Goal: Entertainment & Leisure: Browse casually

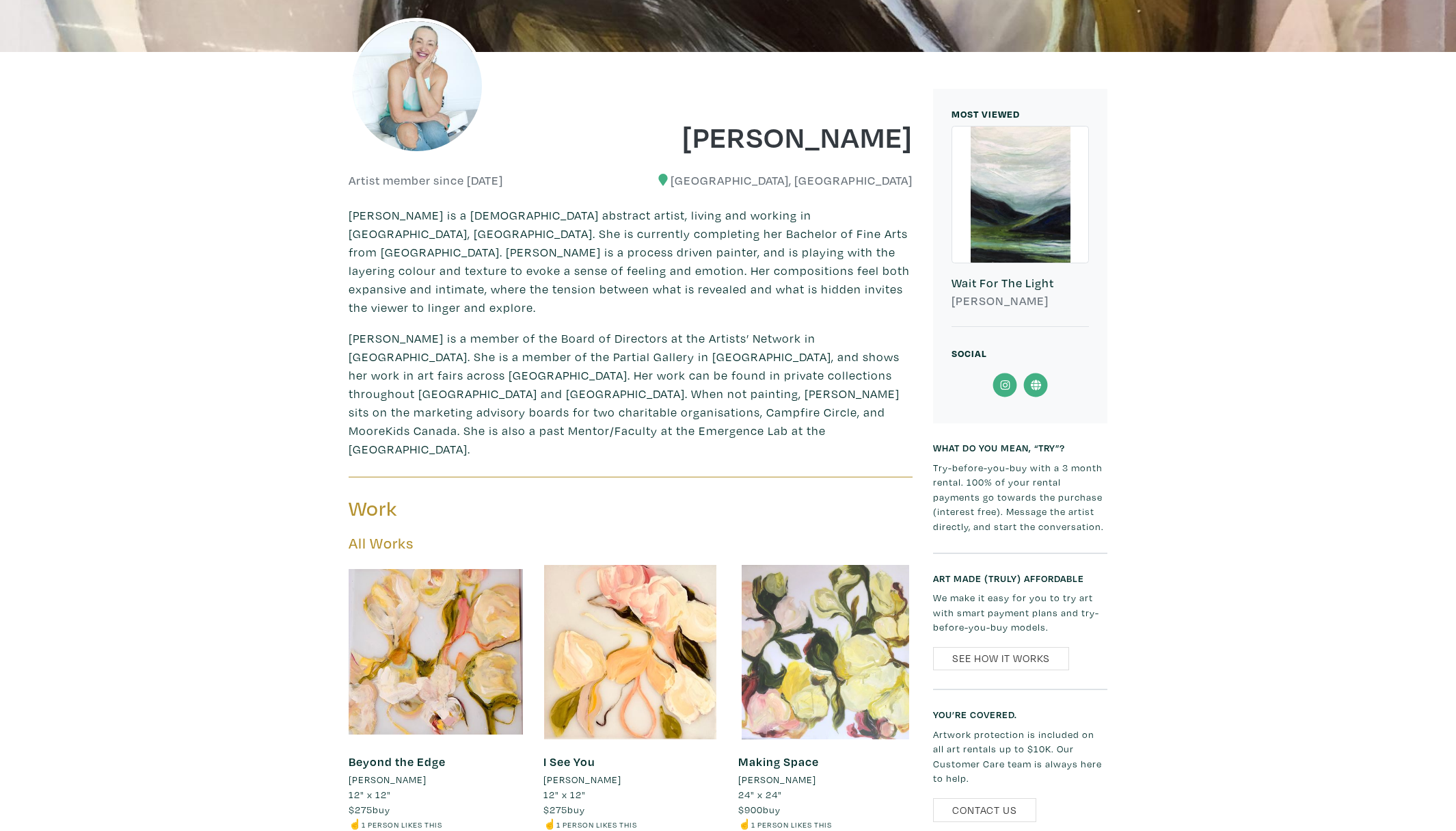
scroll to position [134, 0]
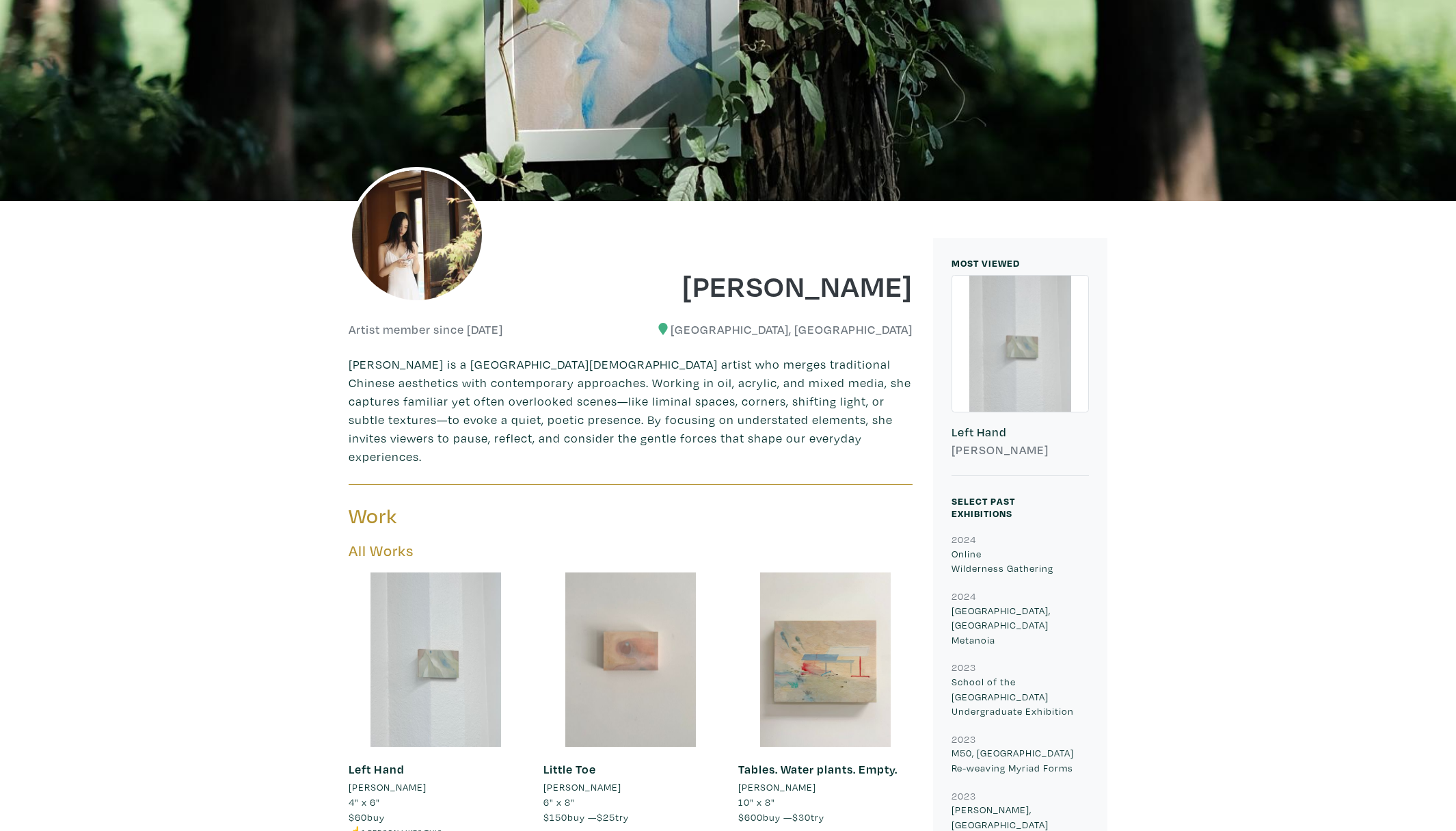
scroll to position [201, 0]
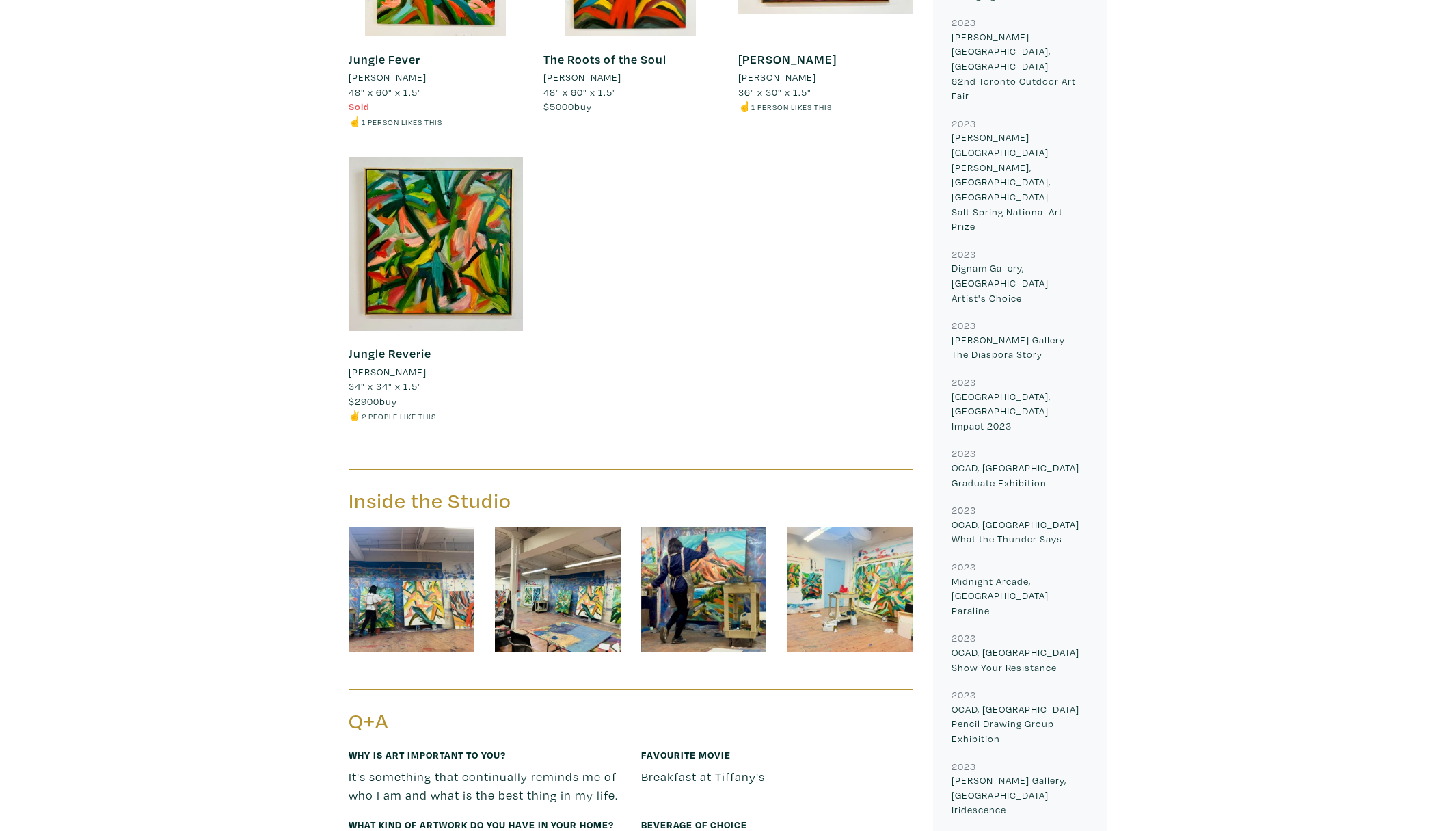
scroll to position [1624, 0]
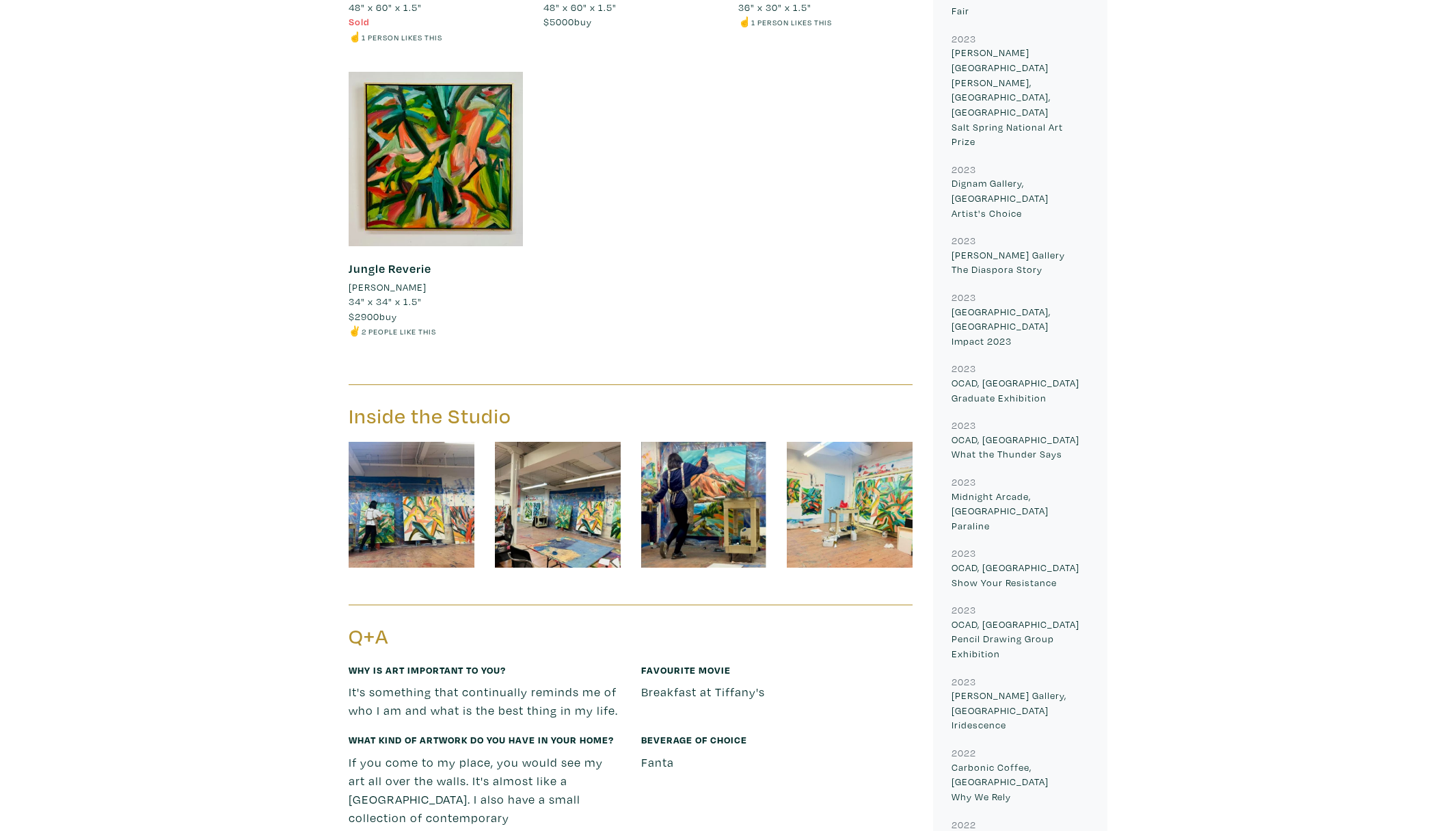
click at [401, 487] on img at bounding box center [411, 504] width 125 height 126
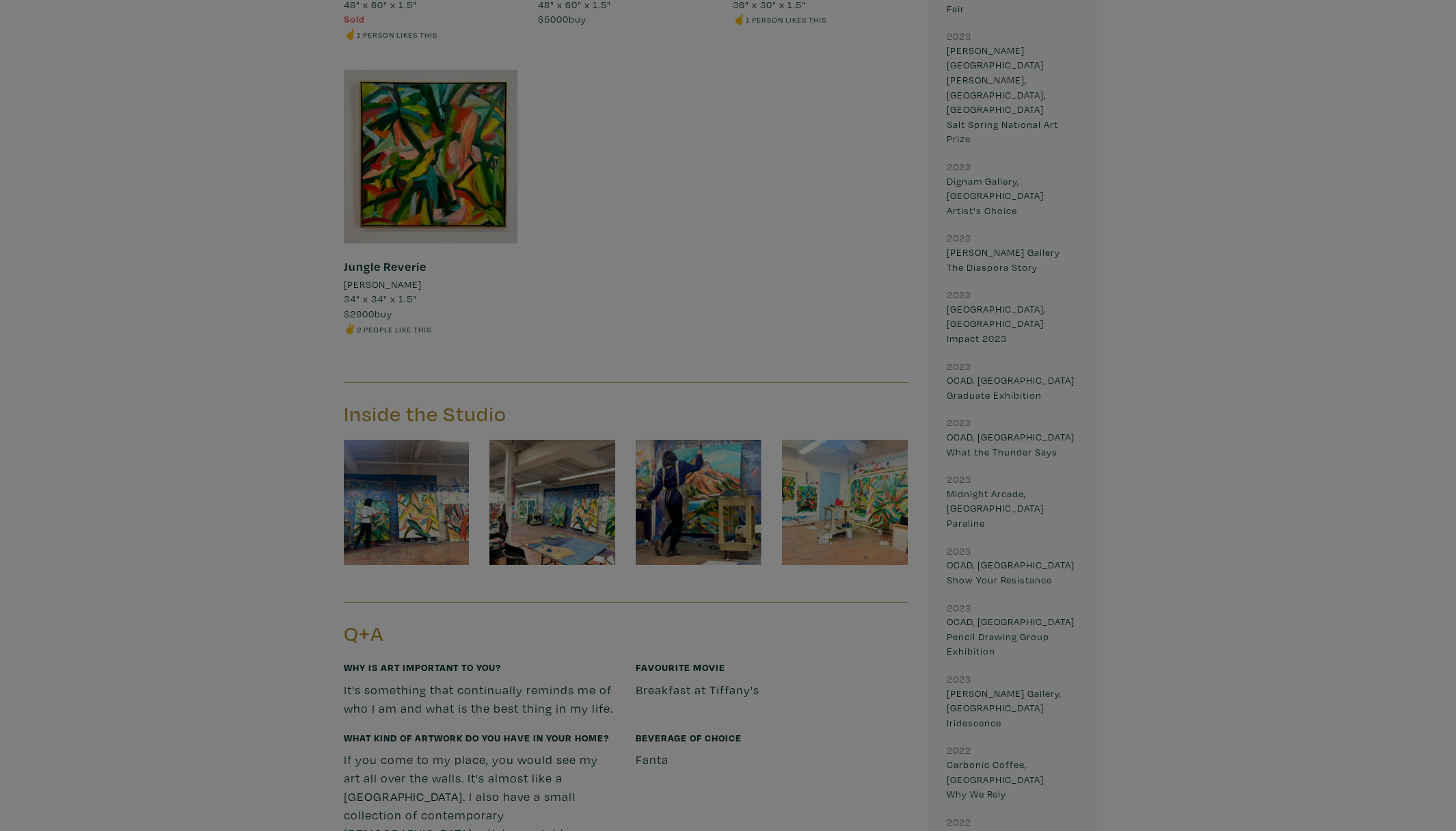
scroll to position [1625, 0]
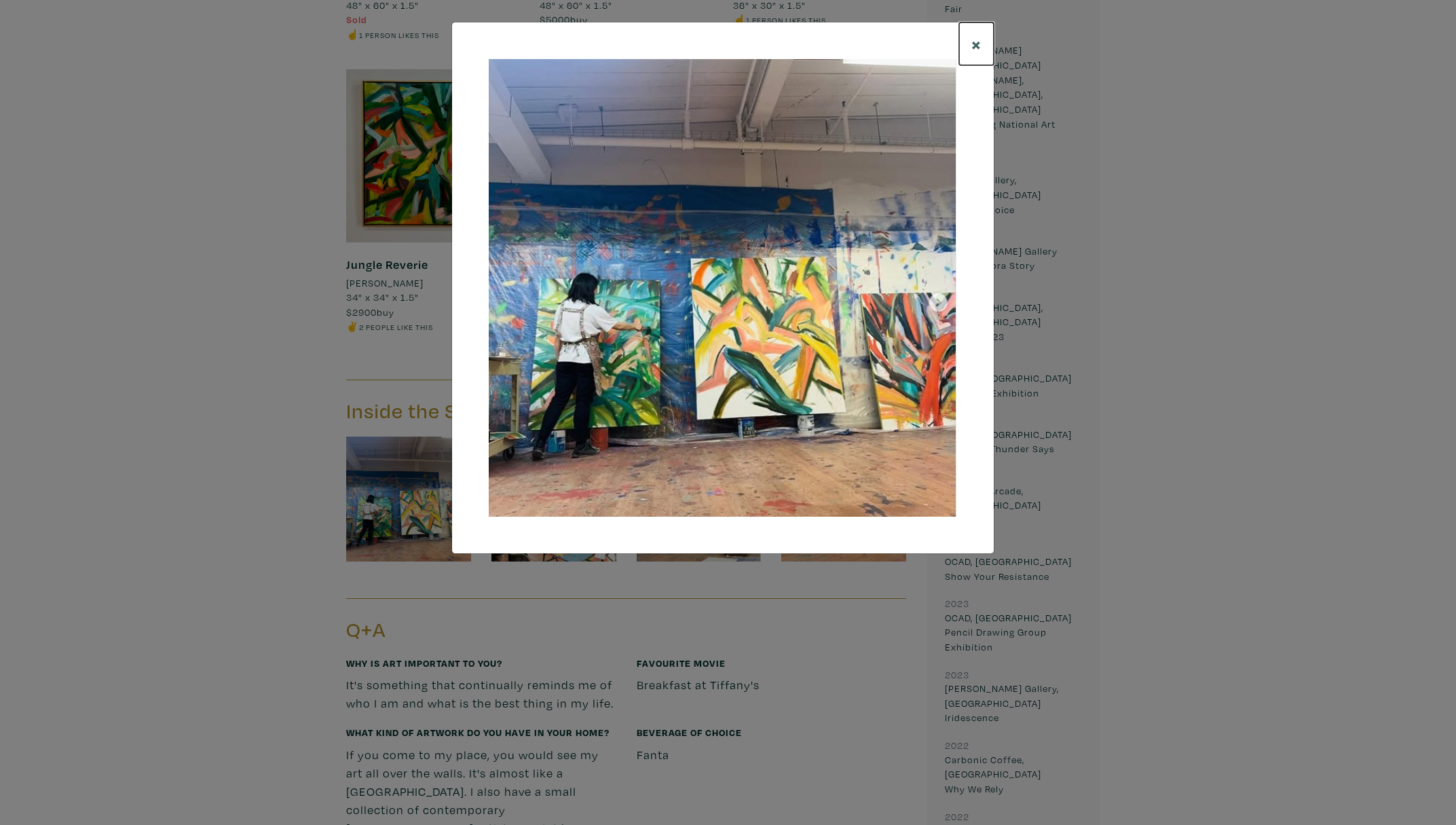
click at [968, 45] on button "×" at bounding box center [977, 44] width 35 height 43
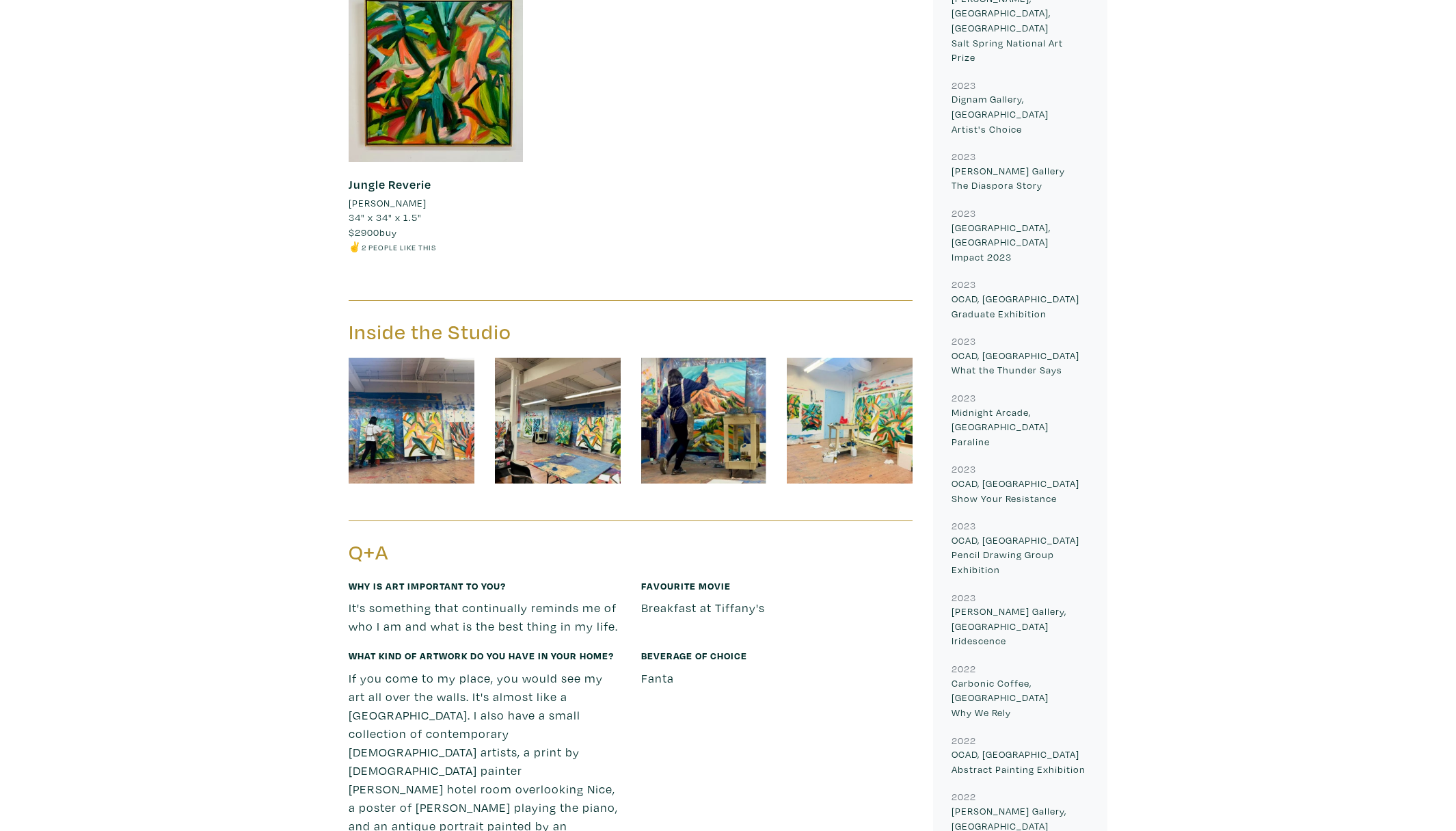
scroll to position [1744, 0]
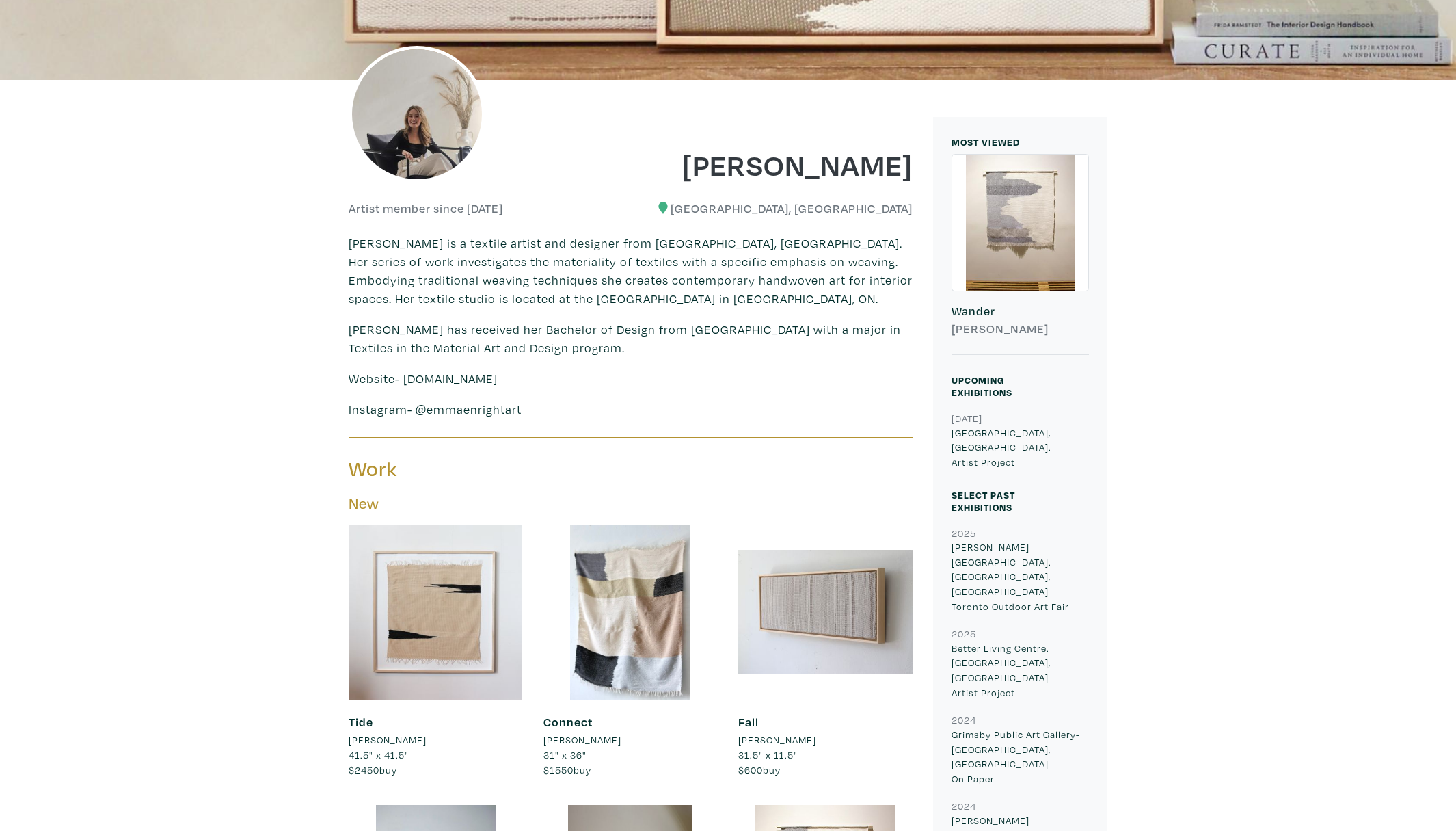
scroll to position [278, 0]
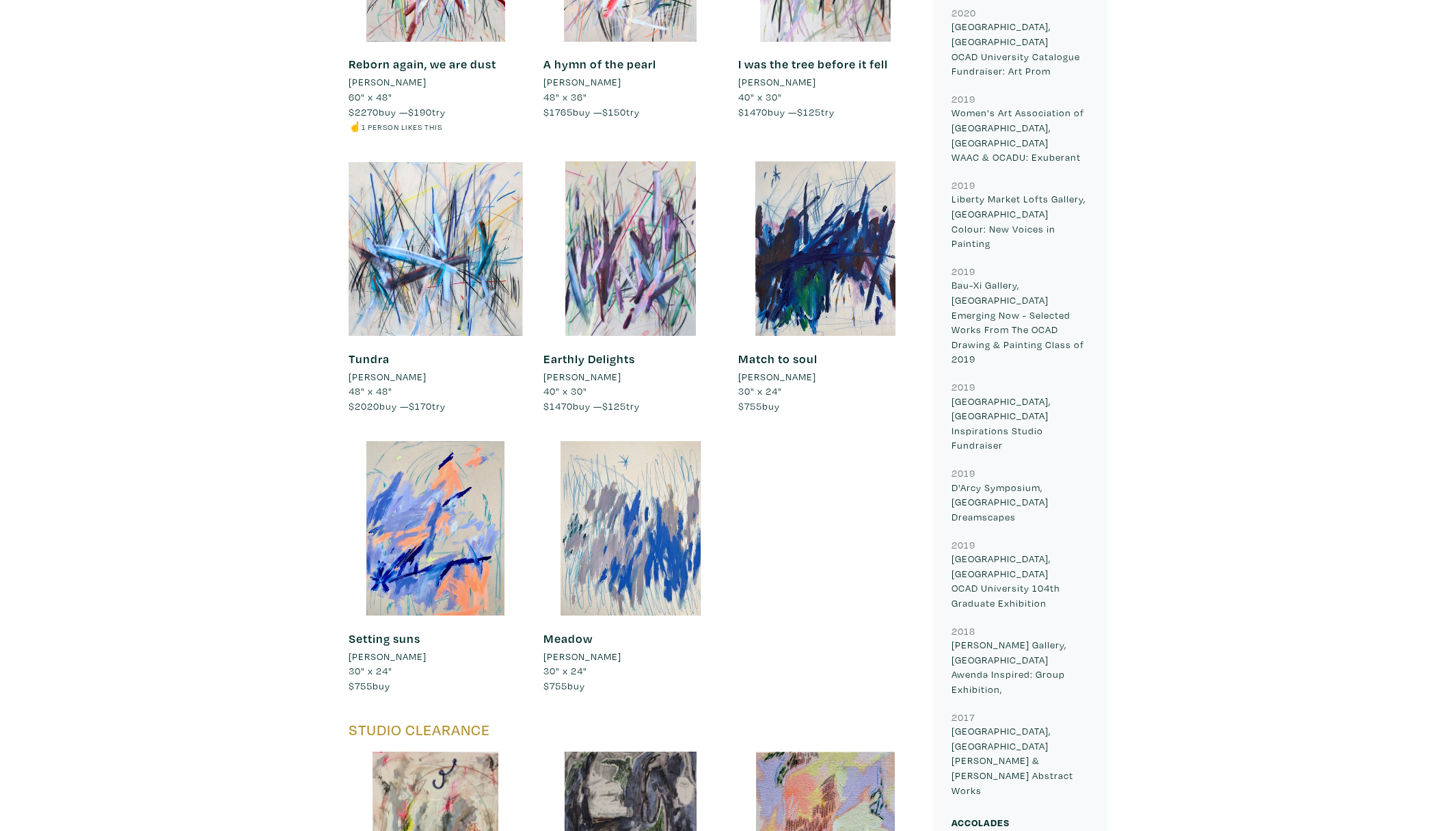
scroll to position [1673, 0]
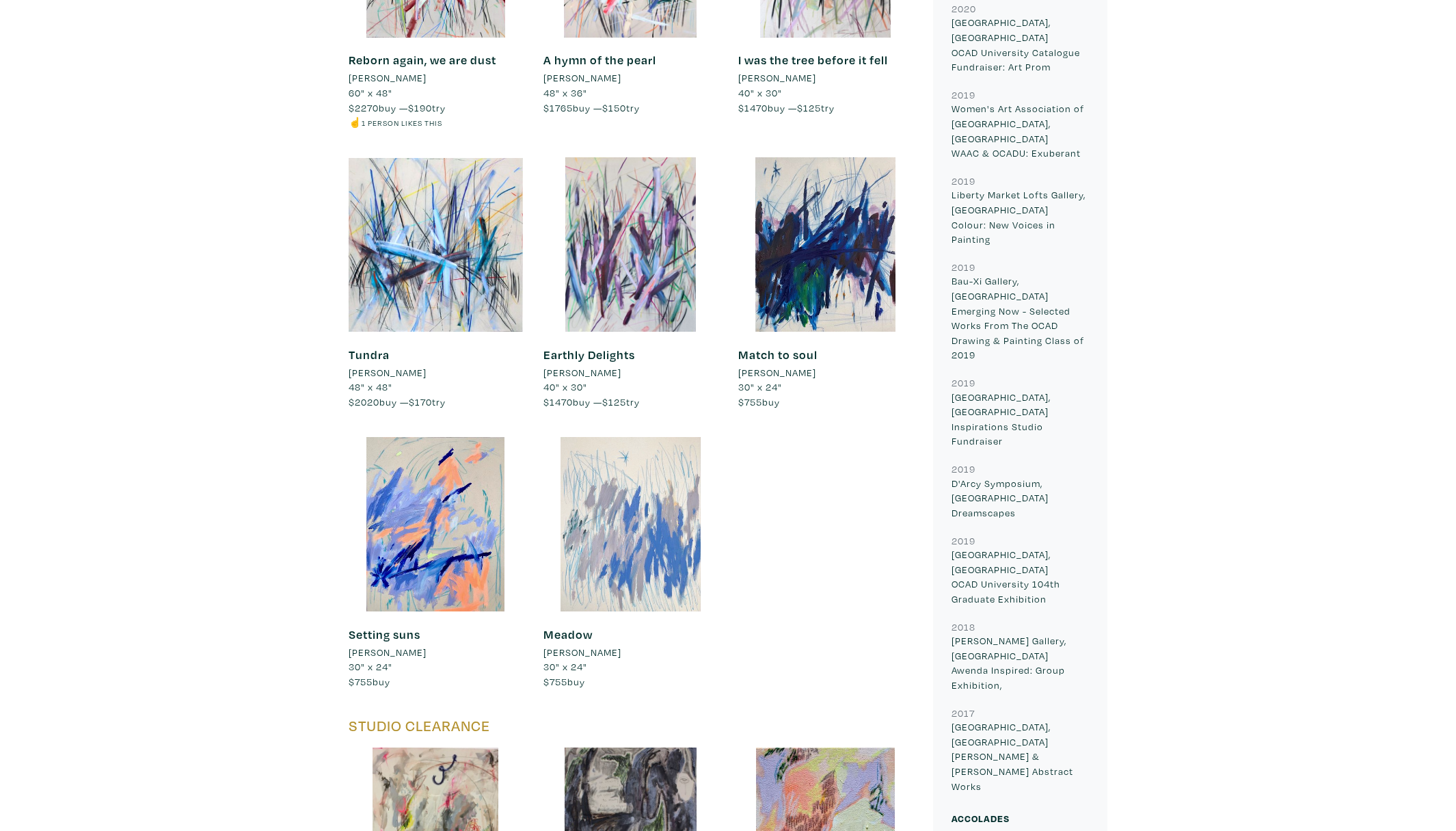
click at [625, 543] on div at bounding box center [630, 524] width 174 height 174
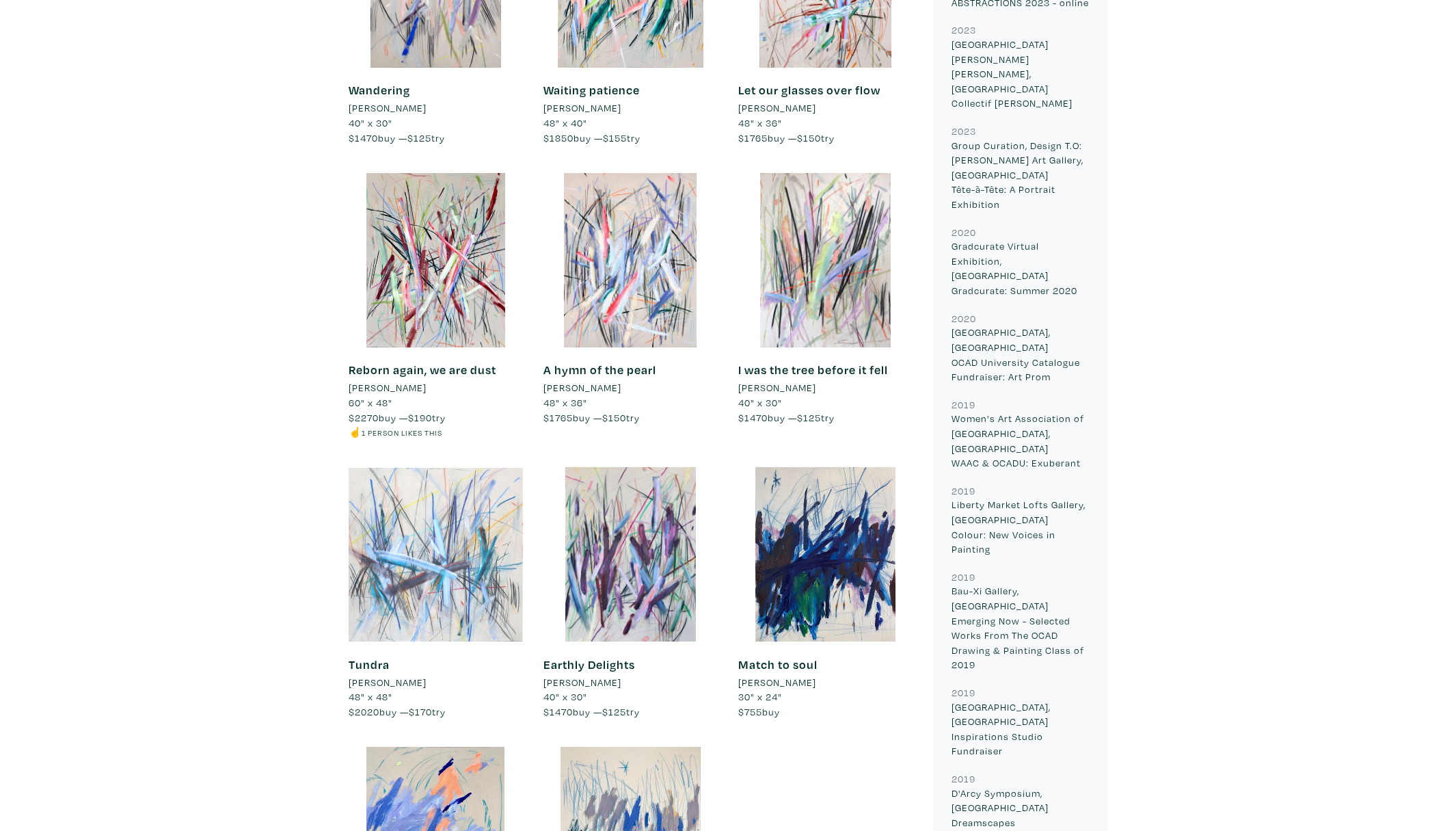
scroll to position [1349, 0]
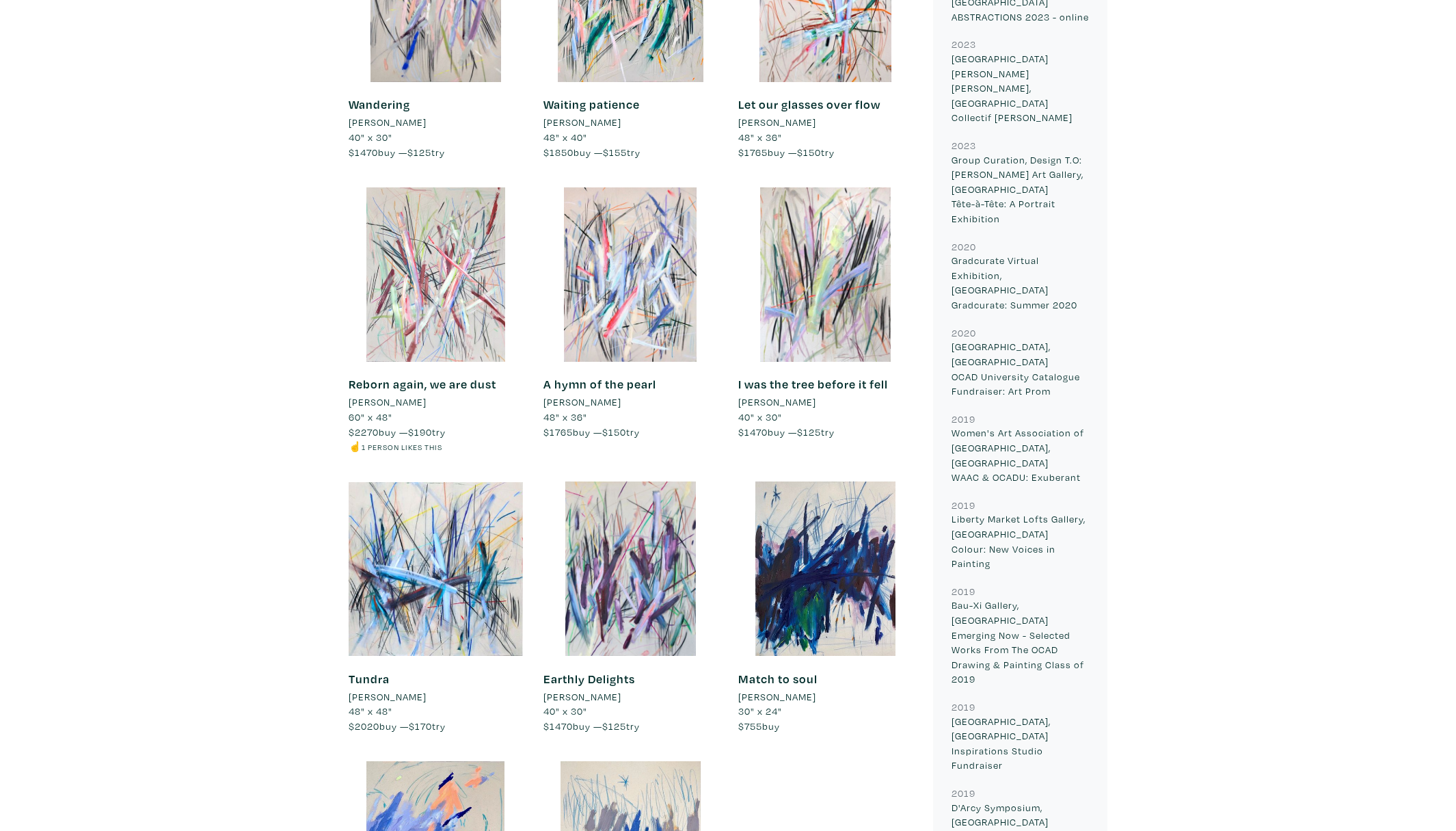
click at [469, 233] on div at bounding box center [436, 275] width 174 height 174
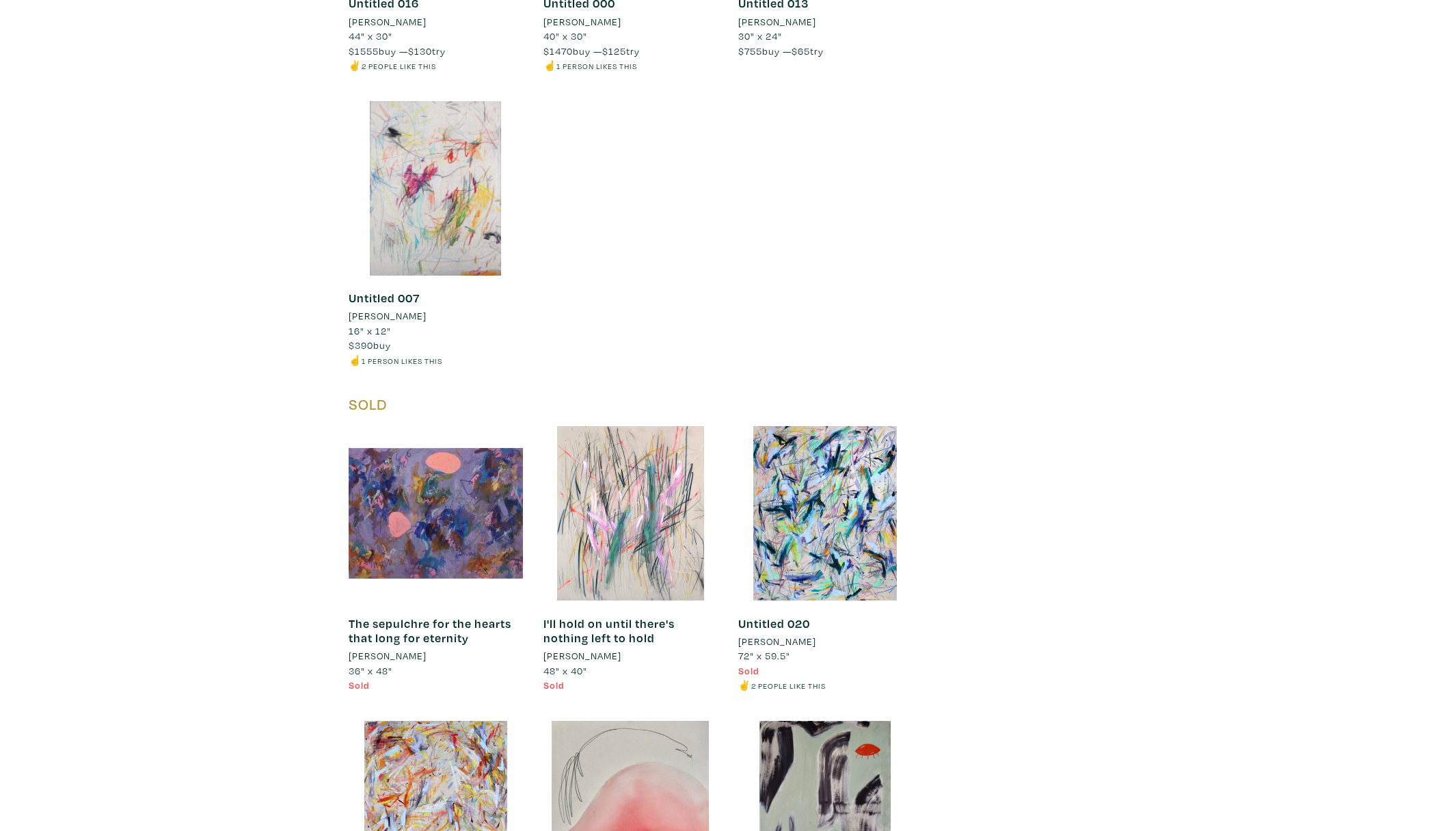
scroll to position [5606, 0]
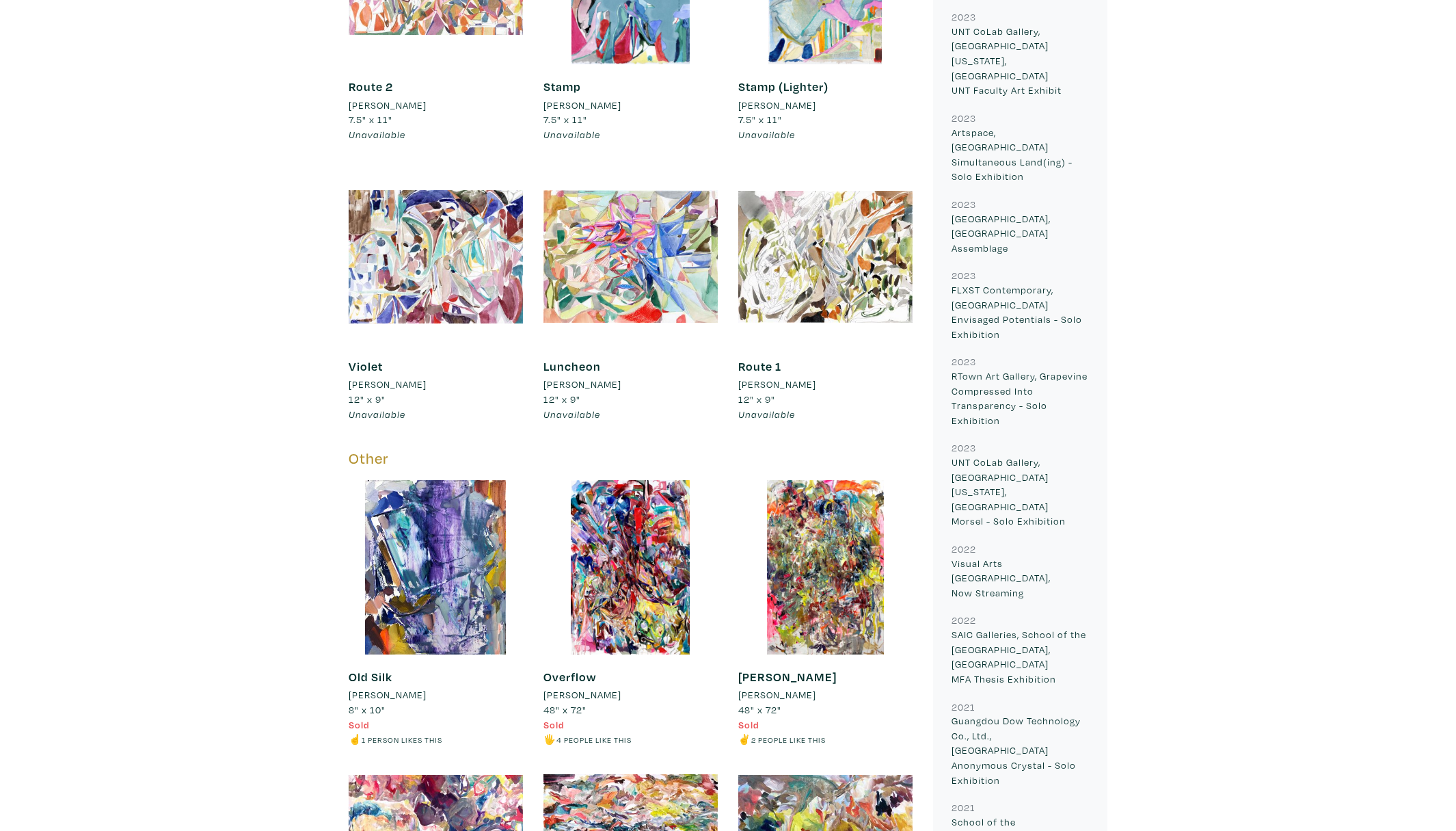
scroll to position [981, 0]
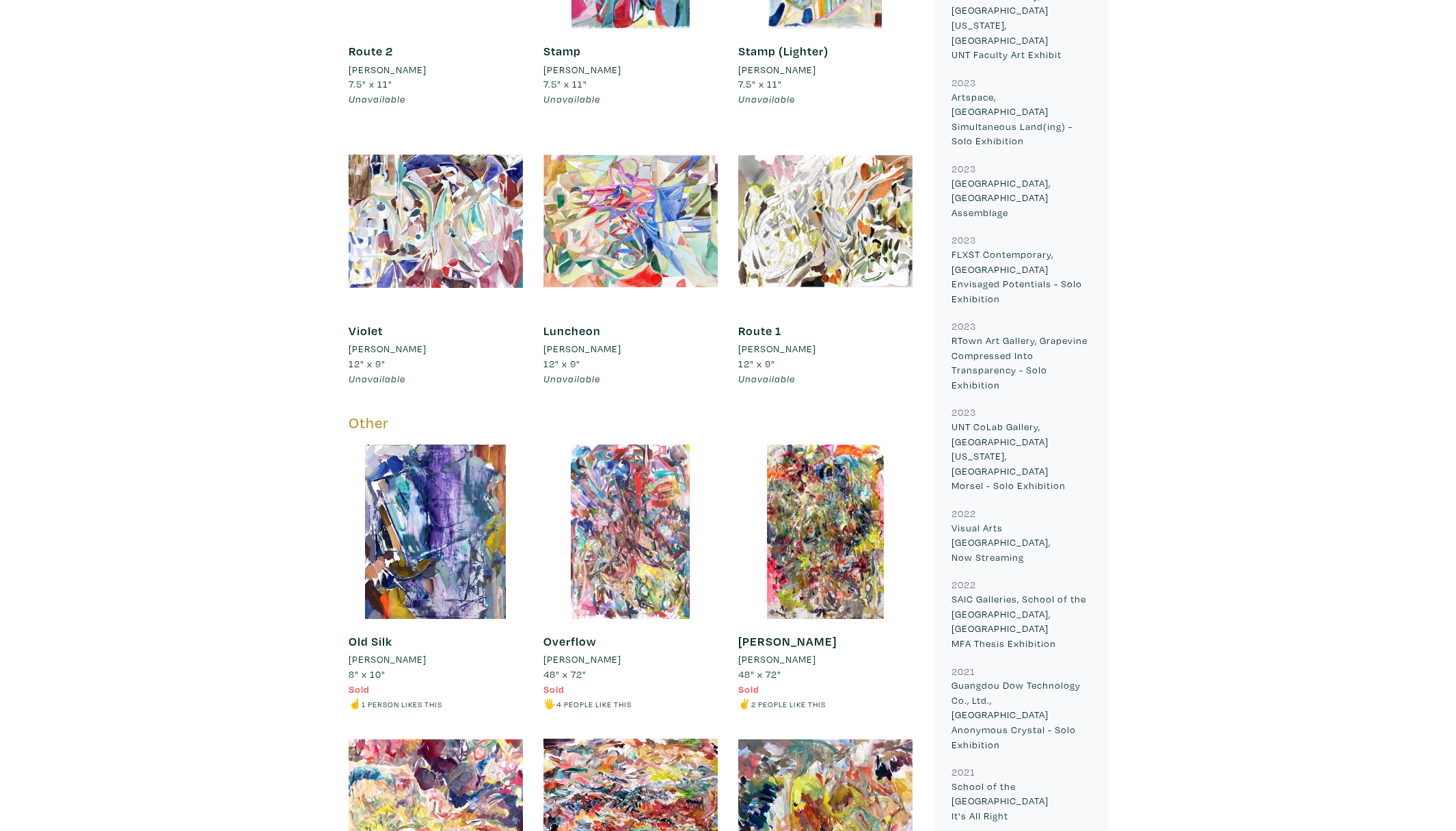
click at [626, 562] on div at bounding box center [630, 531] width 174 height 174
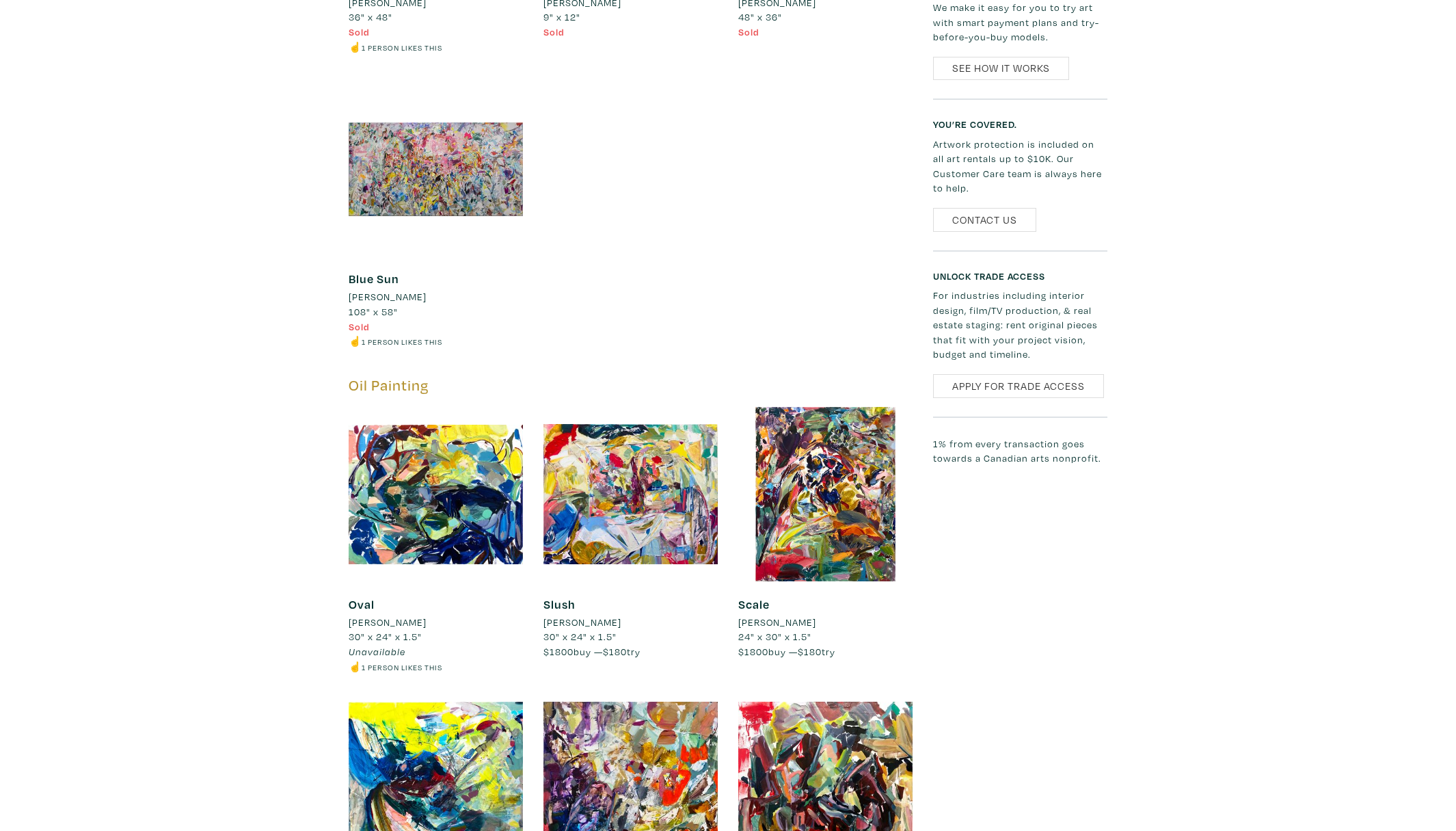
scroll to position [3375, 0]
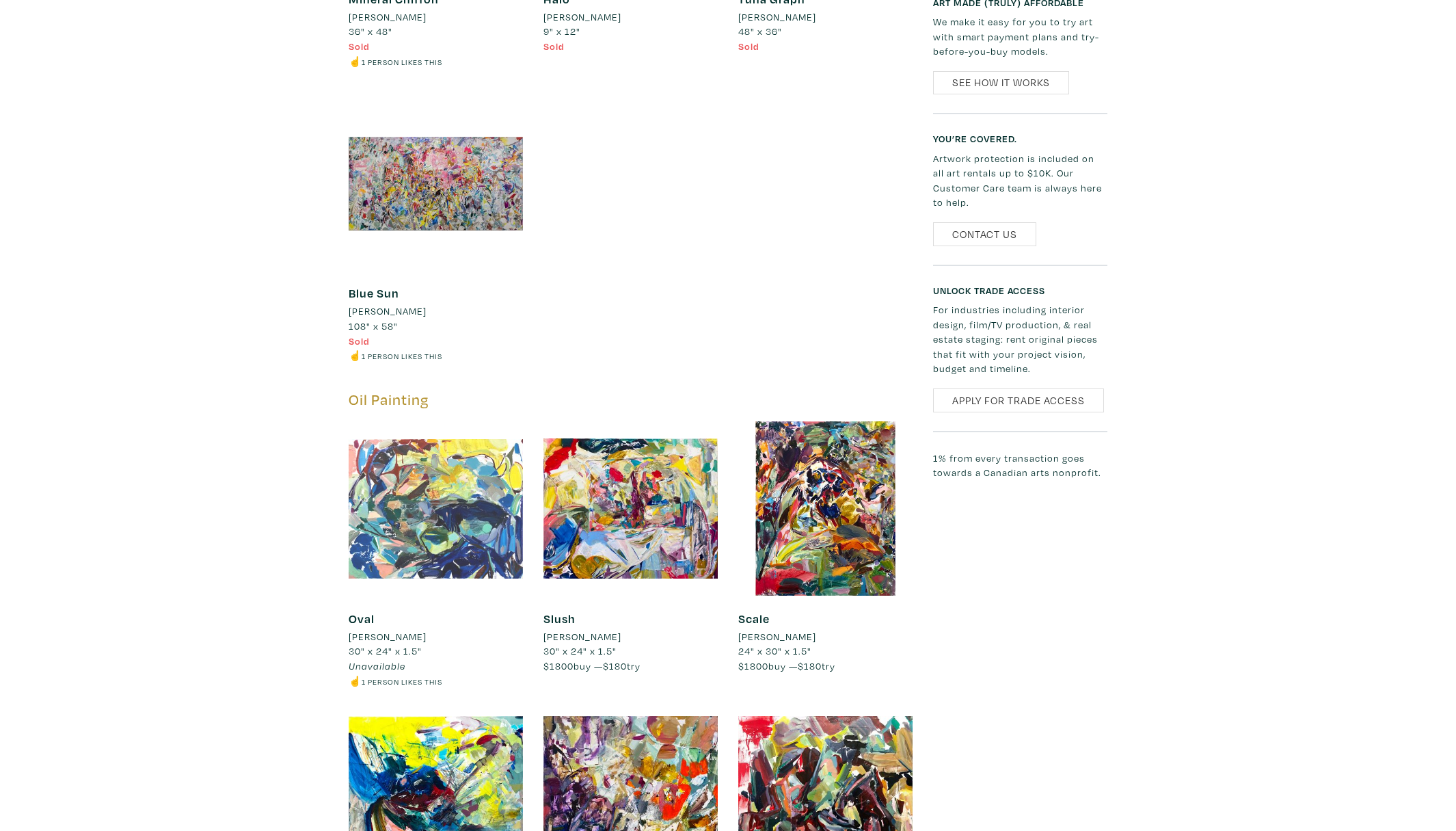
click at [473, 508] on div at bounding box center [436, 508] width 174 height 174
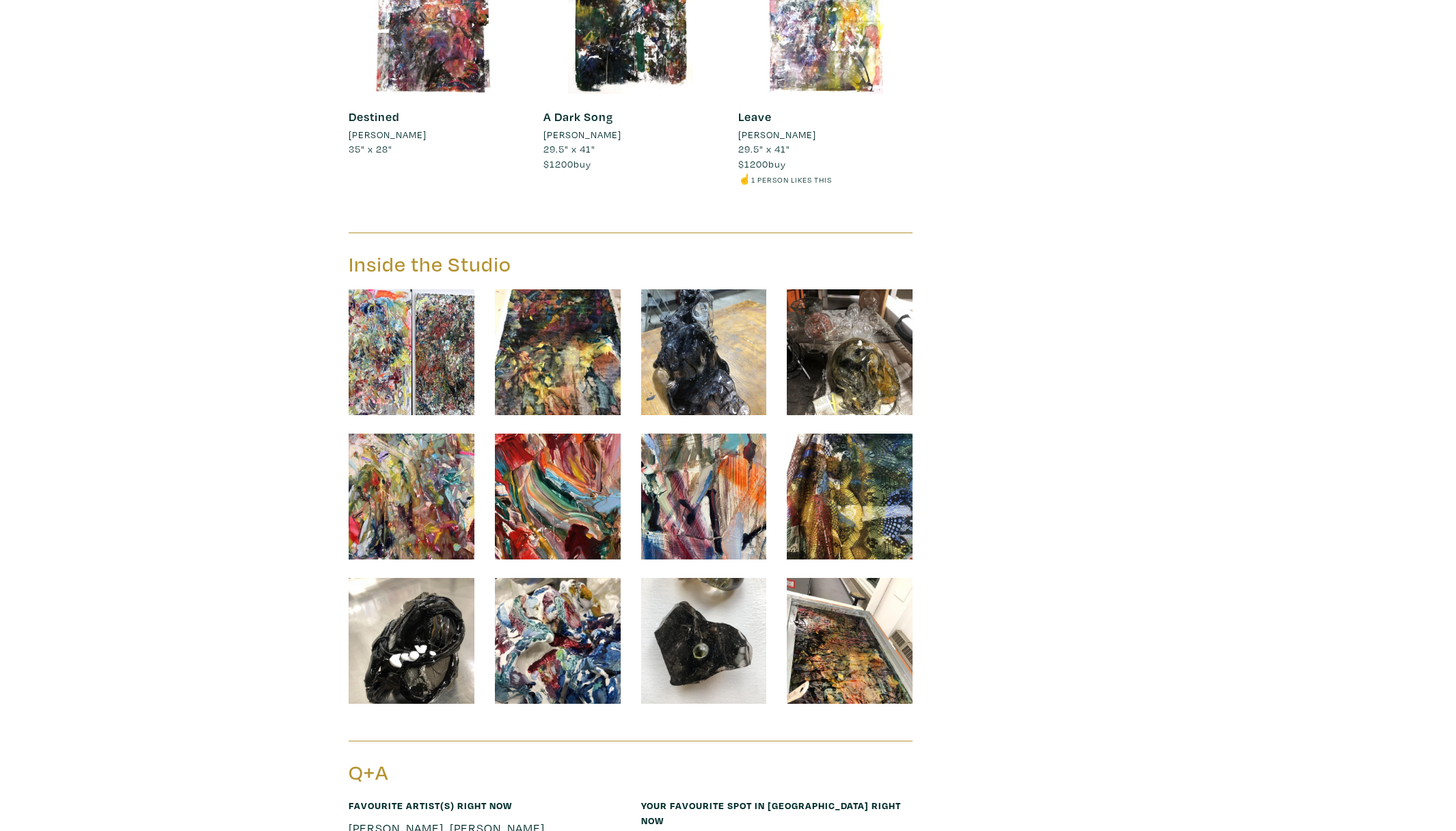
scroll to position [5735, 0]
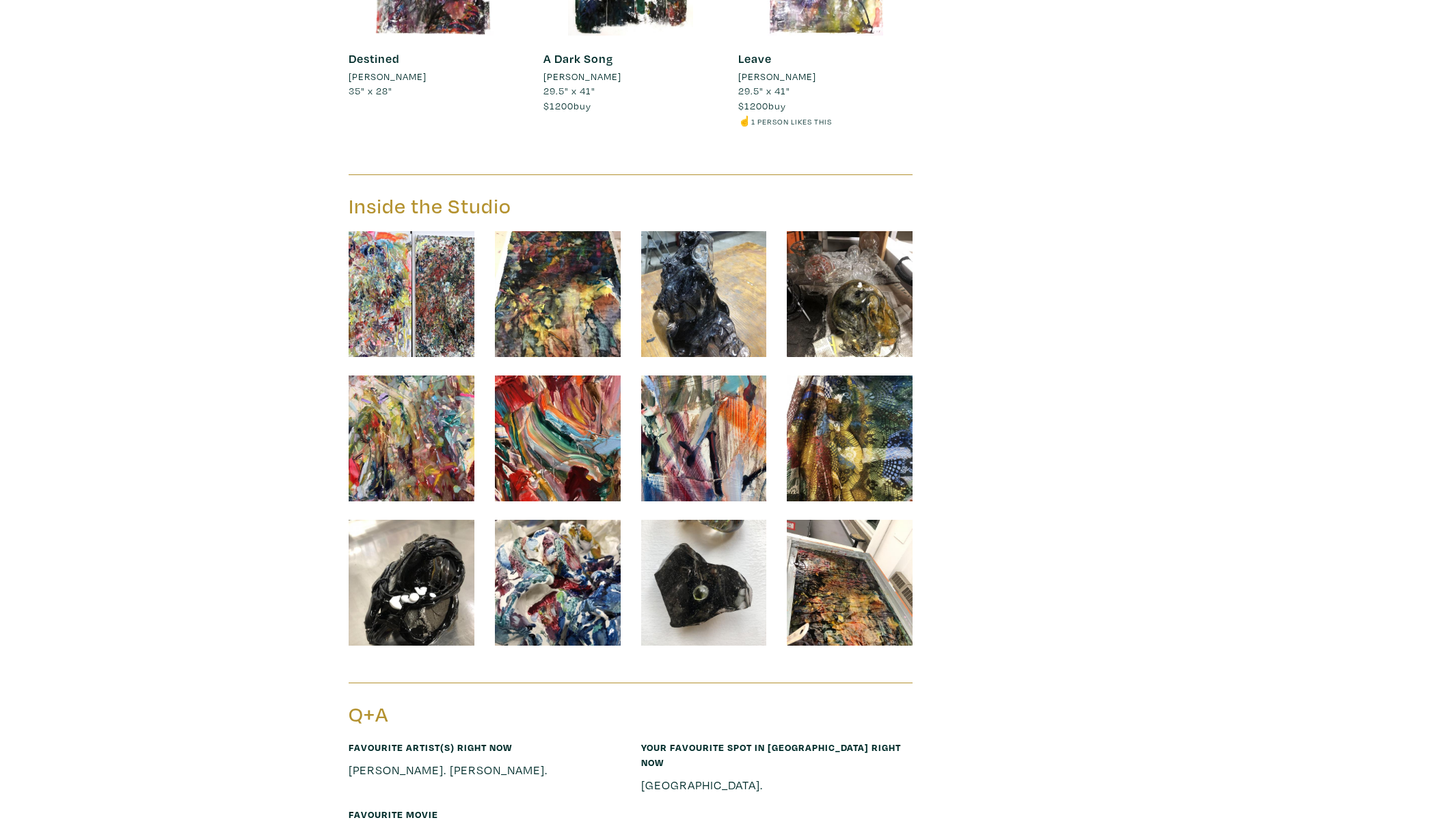
click at [401, 331] on img at bounding box center [411, 293] width 125 height 126
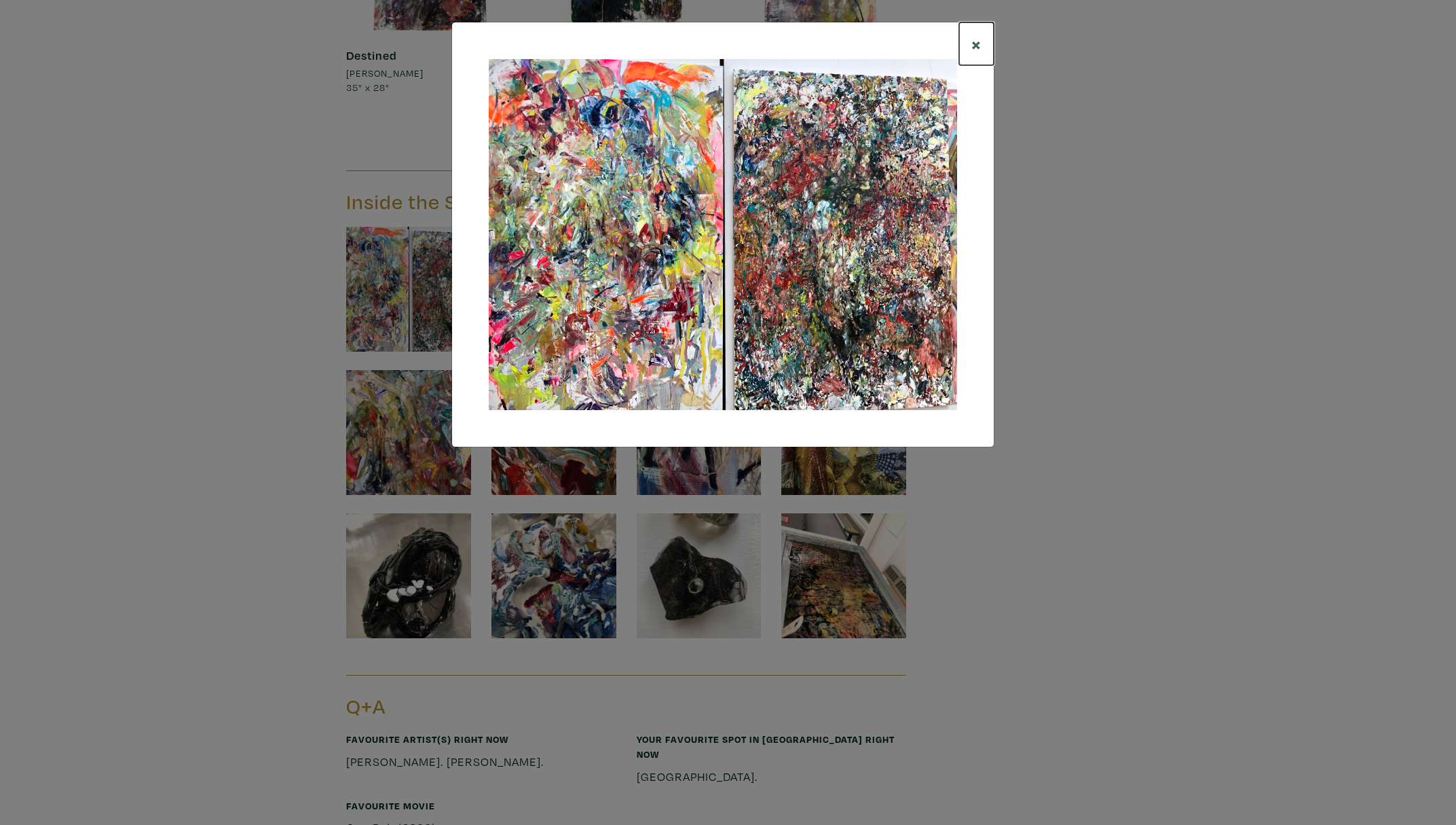
click at [975, 41] on span "×" at bounding box center [976, 44] width 10 height 24
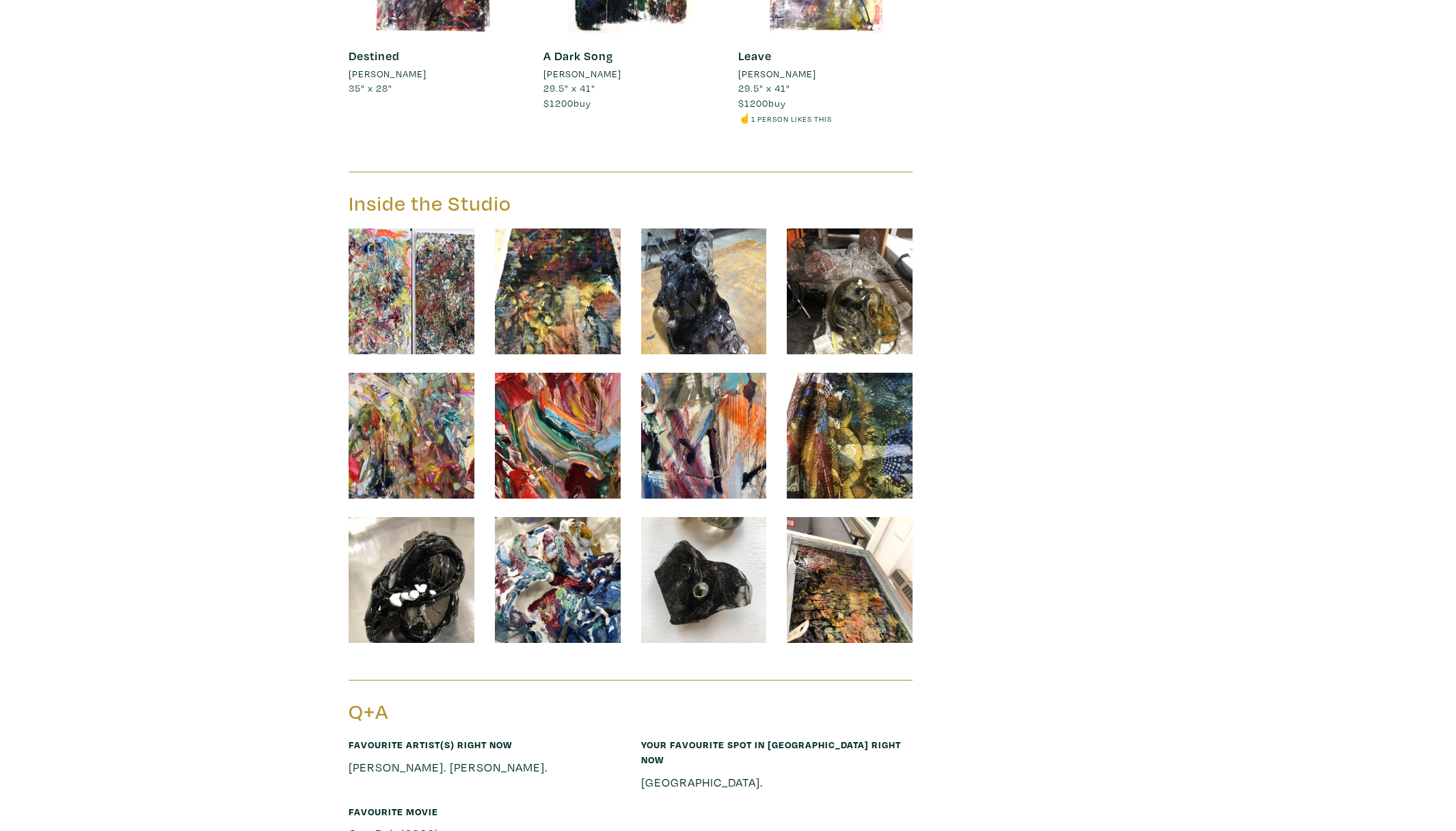
click at [418, 287] on img at bounding box center [411, 290] width 125 height 126
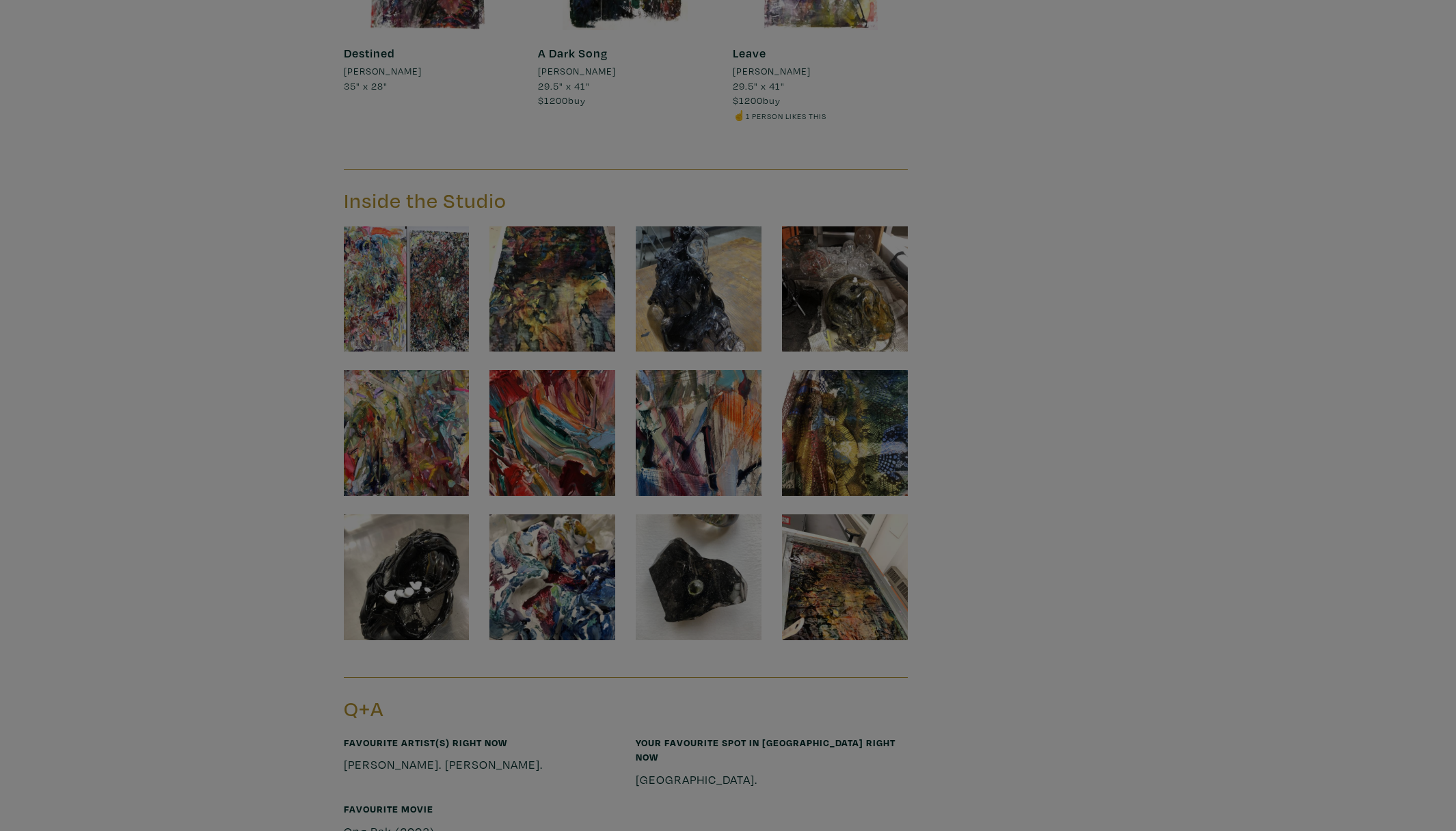
scroll to position [5740, 0]
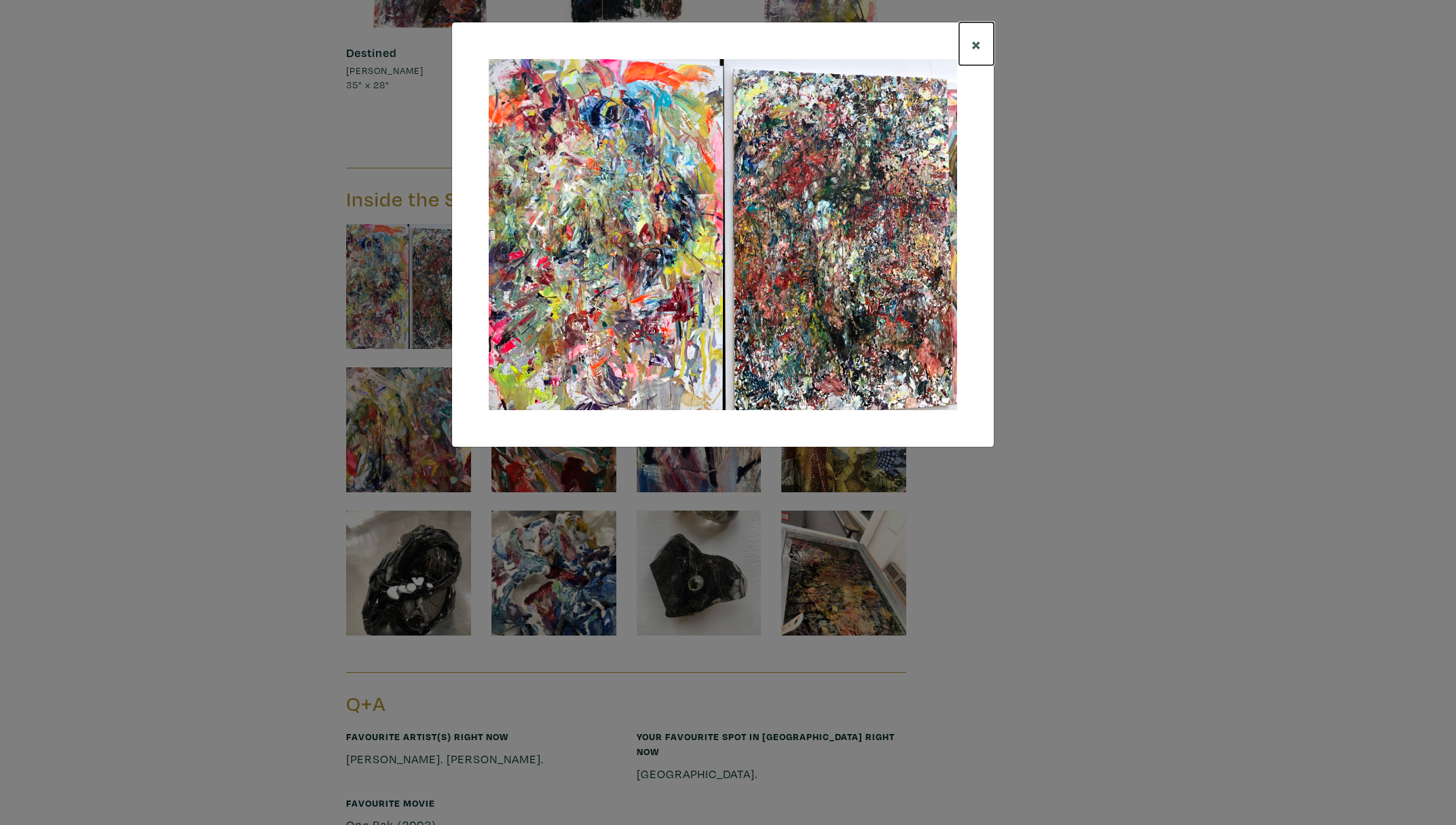
click at [979, 42] on span "×" at bounding box center [976, 44] width 10 height 24
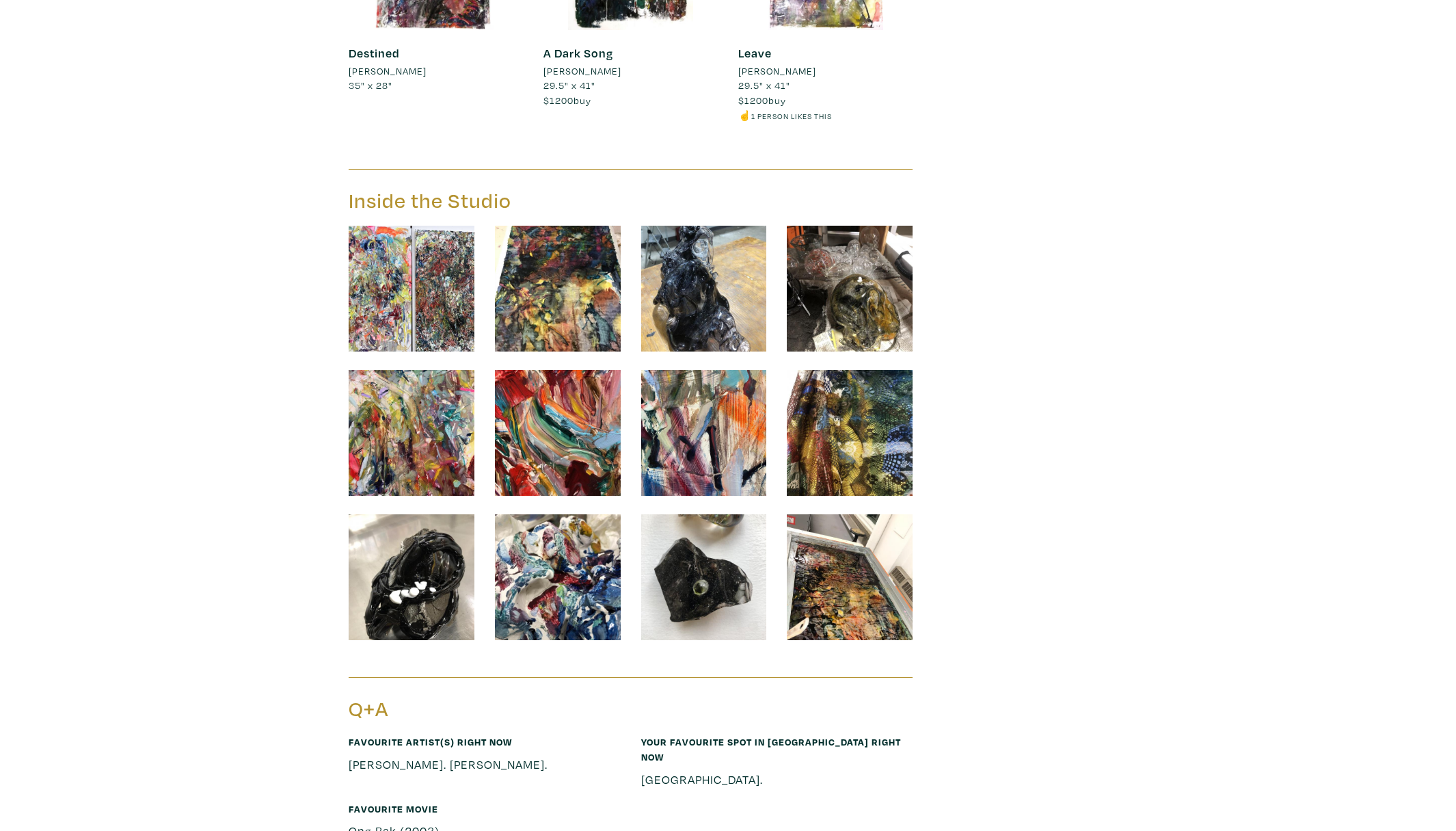
click at [856, 603] on img at bounding box center [849, 576] width 125 height 126
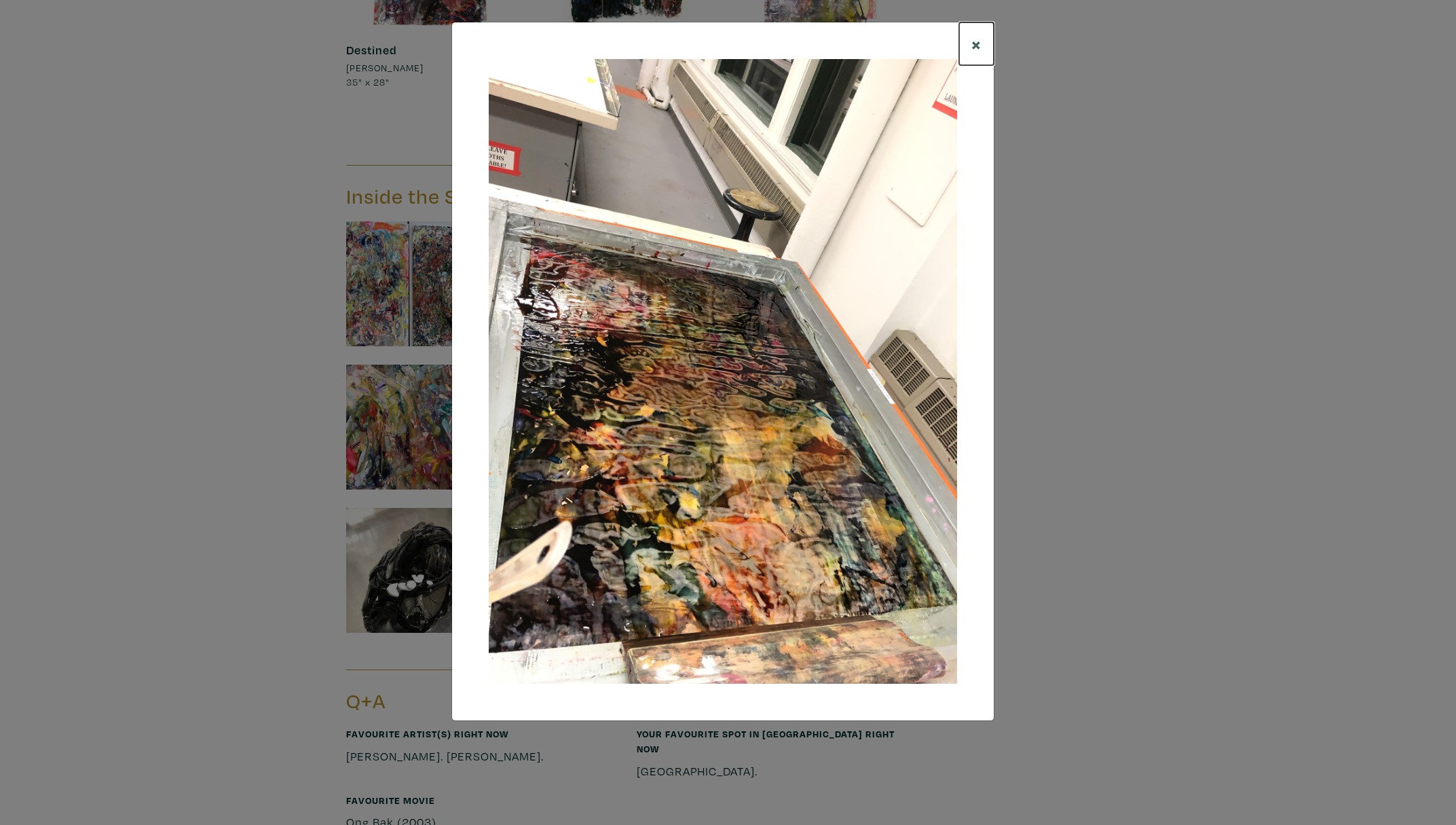
drag, startPoint x: 970, startPoint y: 40, endPoint x: 940, endPoint y: 176, distance: 139.3
click at [970, 41] on button "×" at bounding box center [977, 44] width 35 height 43
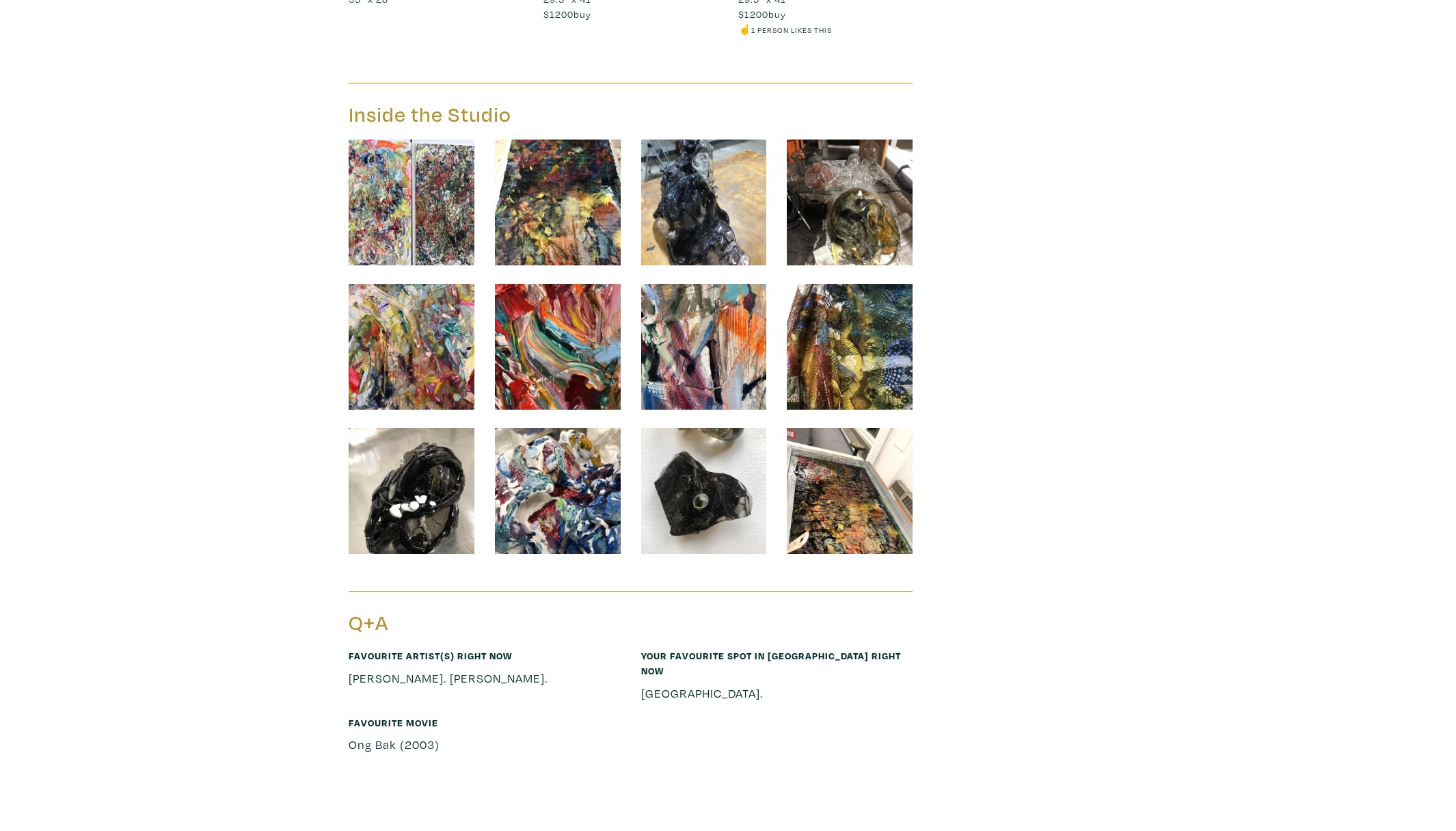
scroll to position [5823, 0]
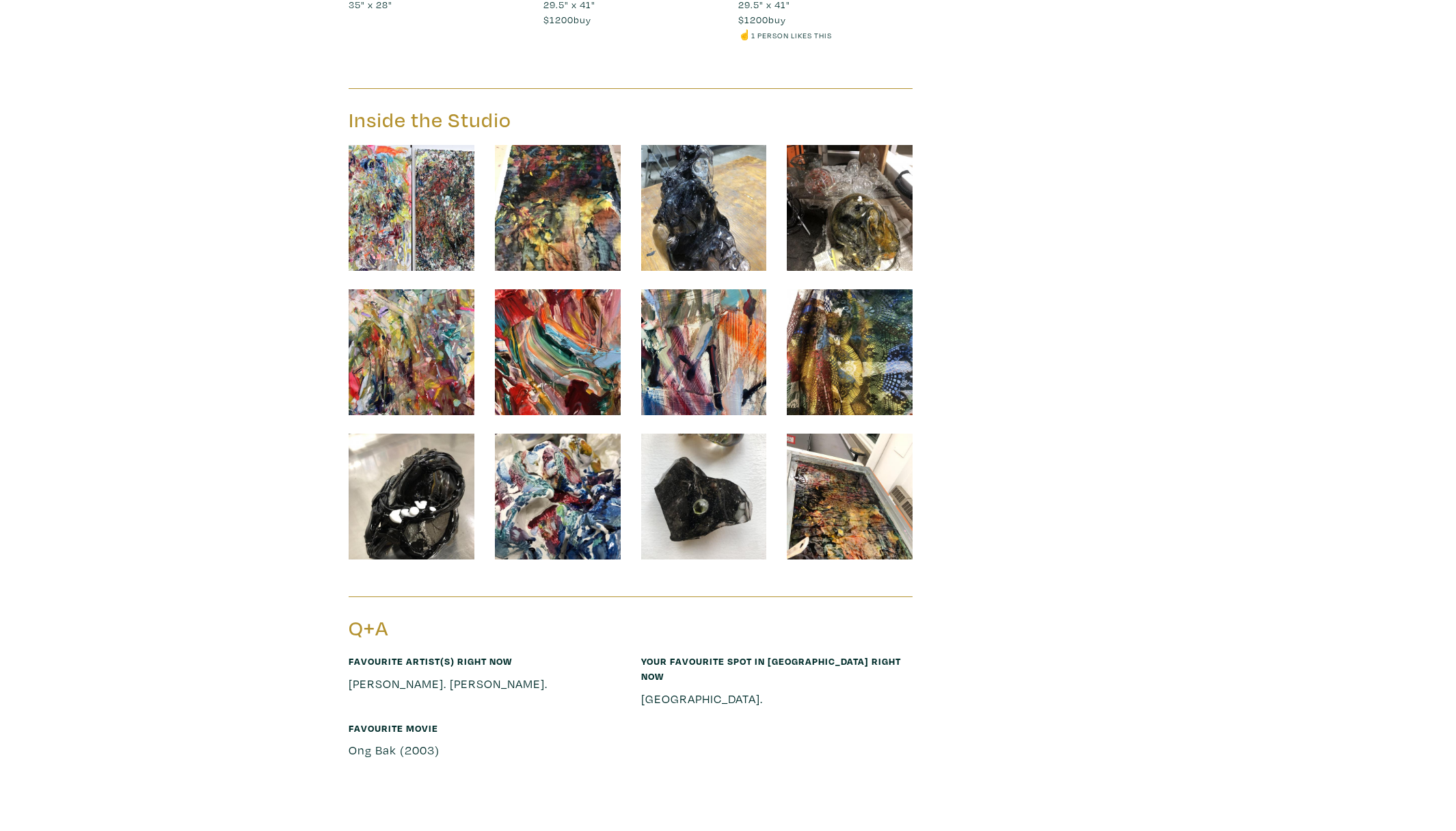
click at [543, 489] on img at bounding box center [557, 496] width 125 height 126
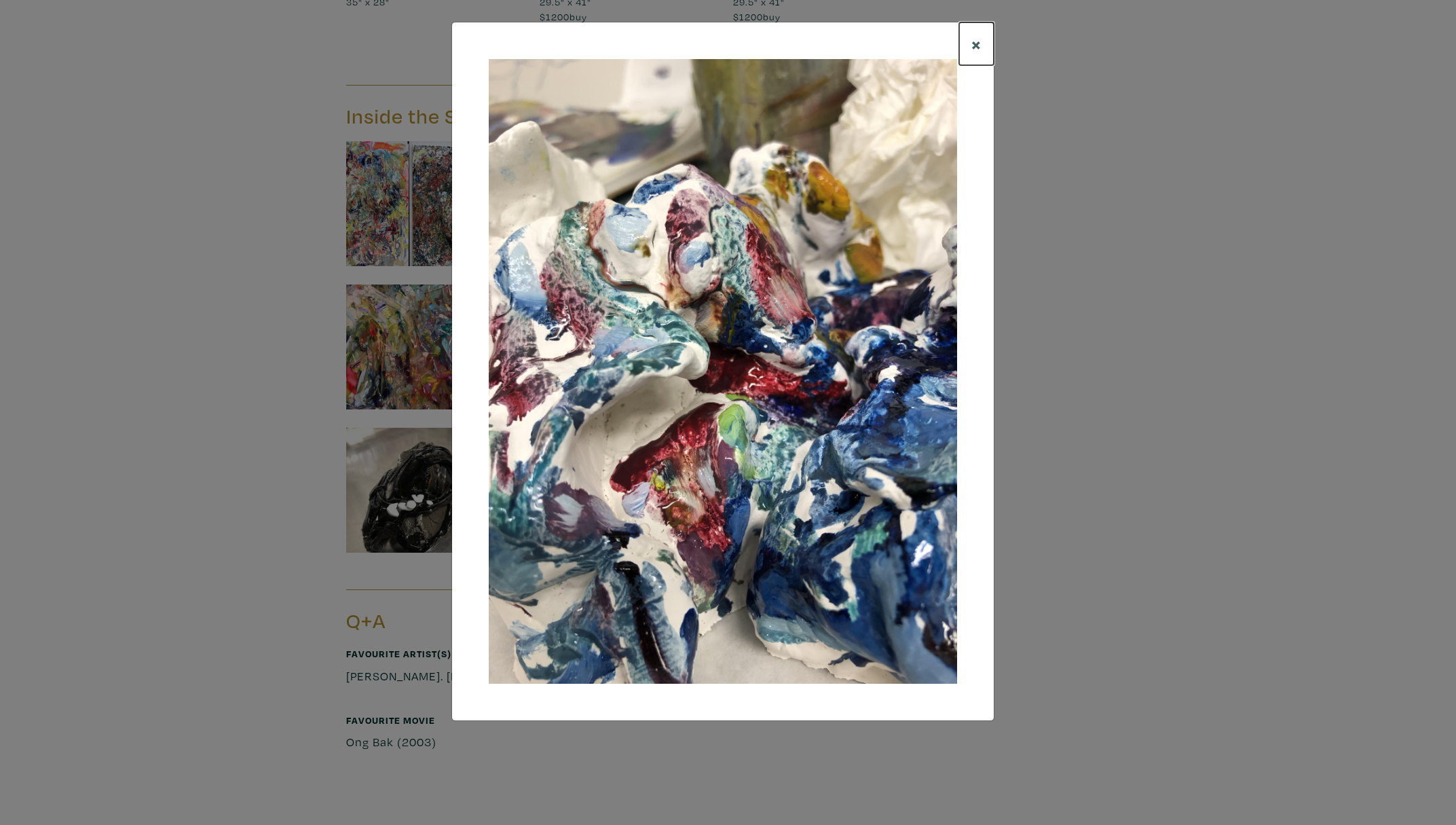
click at [979, 42] on span "×" at bounding box center [976, 44] width 10 height 24
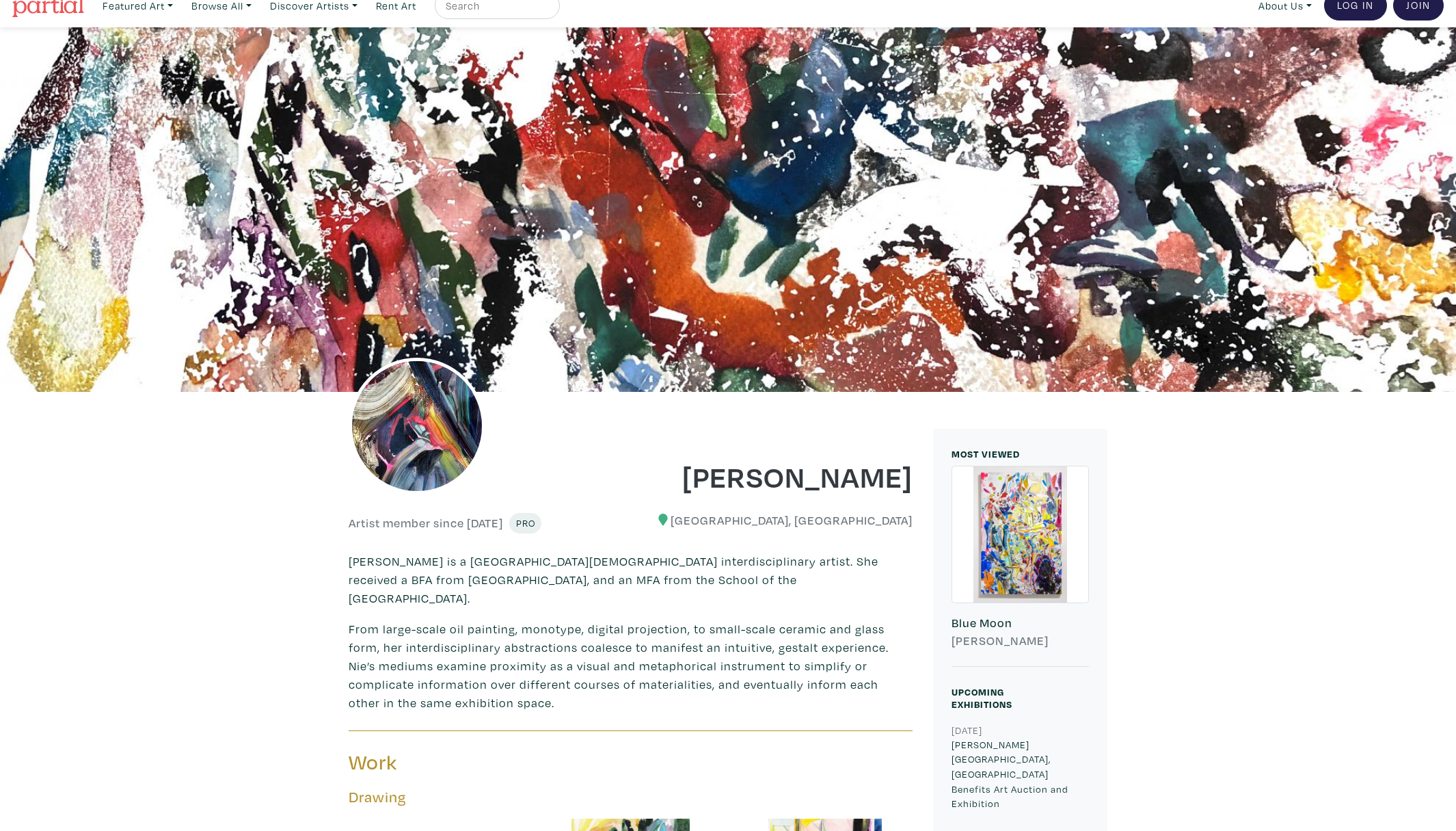
scroll to position [21, 0]
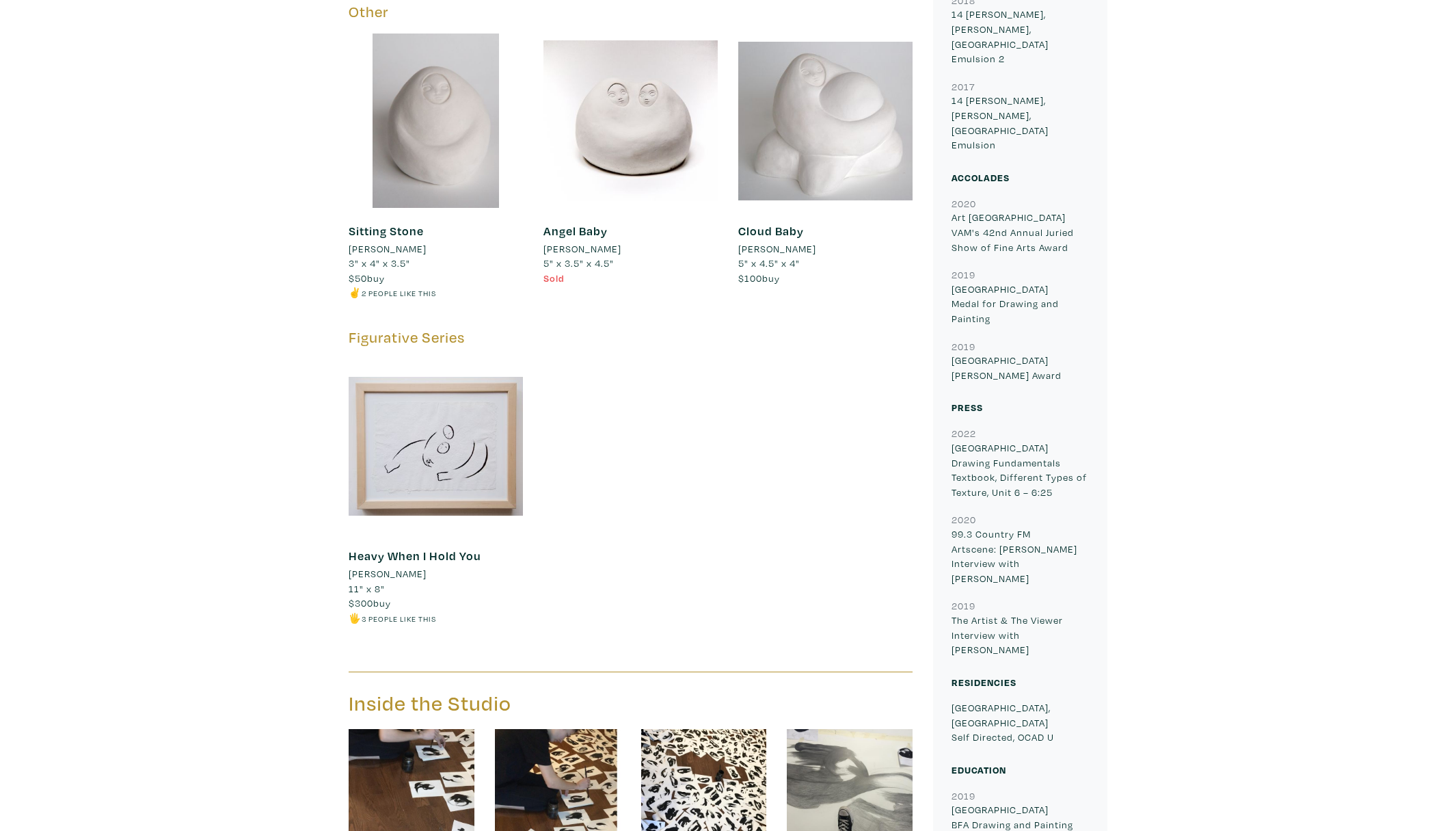
scroll to position [1525, 0]
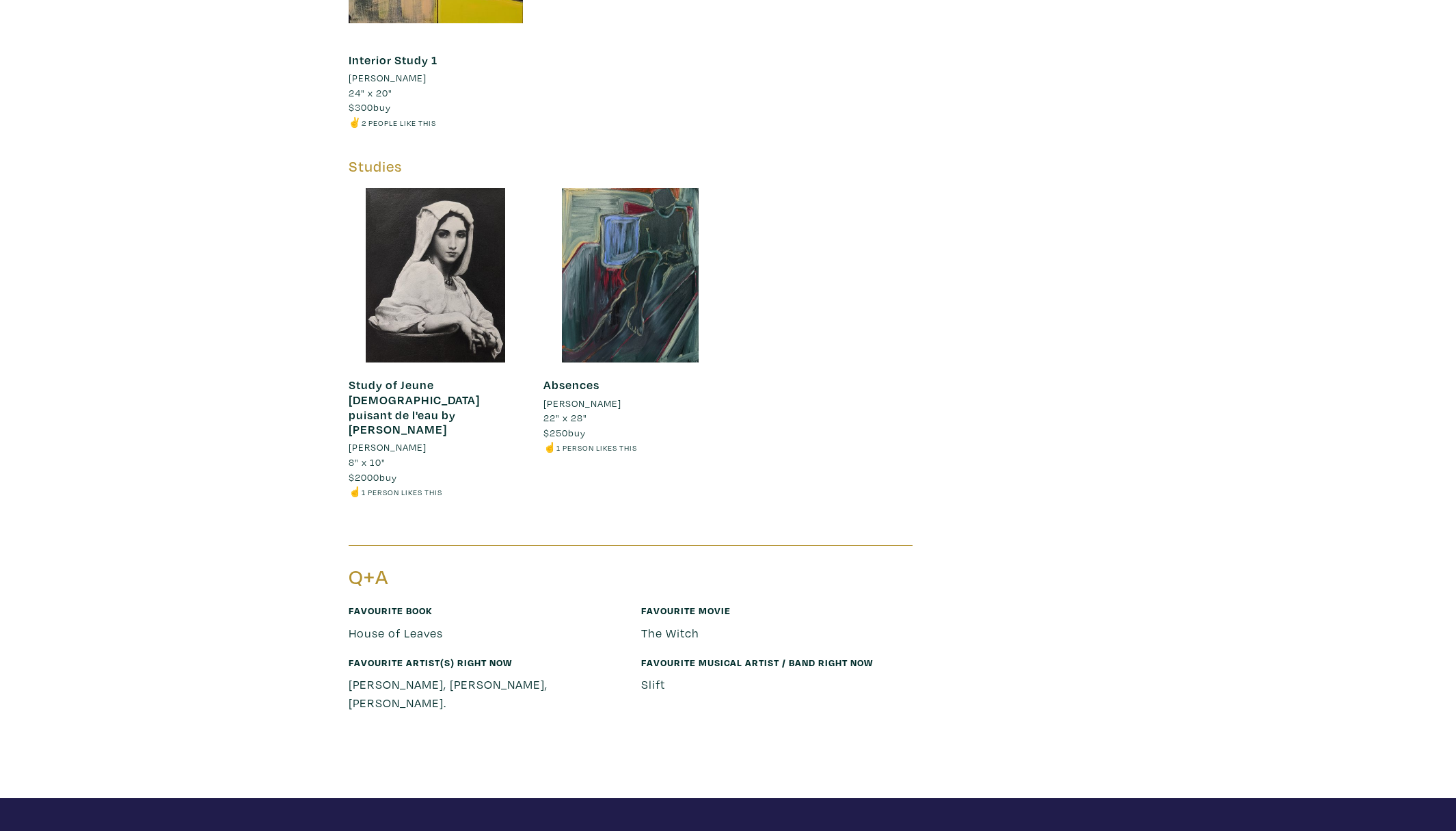
scroll to position [3696, 0]
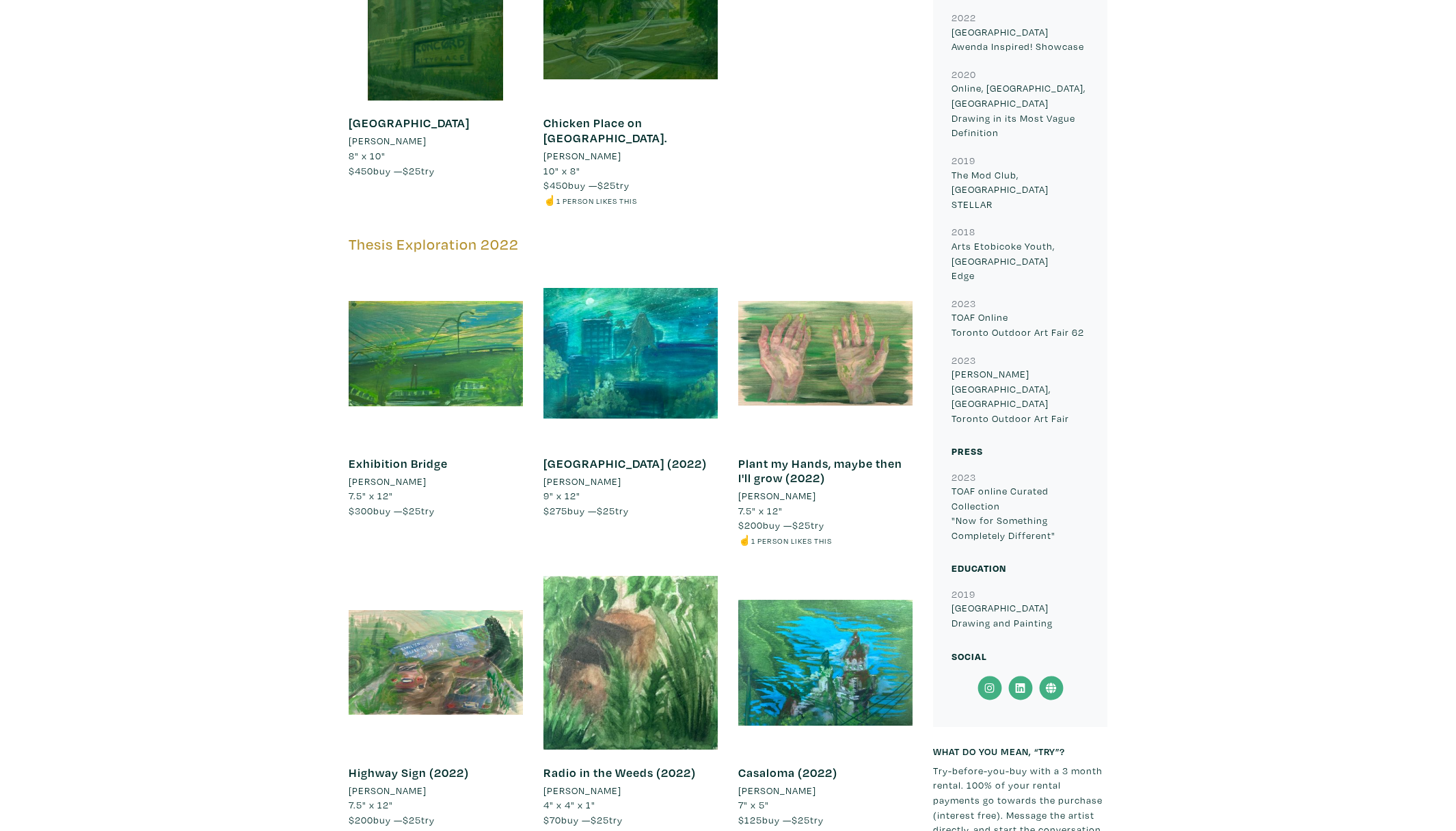
scroll to position [1165, 0]
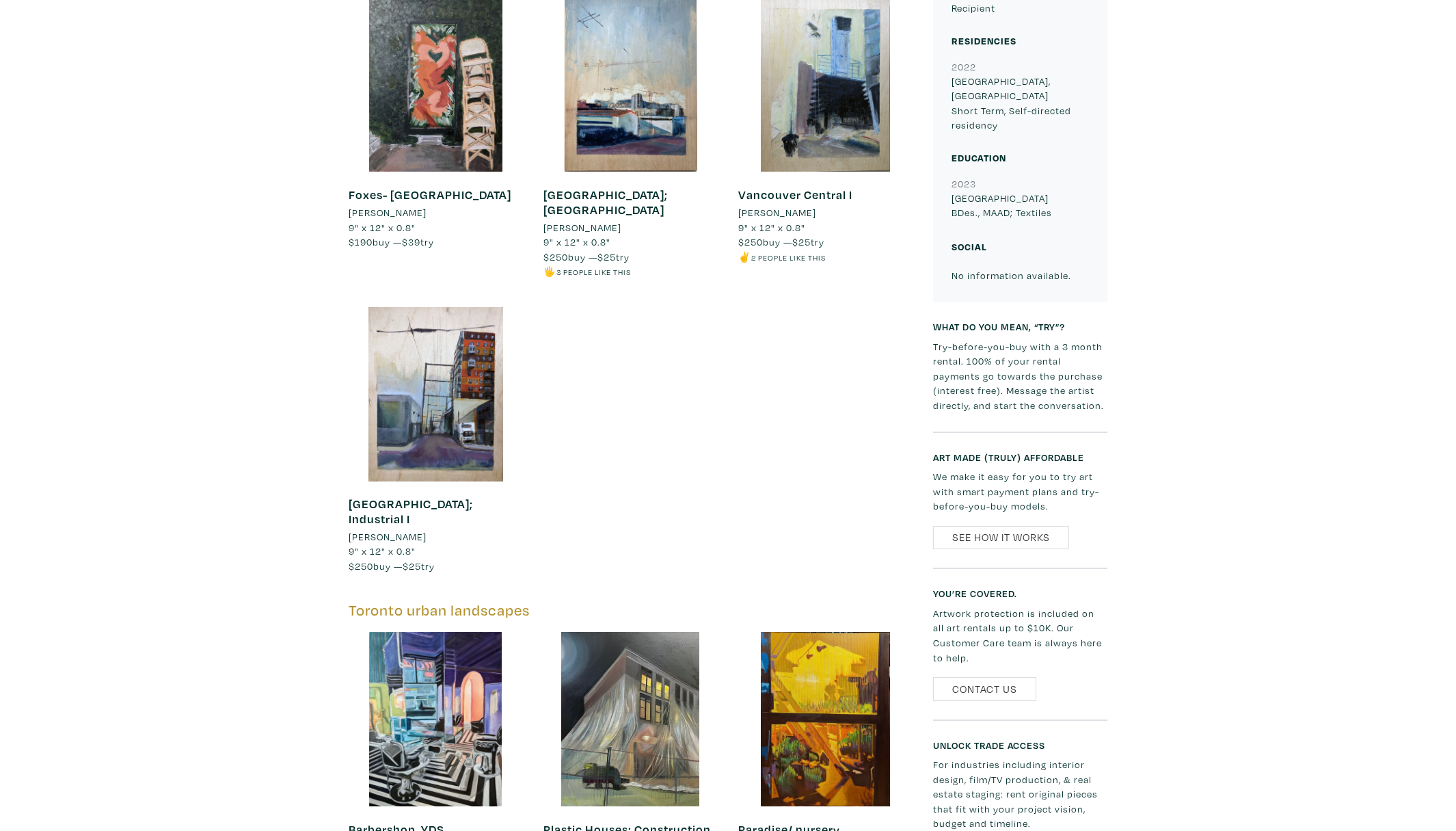
scroll to position [1223, 0]
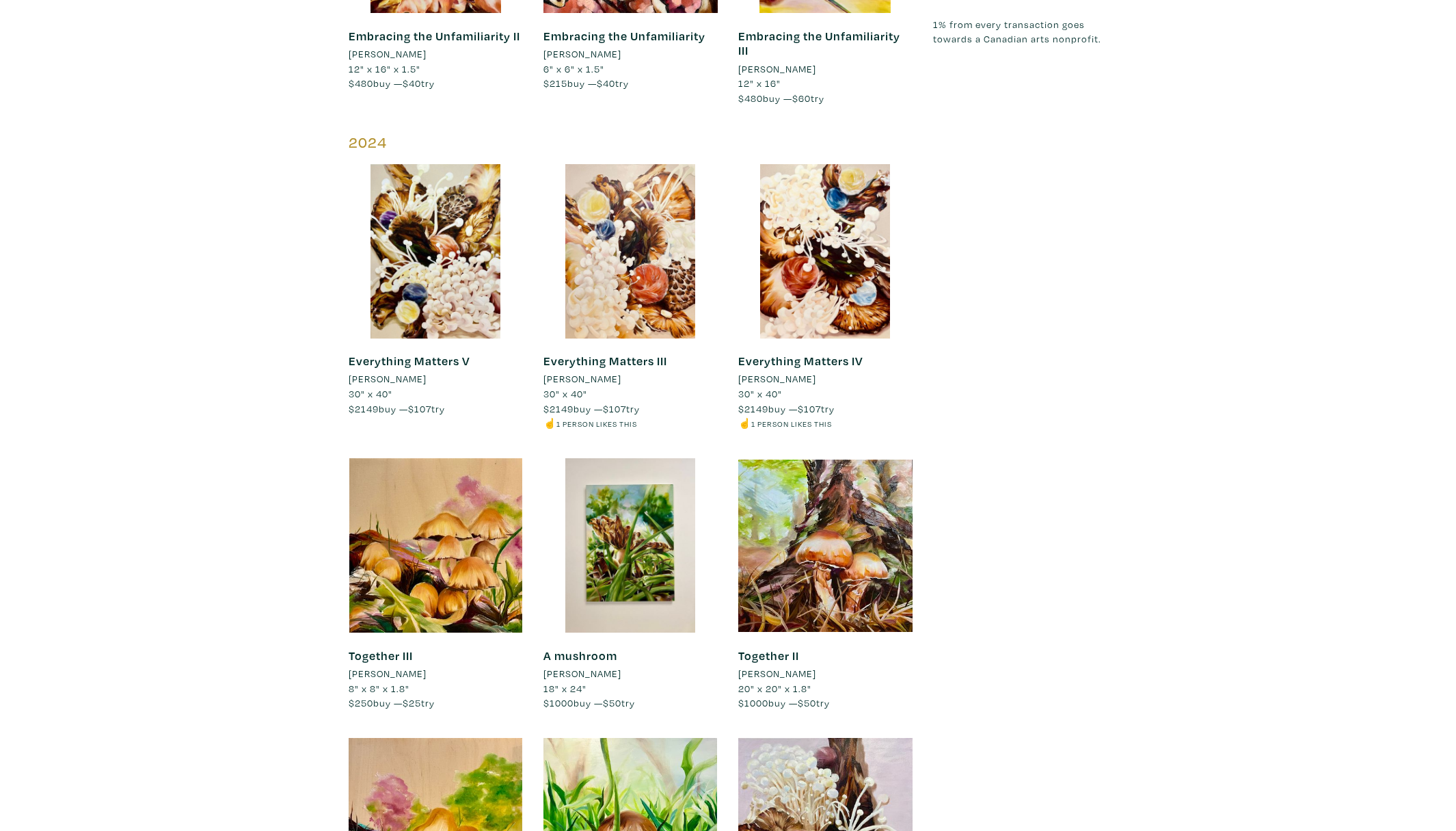
scroll to position [1685, 0]
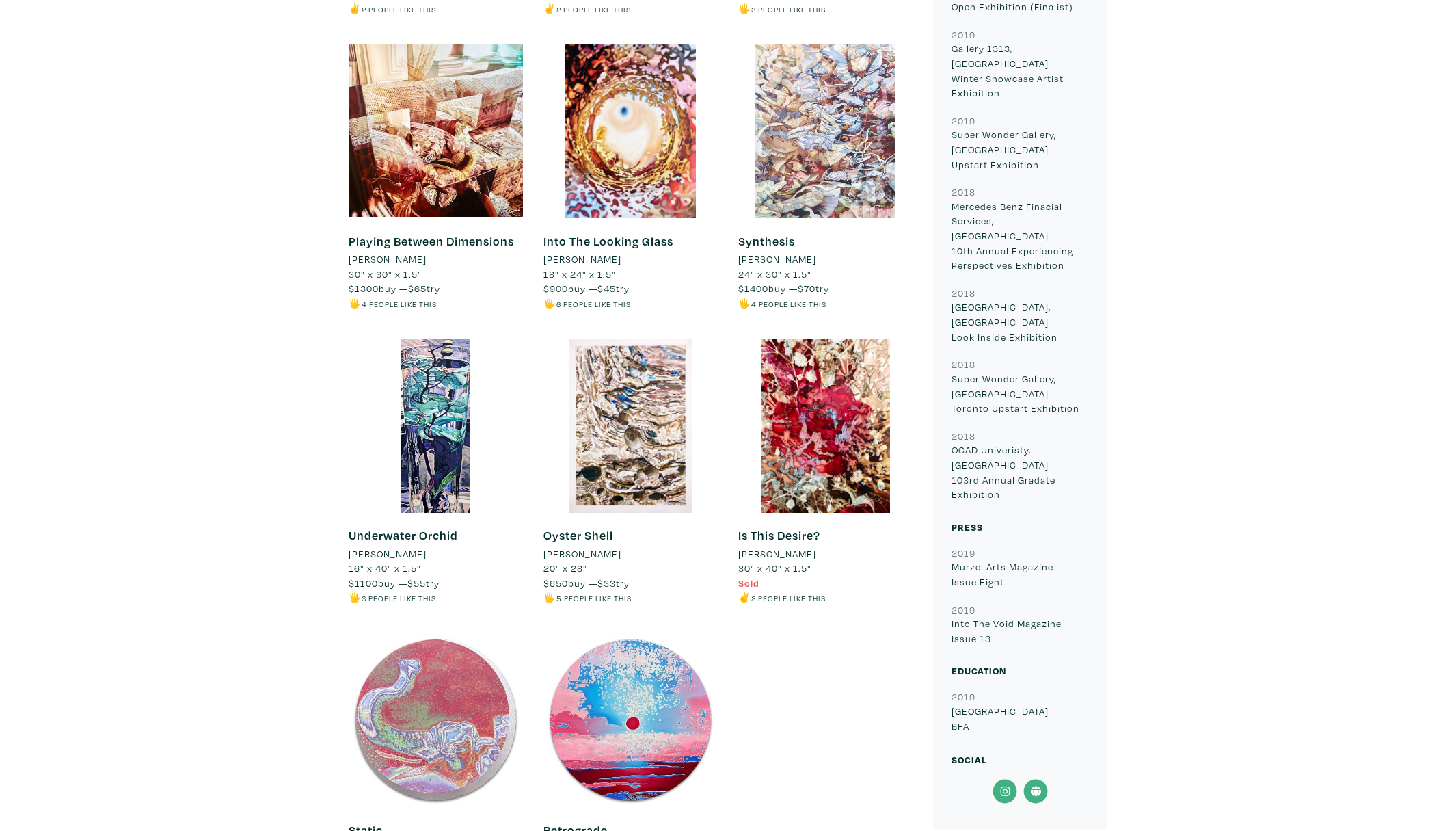
scroll to position [1314, 0]
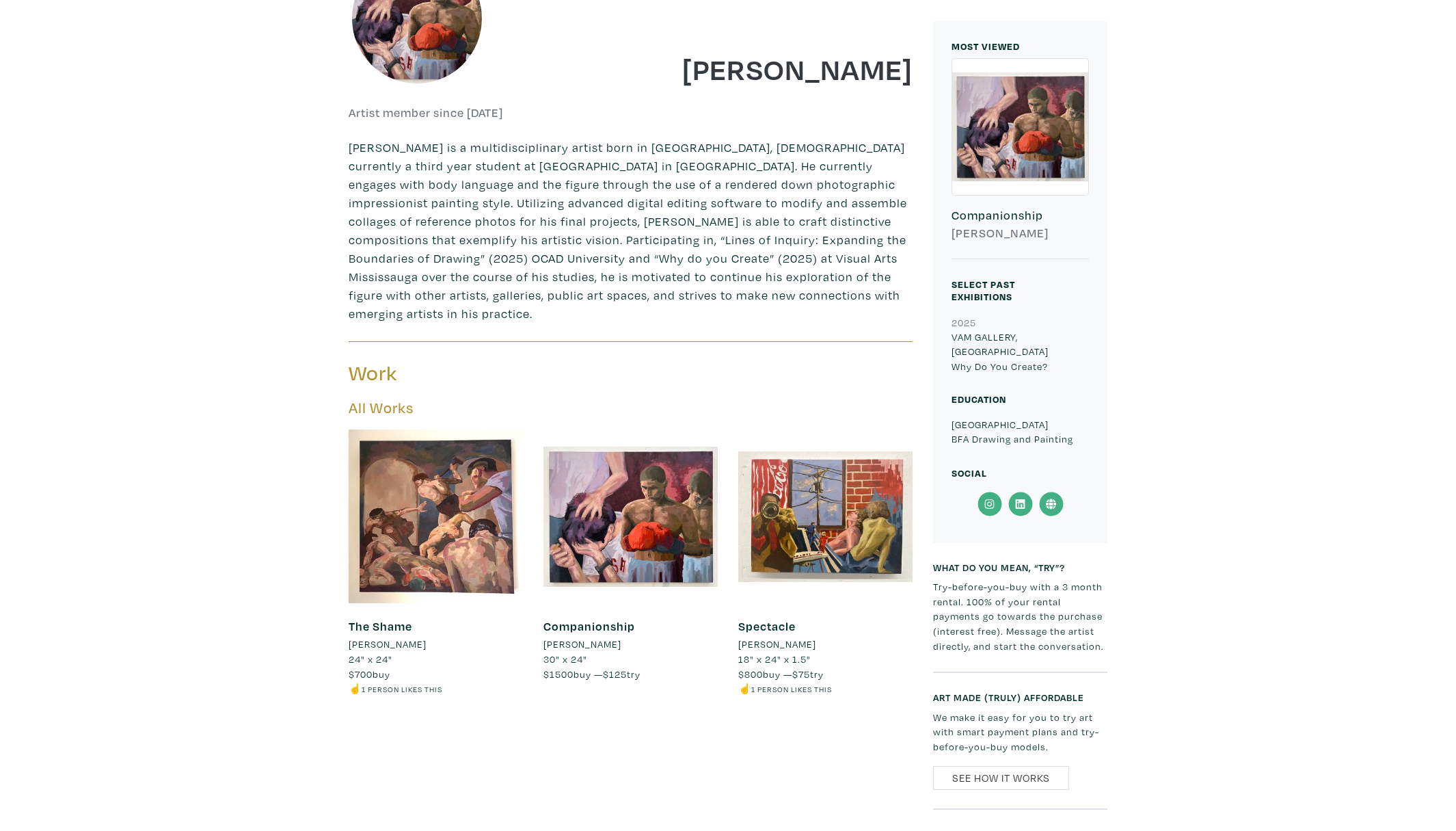
scroll to position [427, 0]
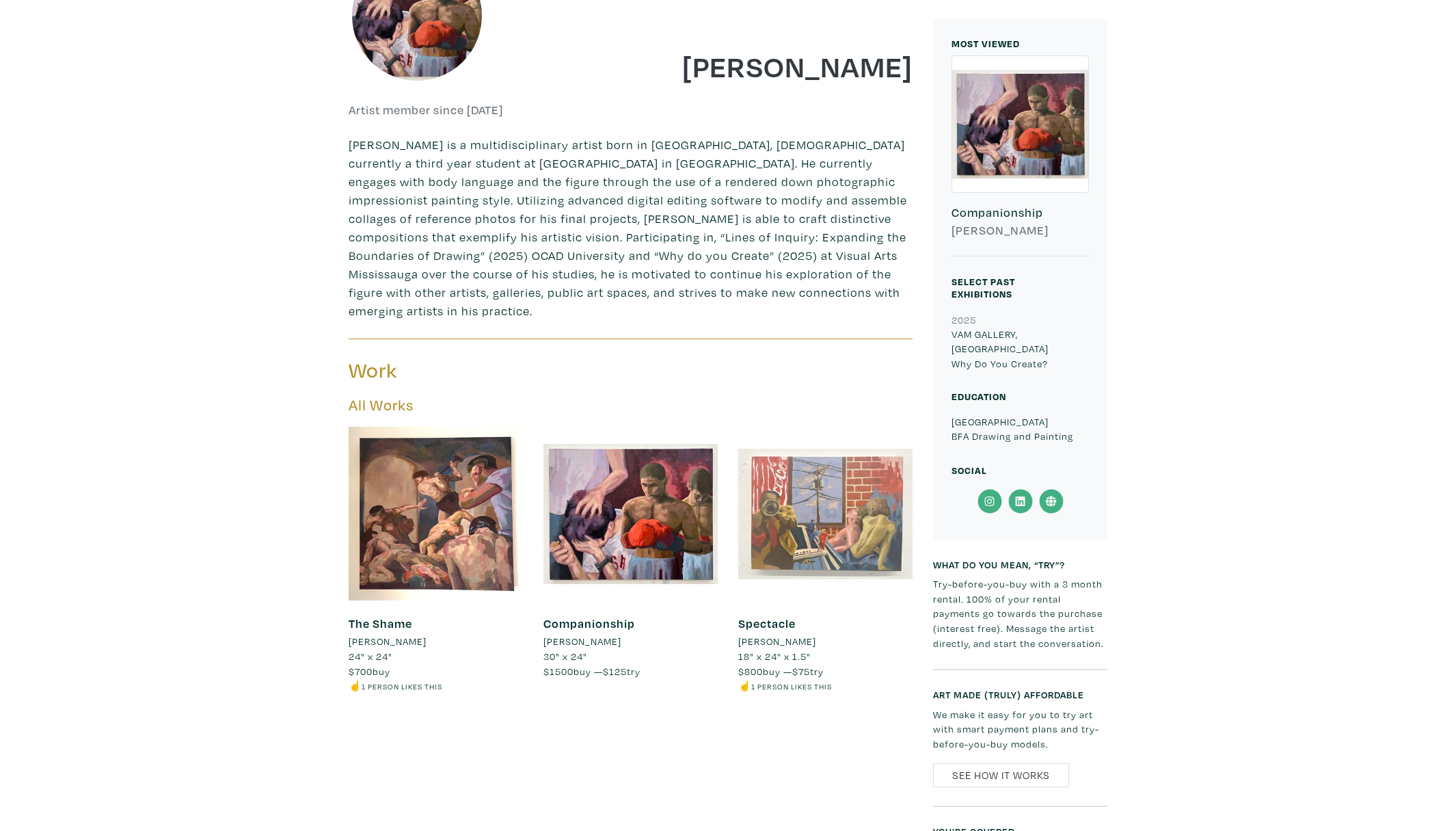
click at [832, 524] on div at bounding box center [825, 514] width 174 height 174
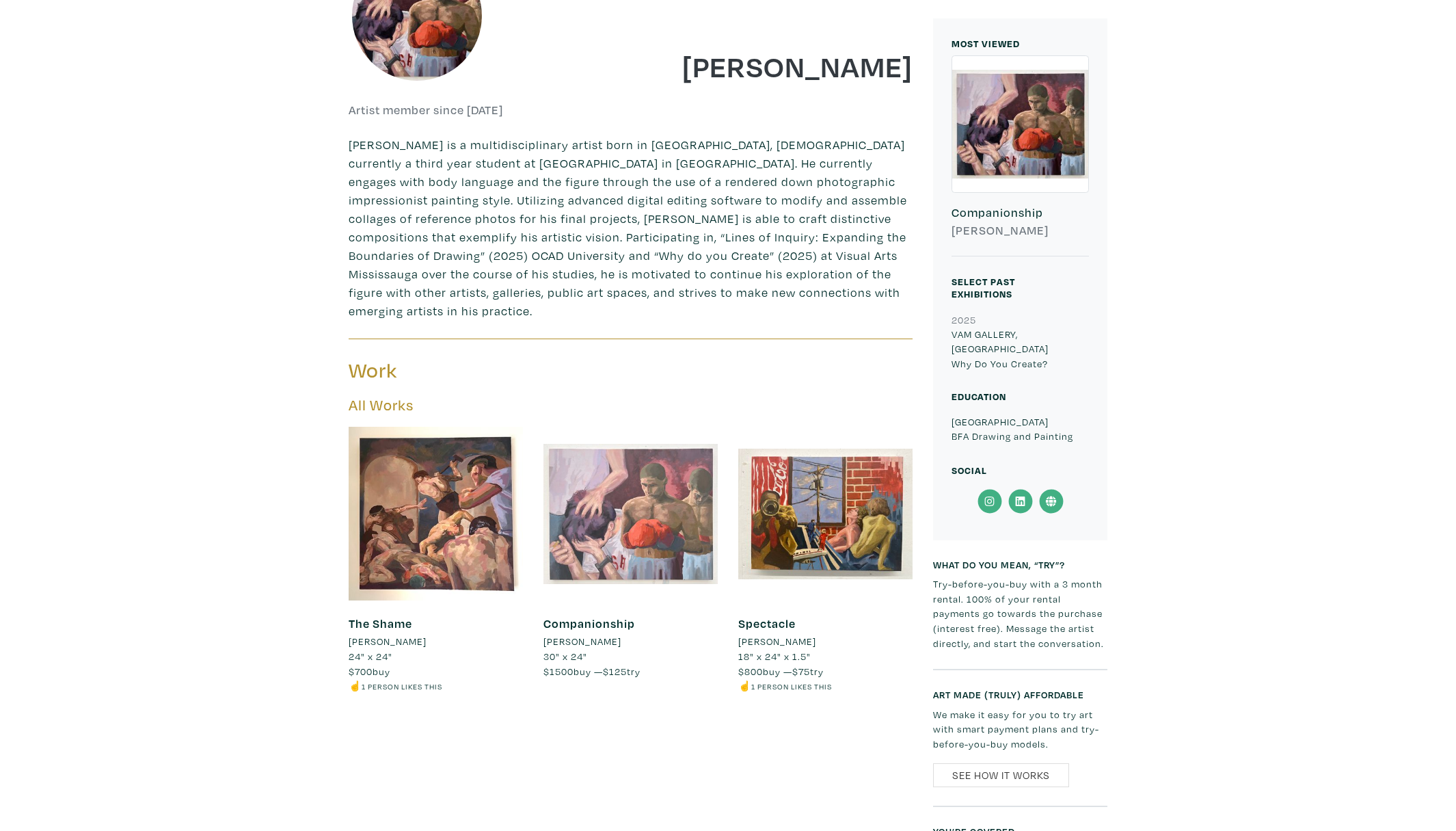
click at [674, 506] on div at bounding box center [630, 514] width 174 height 174
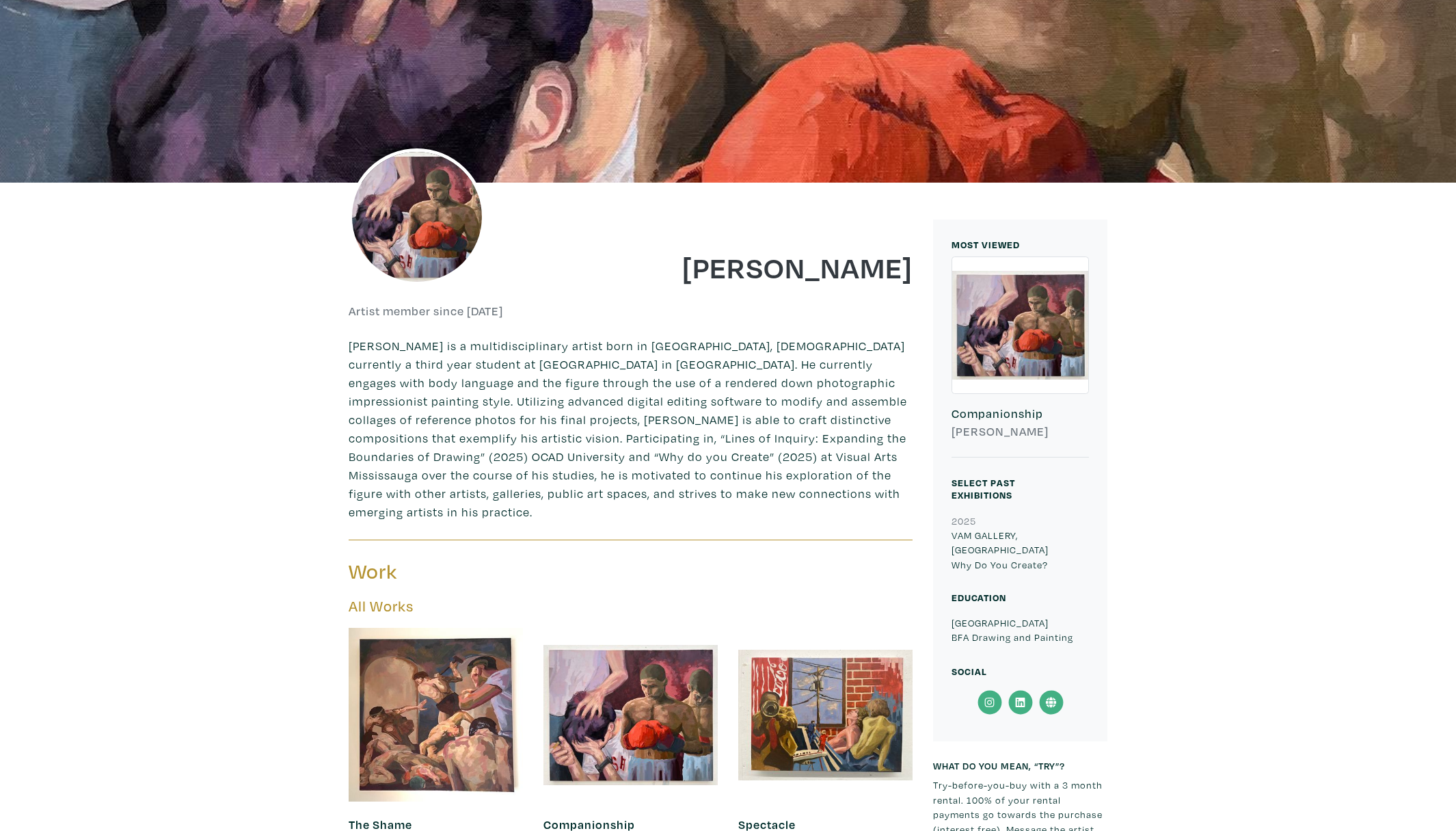
scroll to position [82, 0]
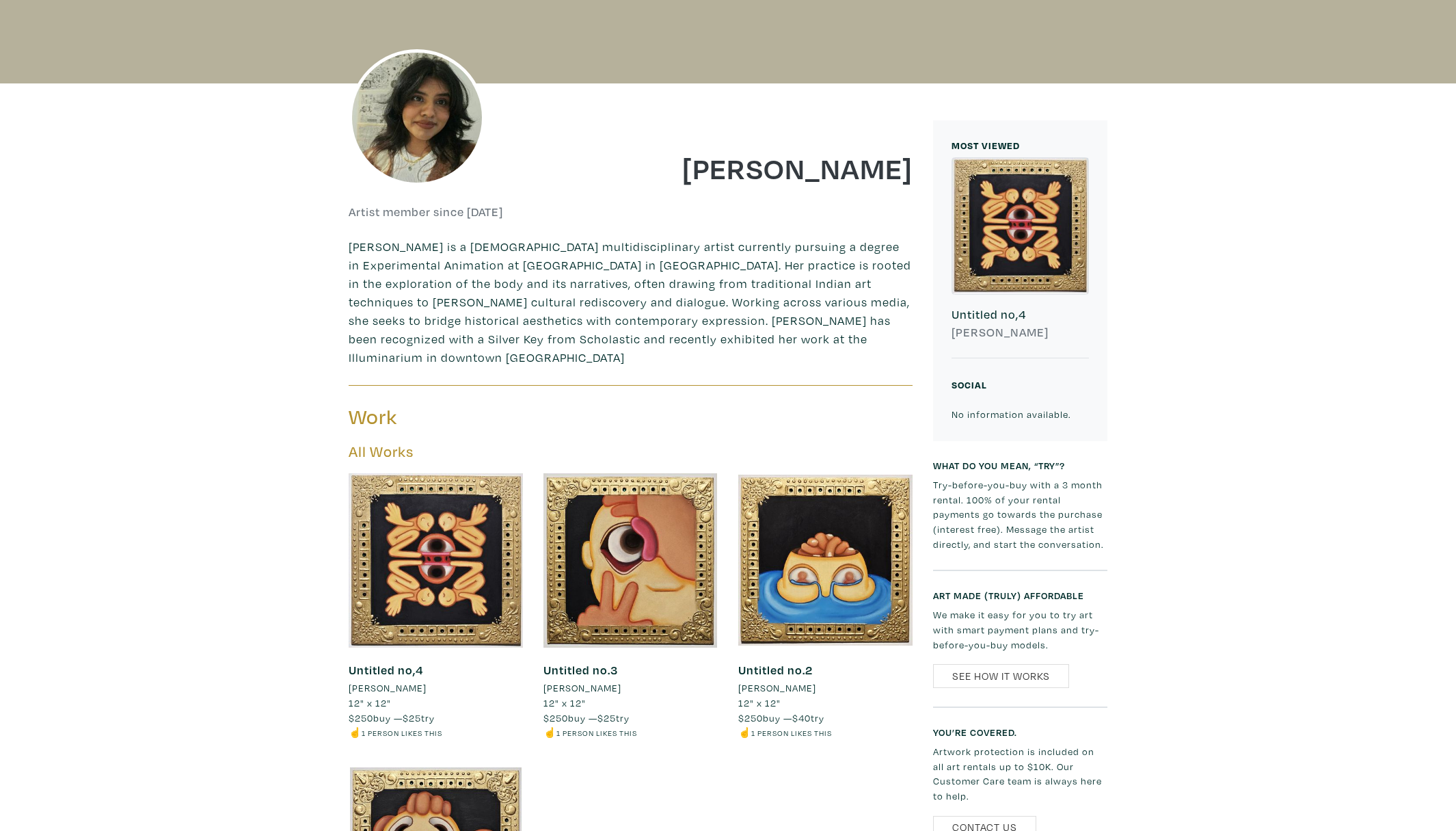
scroll to position [288, 0]
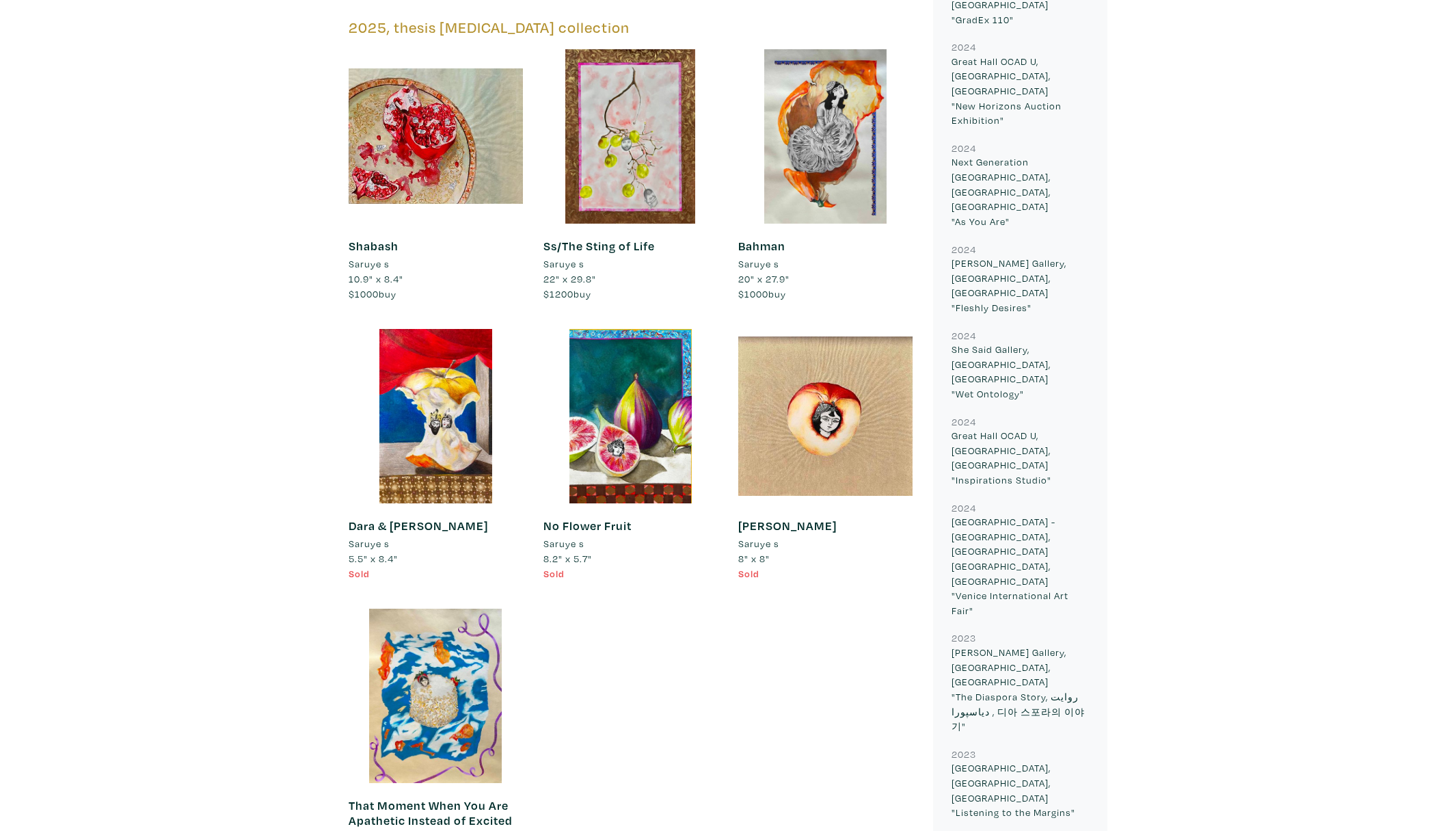
scroll to position [902, 0]
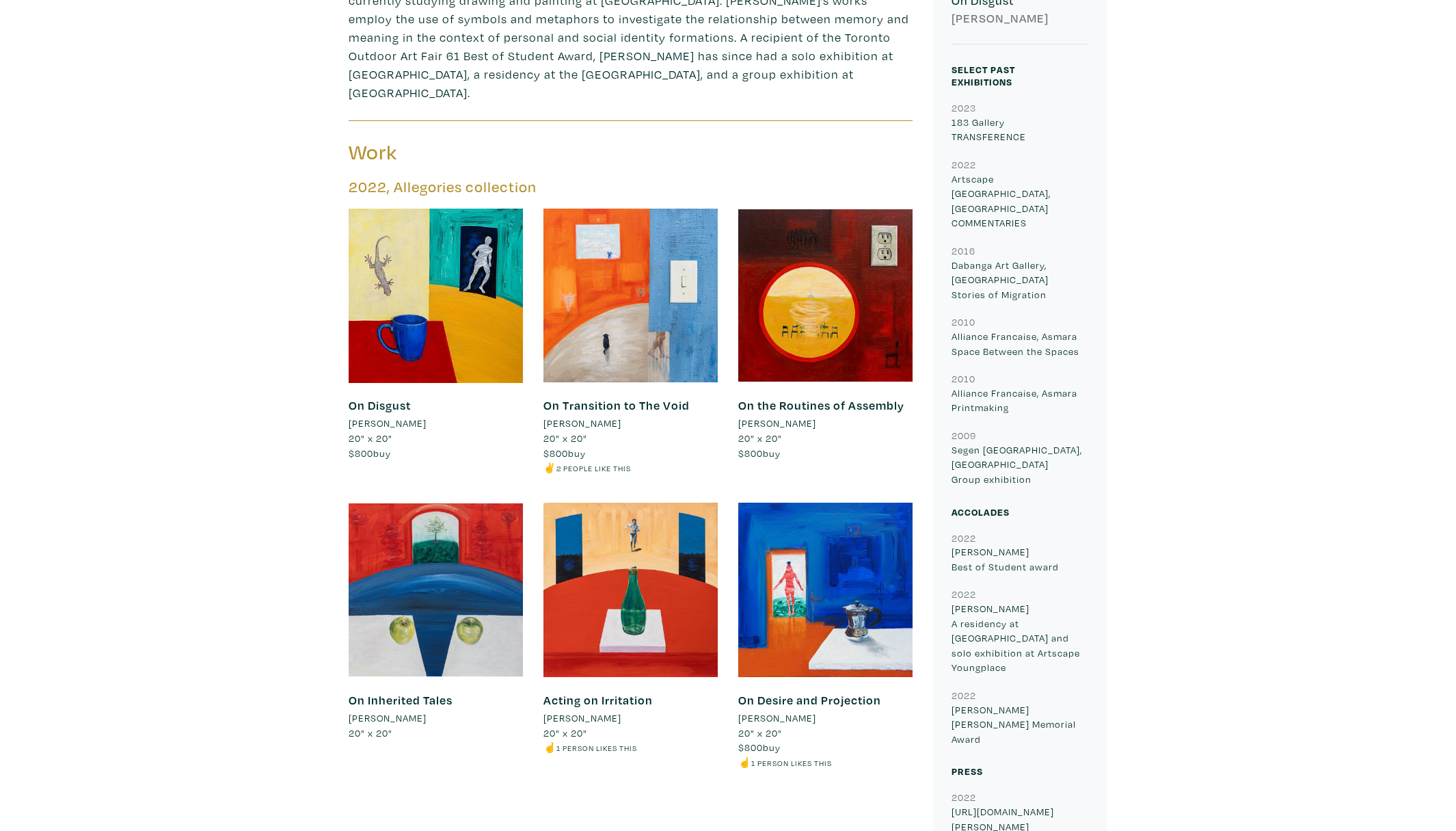
scroll to position [137, 0]
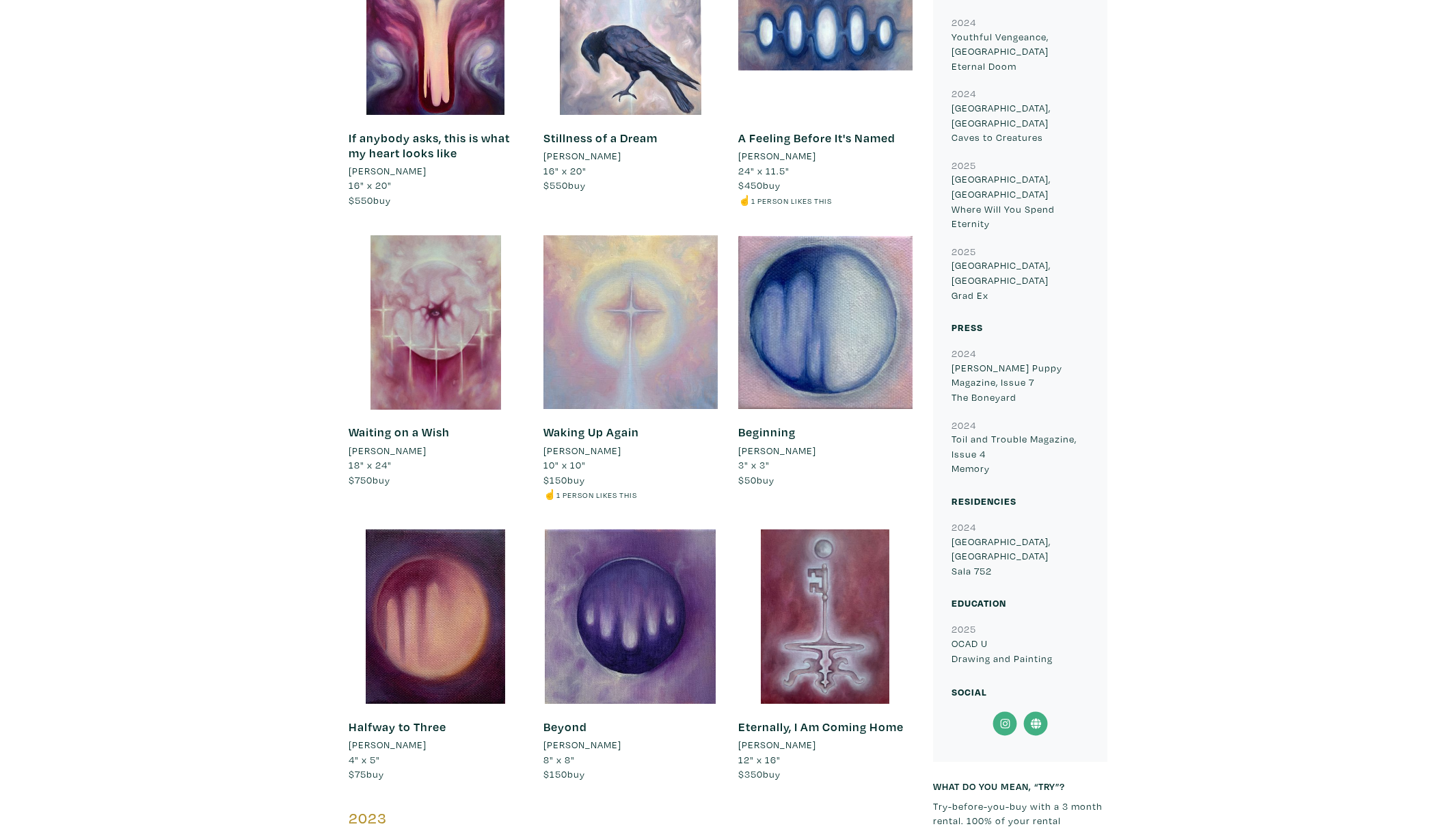
scroll to position [1459, 0]
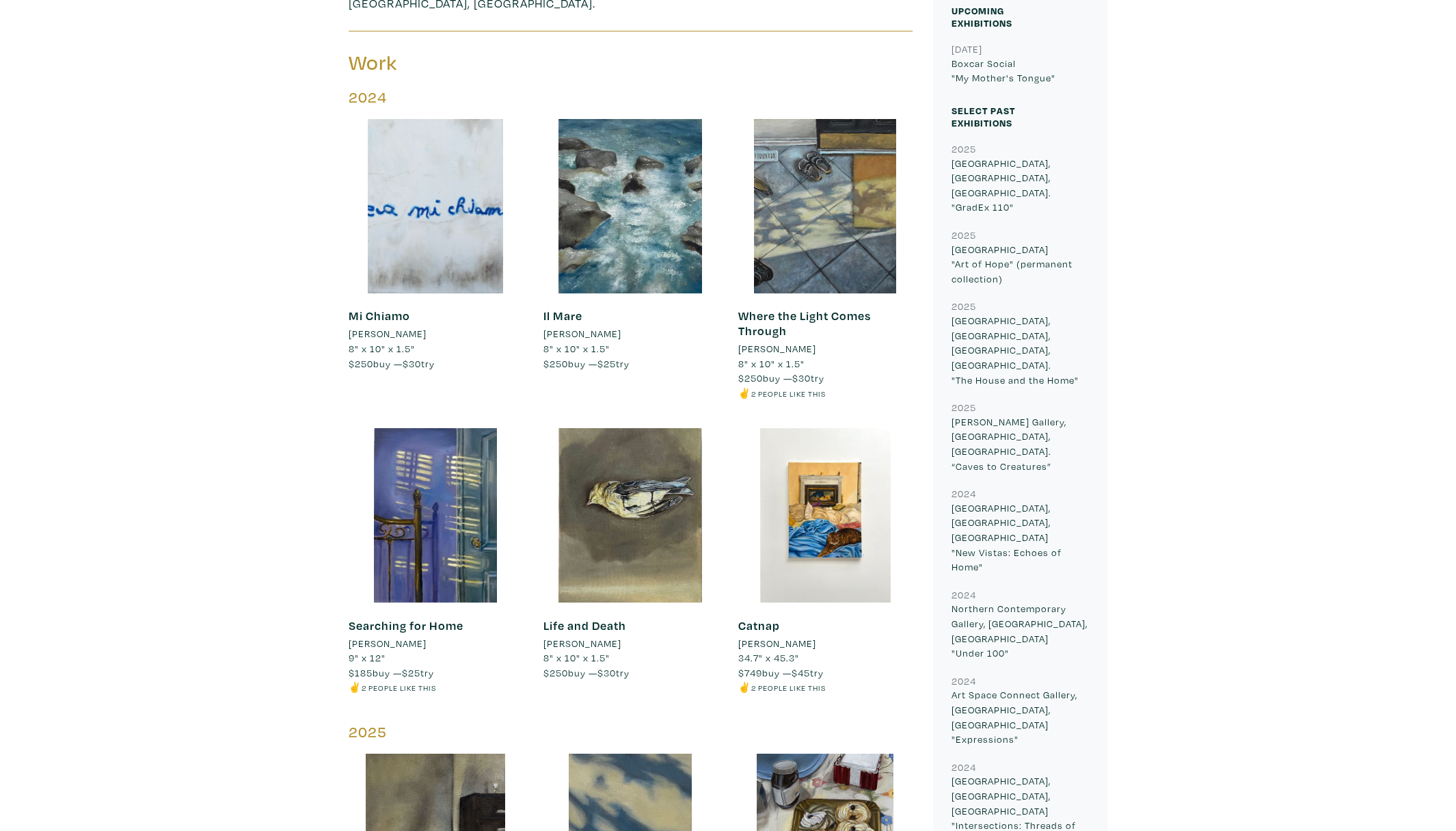
scroll to position [749, 0]
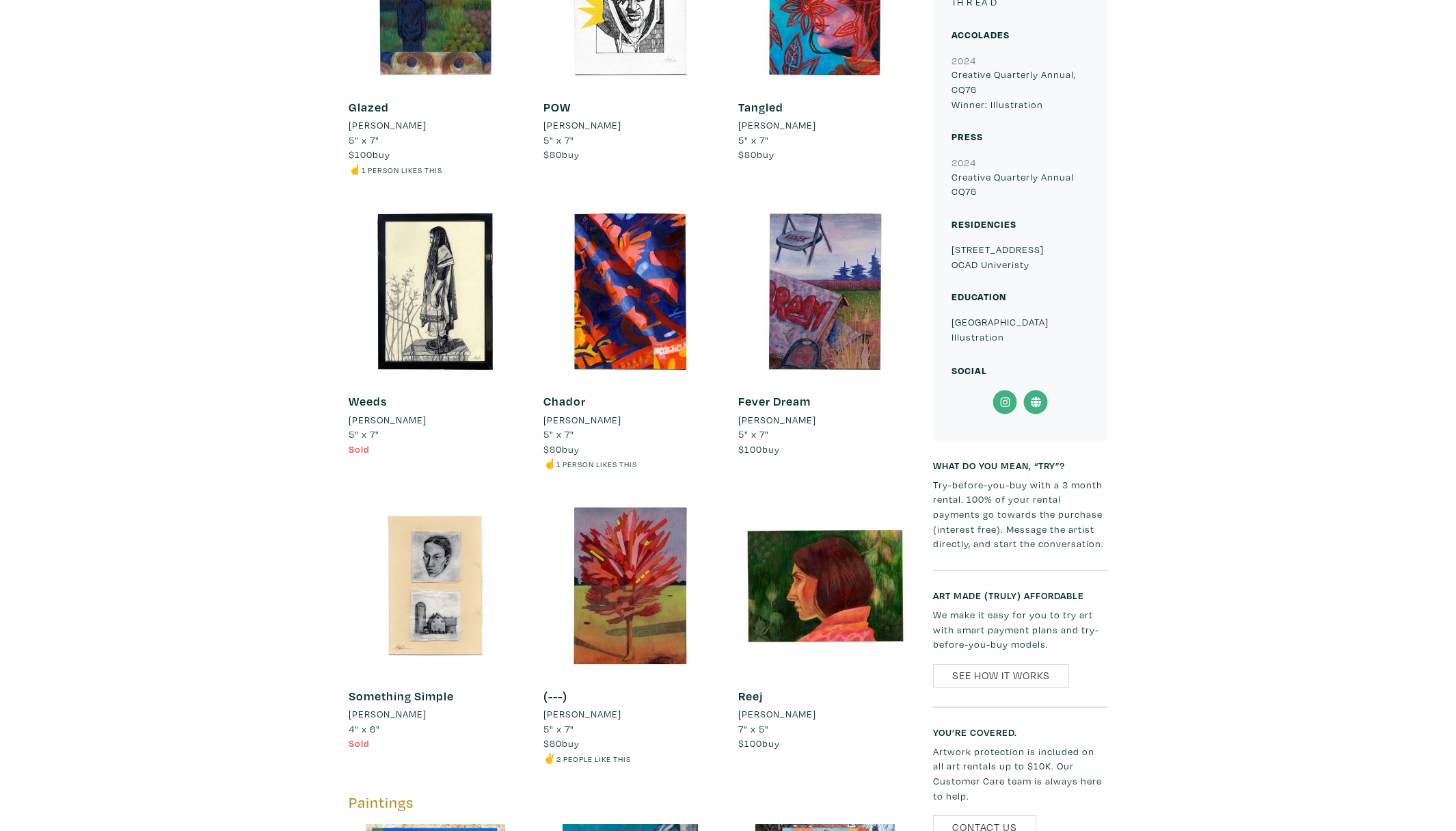
scroll to position [1157, 0]
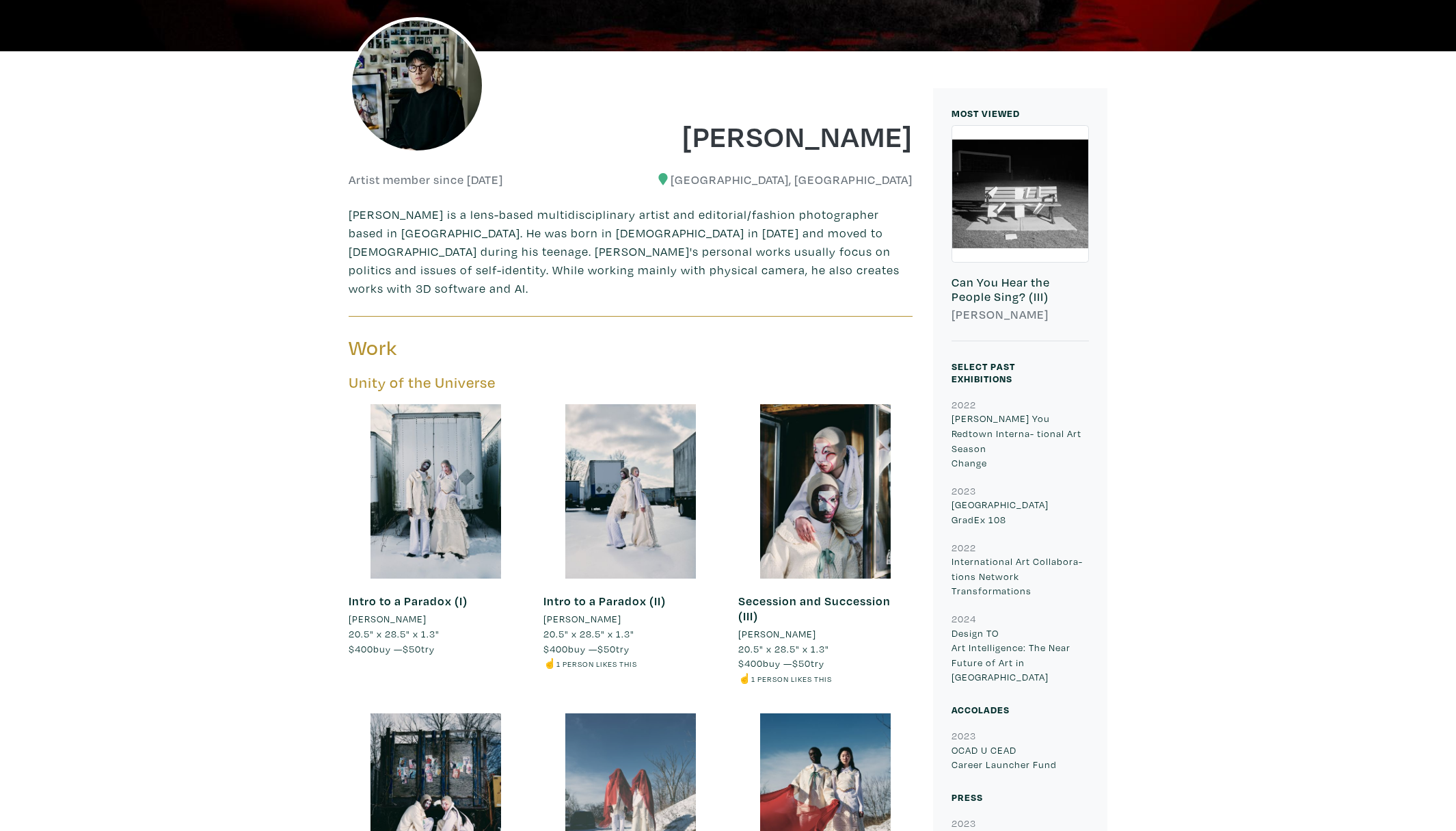
scroll to position [312, 0]
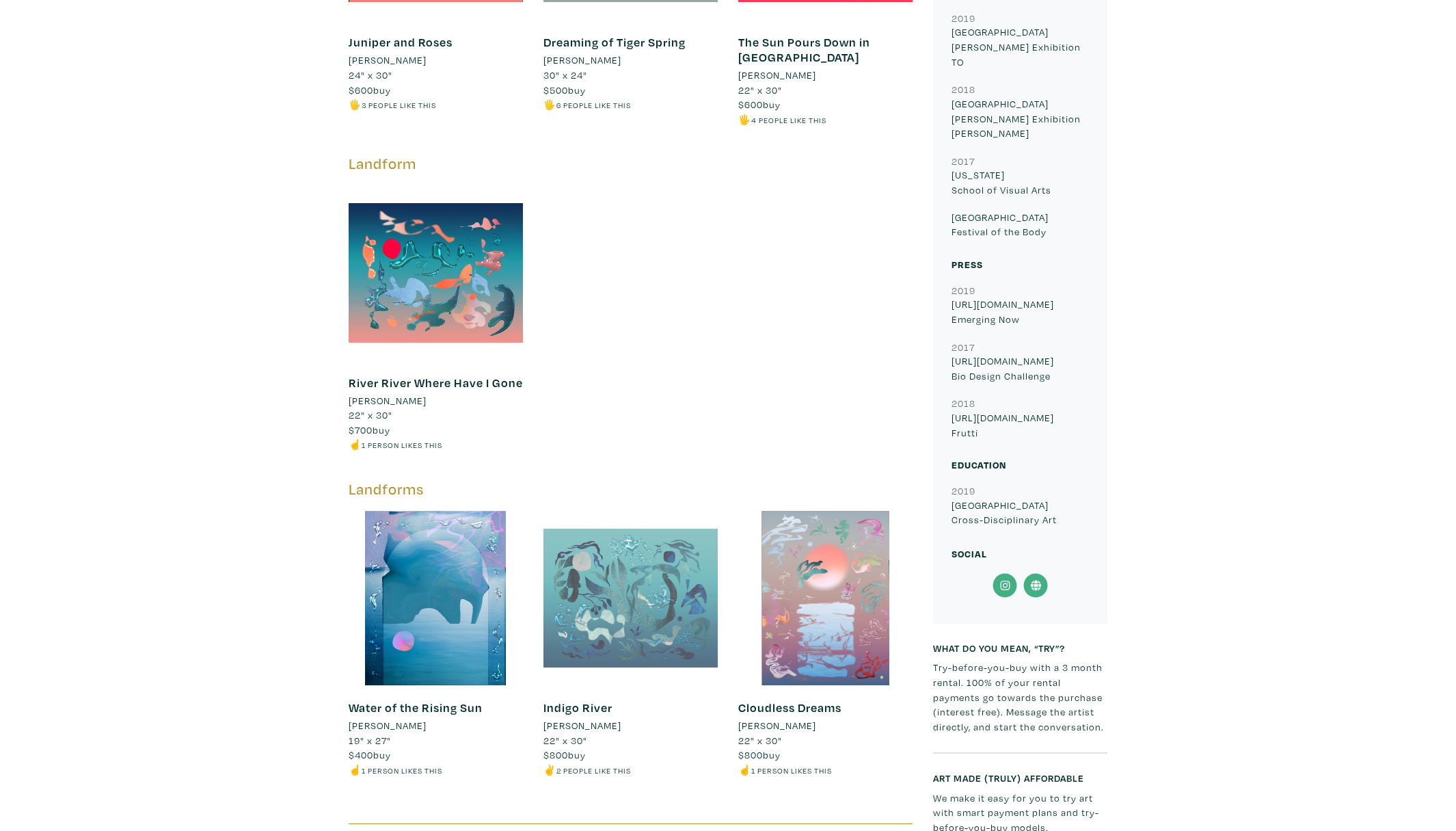
scroll to position [1147, 0]
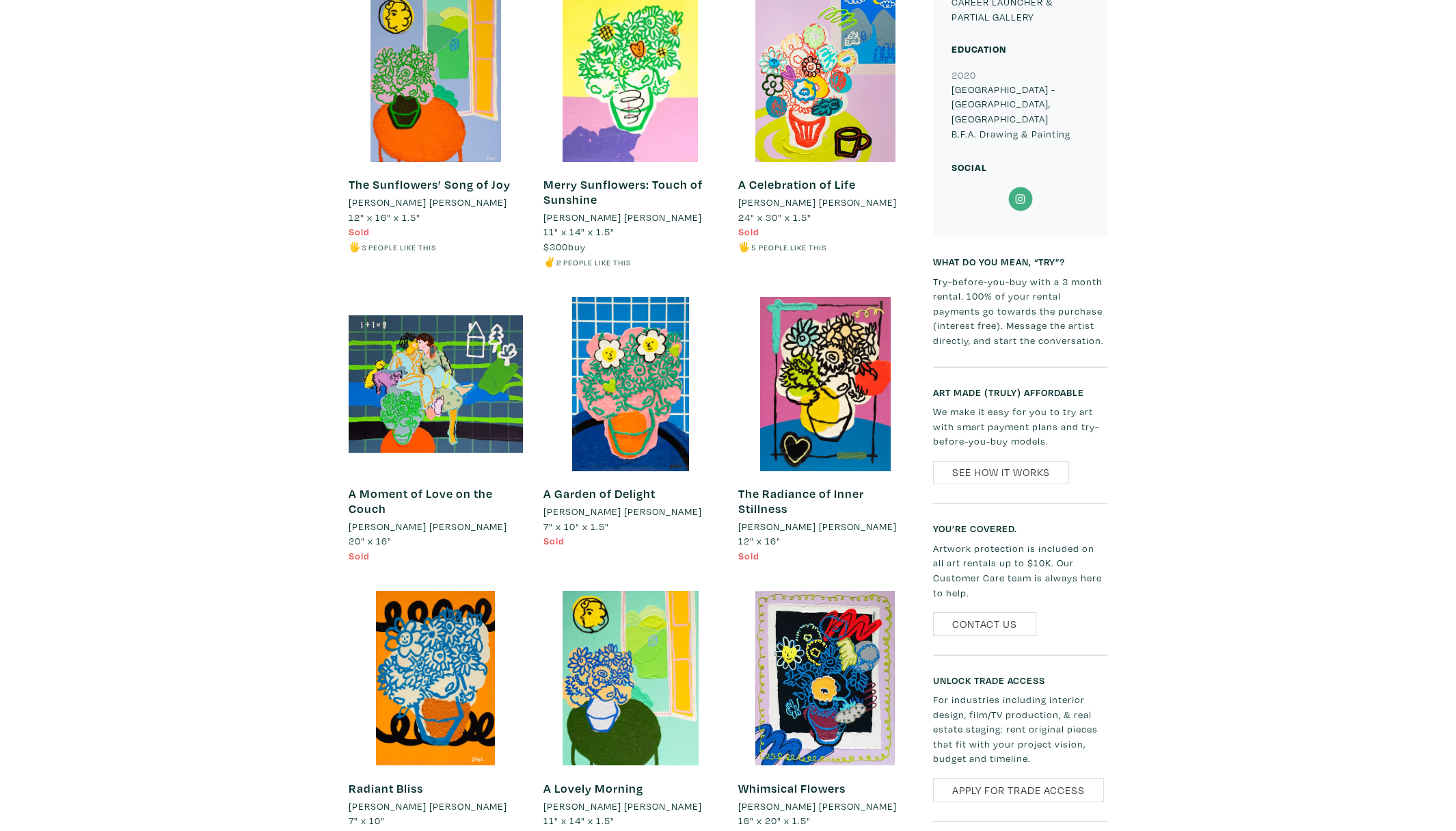
scroll to position [3879, 0]
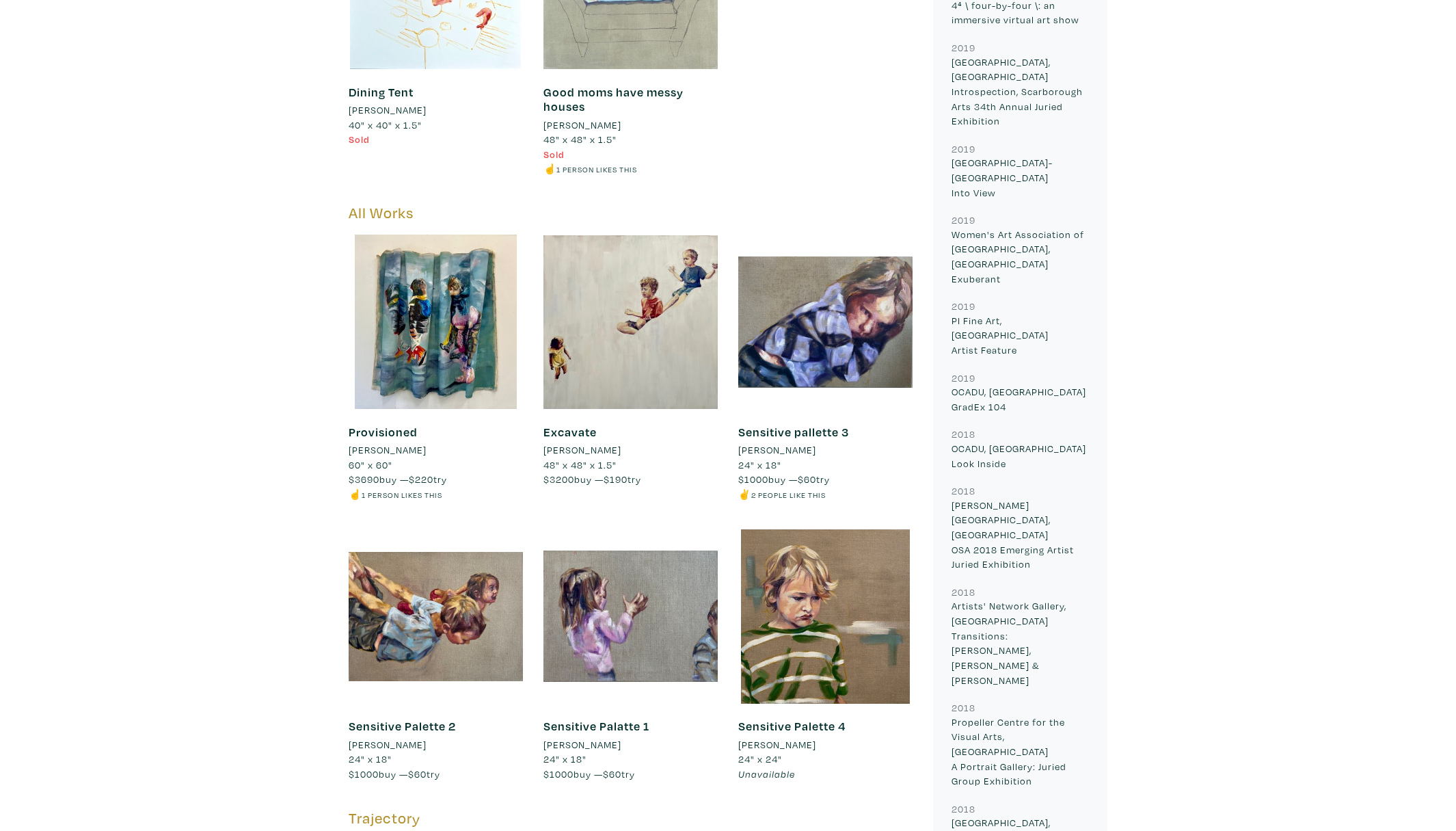
scroll to position [1646, 0]
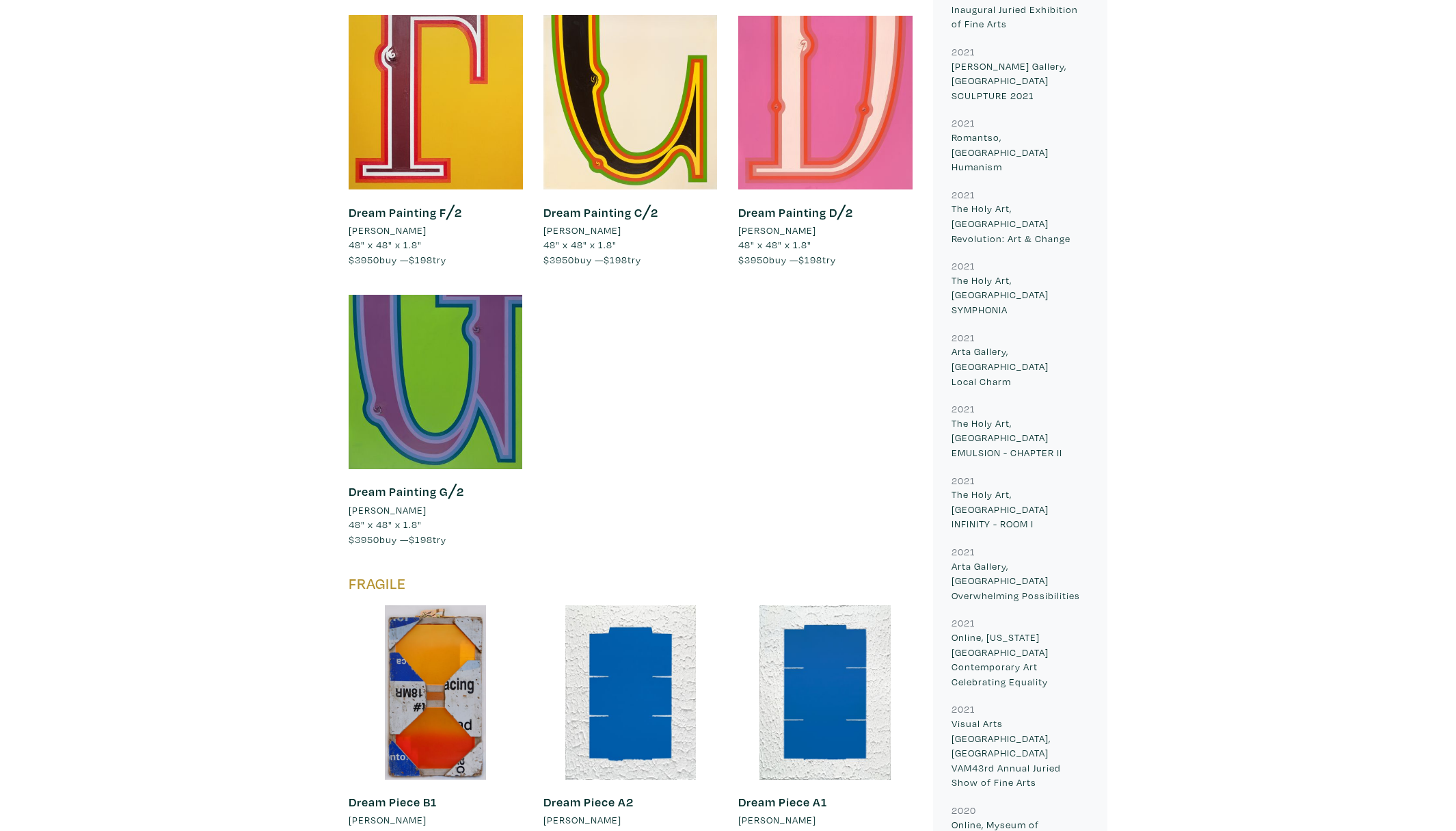
scroll to position [1928, 0]
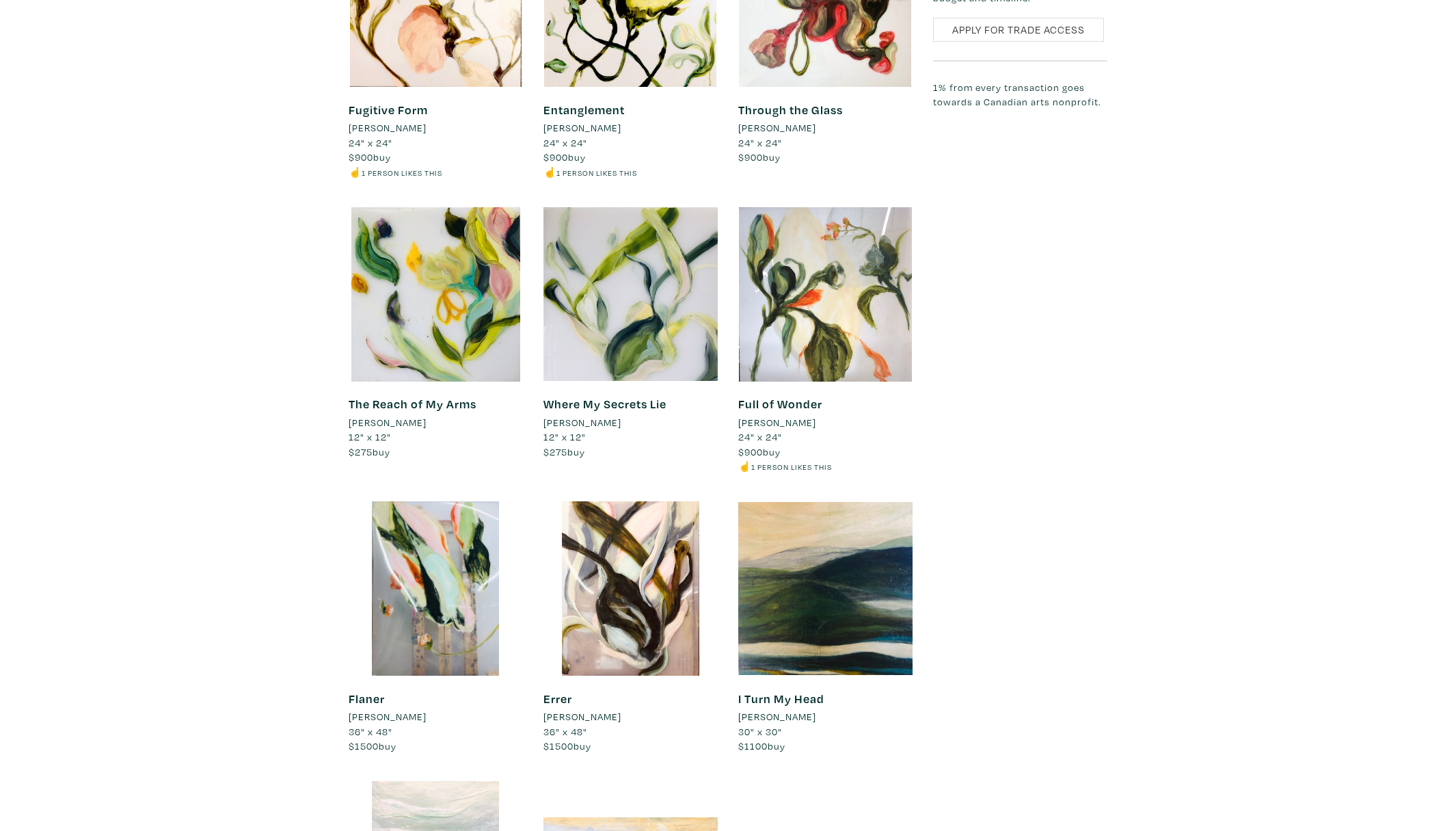
scroll to position [579, 0]
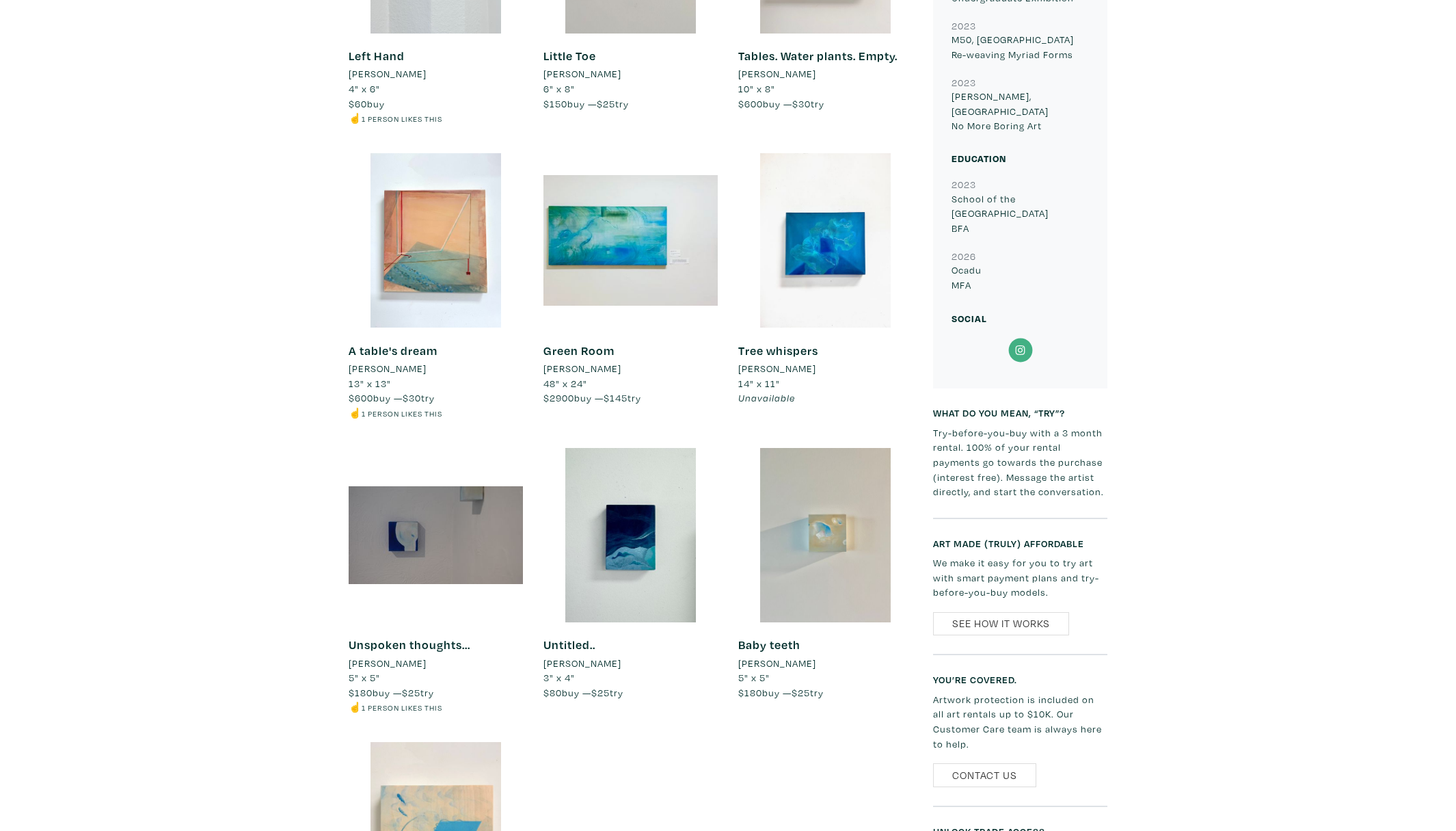
scroll to position [323, 0]
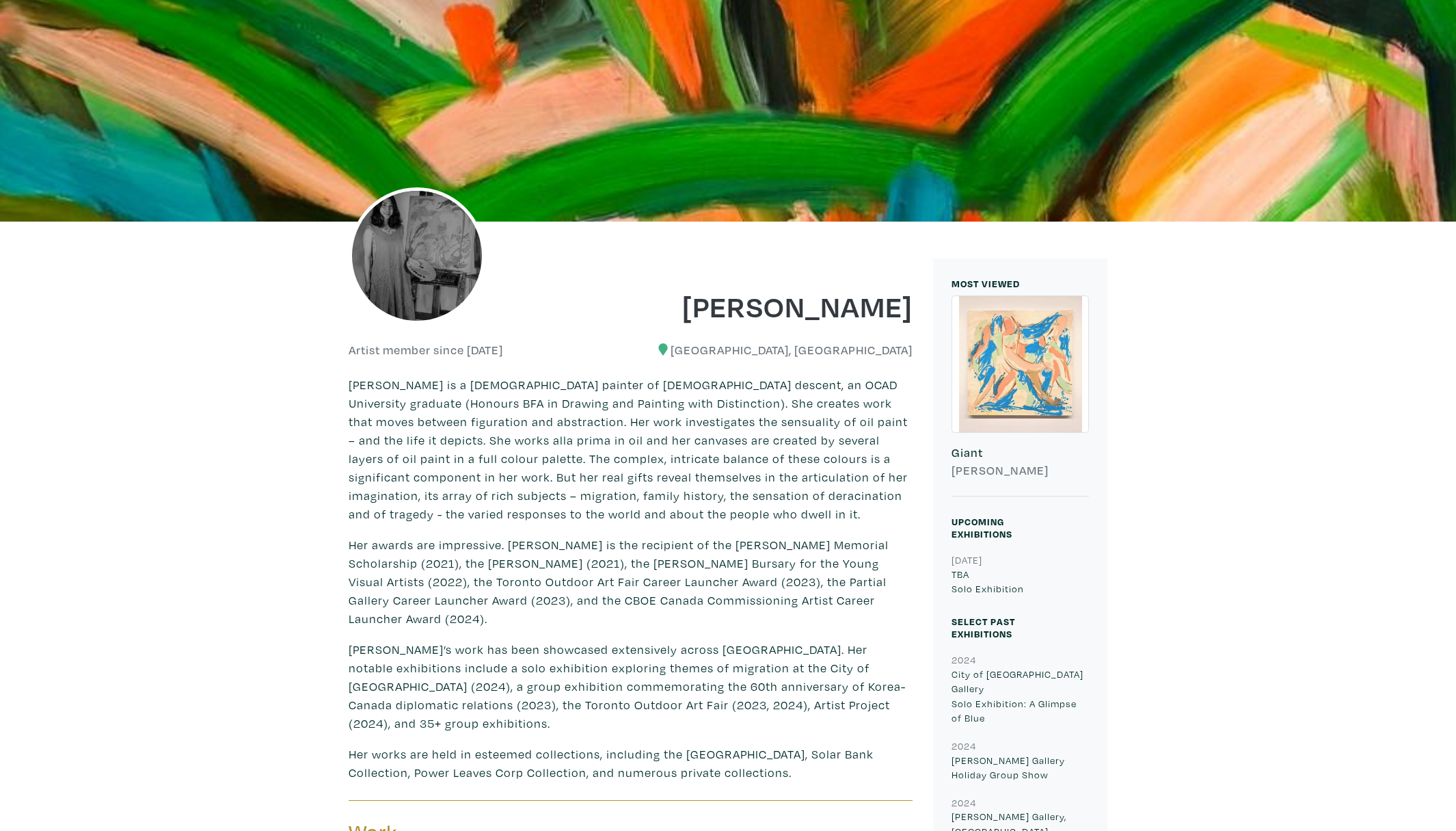
scroll to position [45, 0]
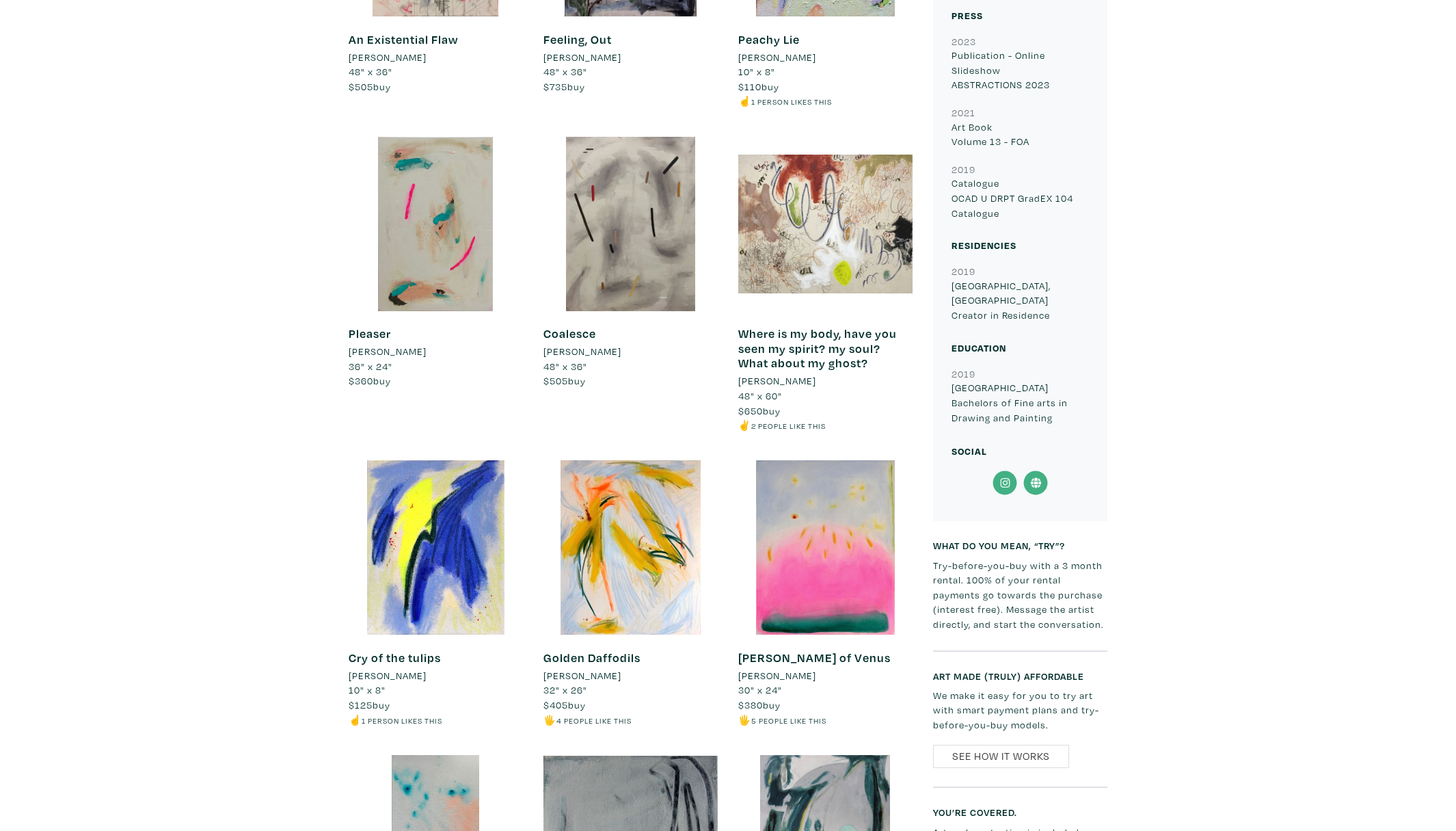
scroll to position [2603, 0]
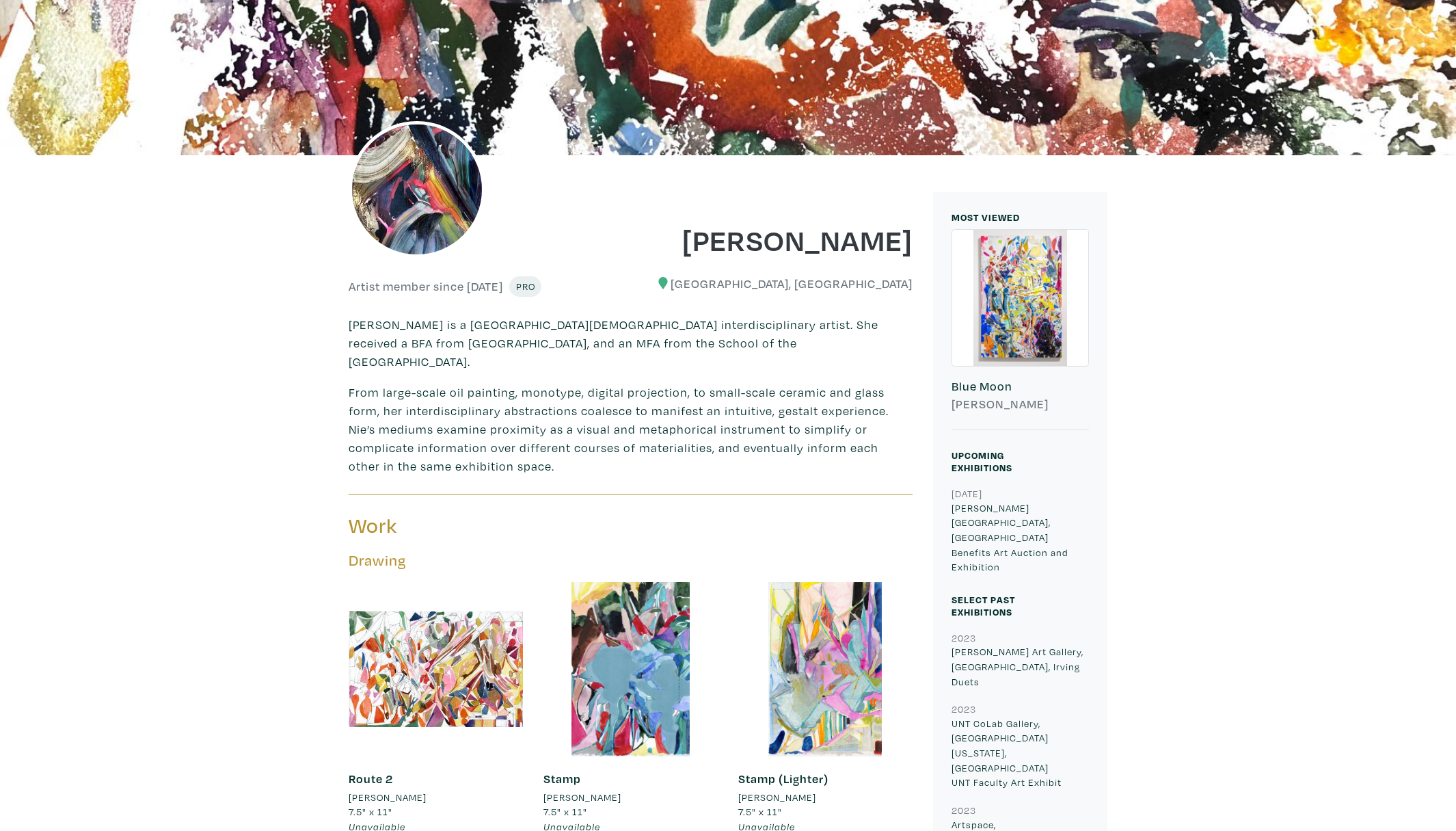
scroll to position [367, 0]
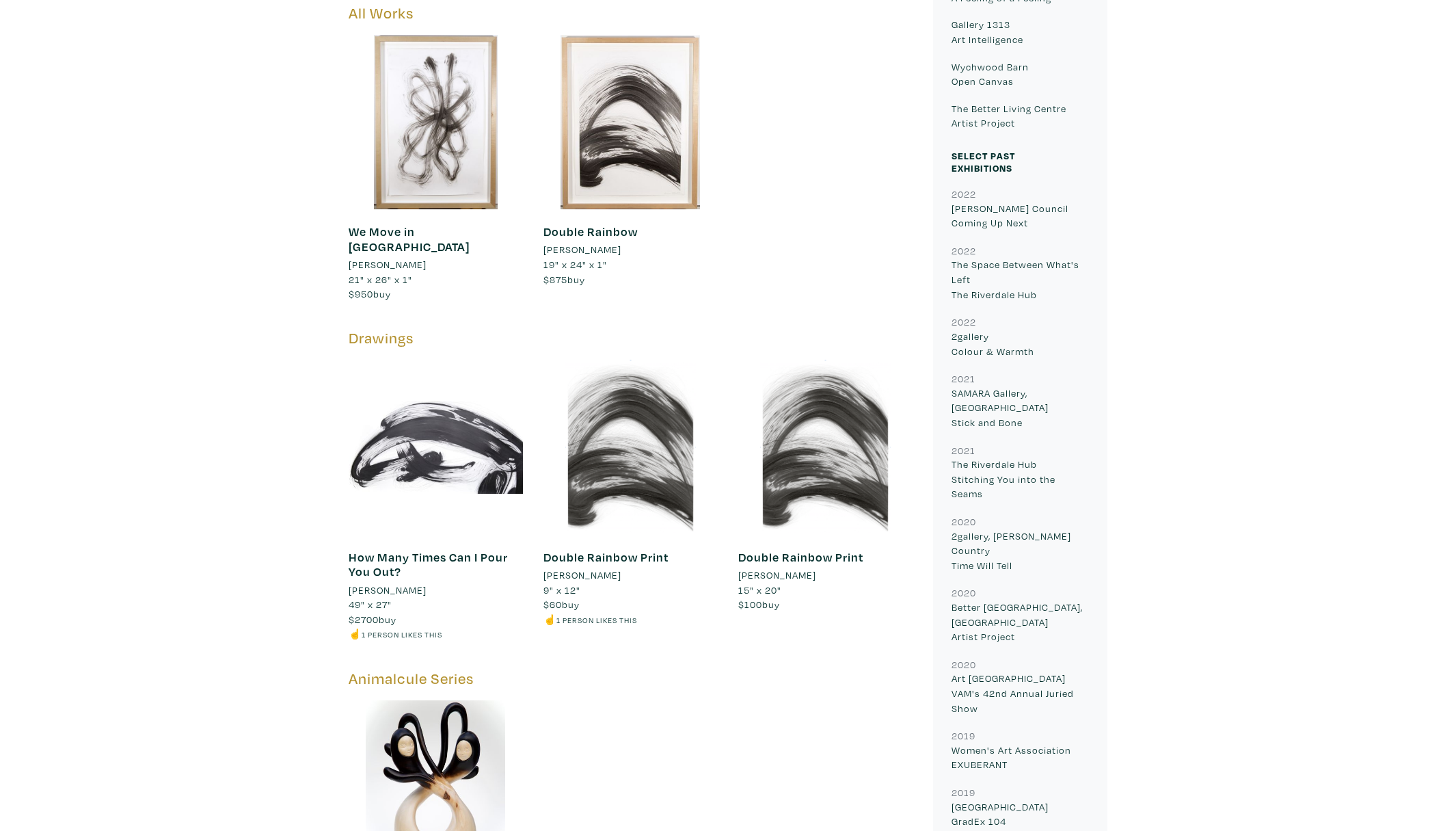
scroll to position [762, 0]
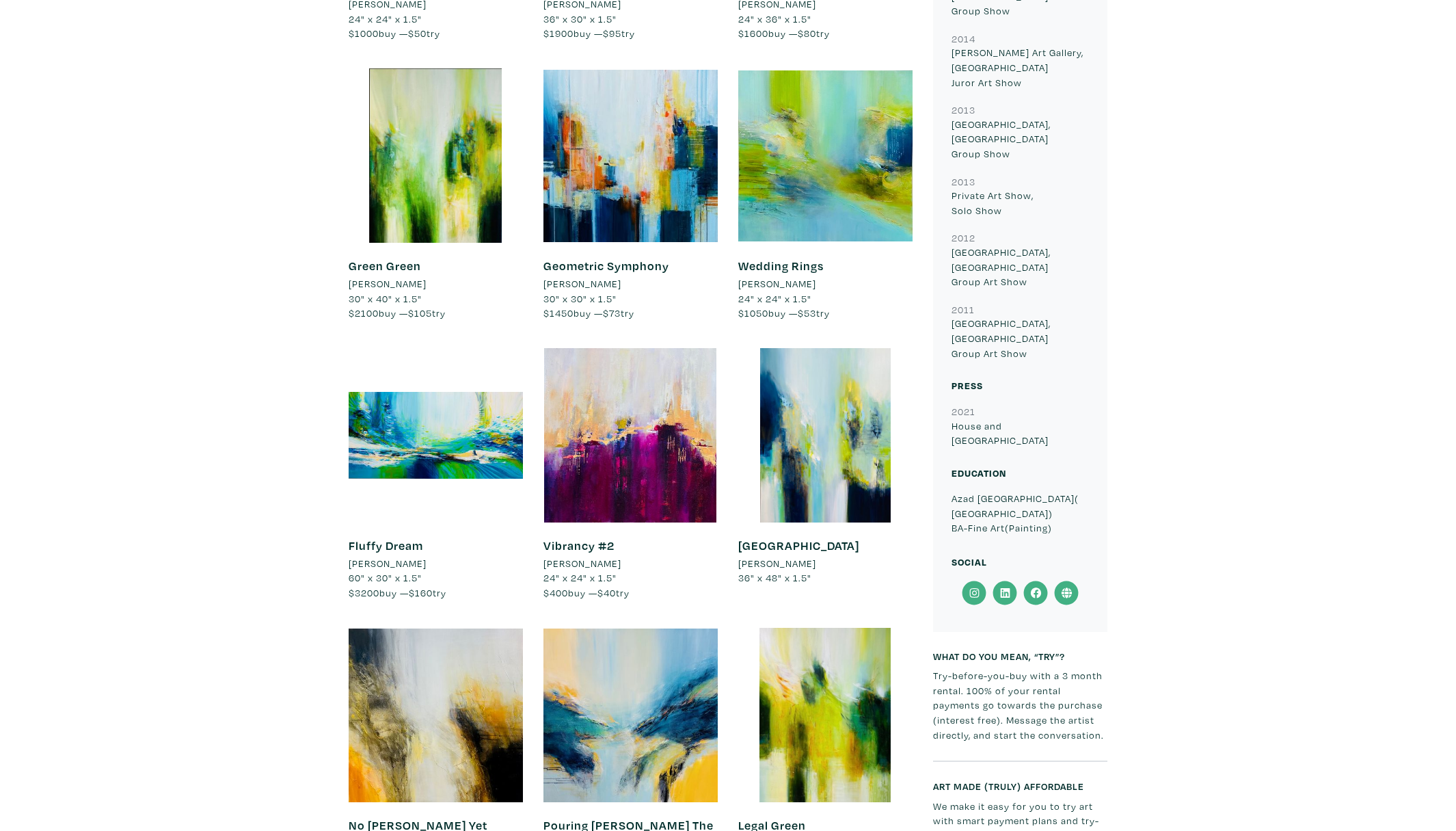
scroll to position [2593, 0]
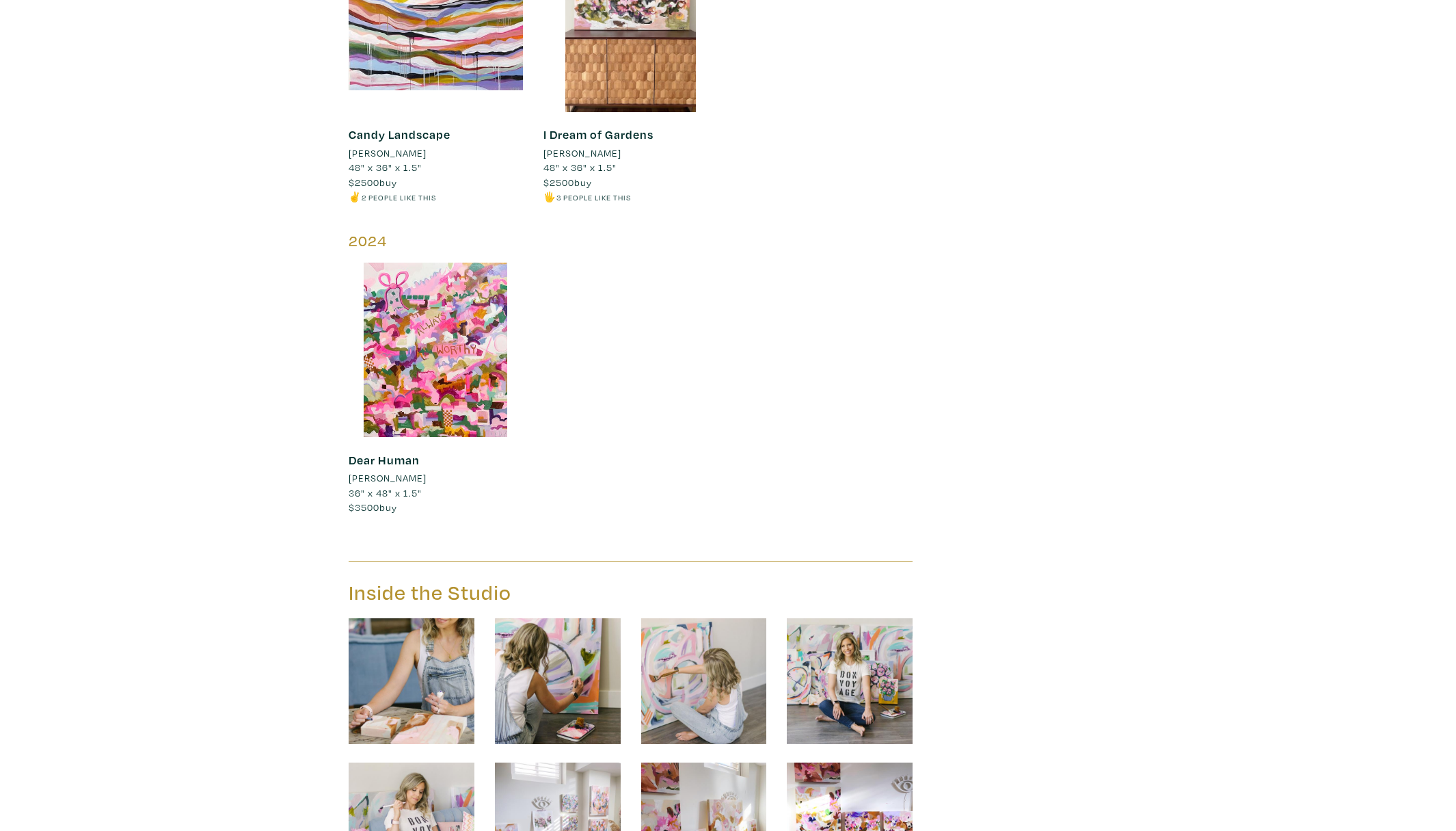
scroll to position [1769, 0]
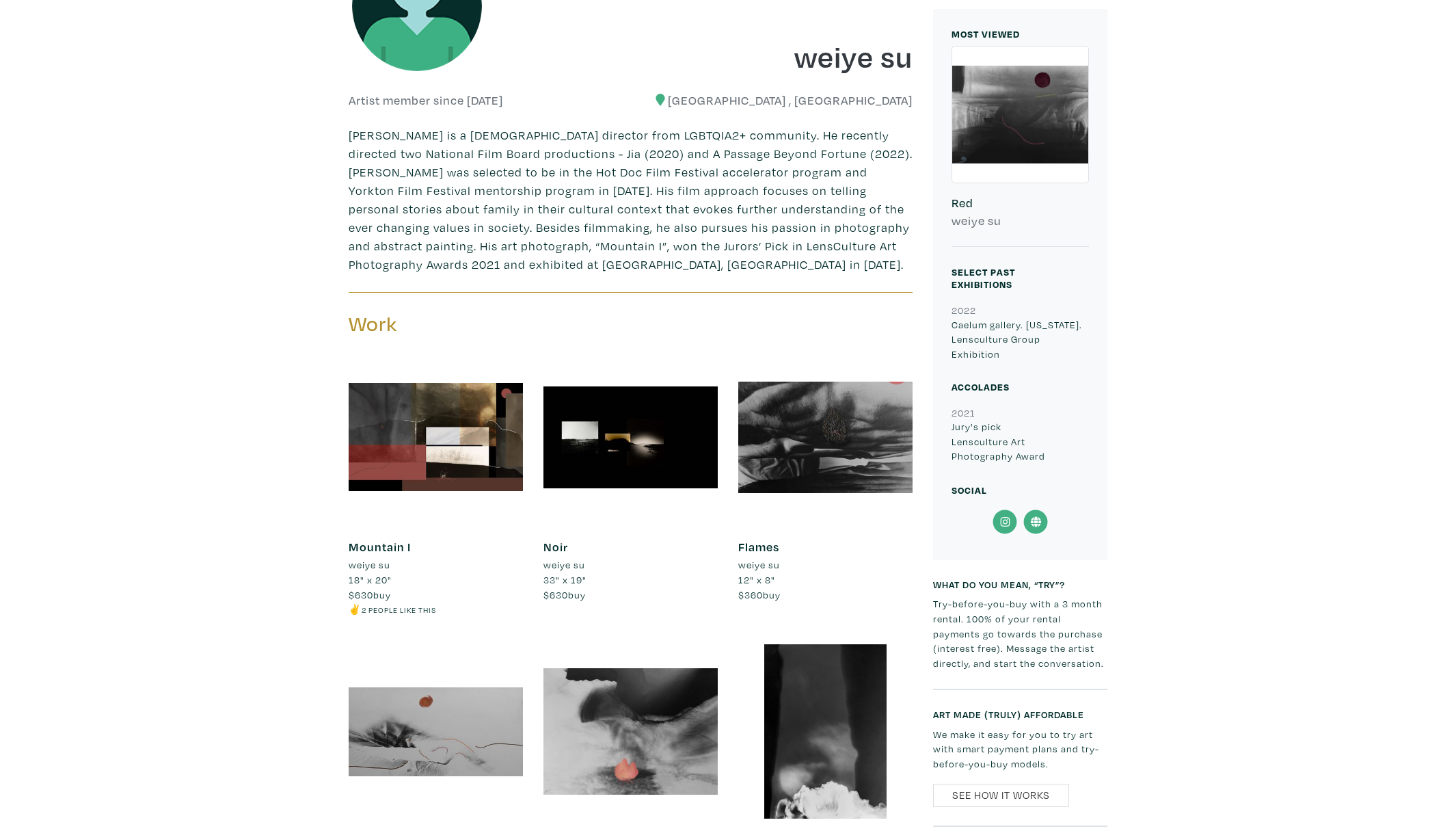
scroll to position [444, 0]
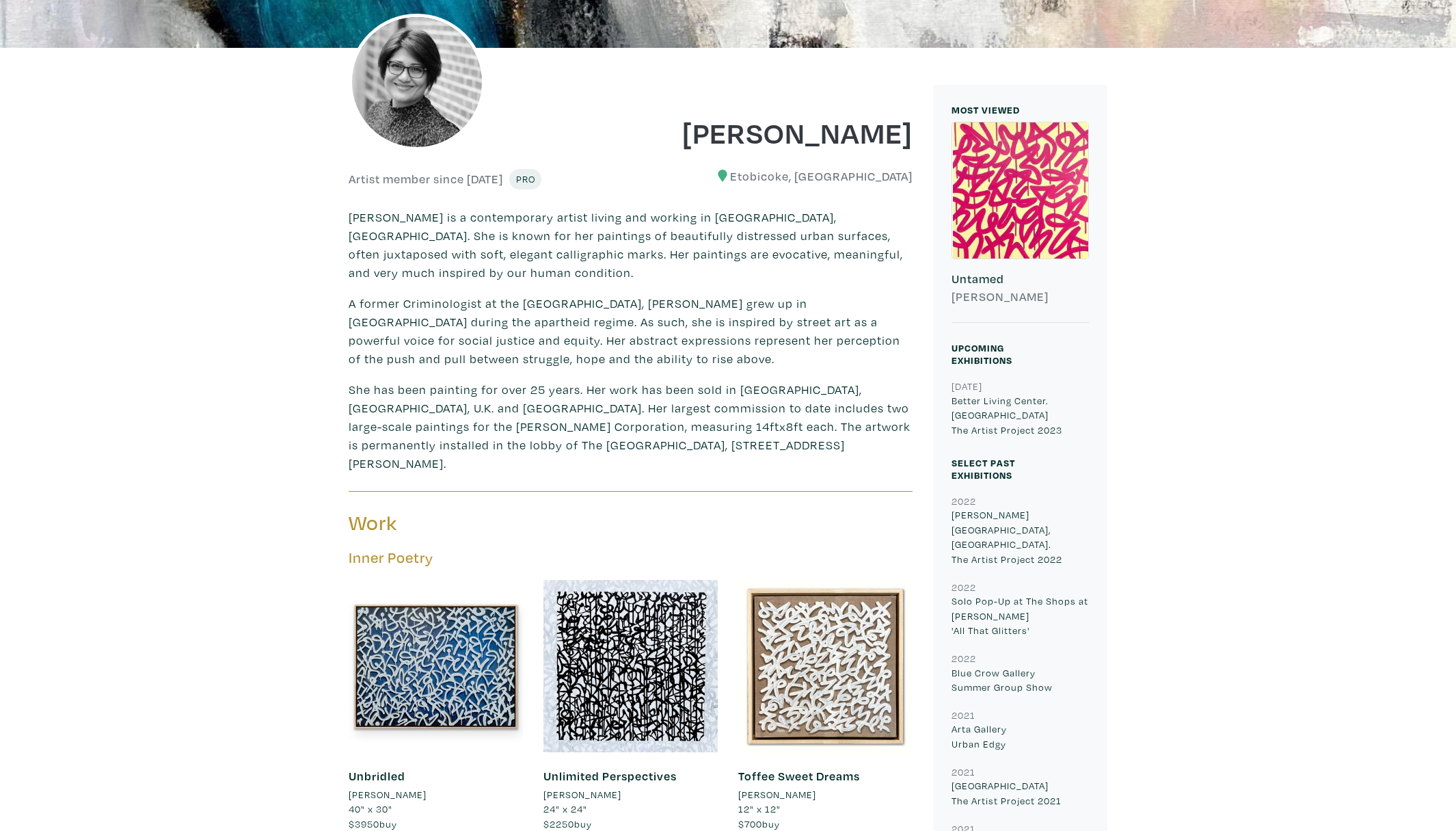
scroll to position [694, 0]
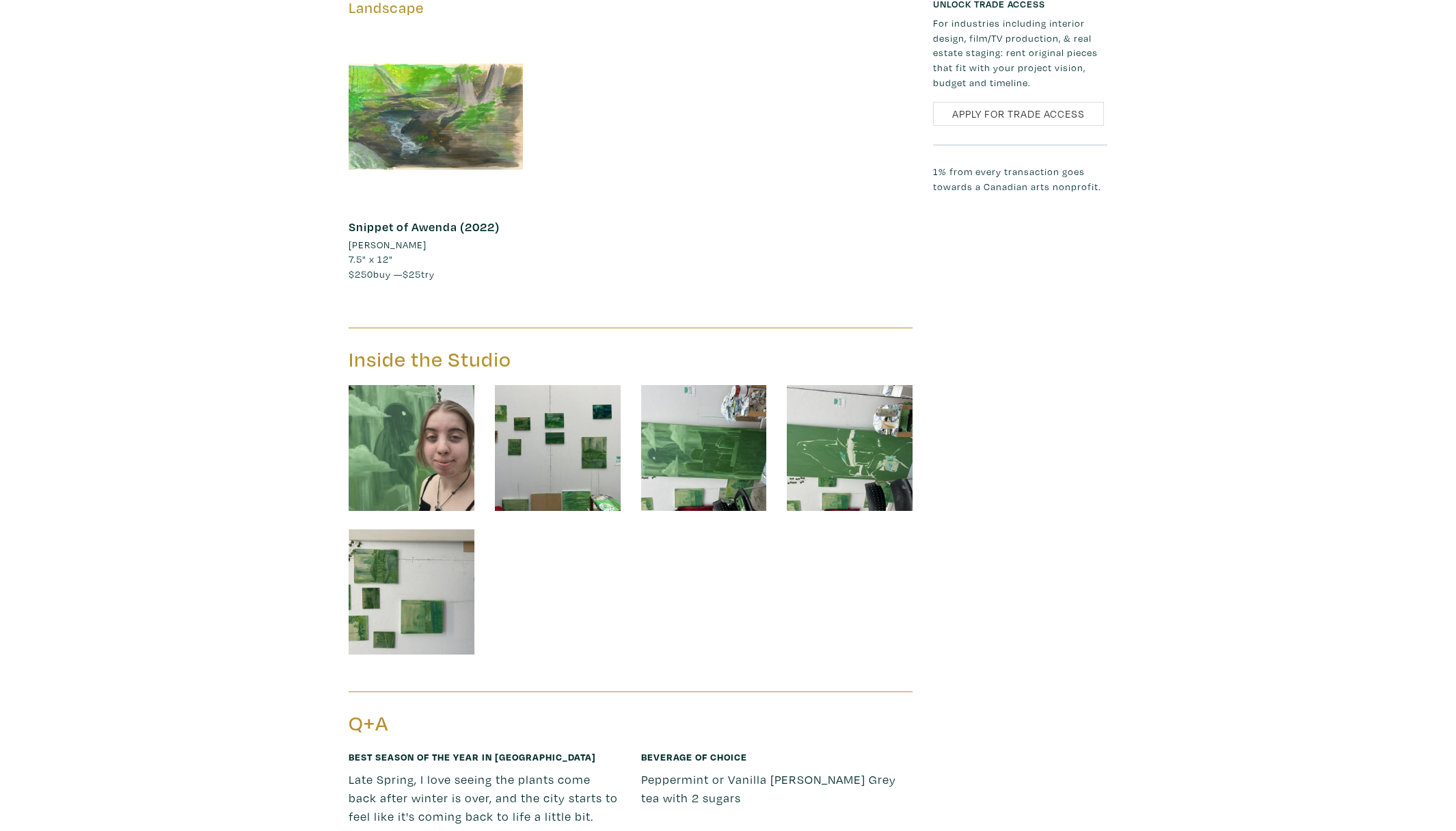
scroll to position [2180, 0]
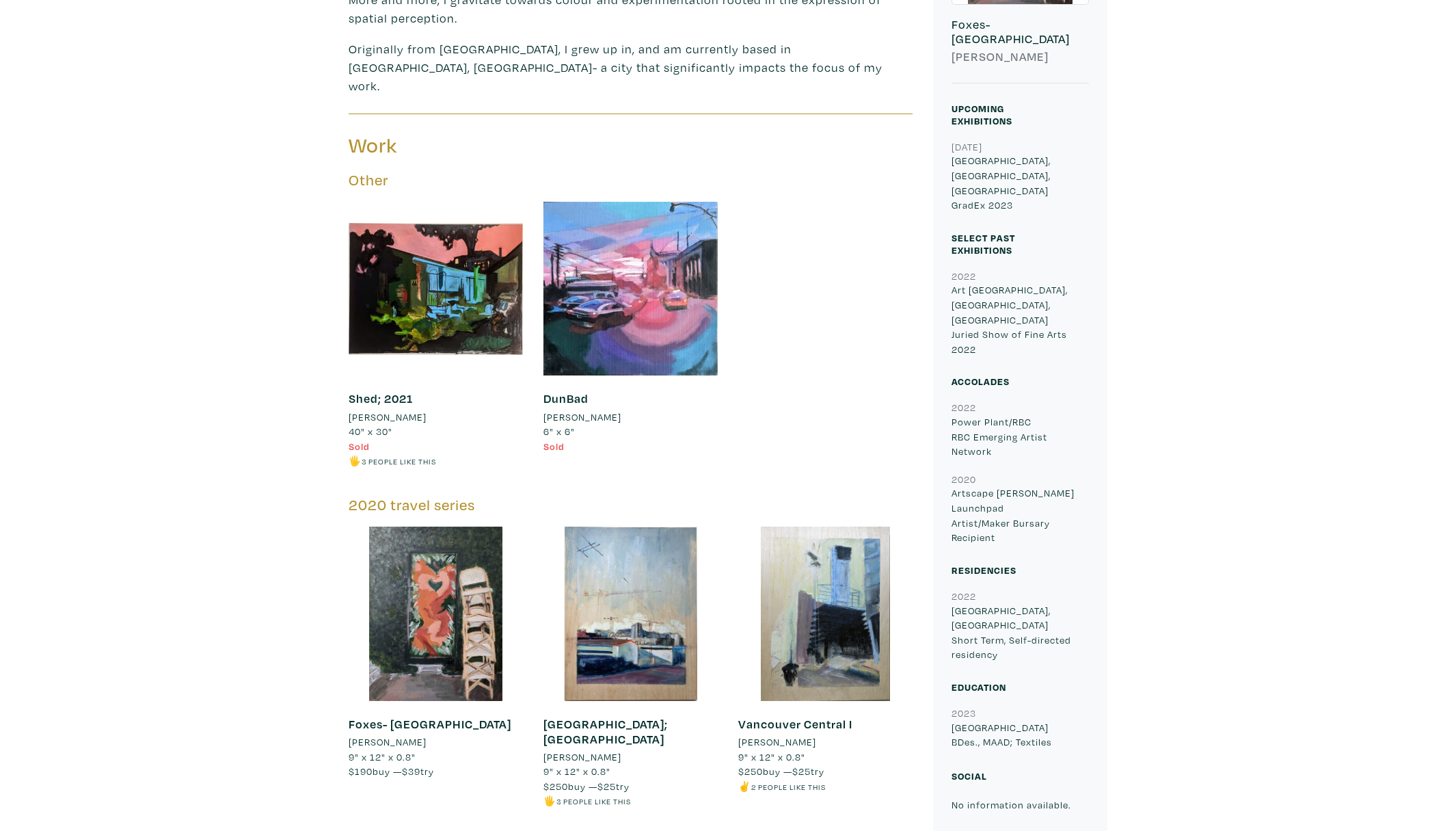
scroll to position [483, 0]
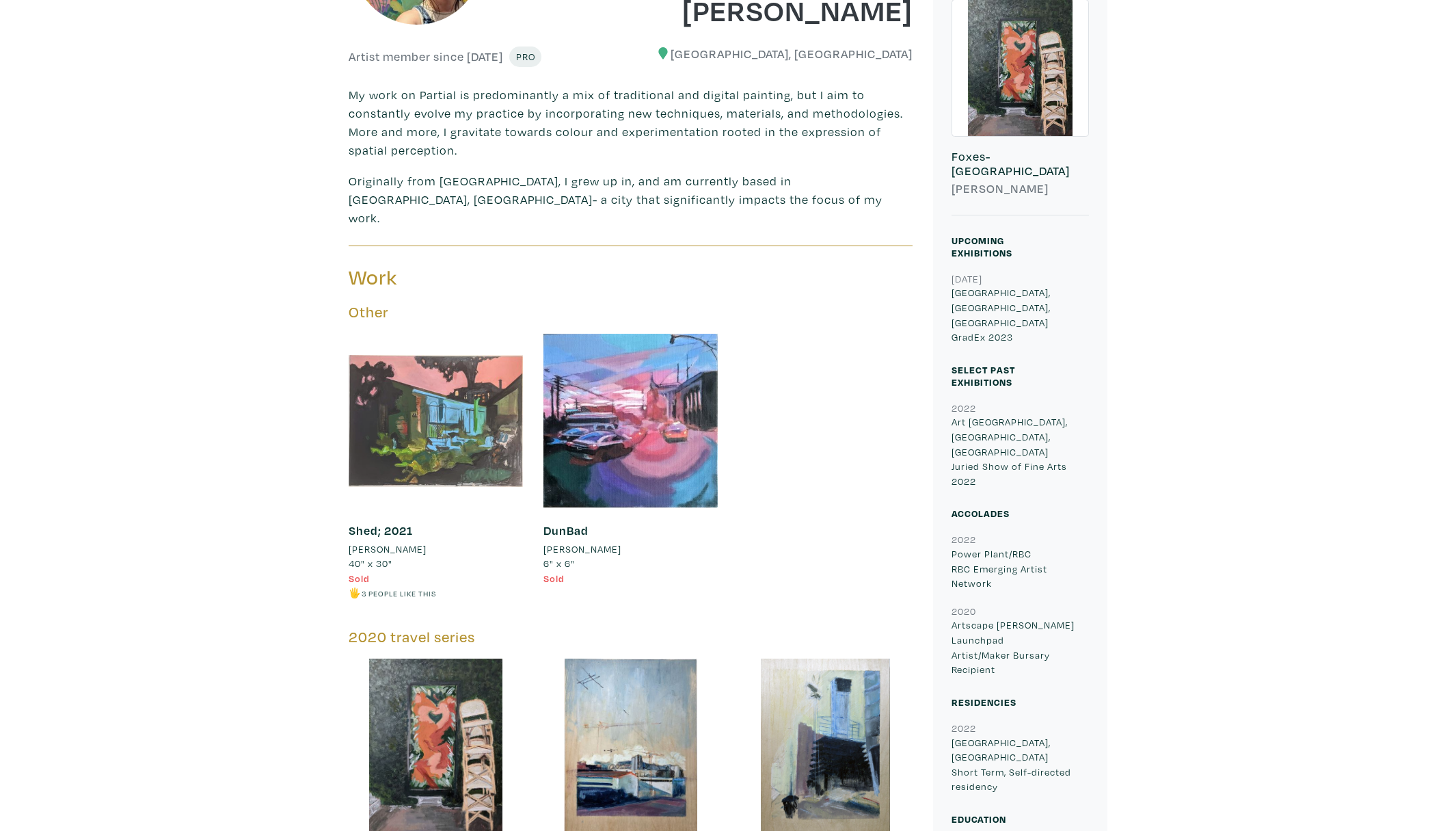
click at [441, 409] on div at bounding box center [436, 421] width 174 height 174
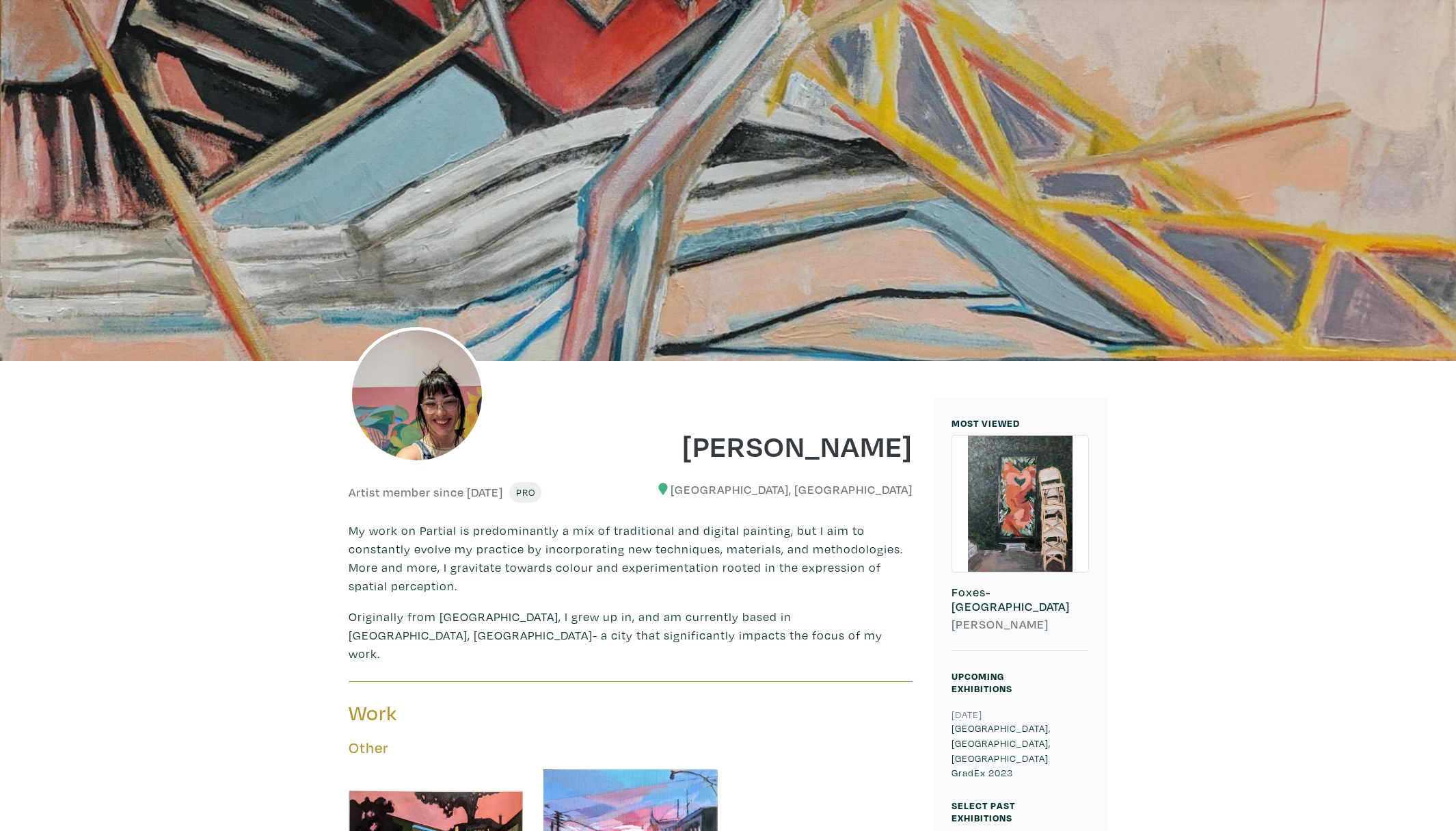
scroll to position [0, 0]
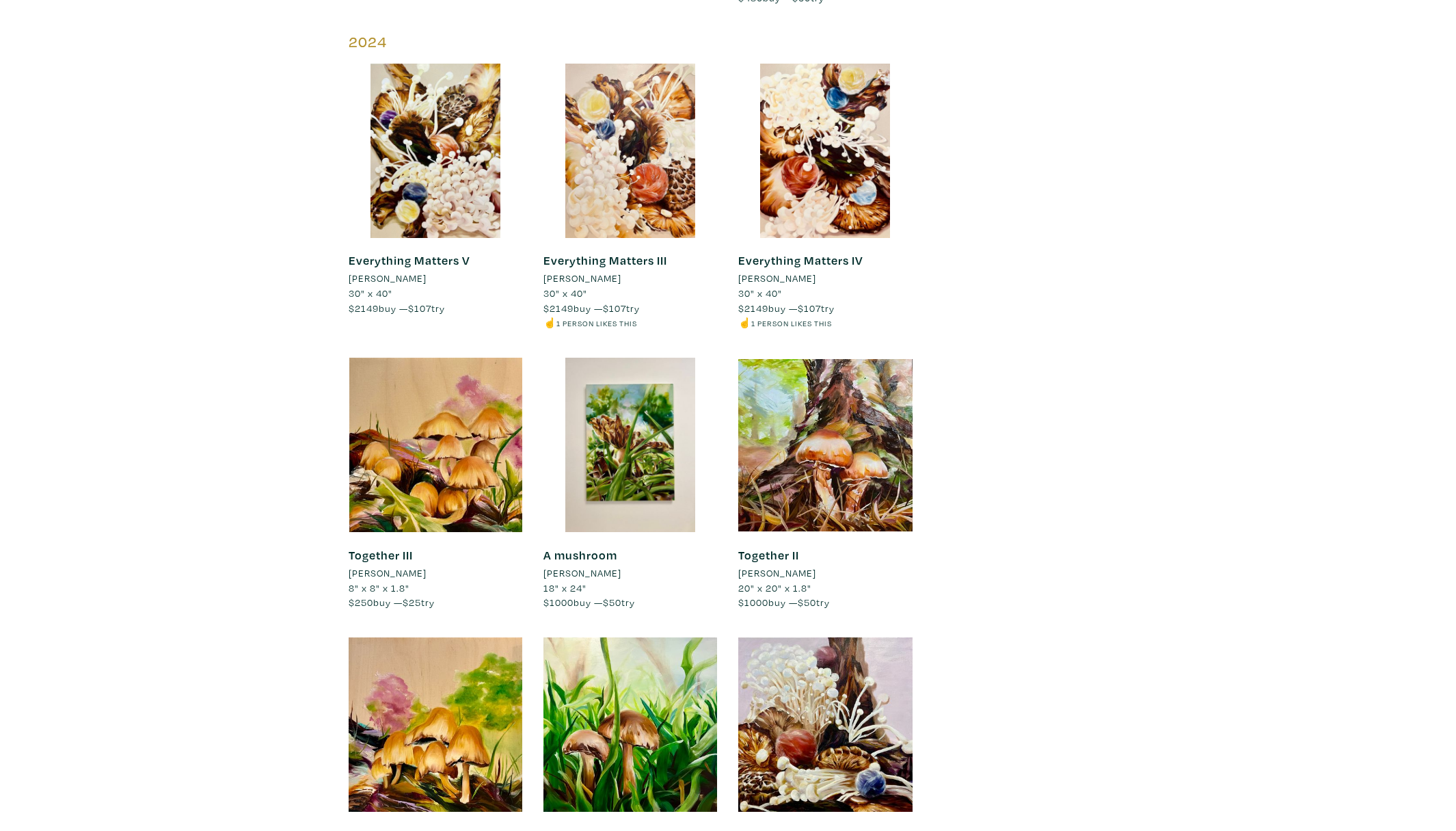
scroll to position [1982, 0]
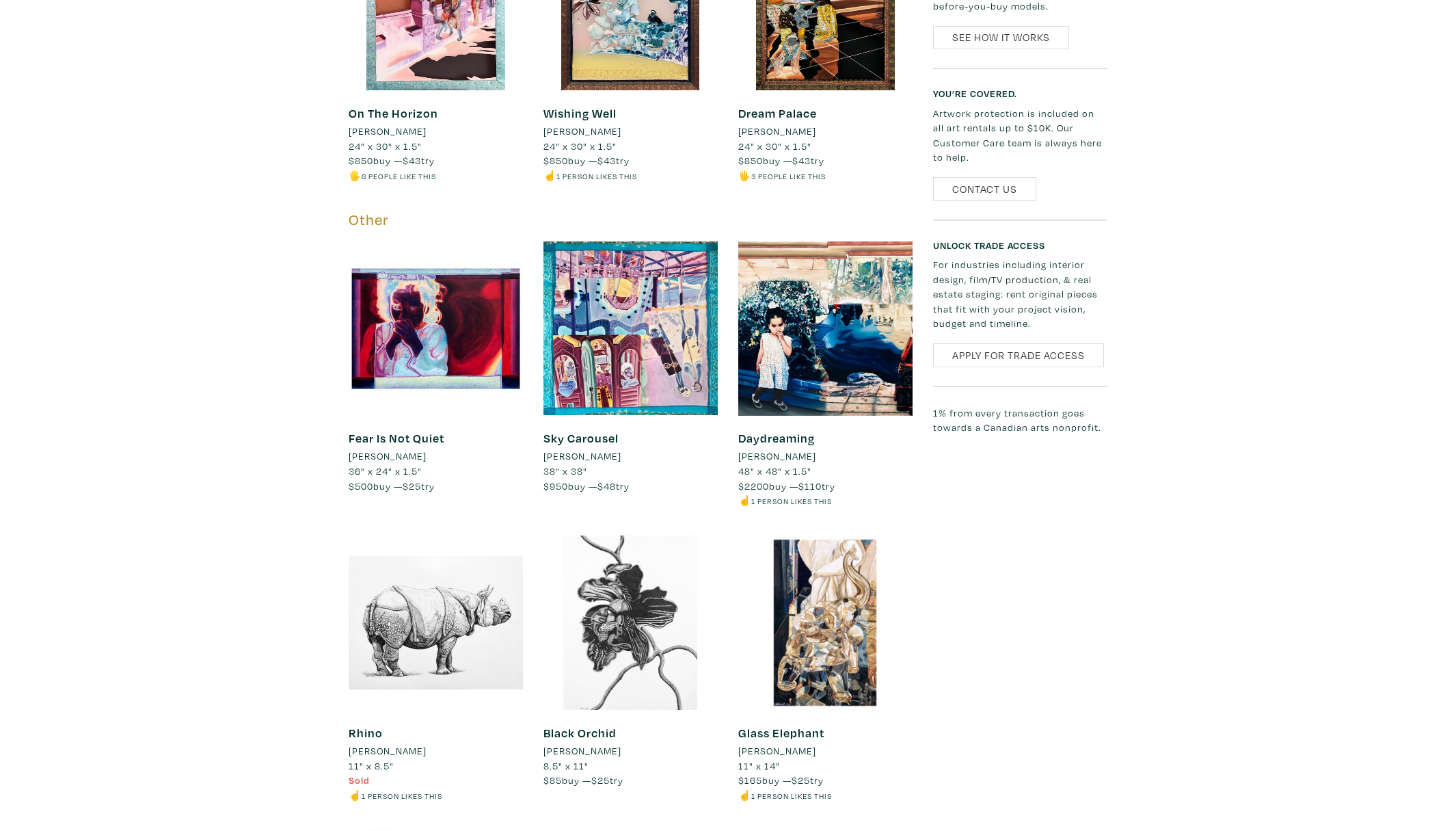
scroll to position [2345, 0]
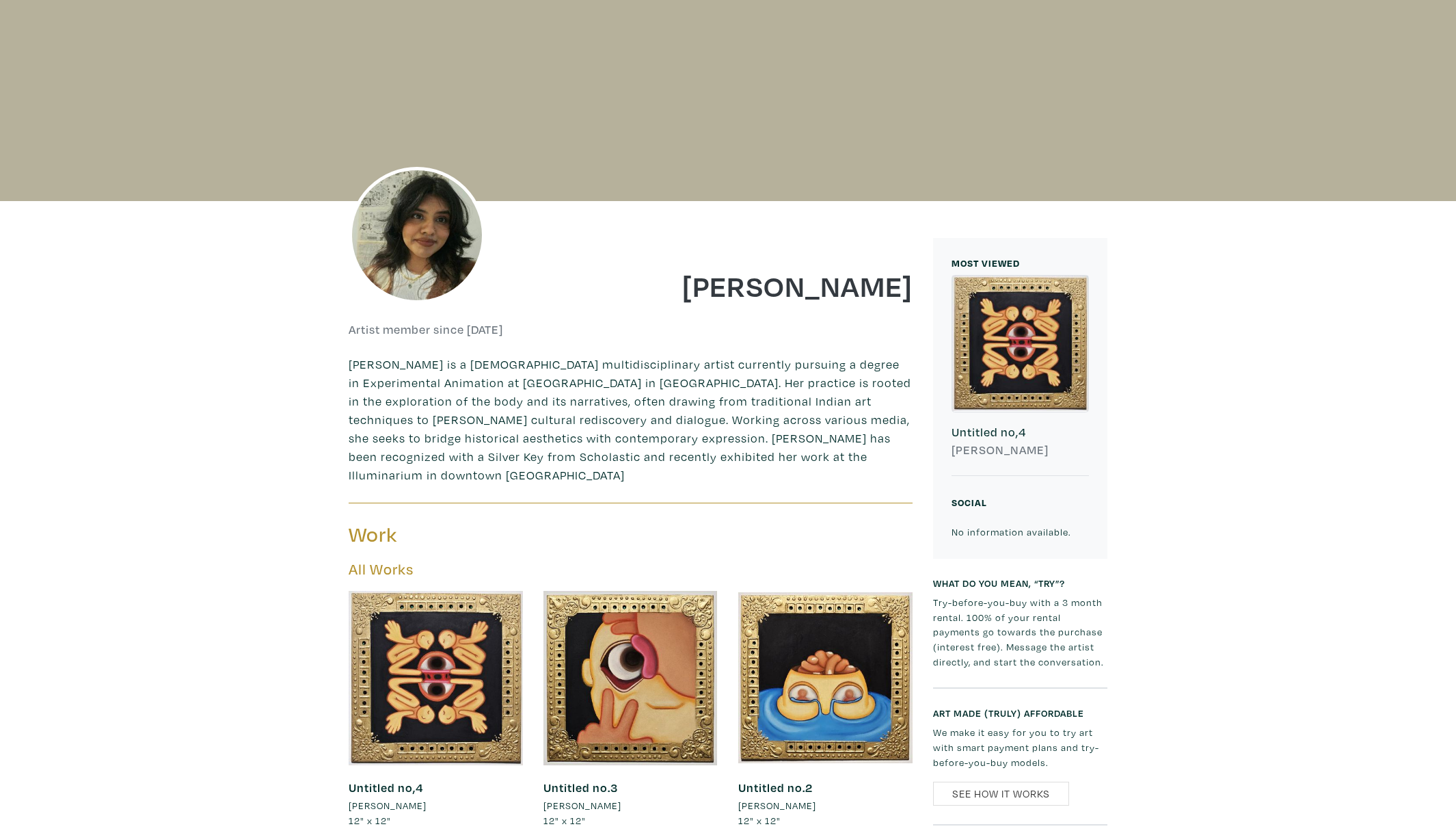
scroll to position [198, 0]
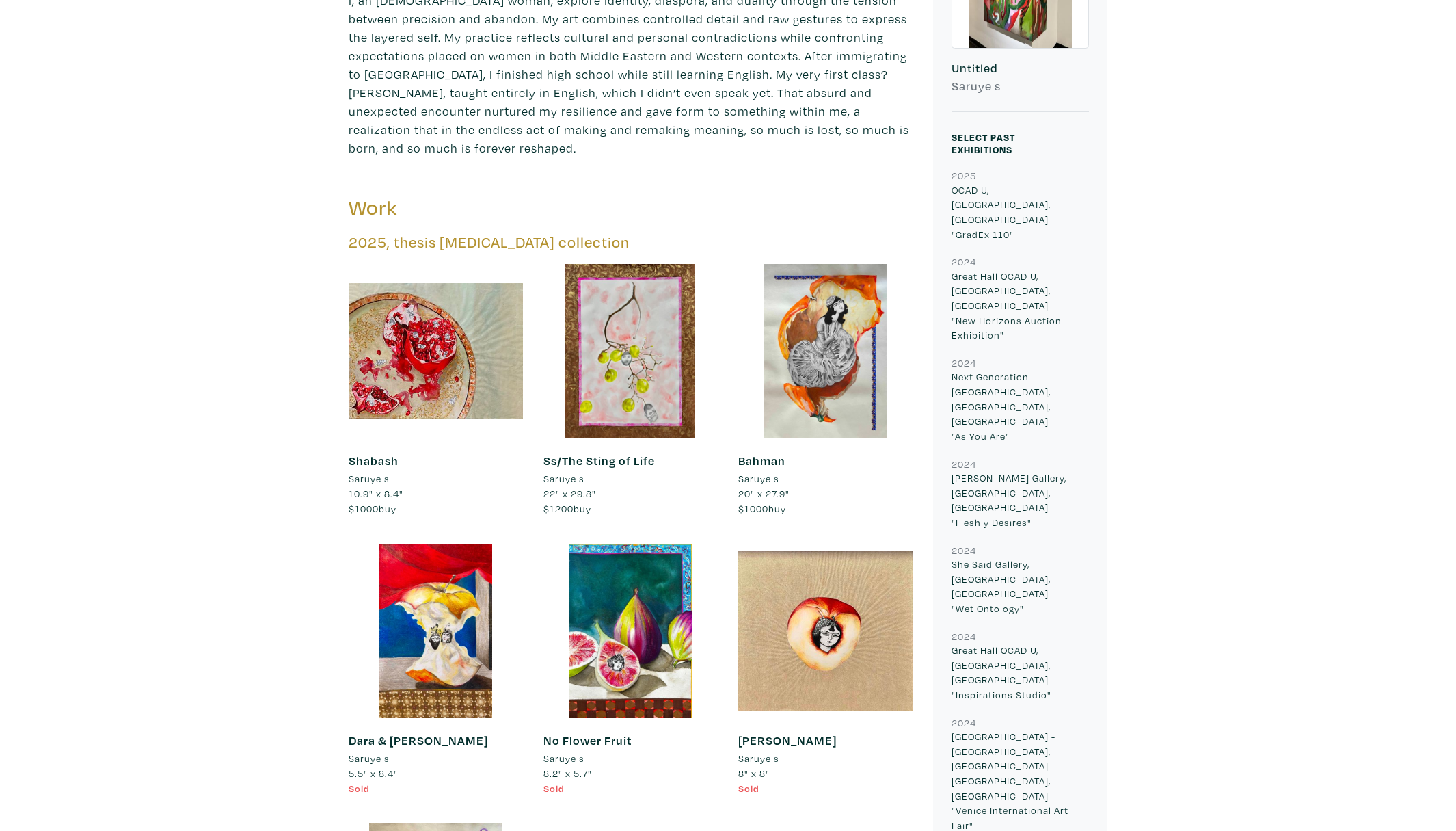
scroll to position [669, 0]
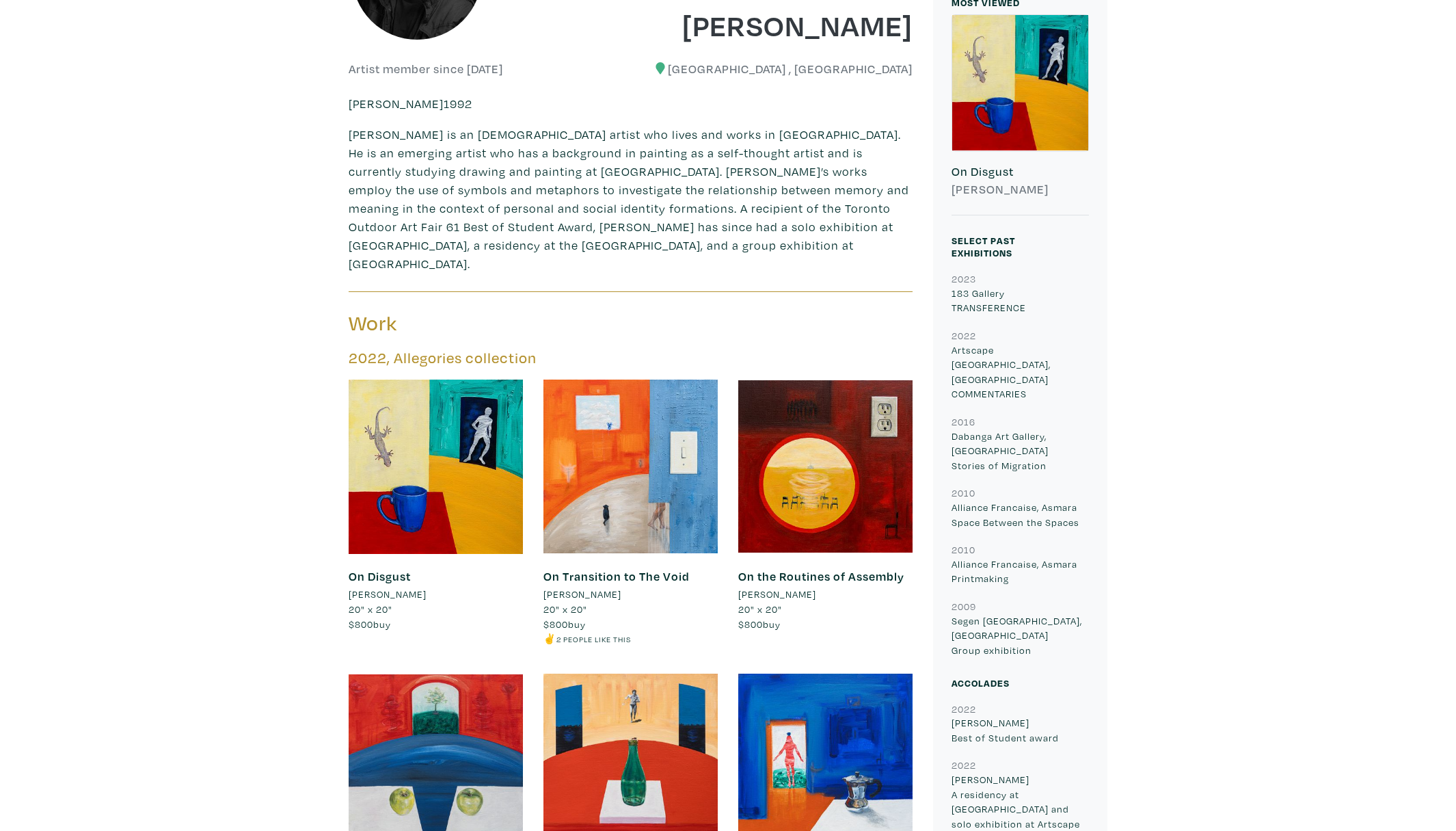
scroll to position [468, 0]
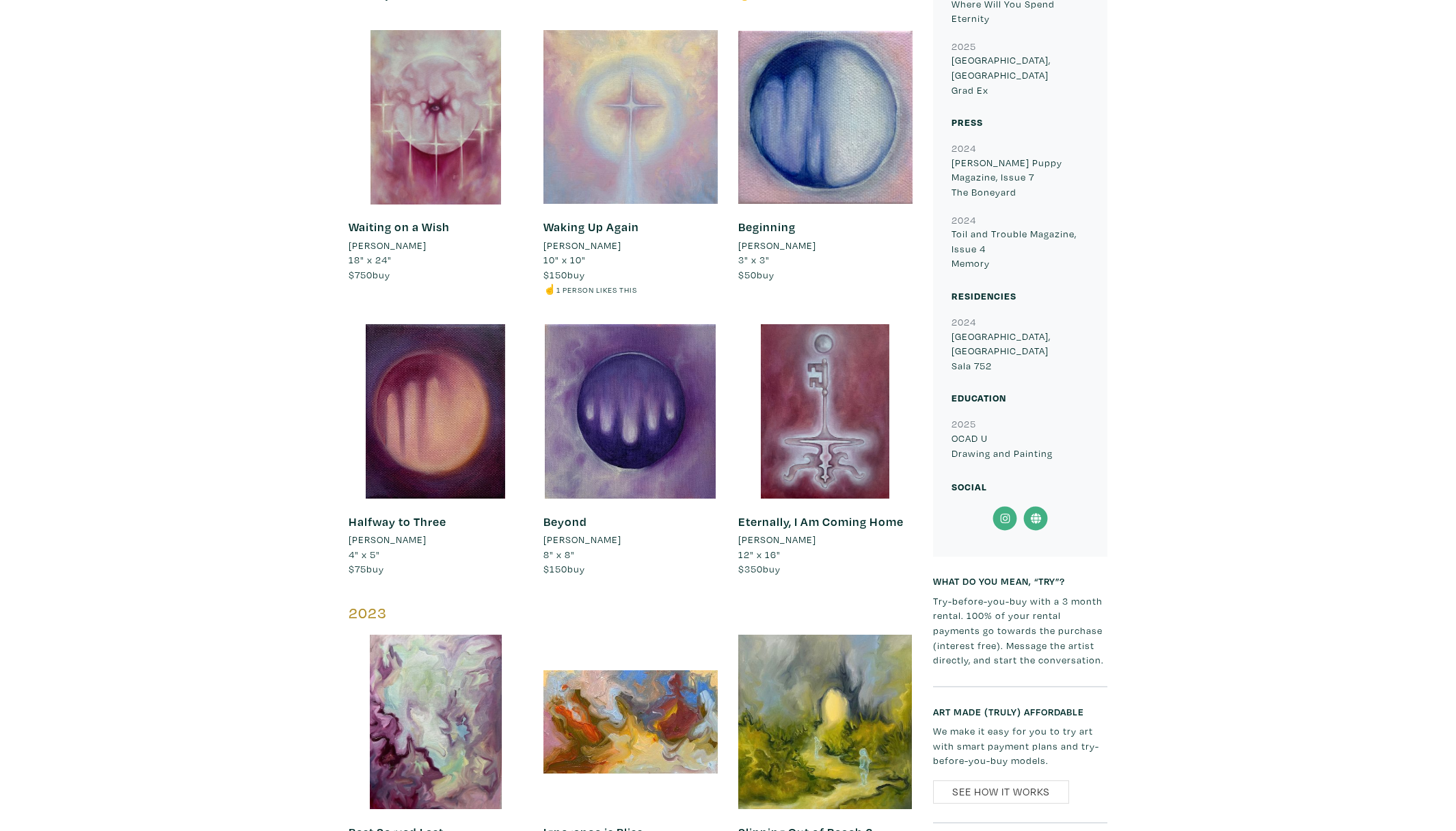
scroll to position [1533, 0]
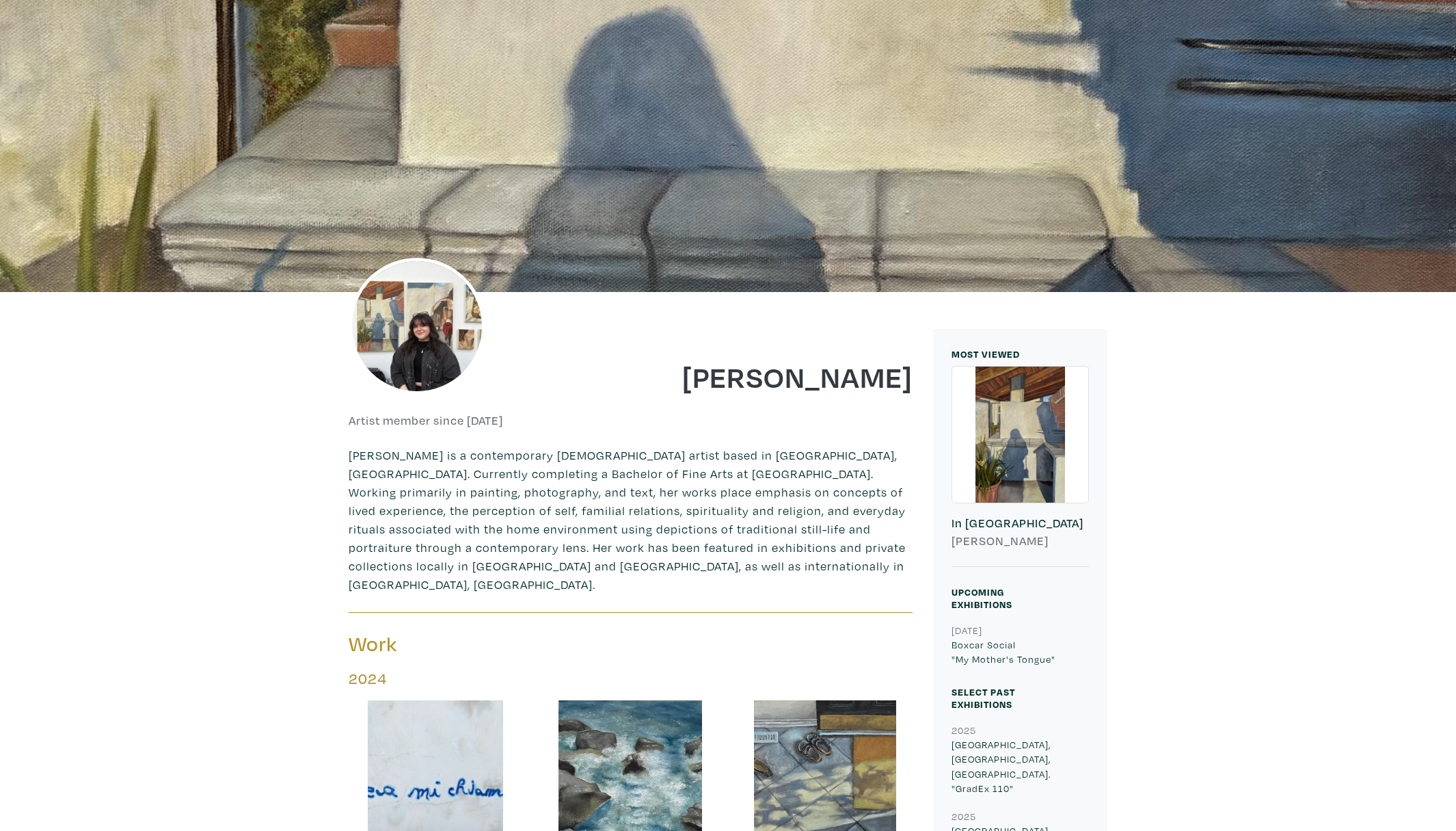
scroll to position [115, 0]
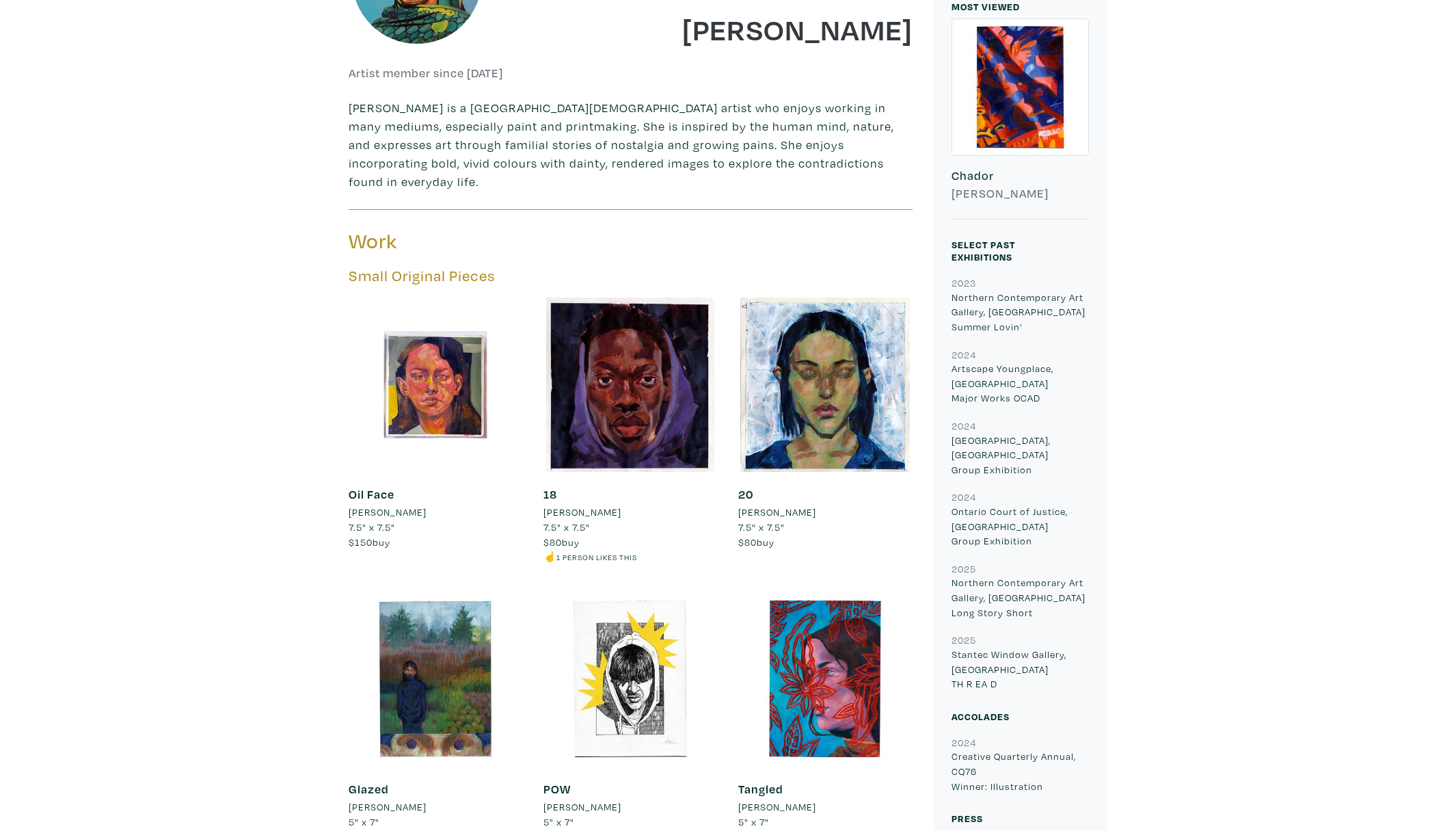
scroll to position [532, 0]
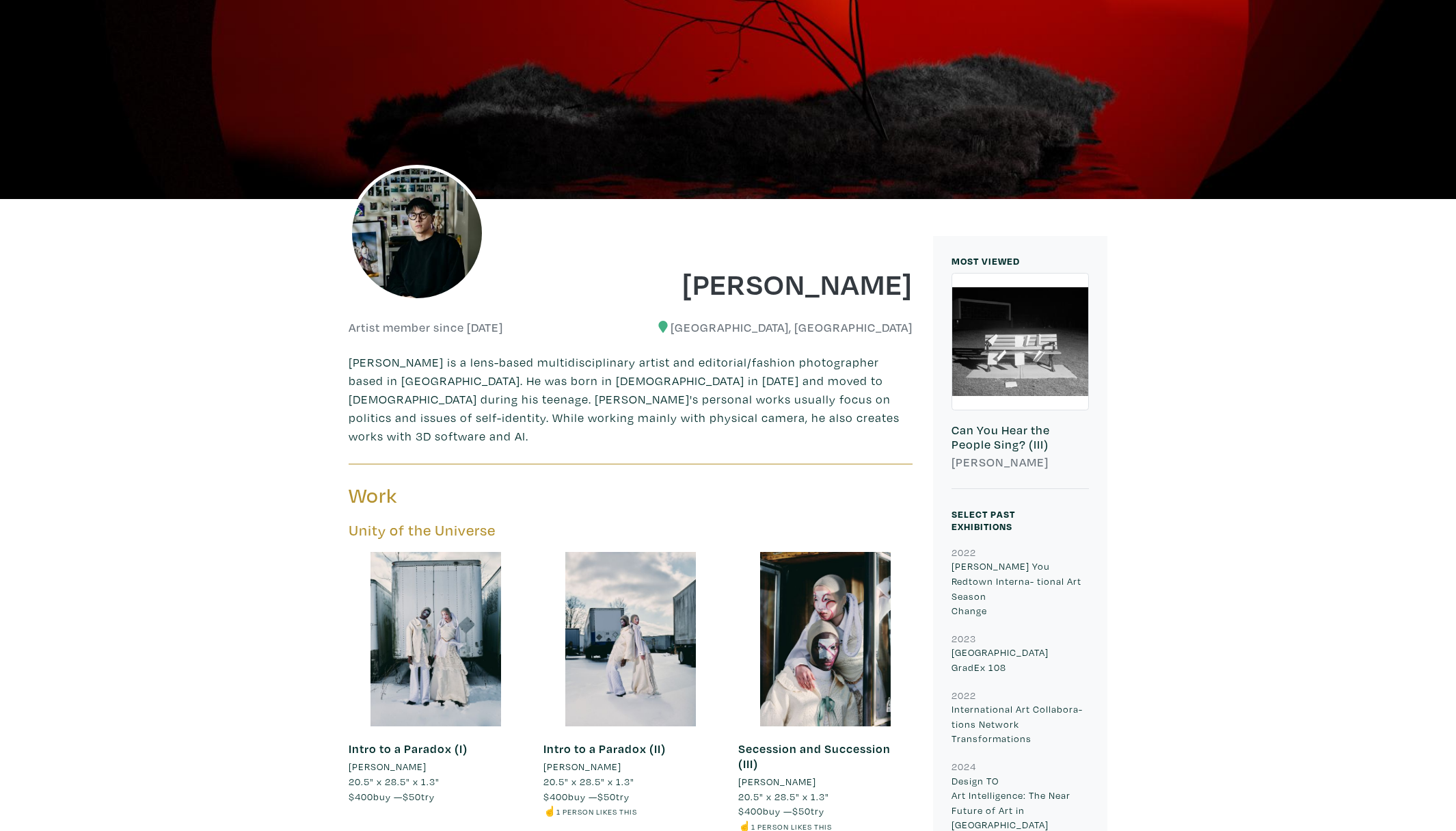
scroll to position [207, 0]
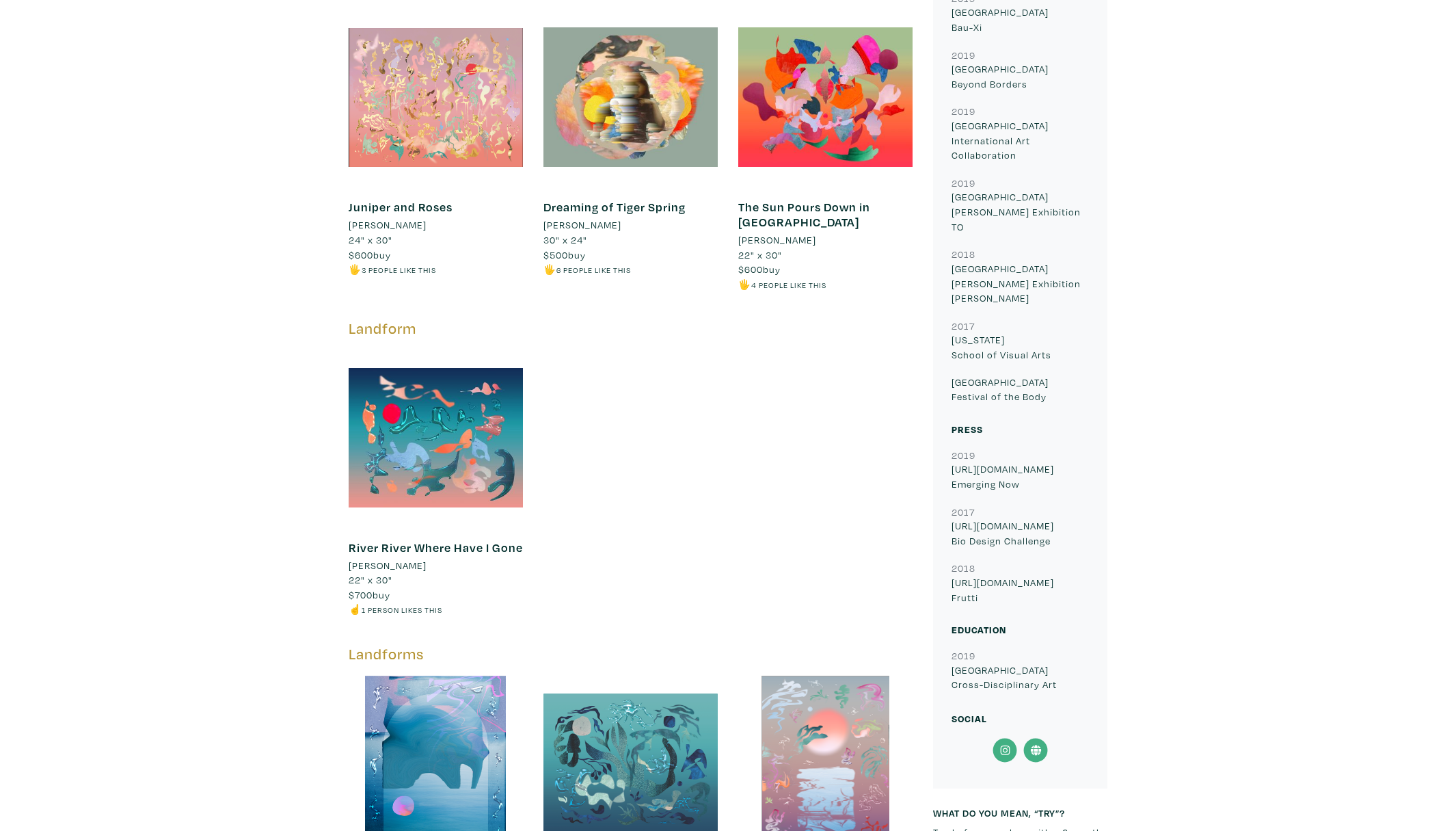
scroll to position [600, 0]
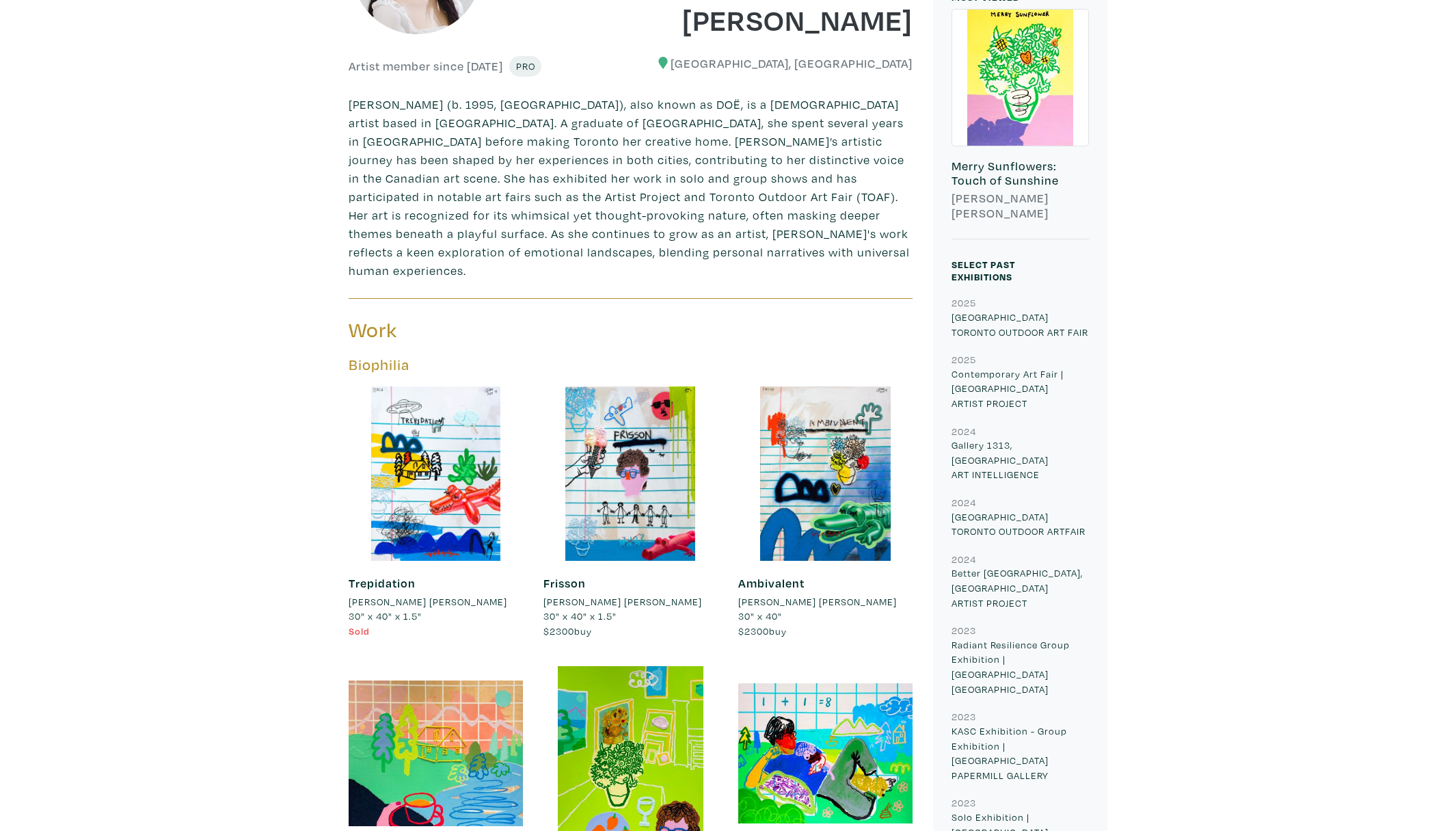
scroll to position [790, 0]
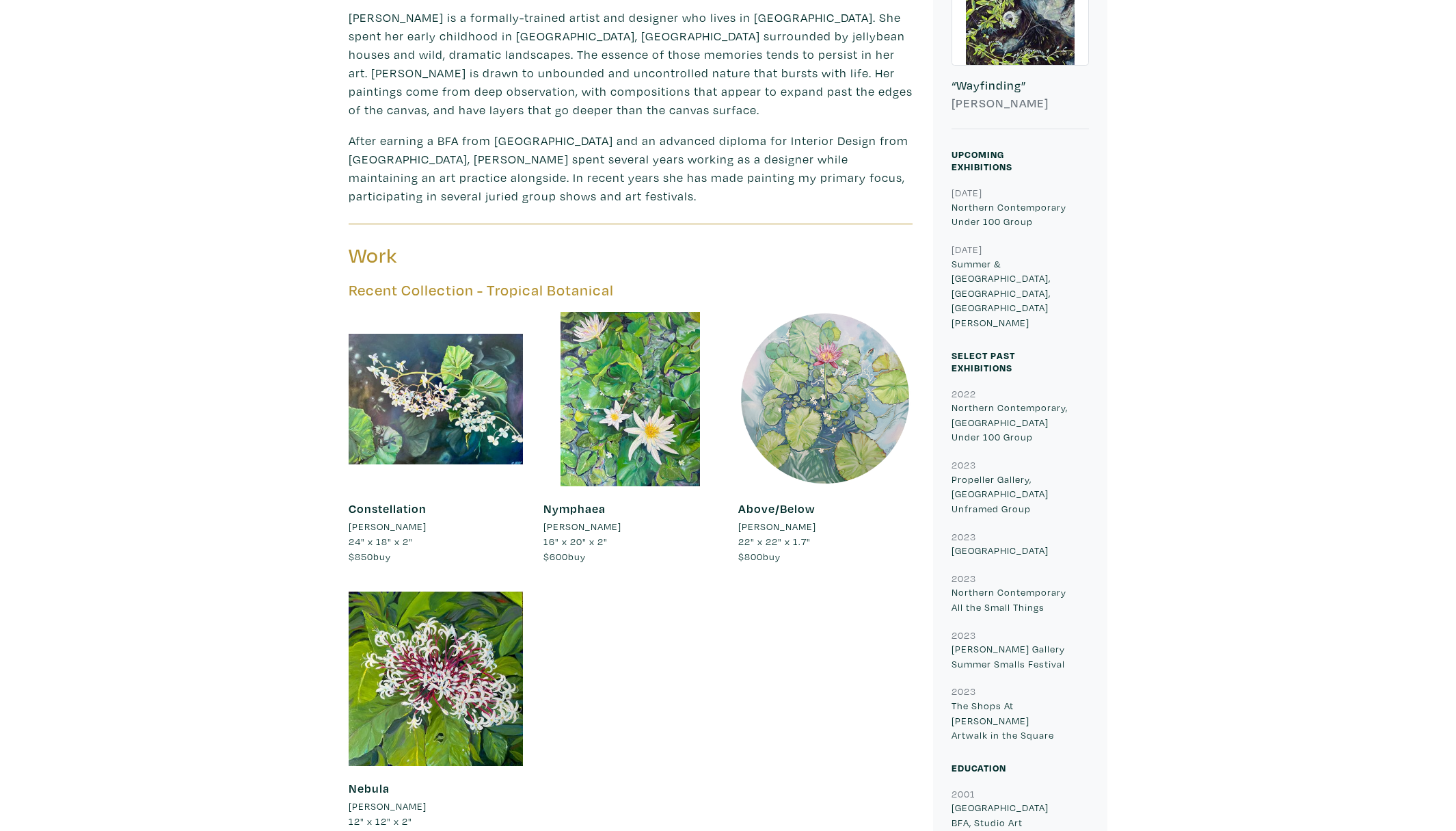
scroll to position [465, 0]
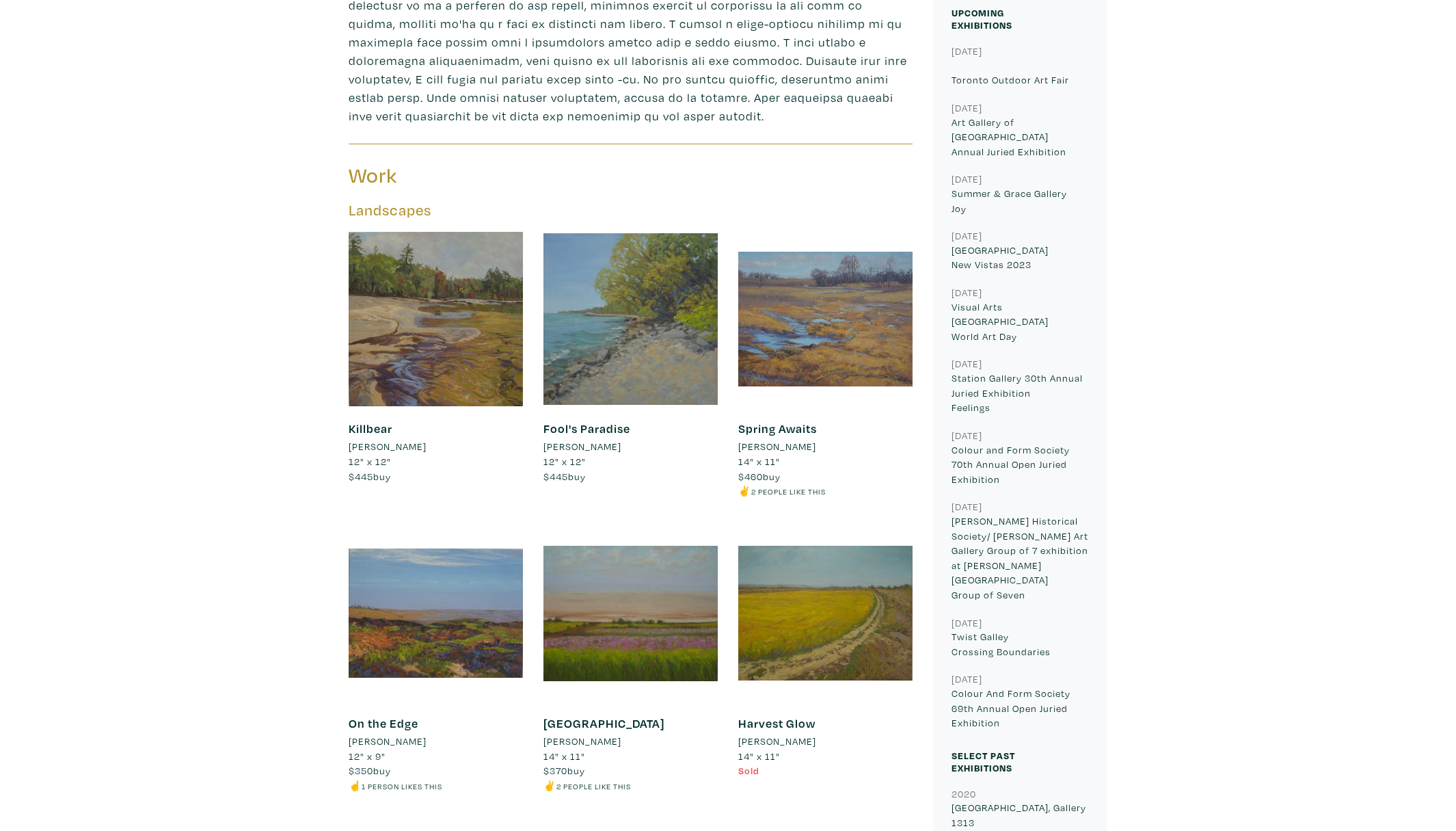
scroll to position [462, 0]
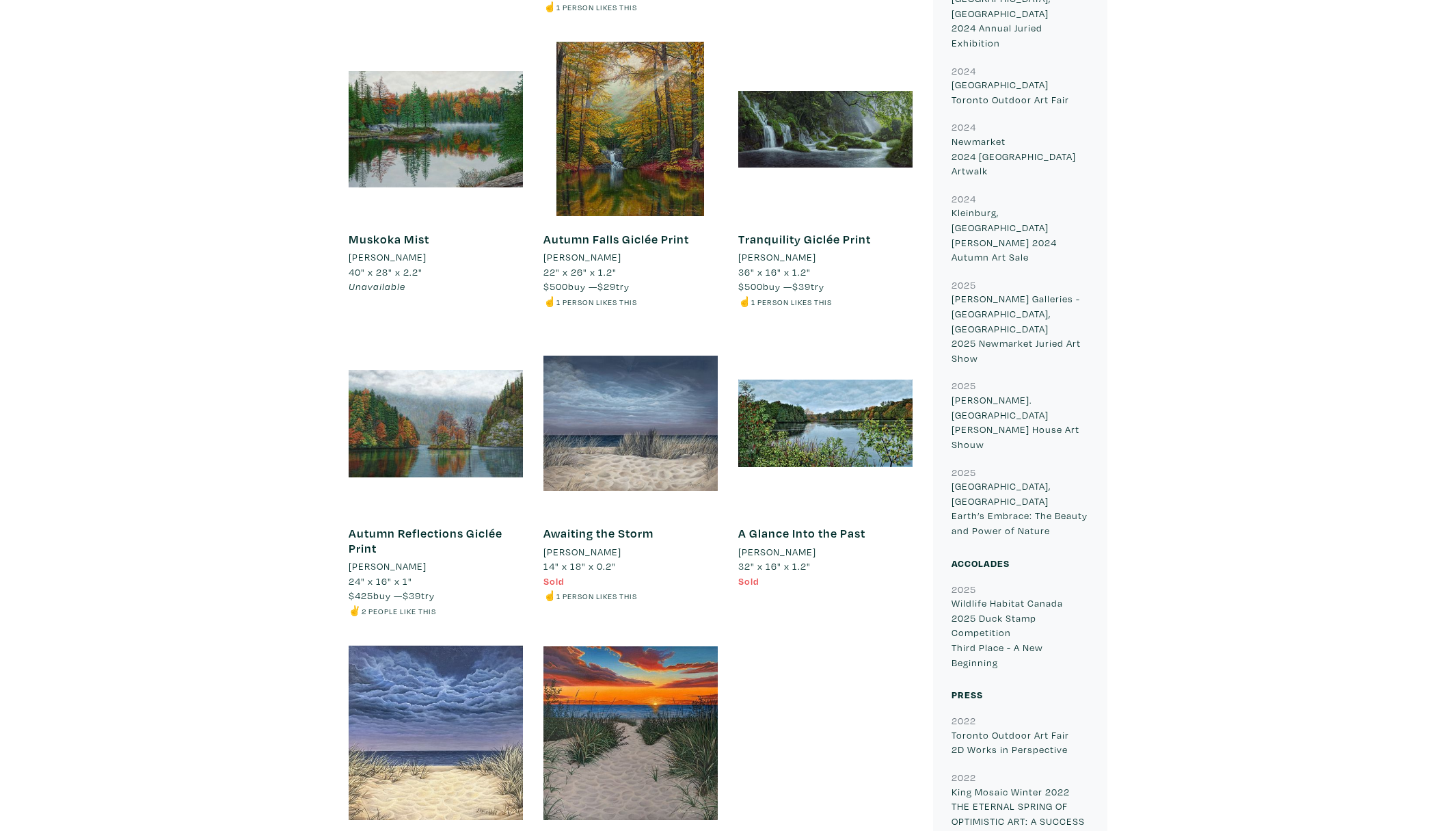
scroll to position [1424, 0]
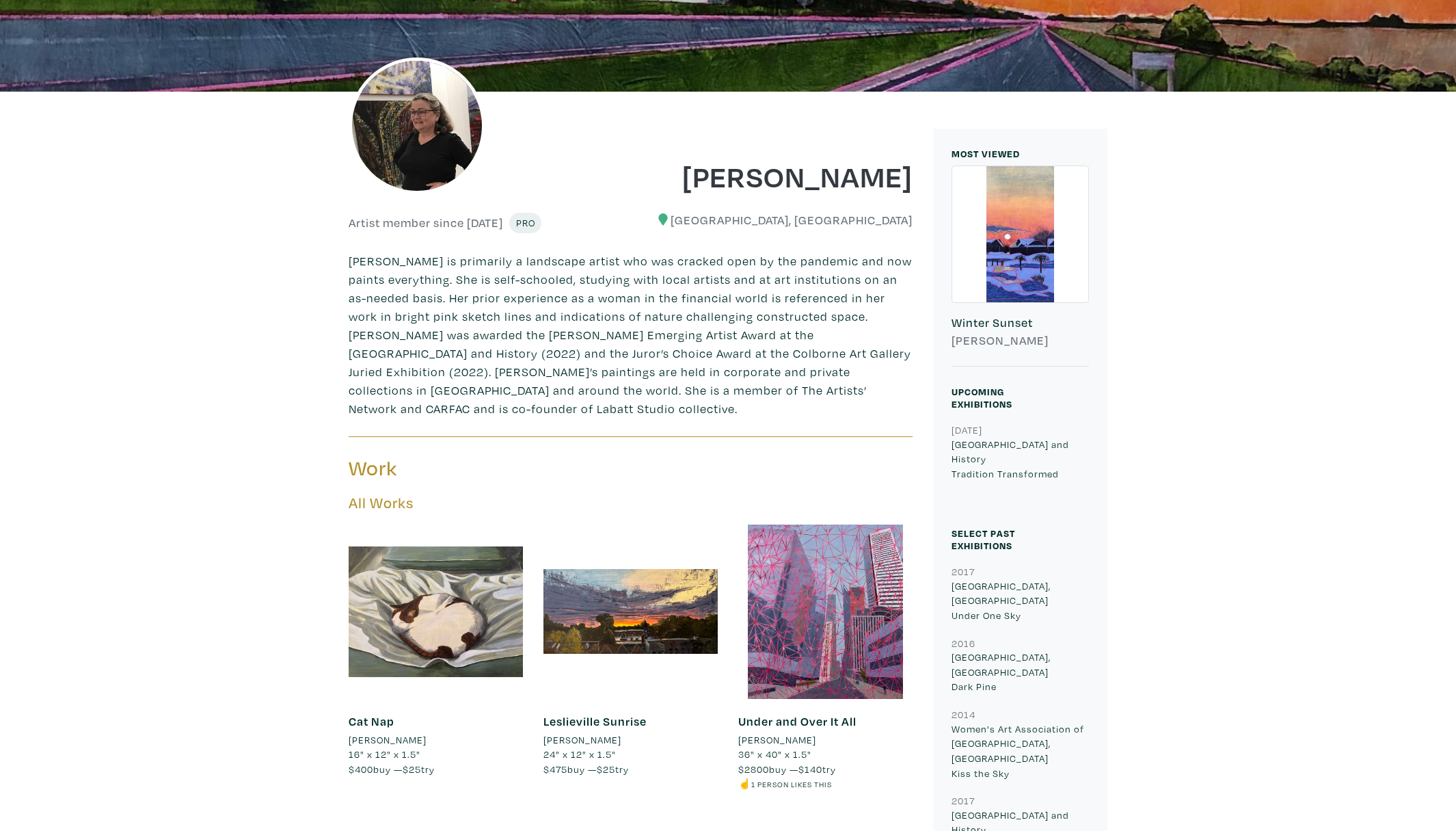
scroll to position [318, 0]
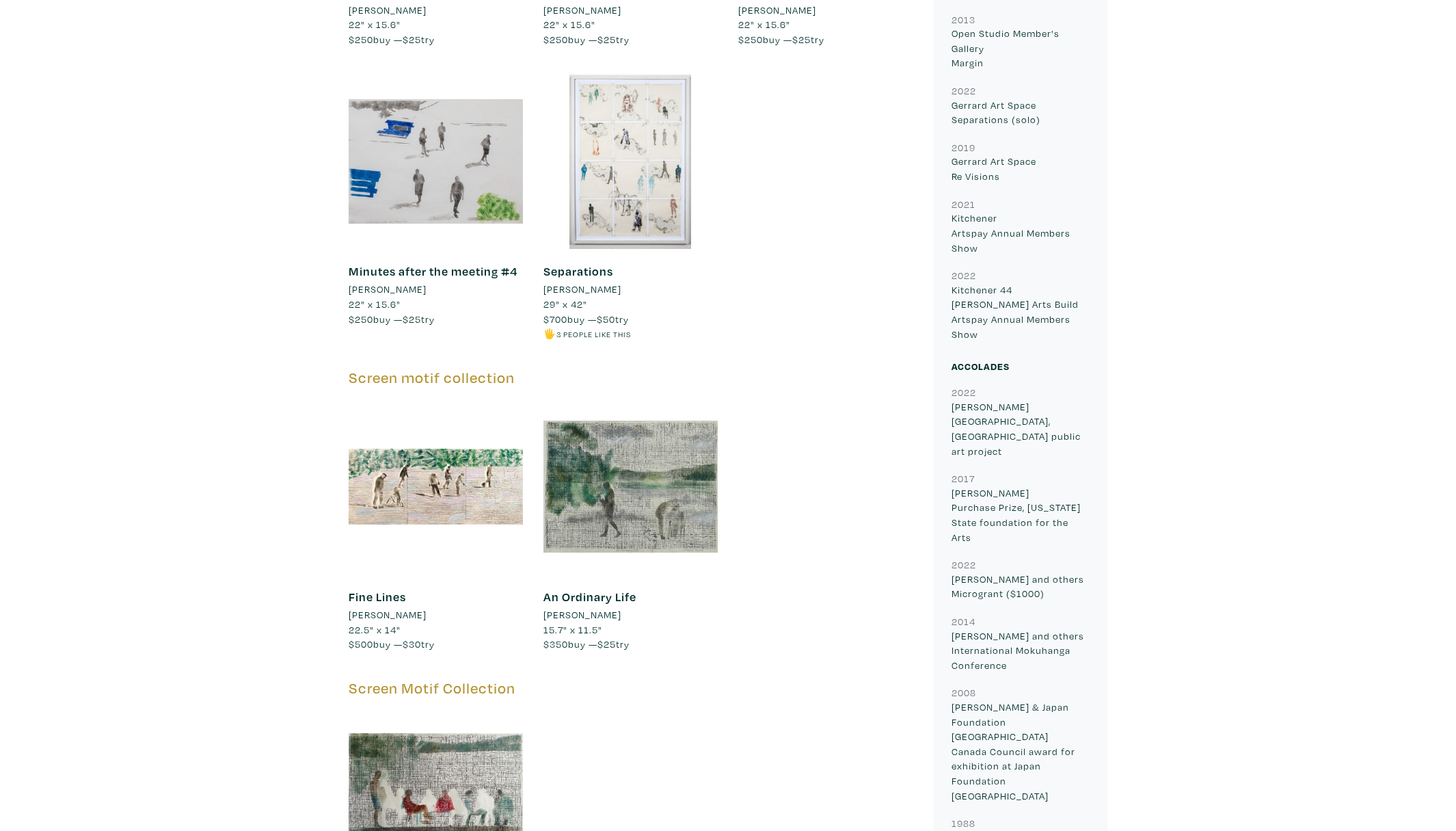
scroll to position [1635, 0]
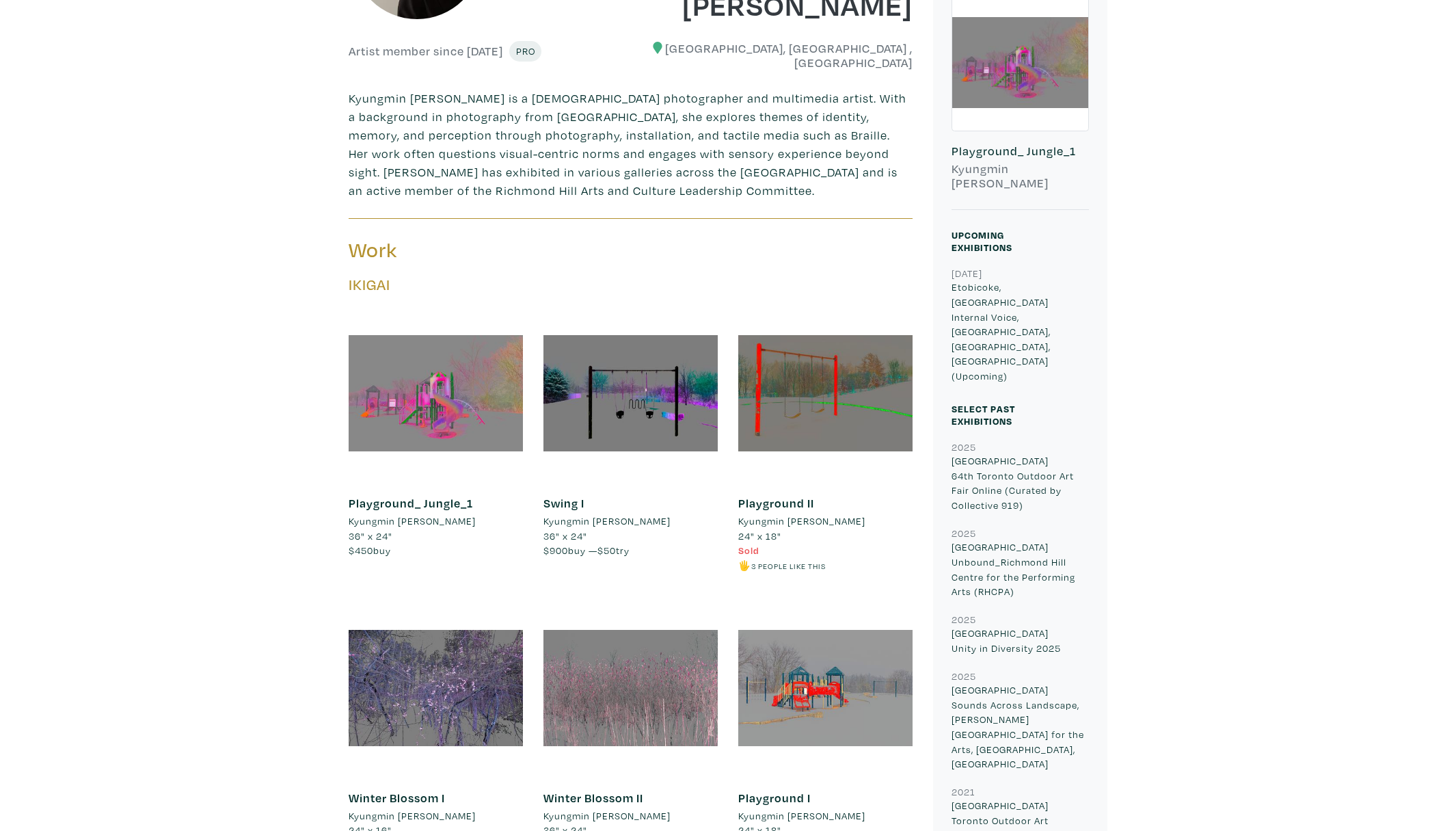
scroll to position [482, 0]
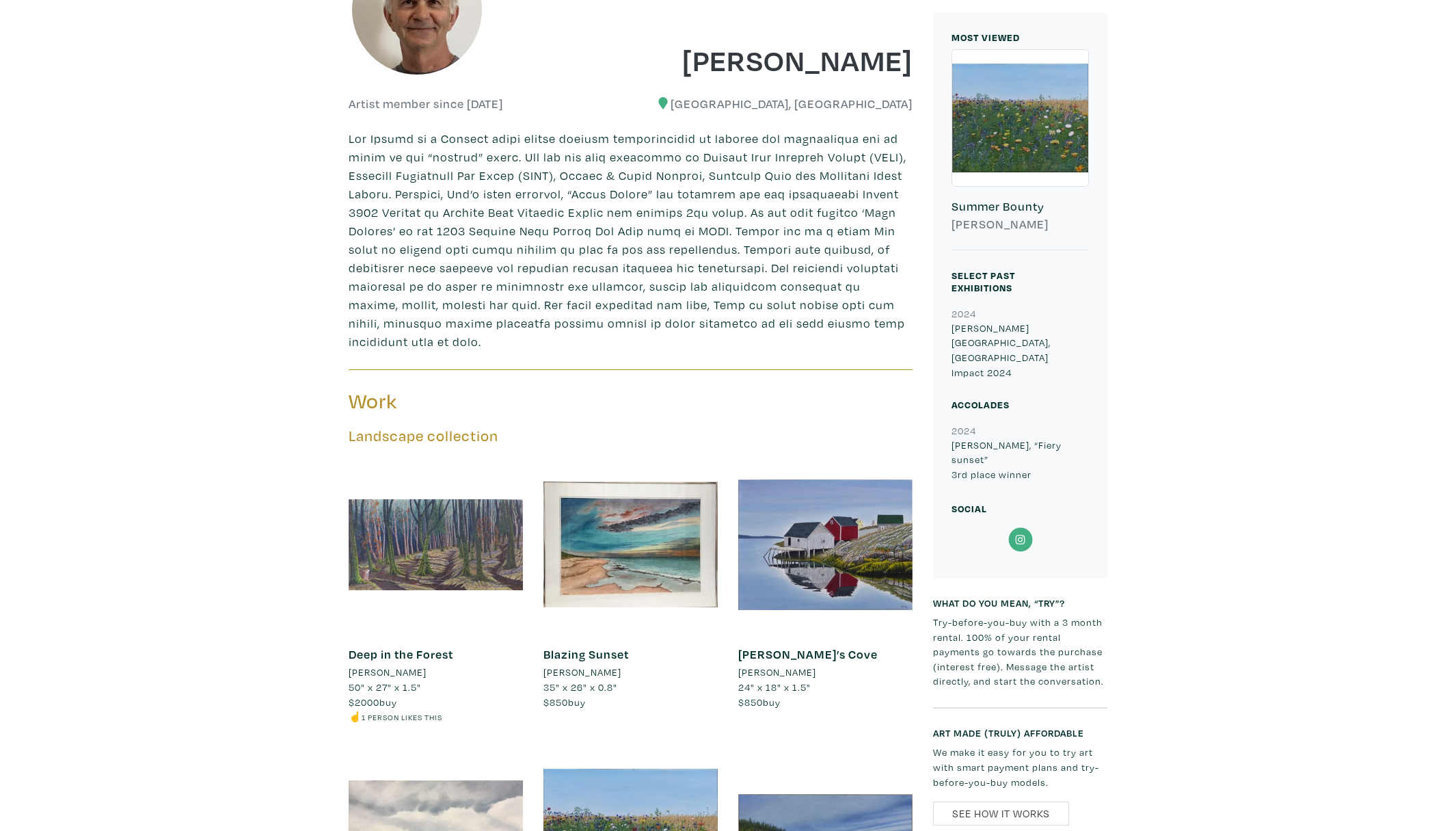
scroll to position [433, 0]
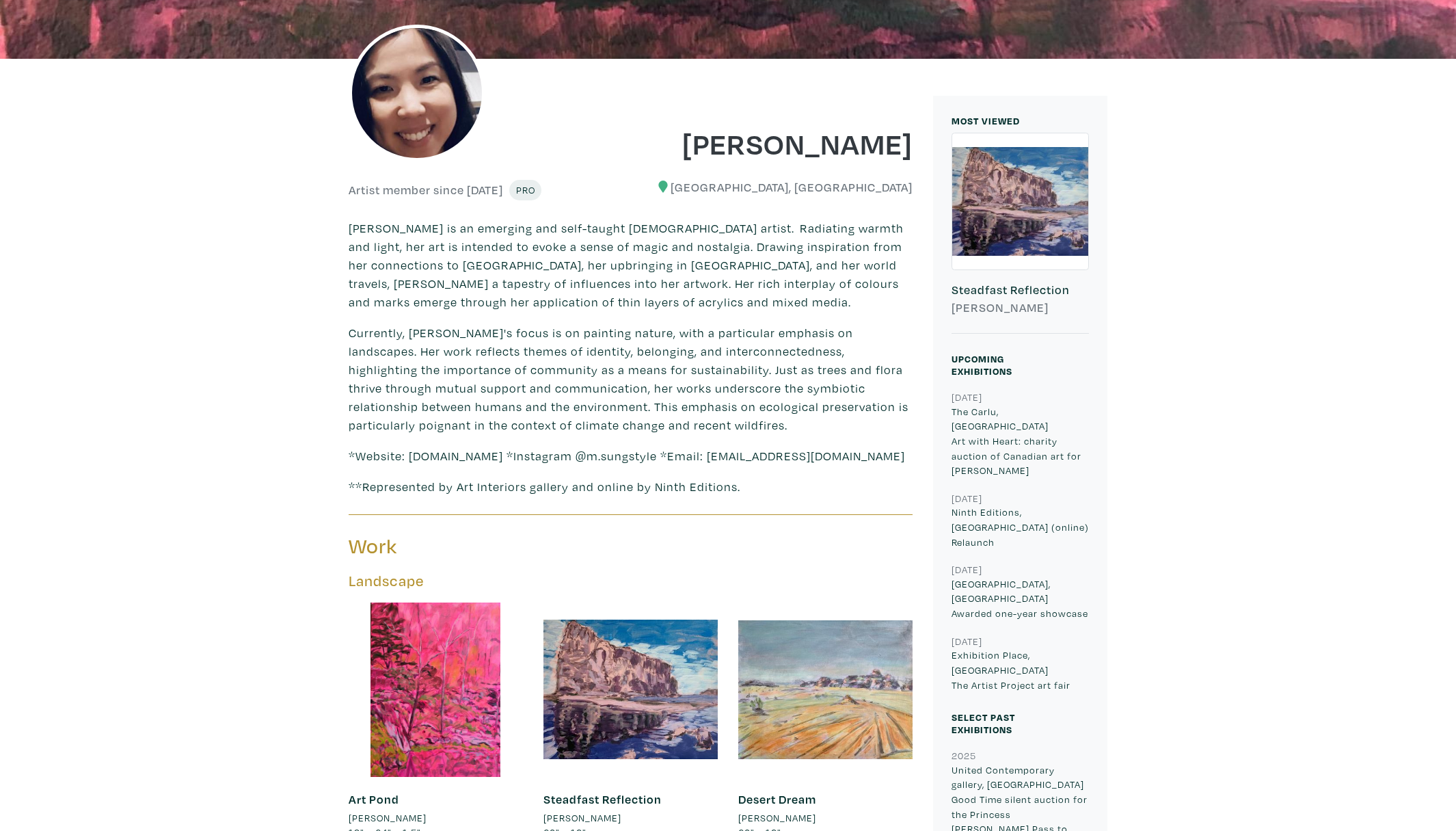
scroll to position [349, 0]
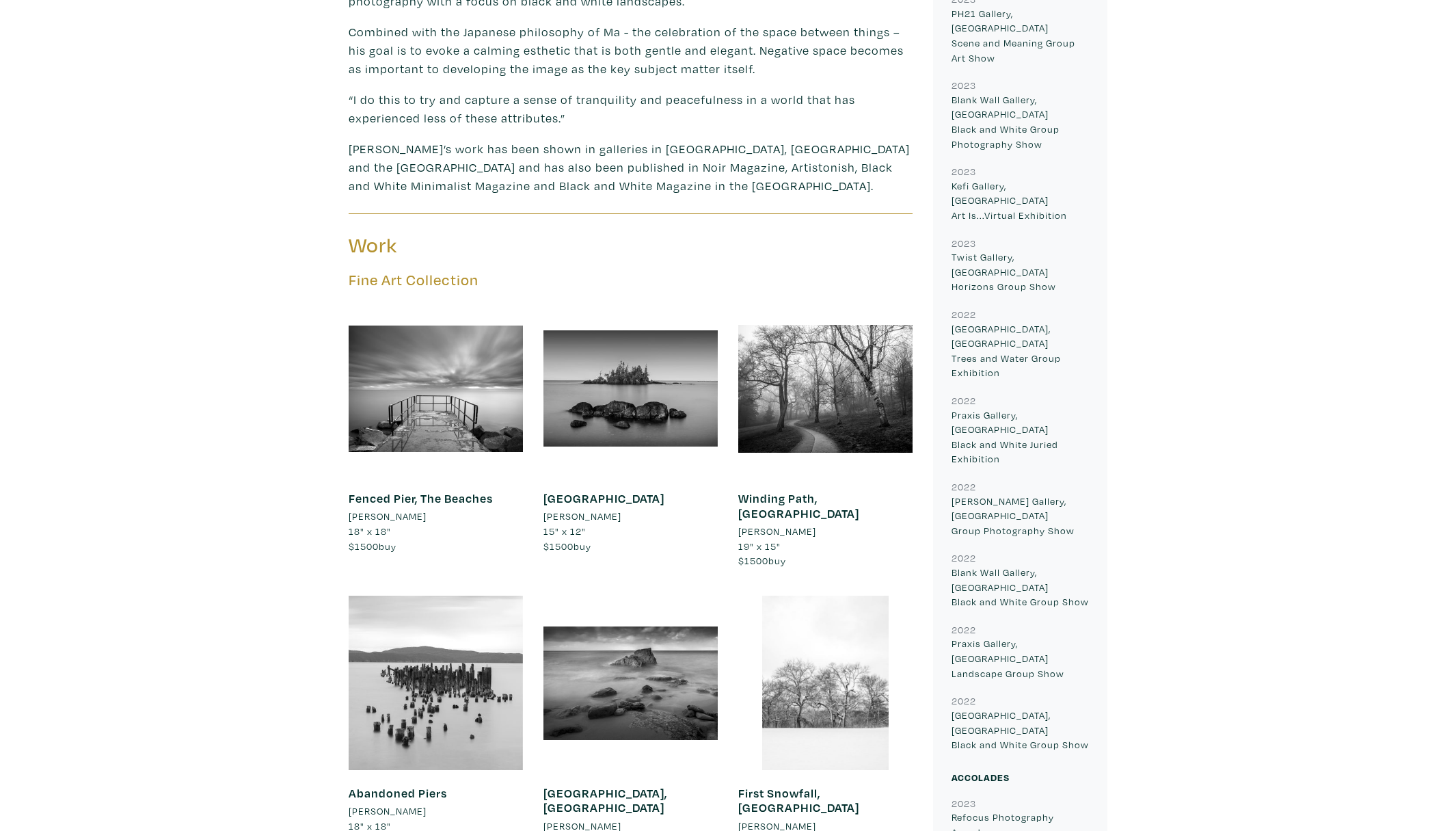
scroll to position [145, 0]
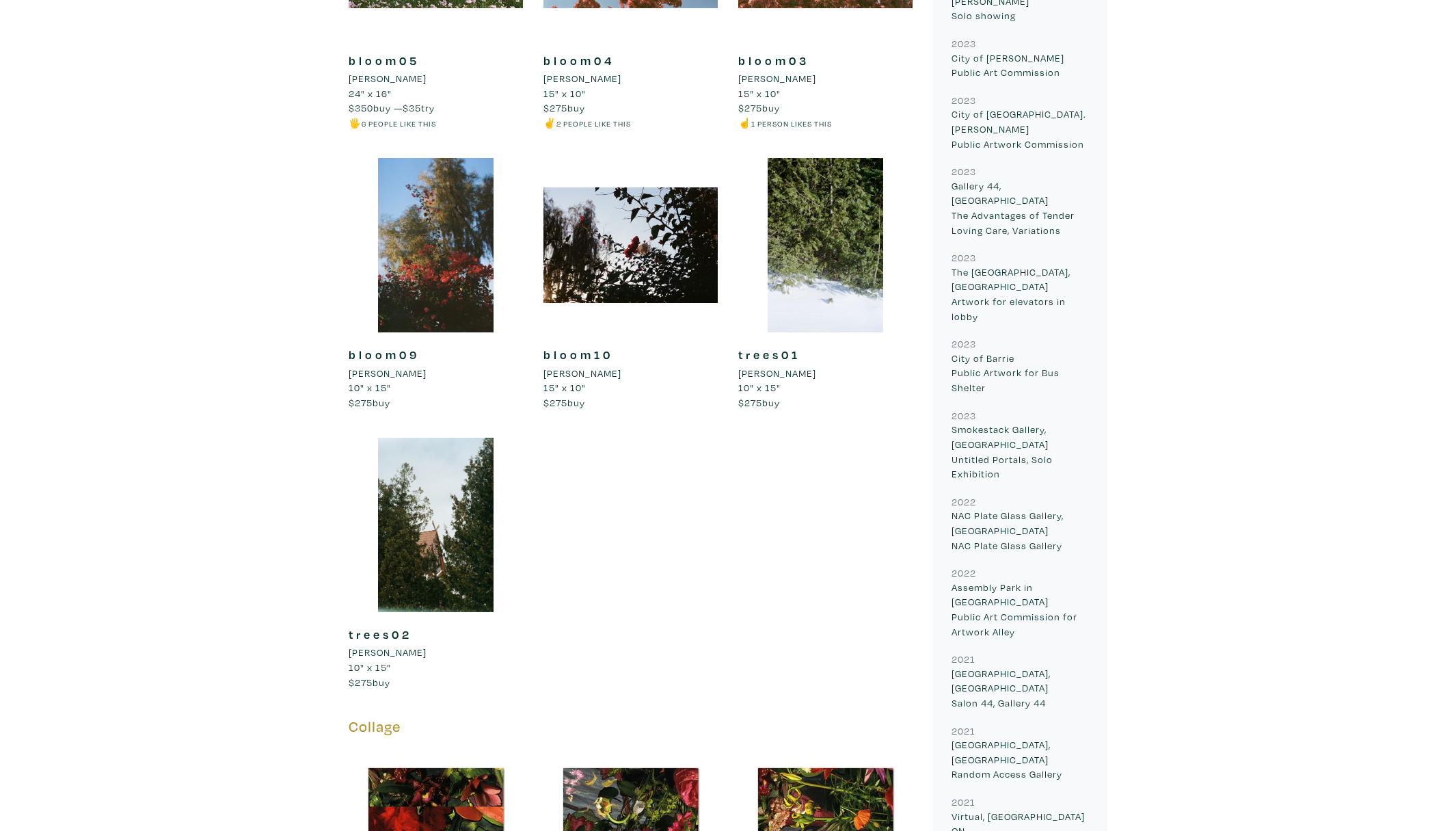
scroll to position [1329, 0]
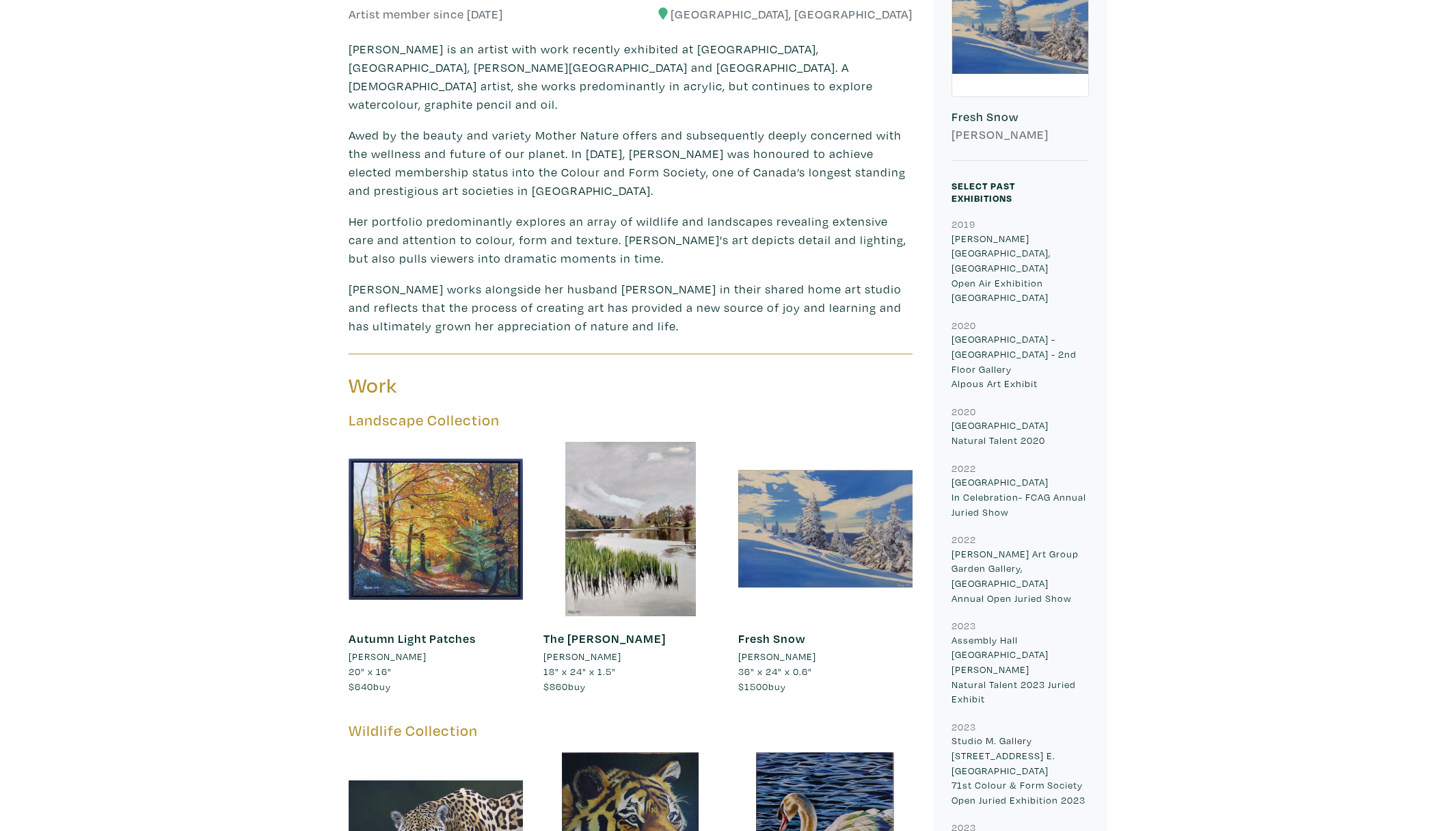
scroll to position [719, 0]
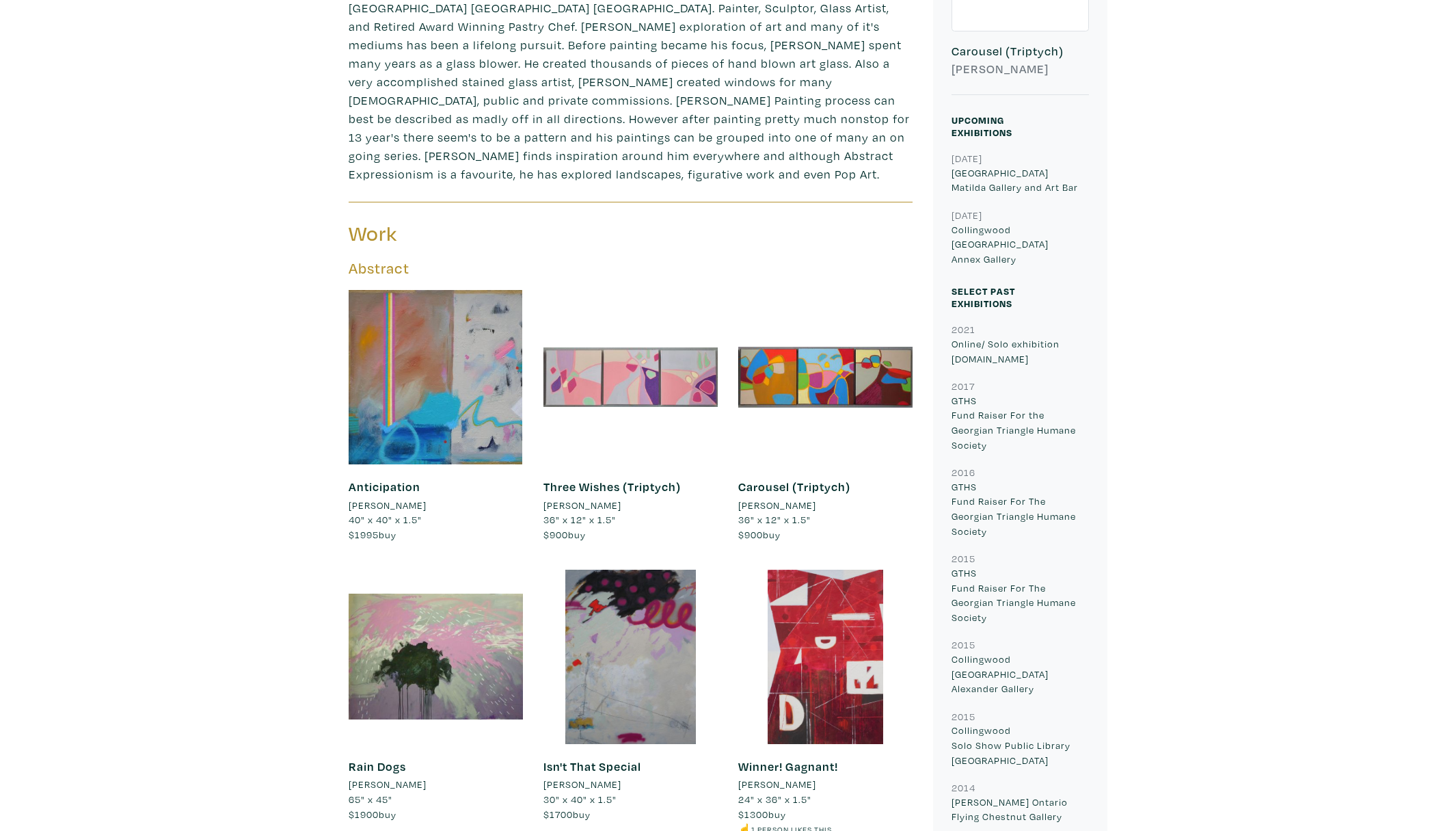
scroll to position [585, 0]
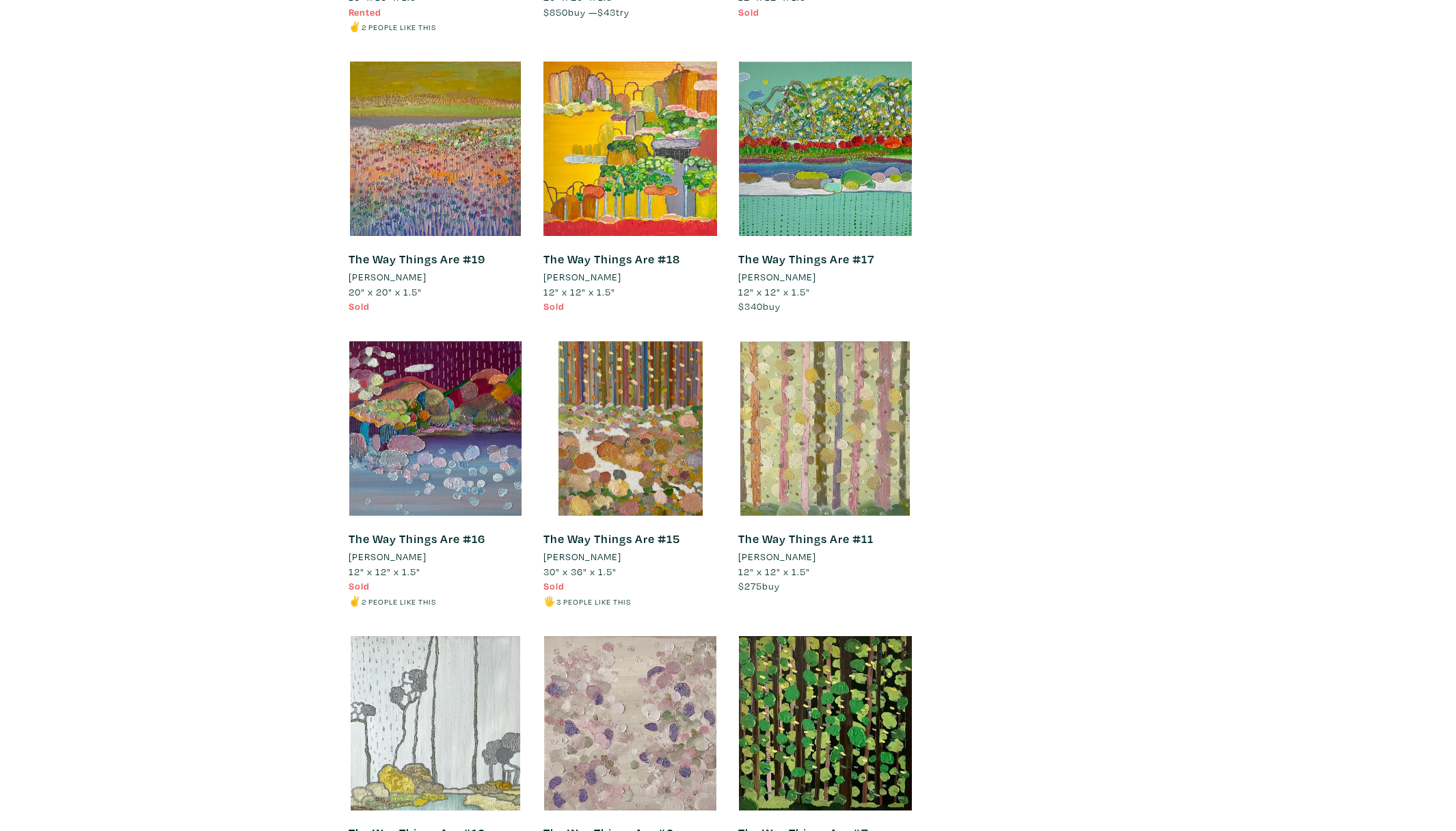
scroll to position [3809, 0]
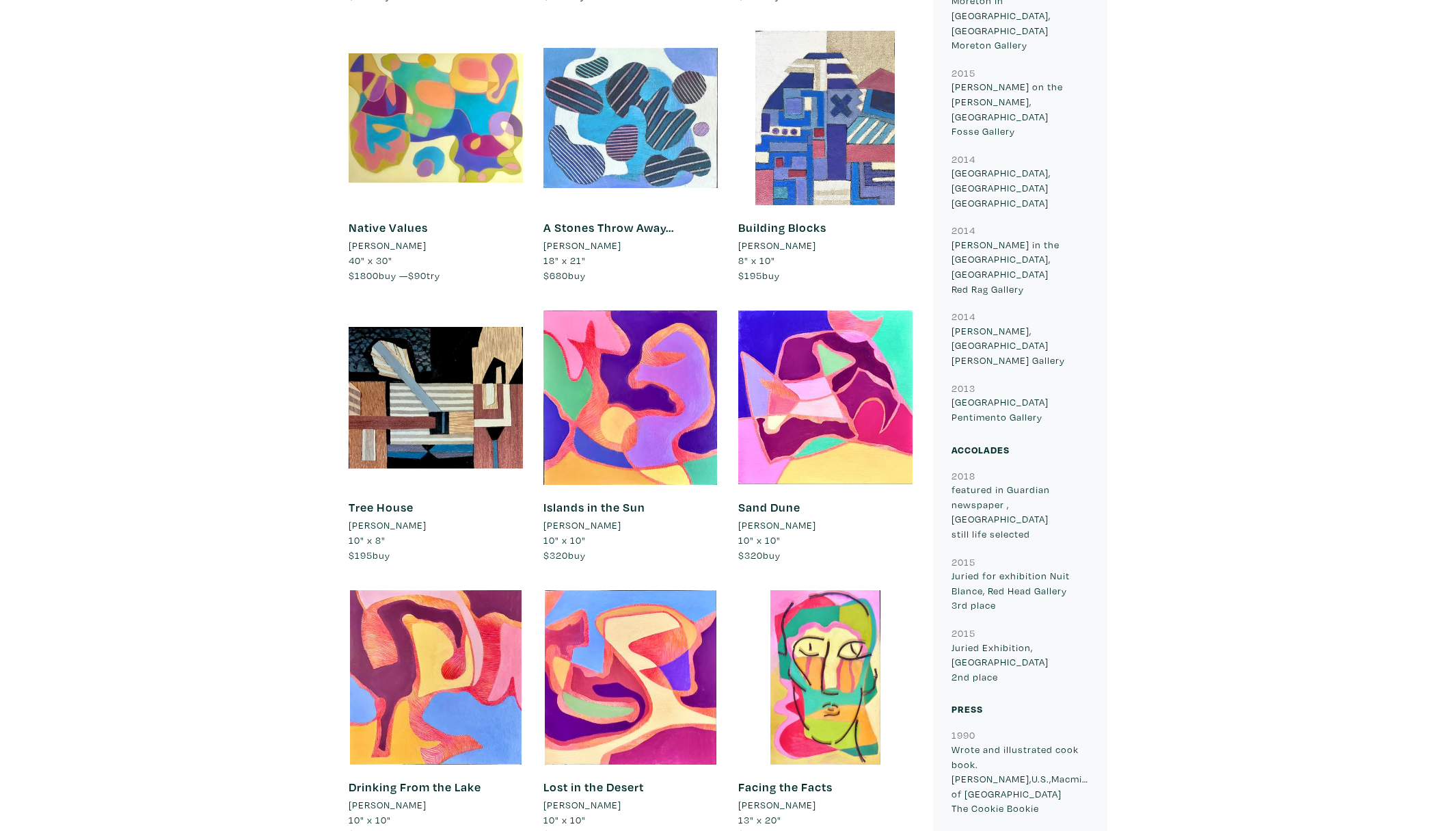
scroll to position [1285, 0]
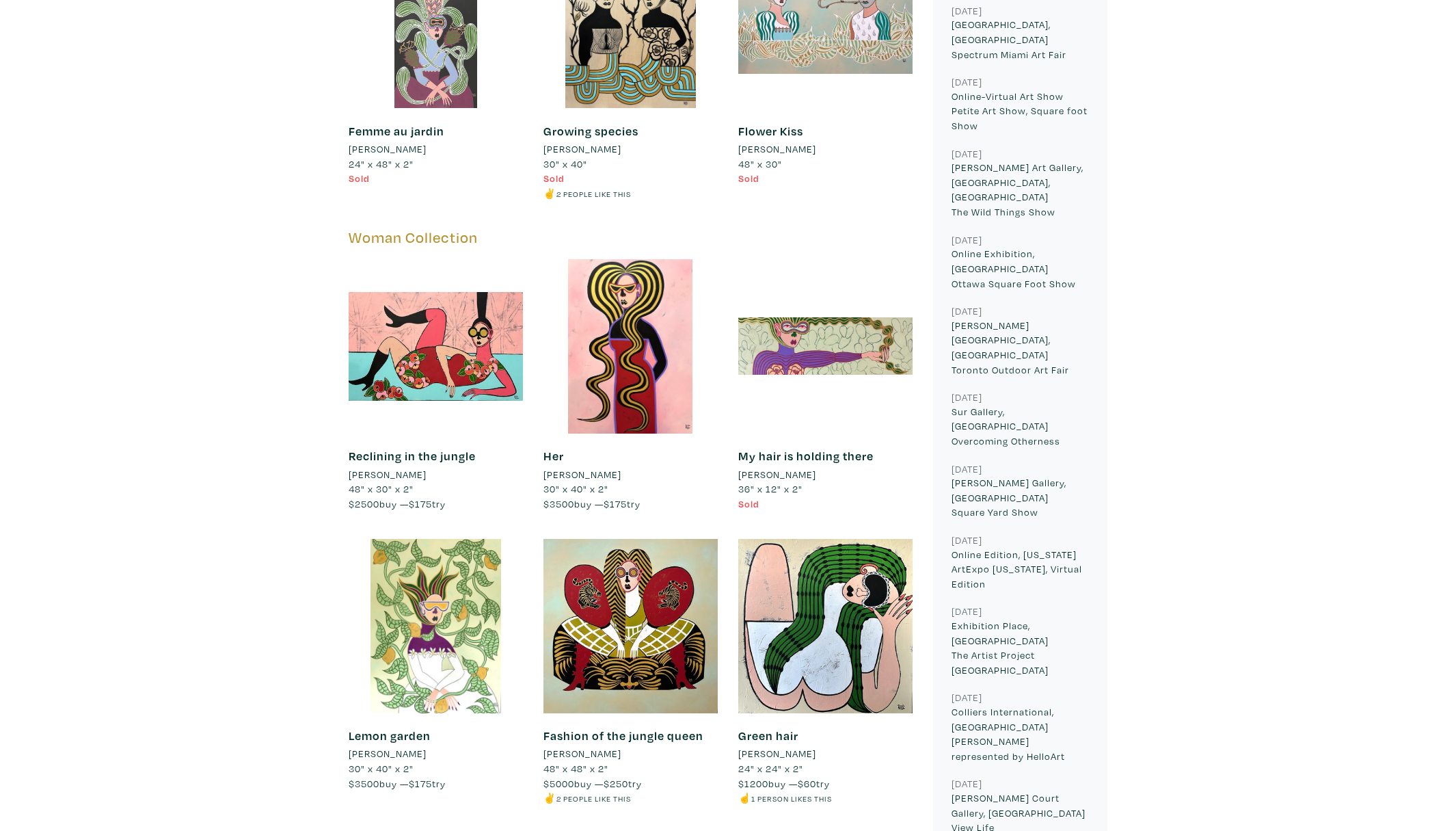
scroll to position [1436, 0]
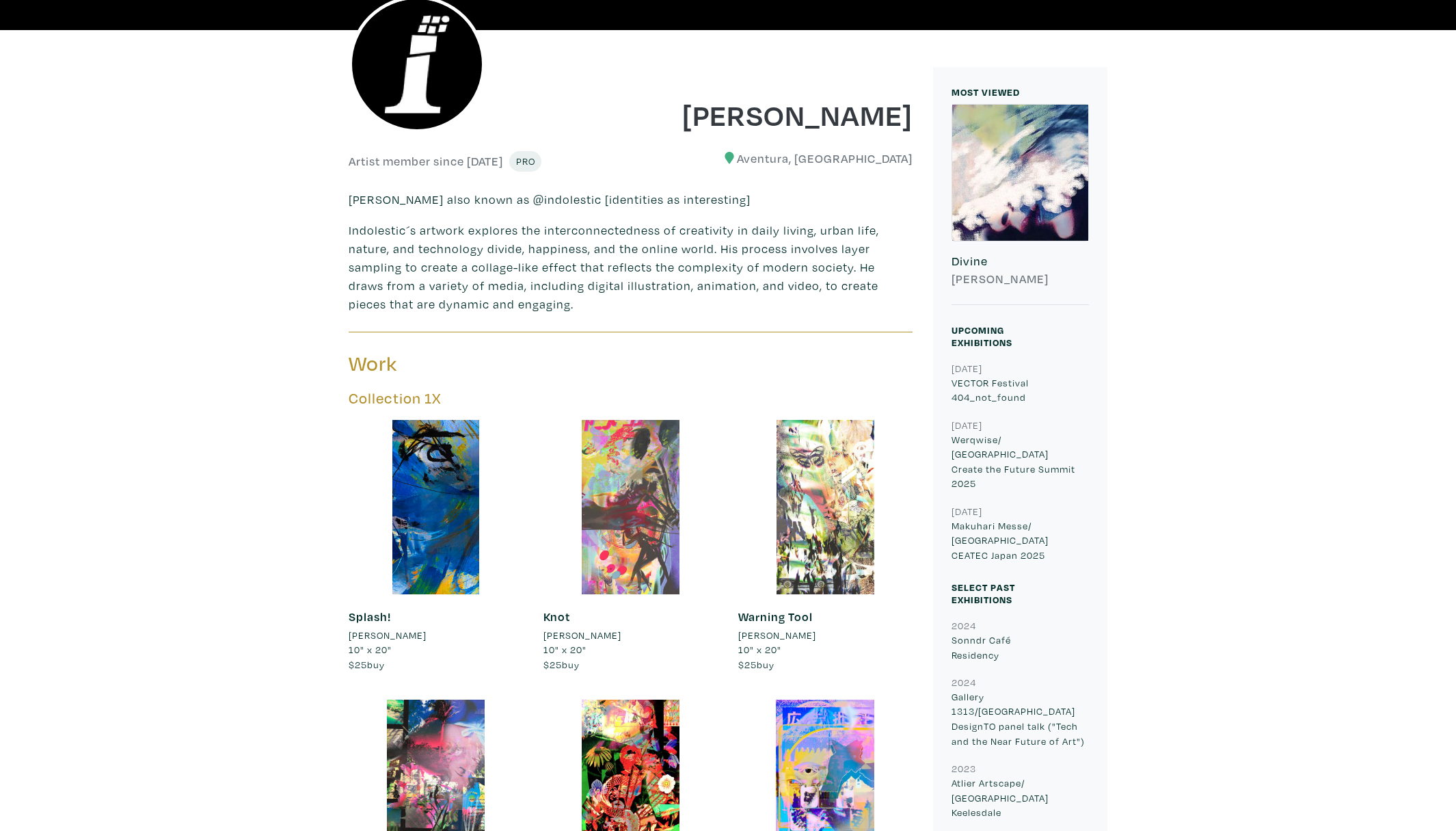
scroll to position [389, 0]
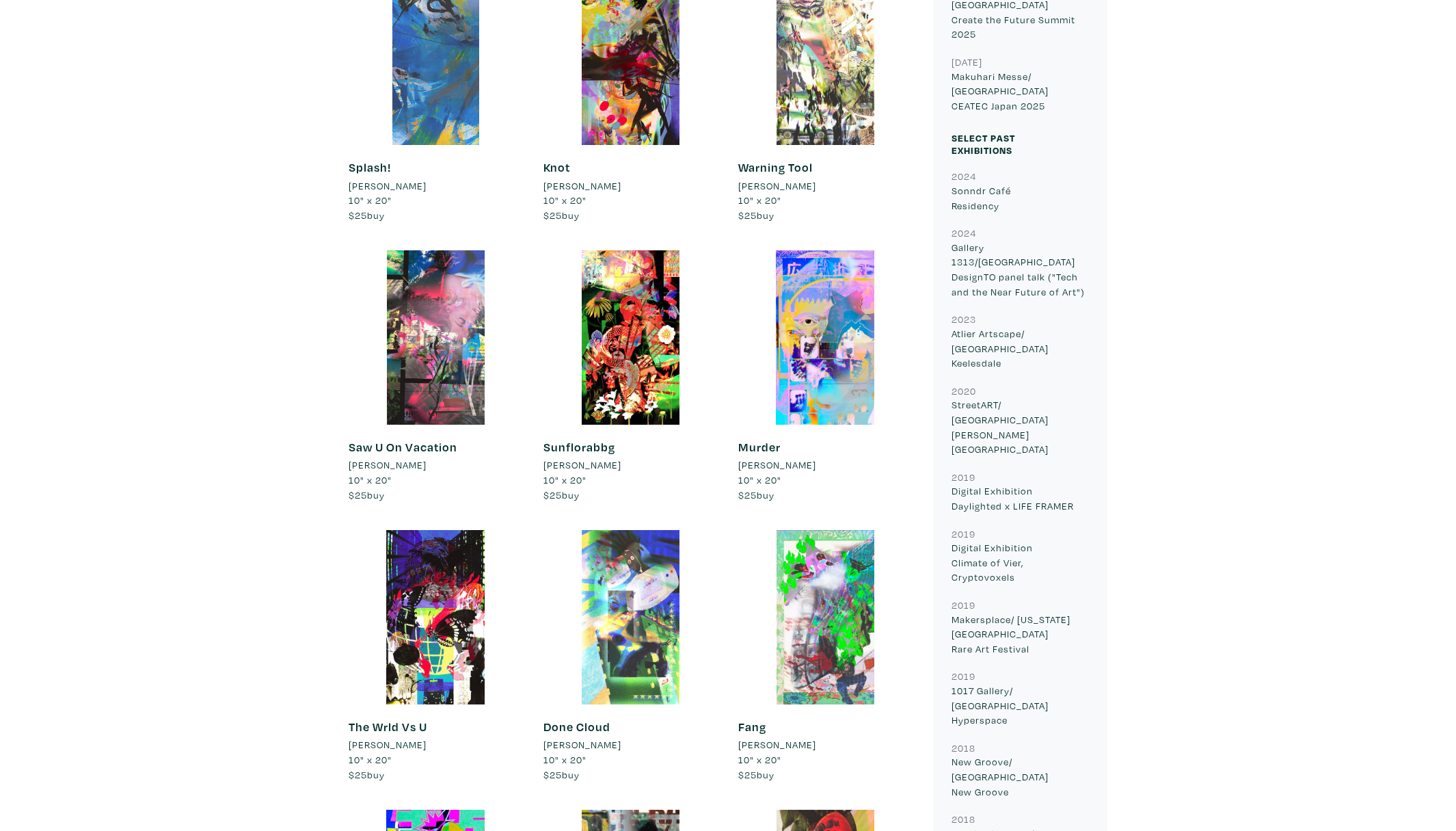
scroll to position [825, 0]
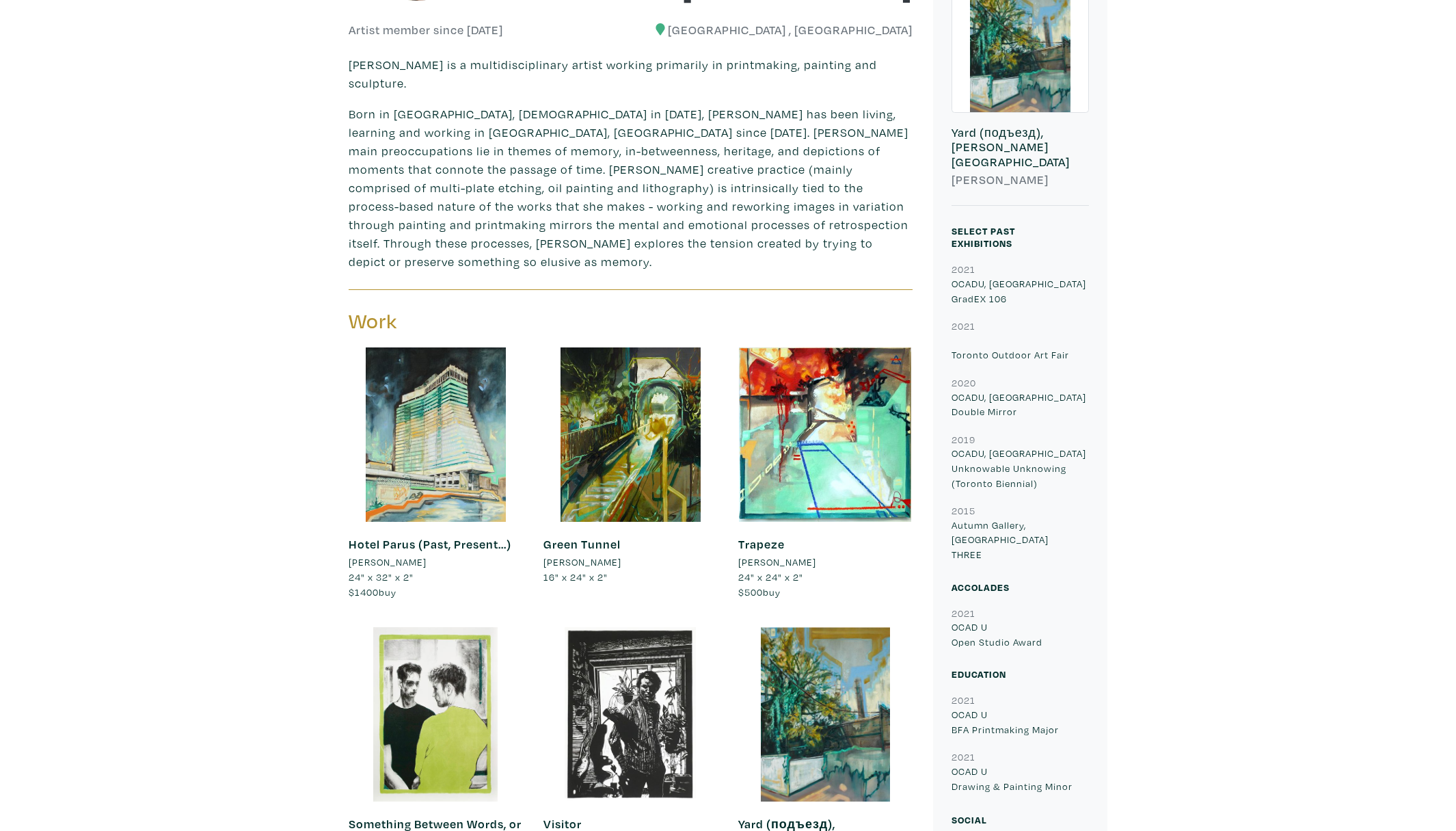
scroll to position [158, 0]
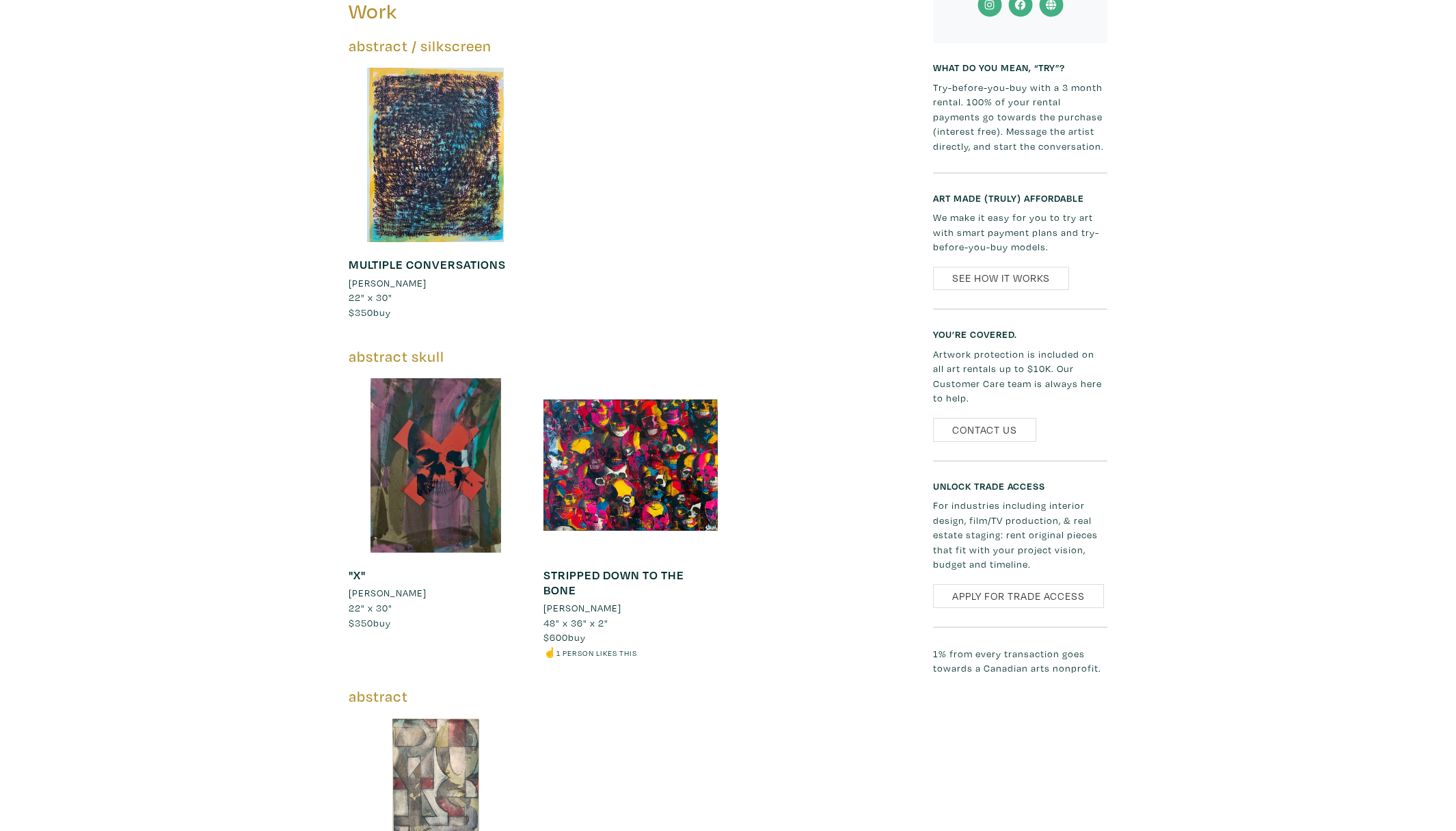
scroll to position [737, 0]
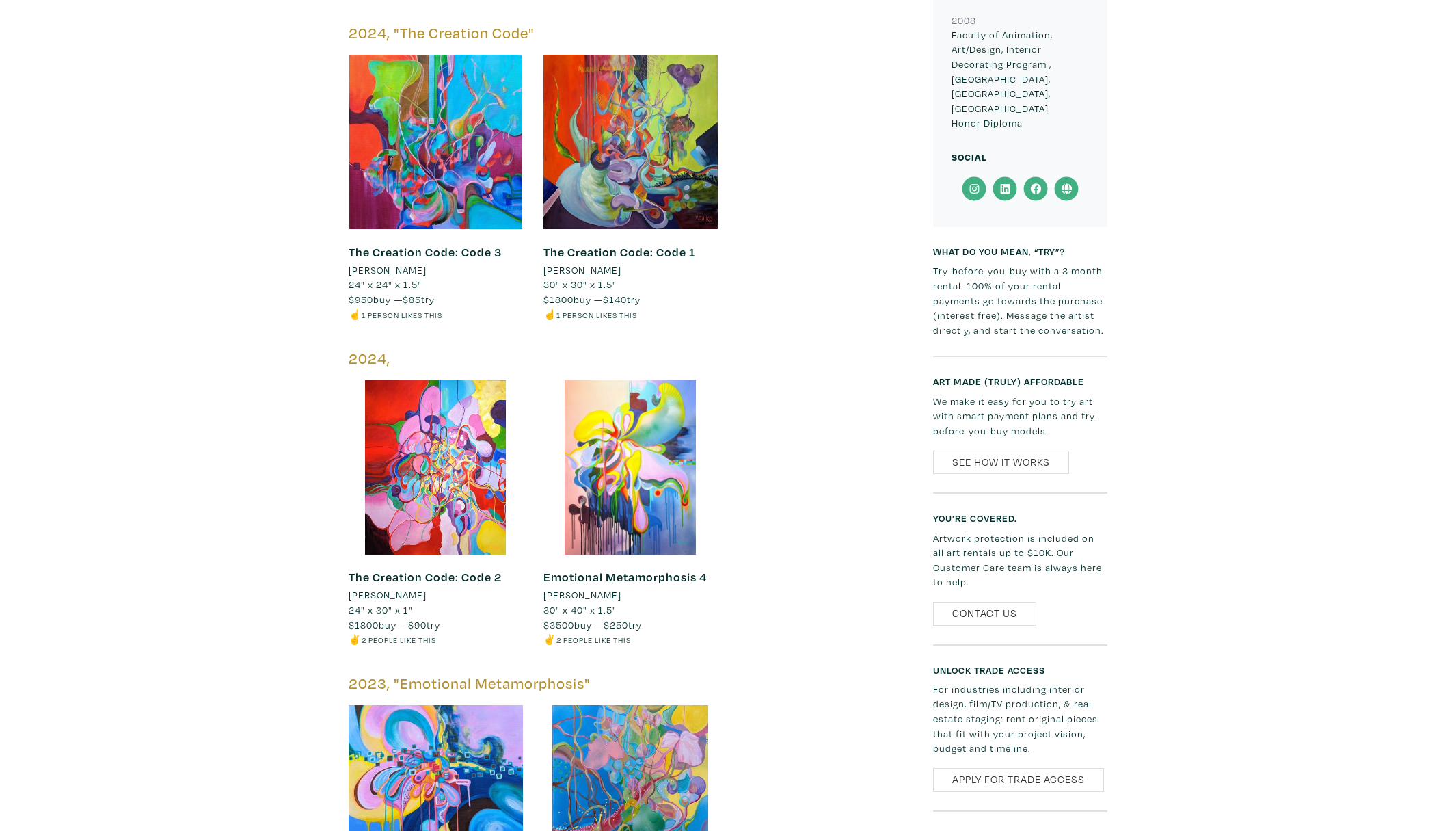
scroll to position [2067, 0]
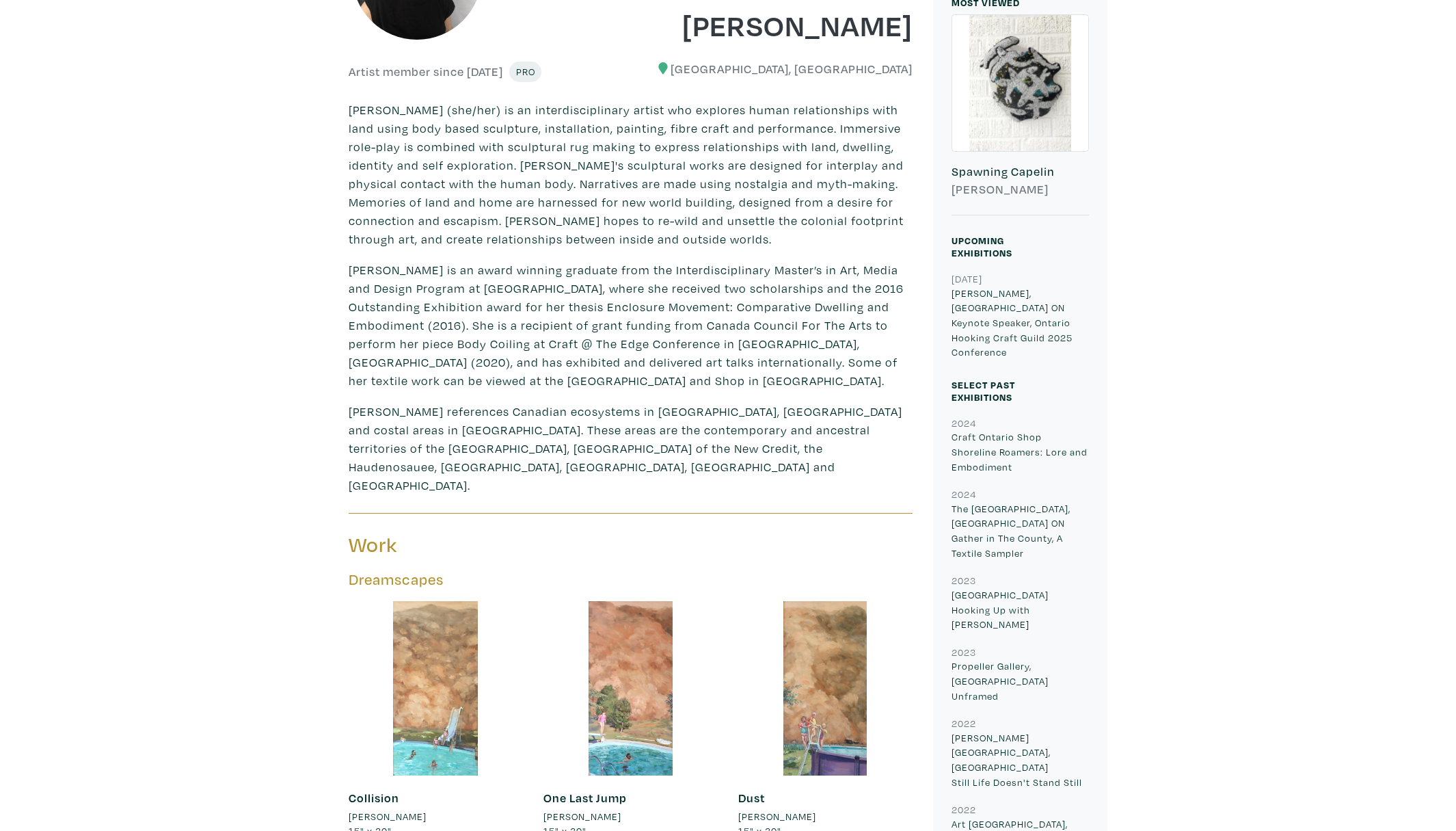
scroll to position [455, 0]
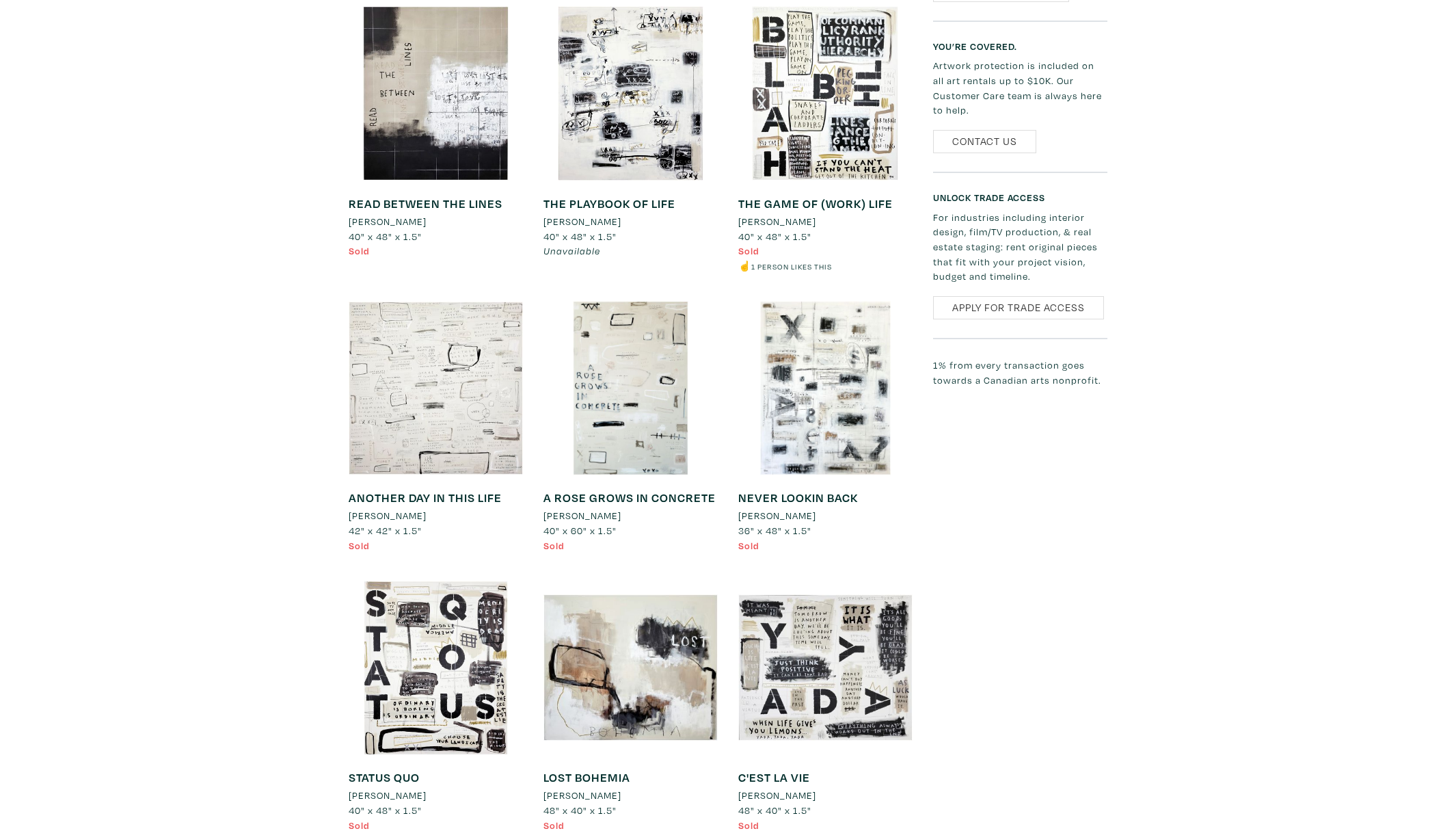
scroll to position [1631, 0]
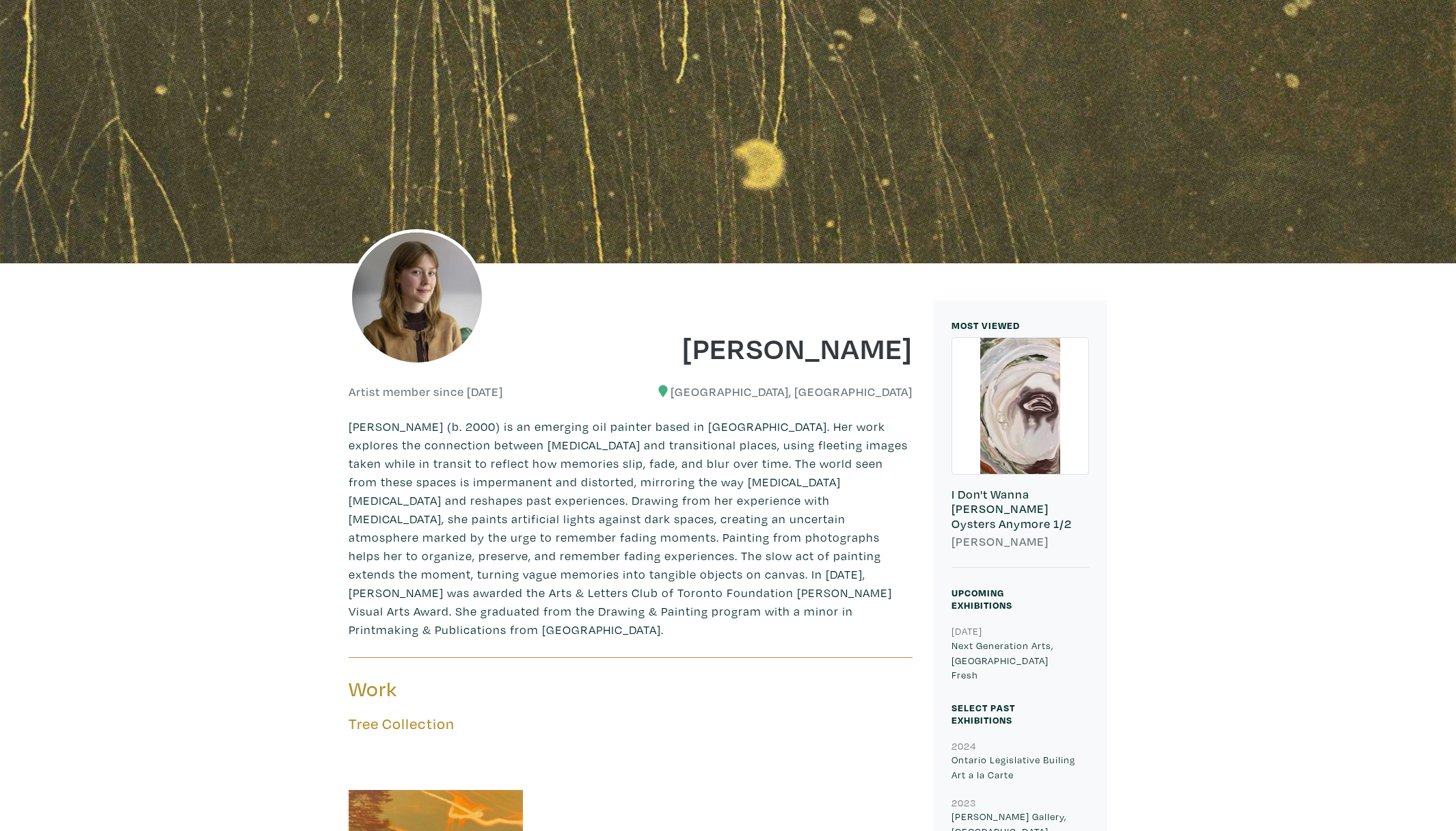
scroll to position [139, 0]
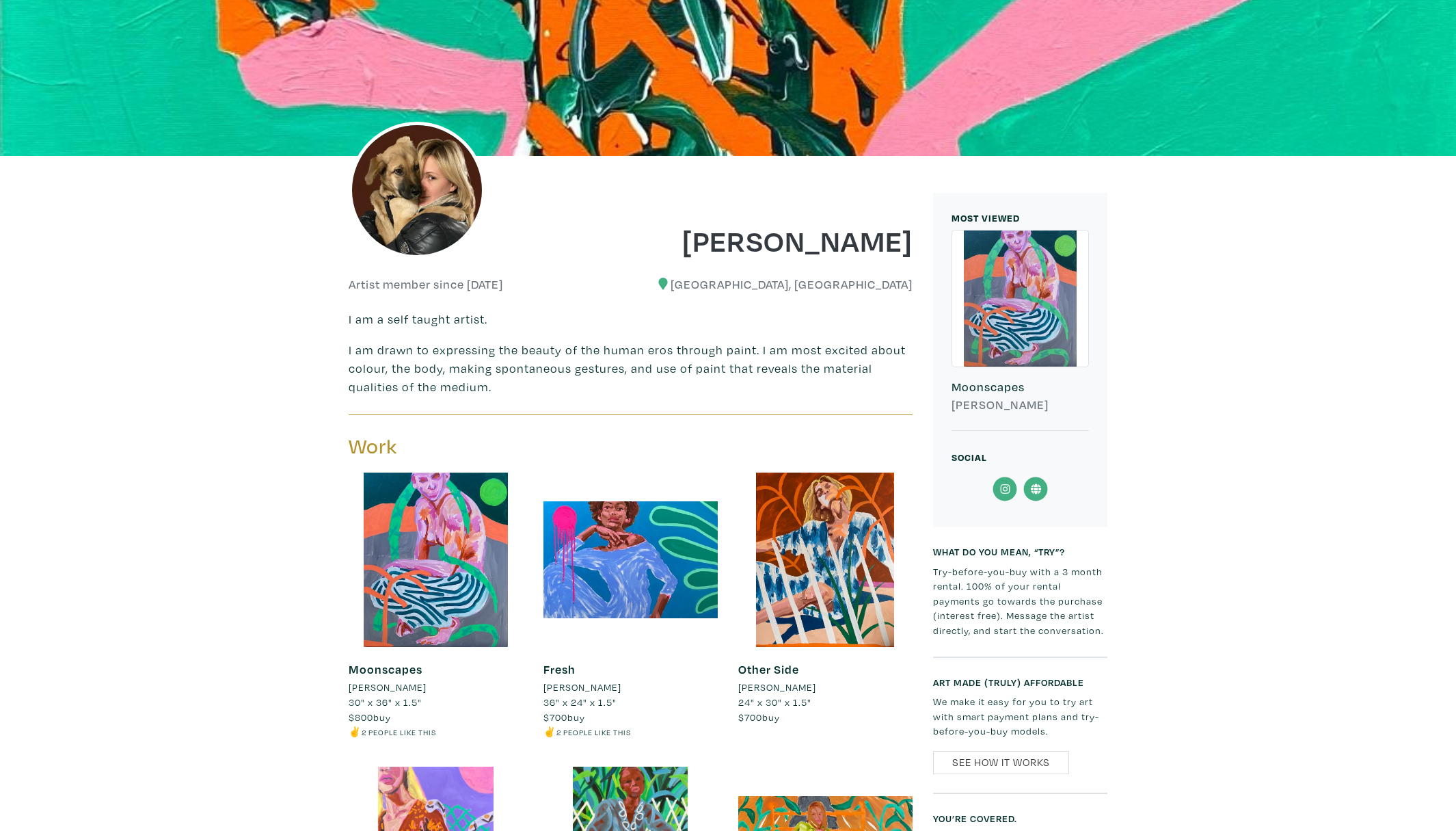
scroll to position [580, 0]
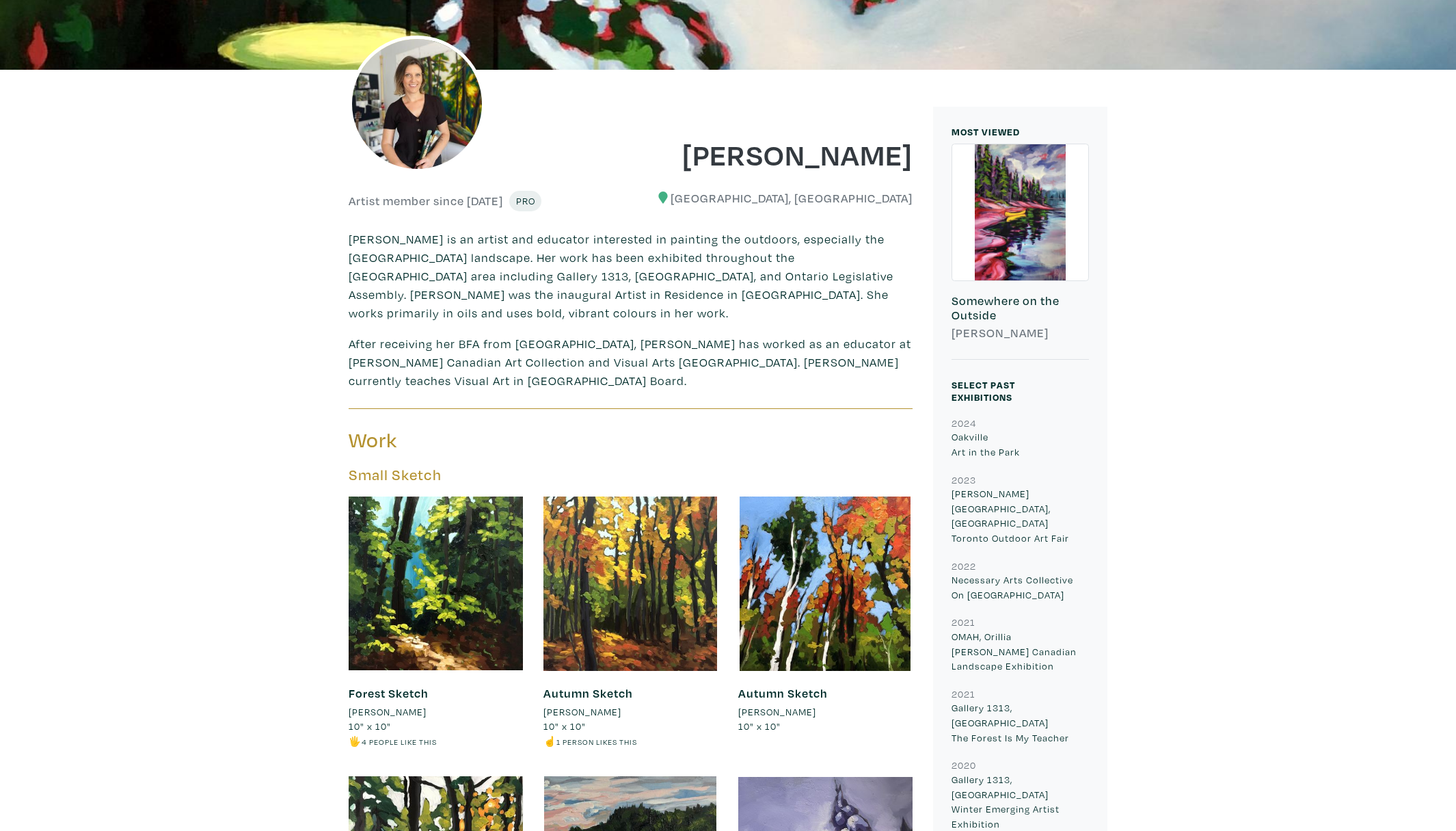
scroll to position [616, 0]
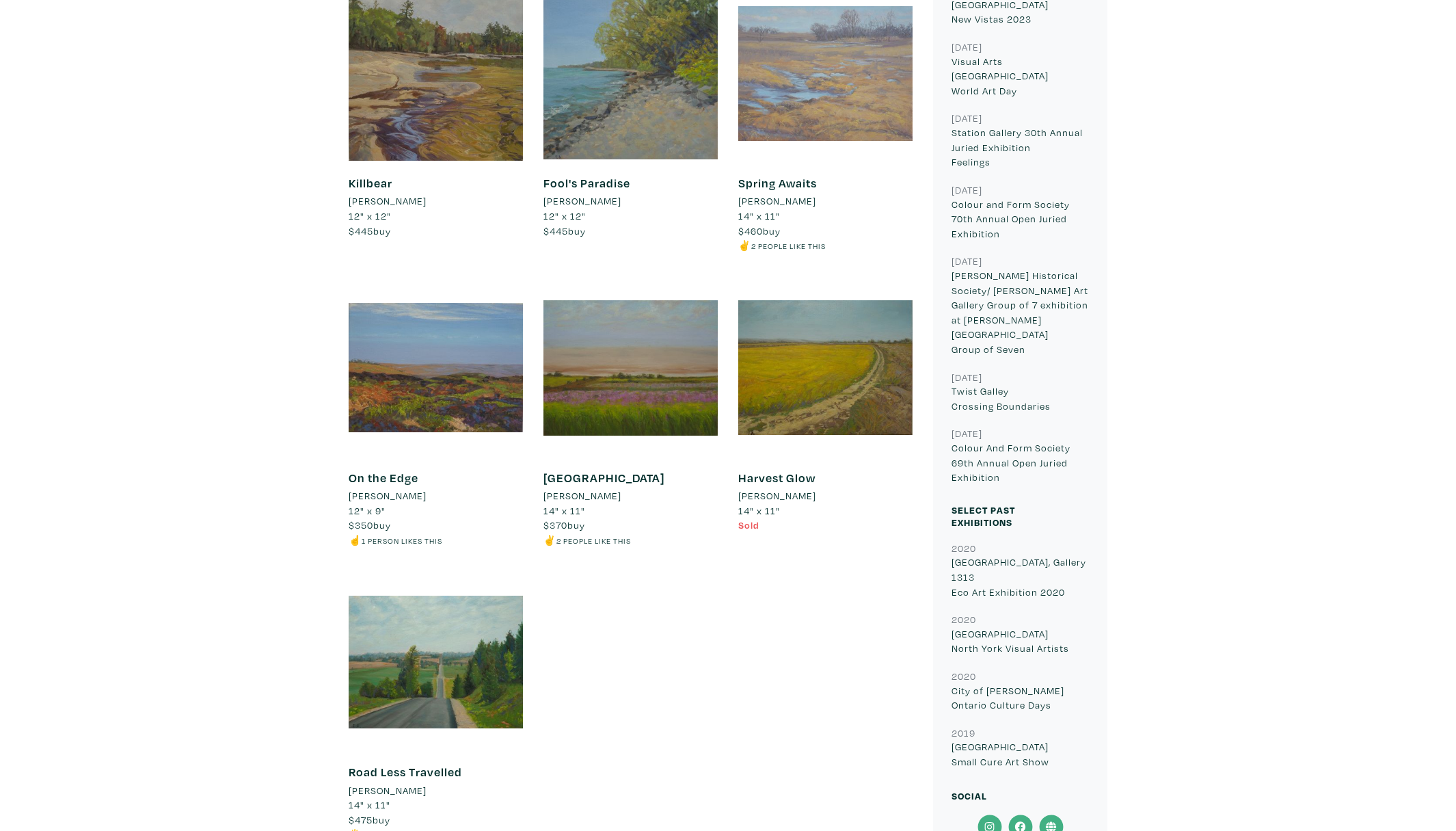
scroll to position [953, 0]
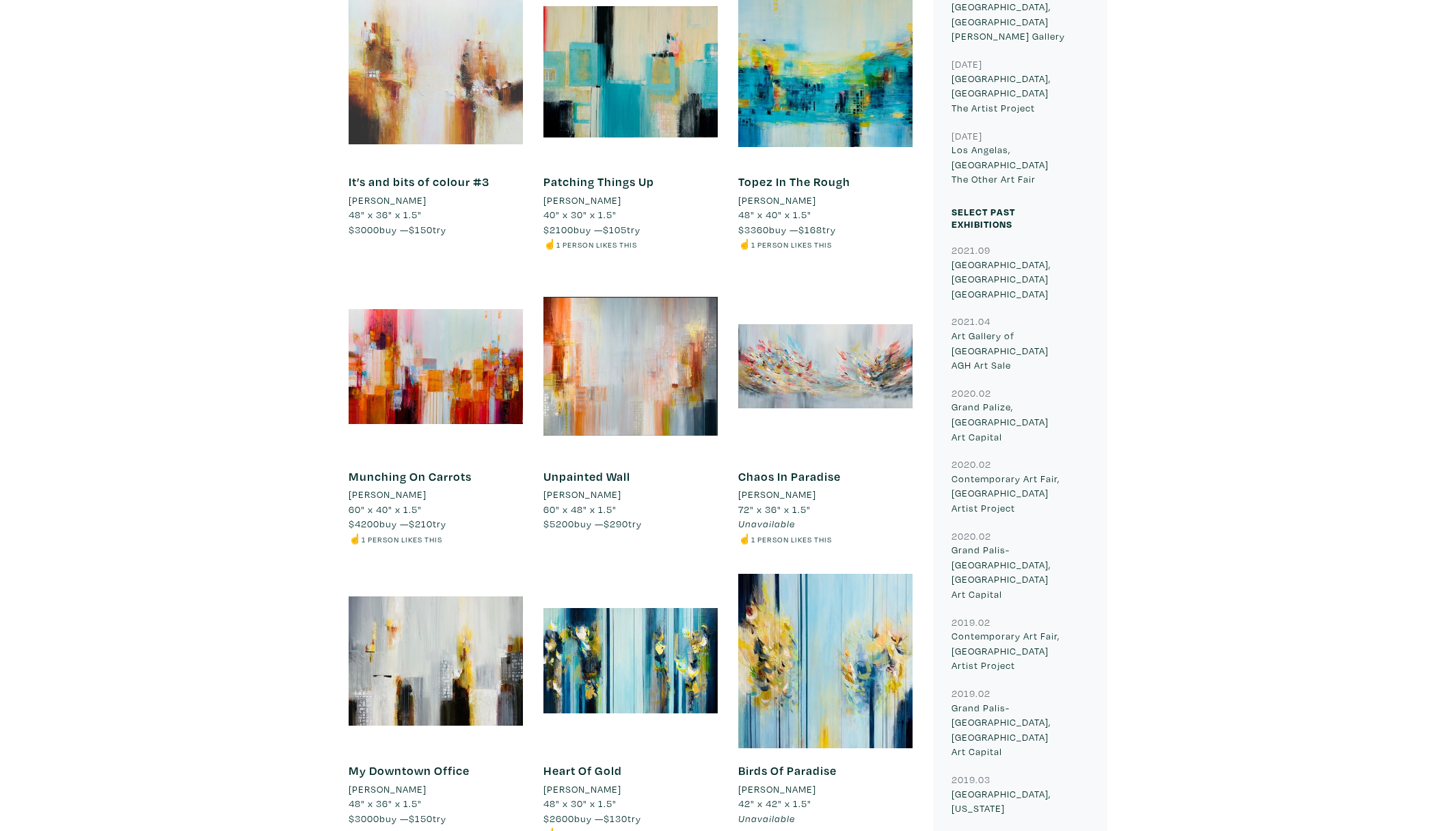
scroll to position [910, 0]
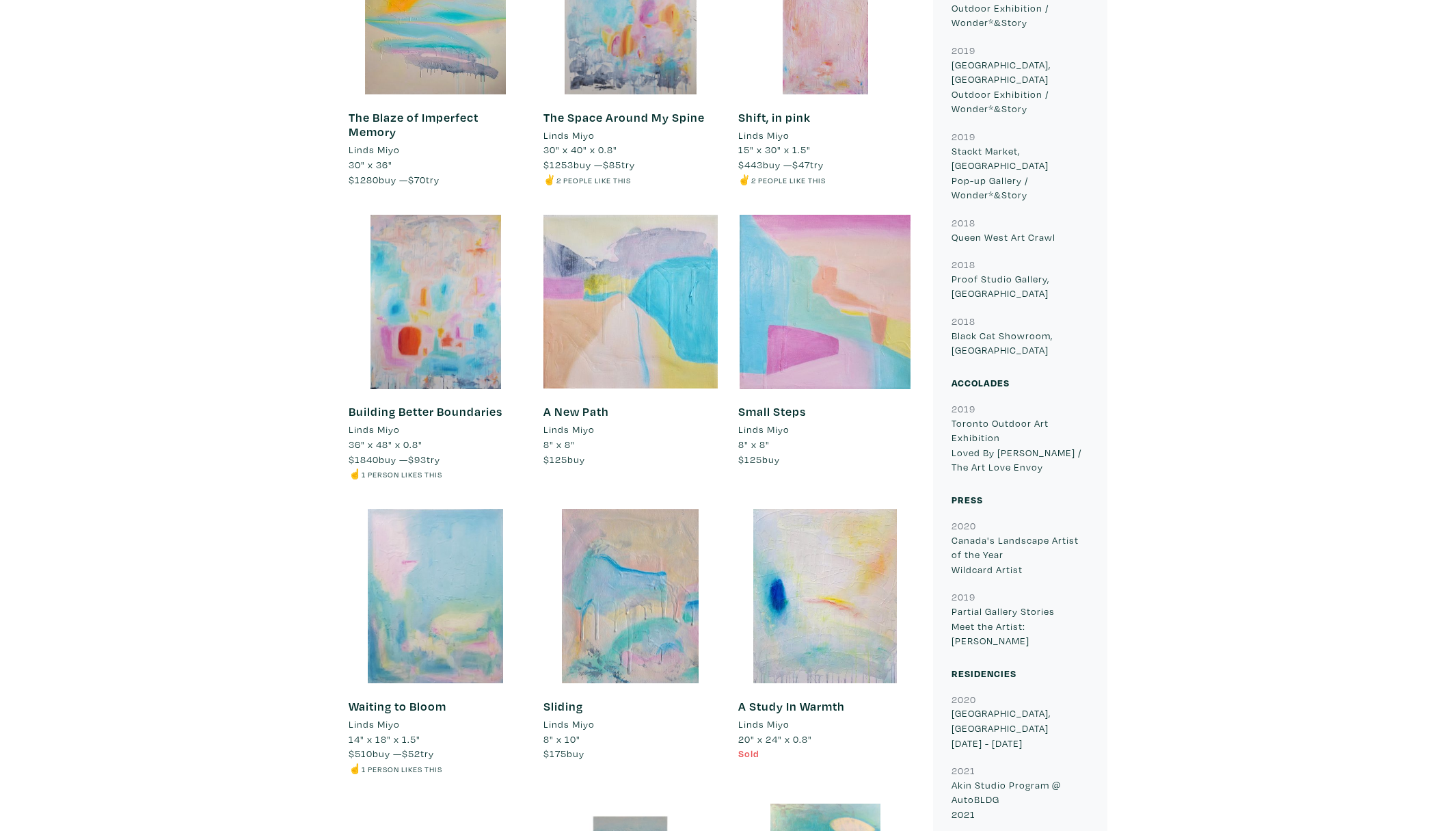
scroll to position [2971, 0]
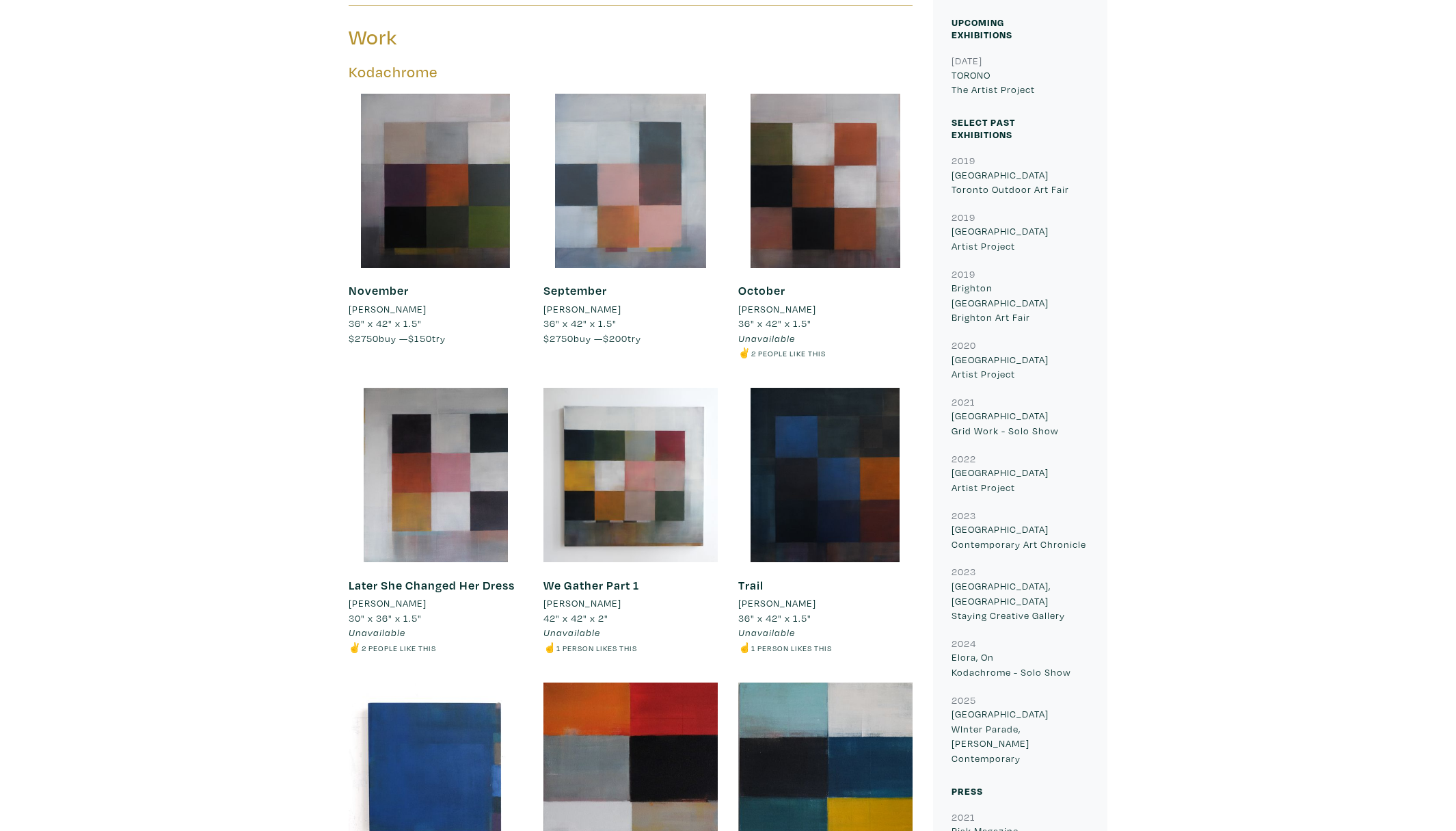
scroll to position [683, 0]
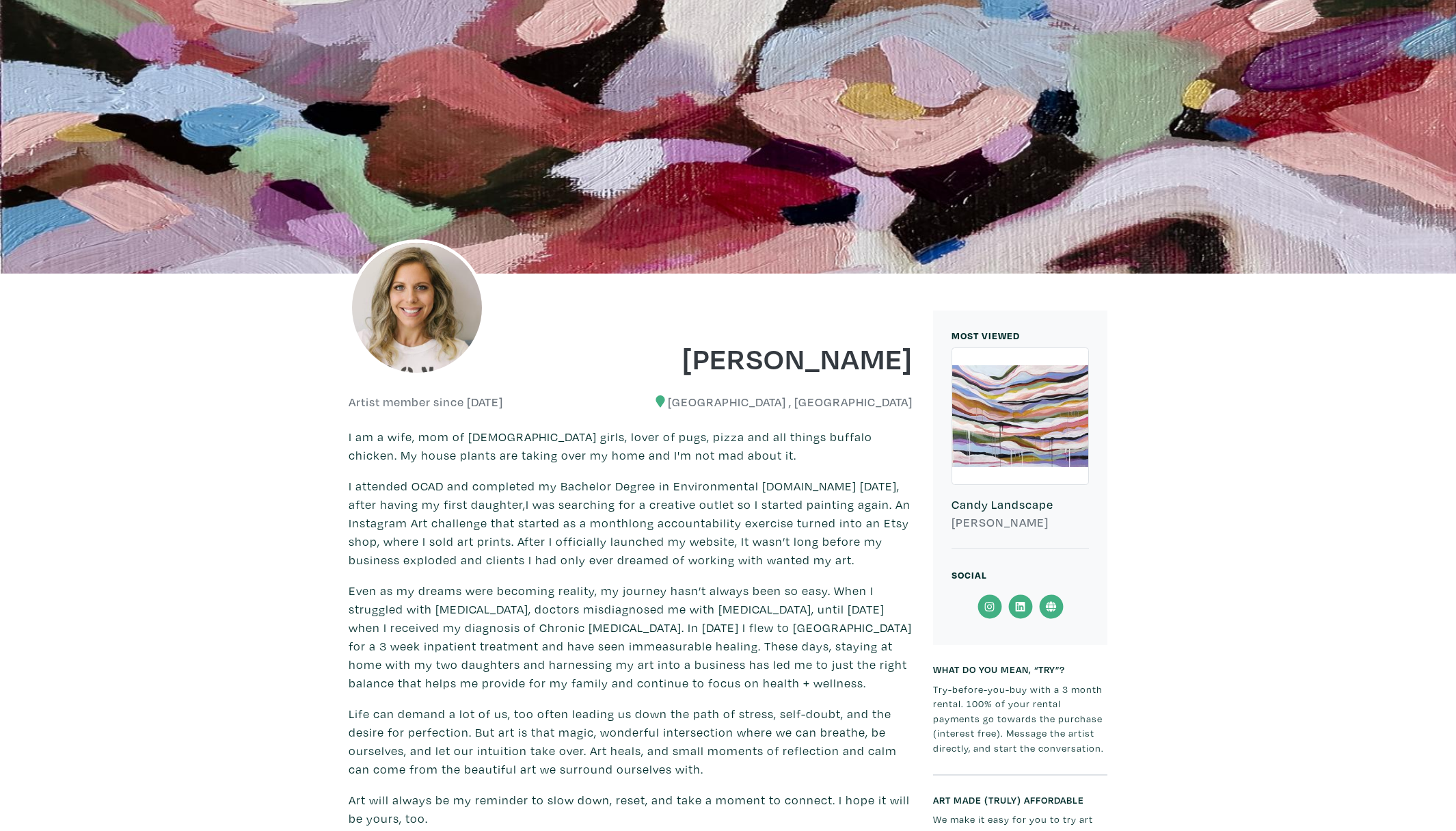
scroll to position [393, 0]
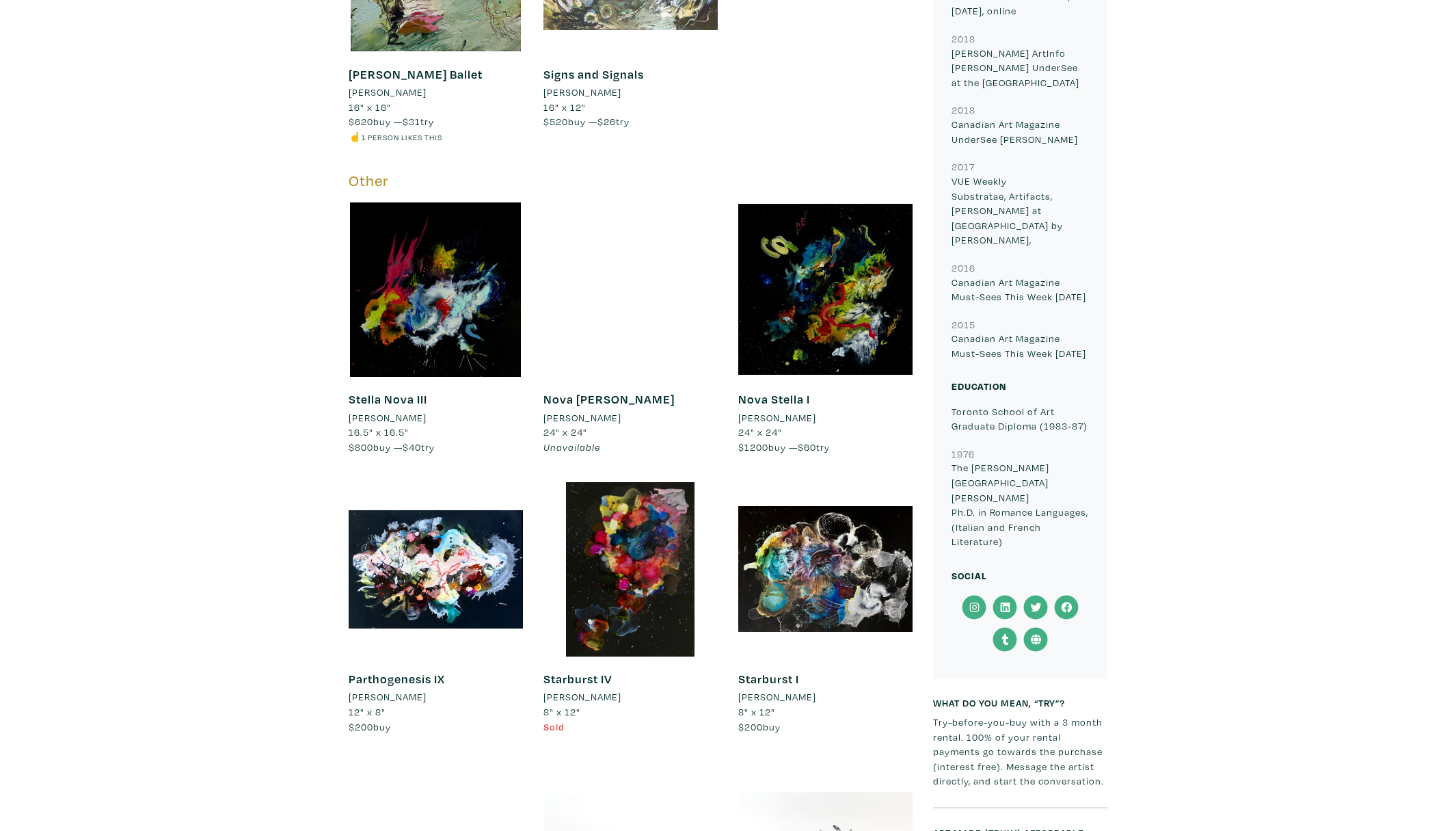
scroll to position [1287, 0]
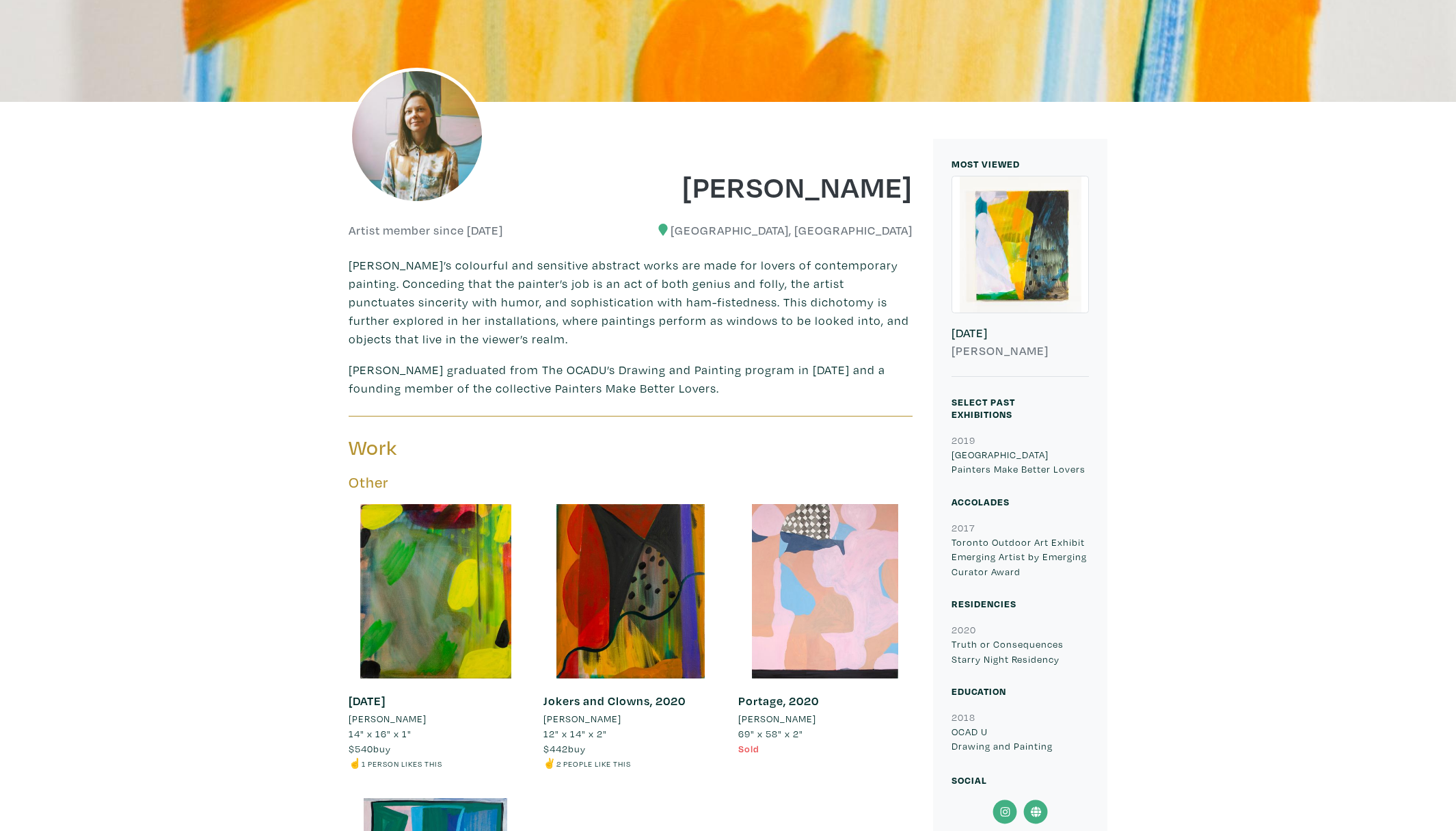
scroll to position [306, 0]
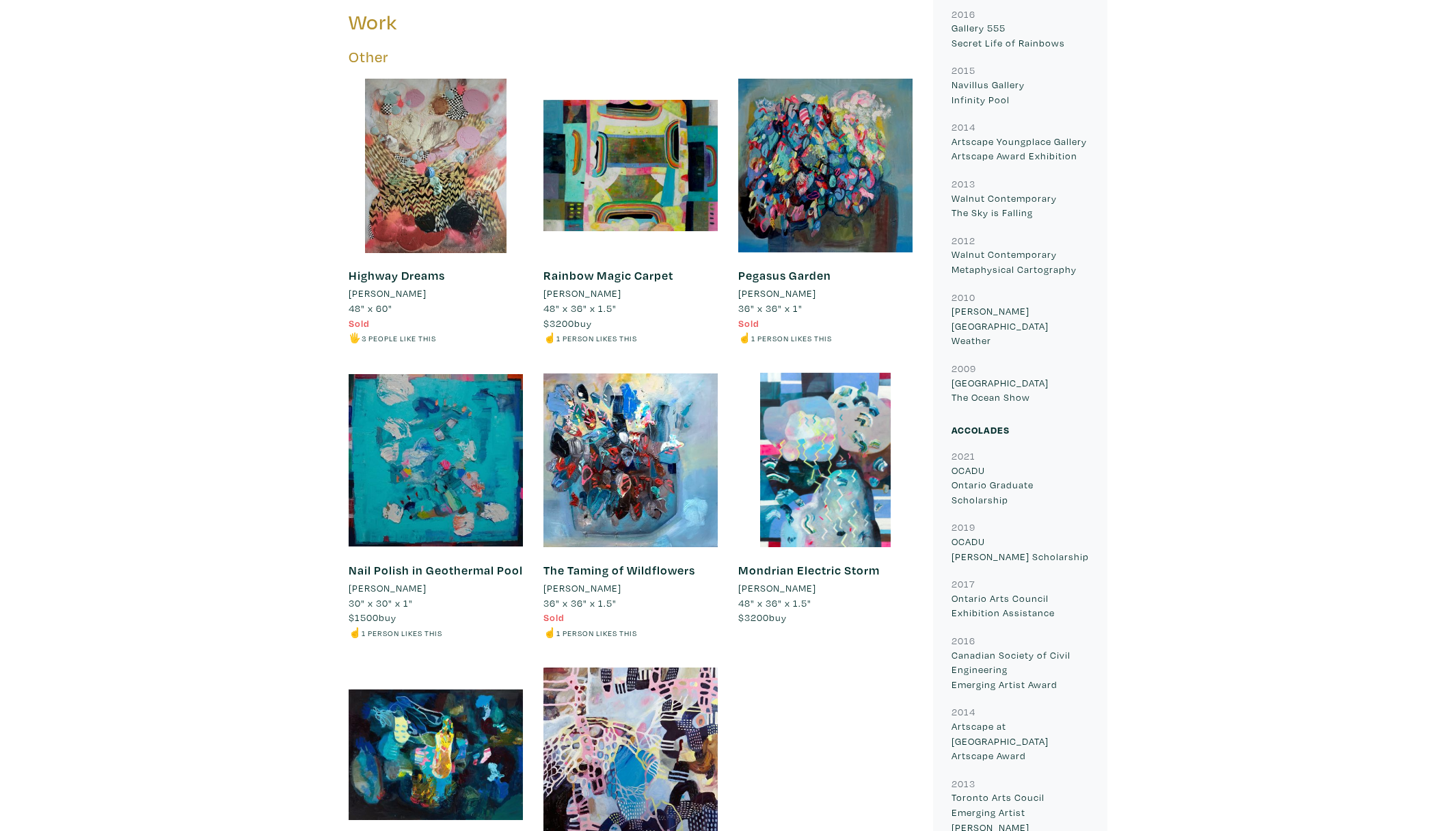
scroll to position [1597, 0]
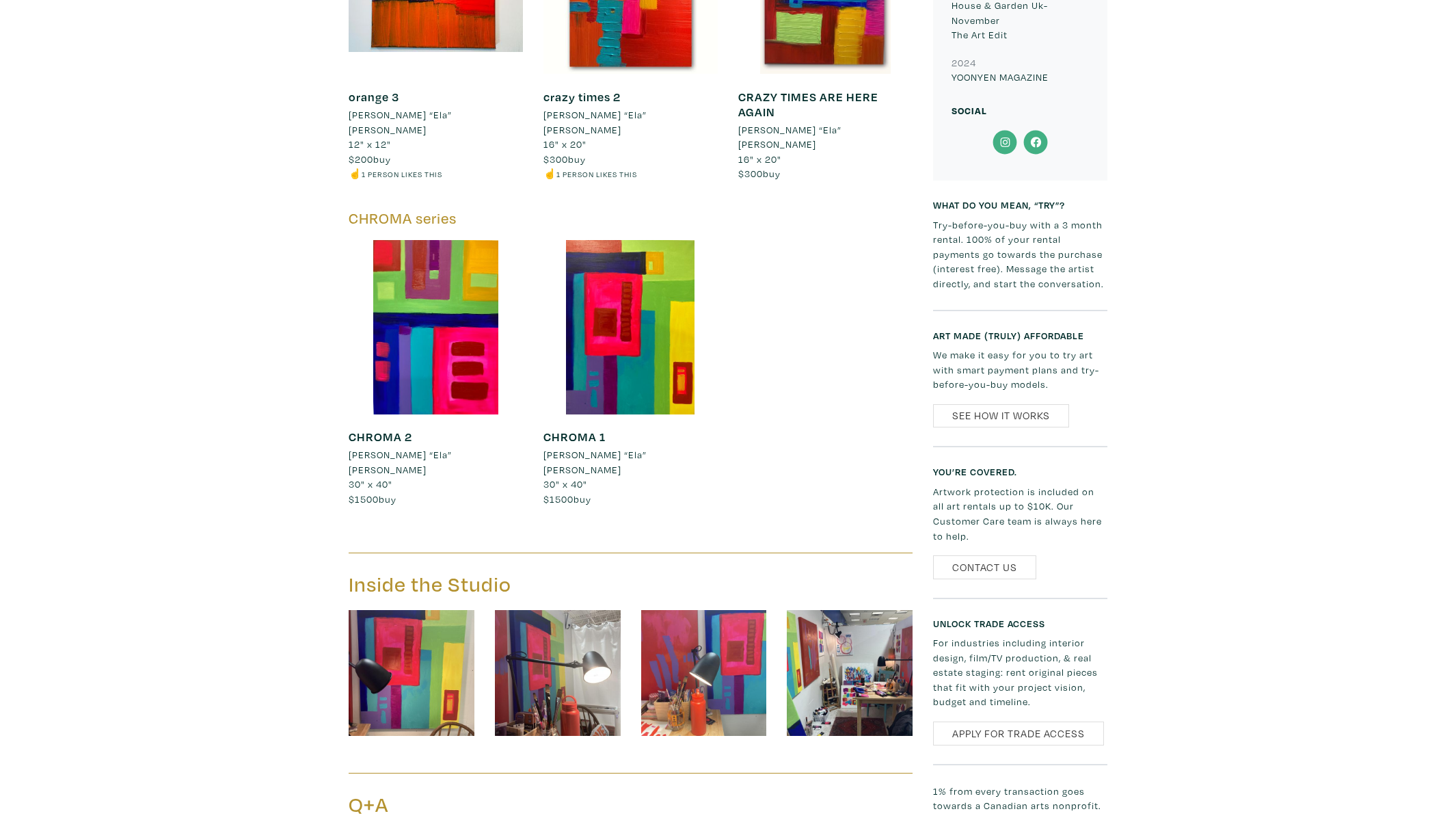
scroll to position [2123, 0]
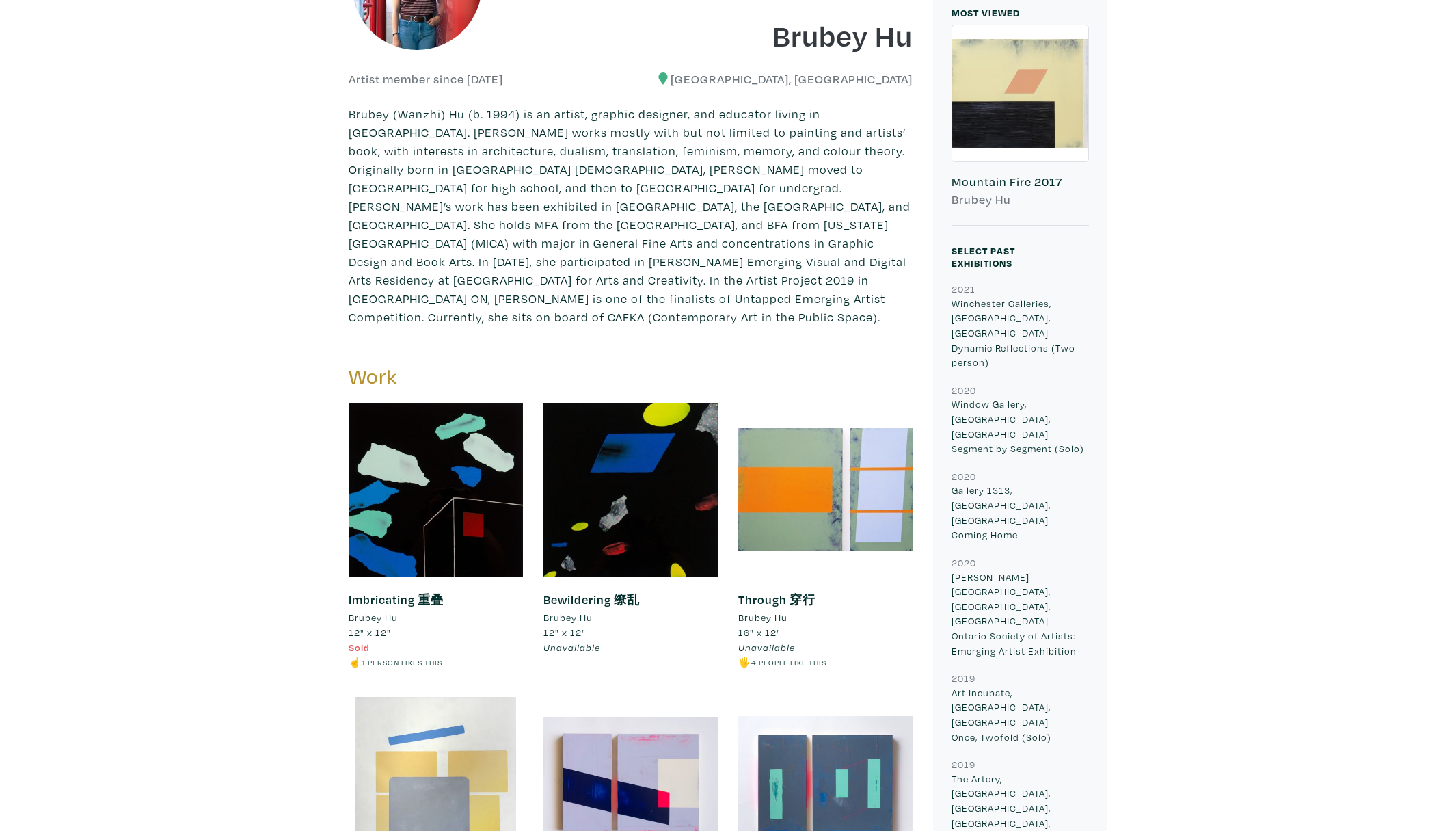
scroll to position [390, 0]
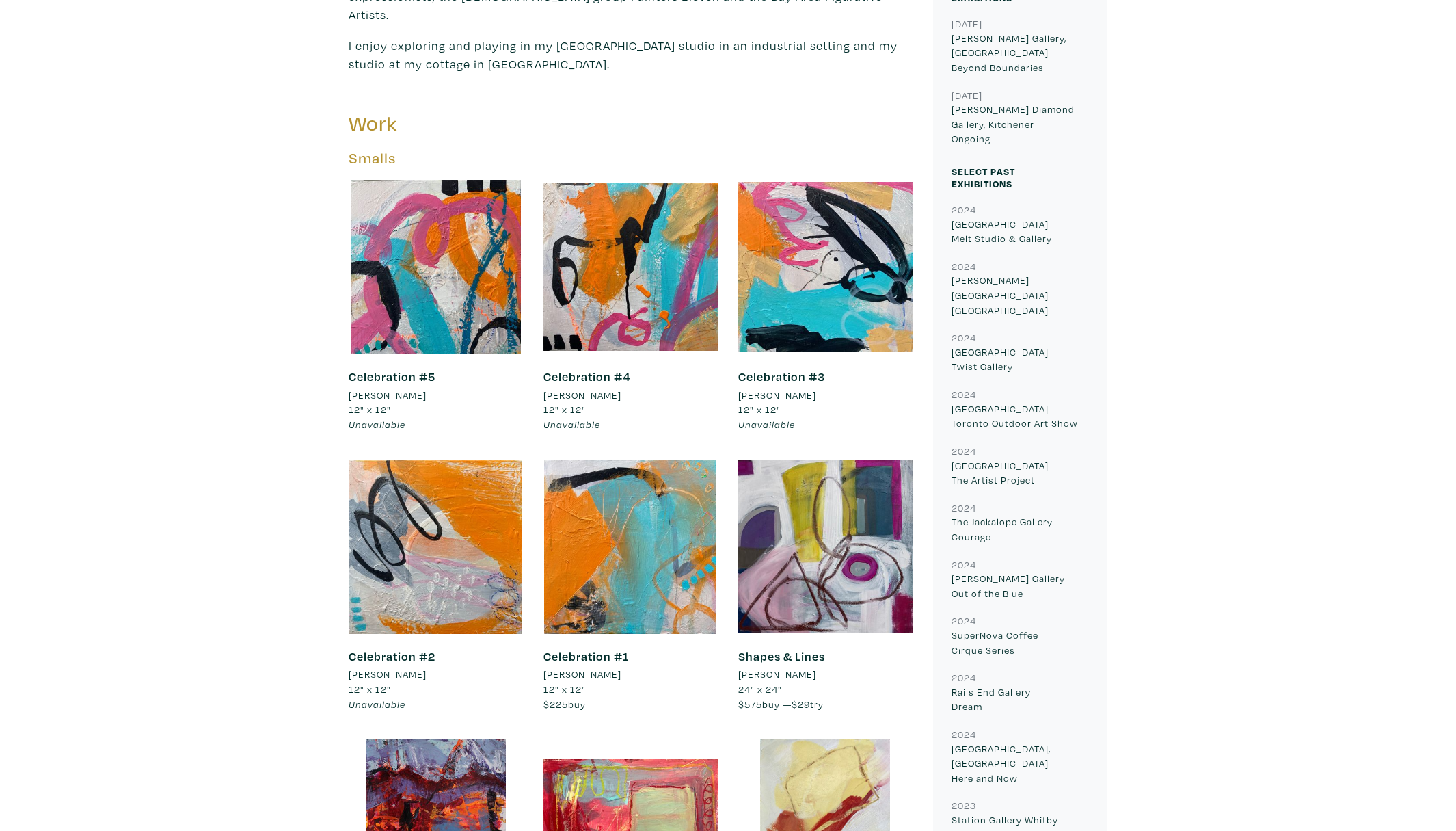
scroll to position [720, 0]
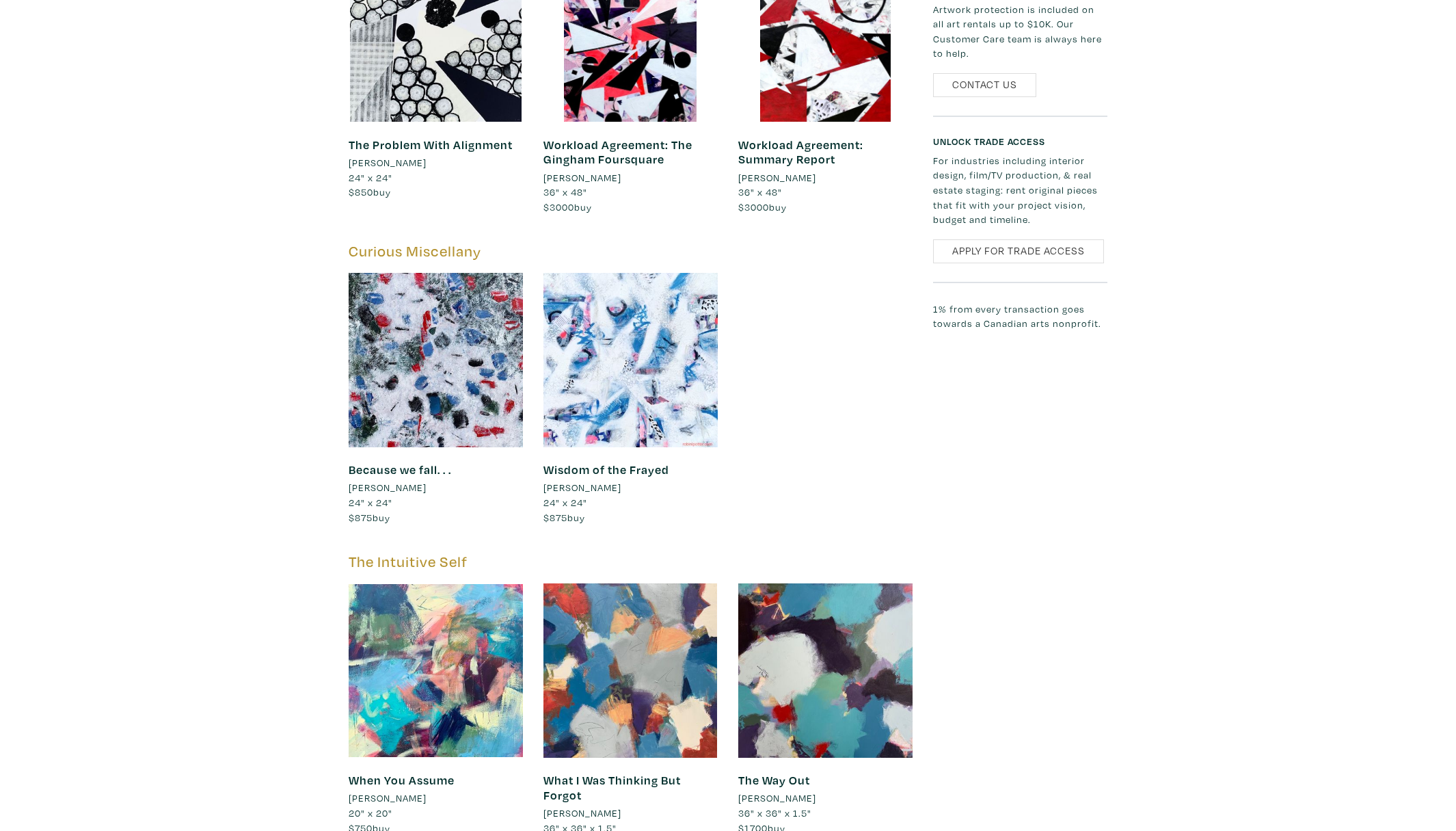
scroll to position [2168, 0]
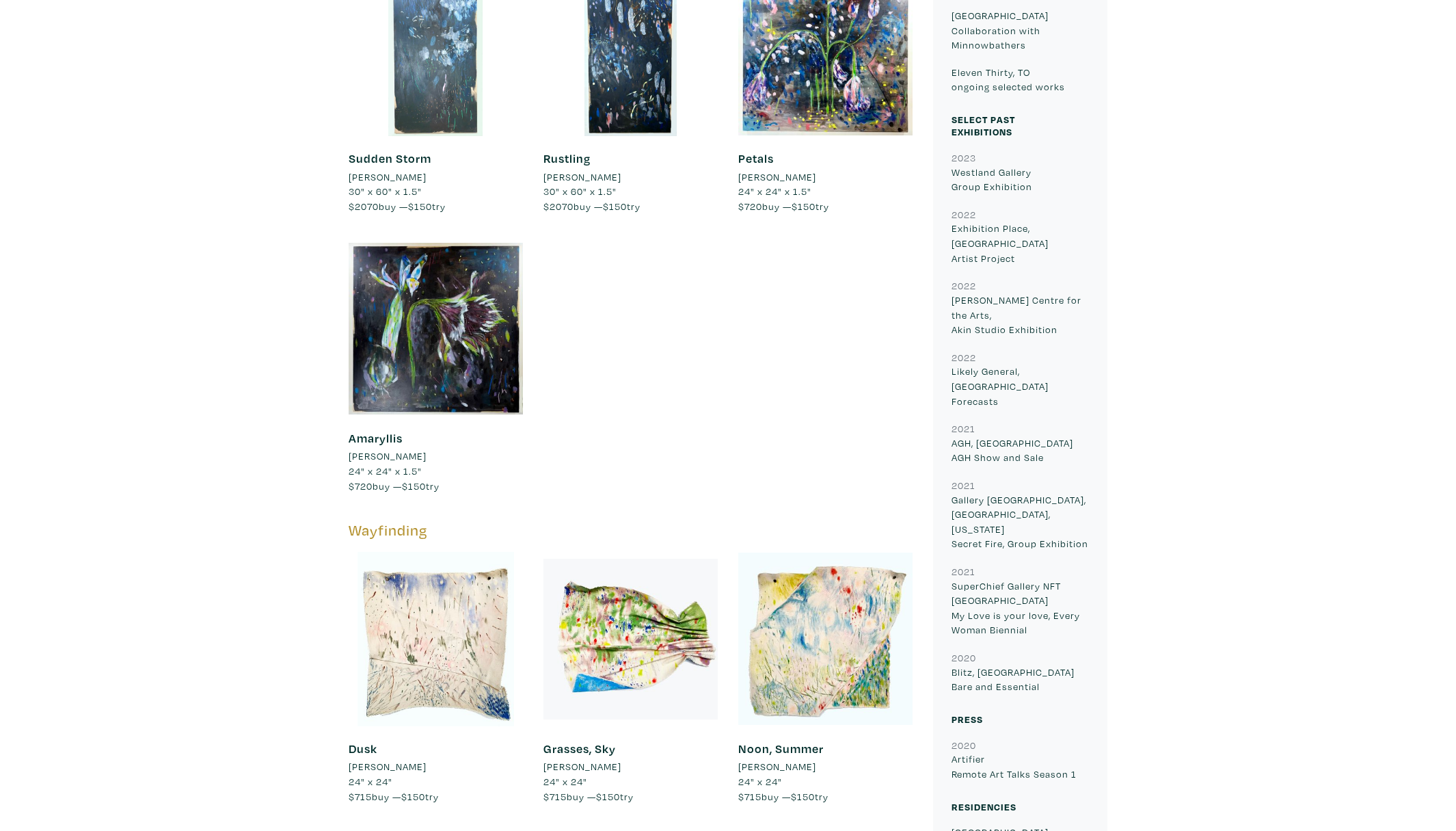
scroll to position [784, 0]
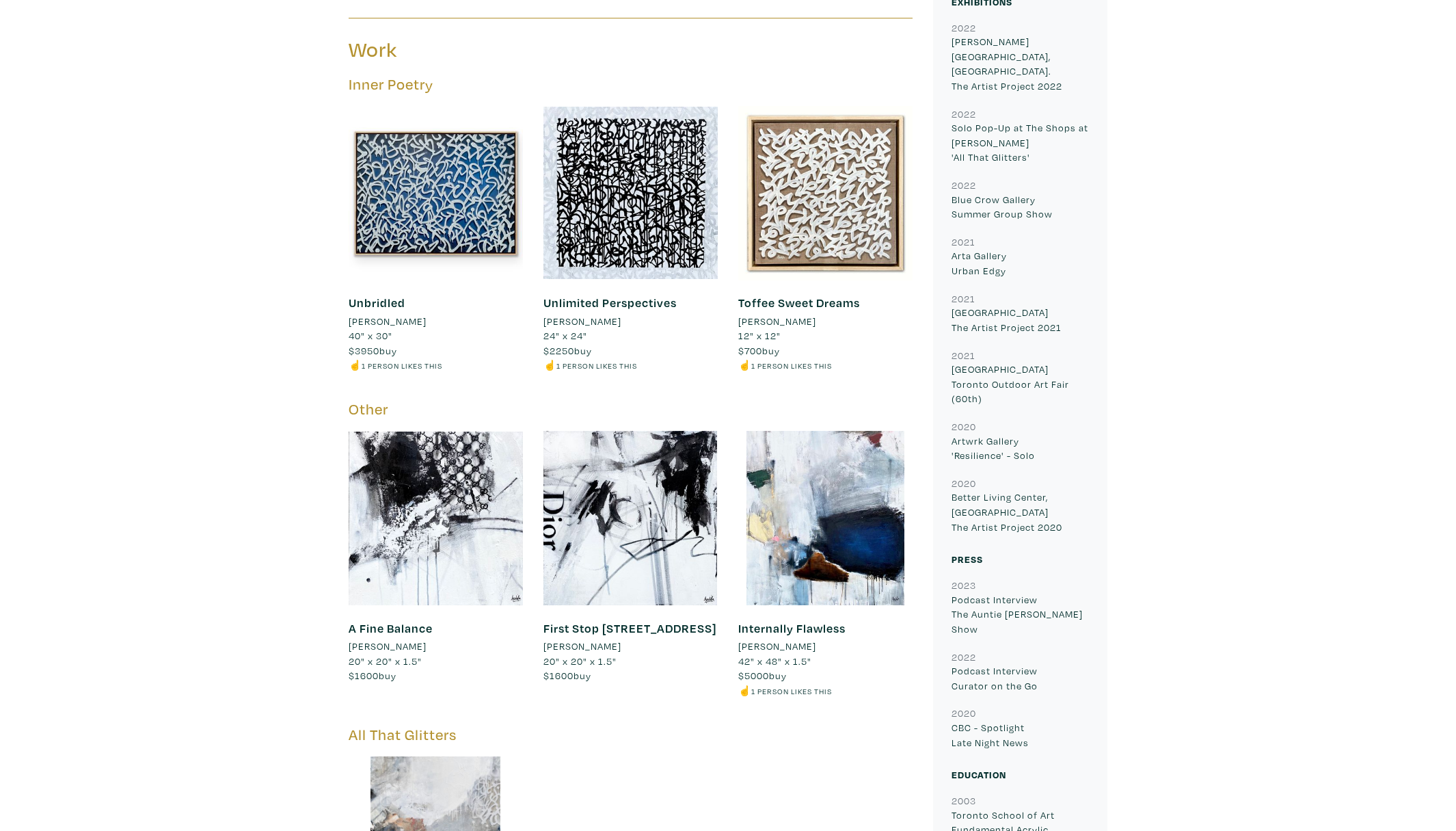
scroll to position [834, 0]
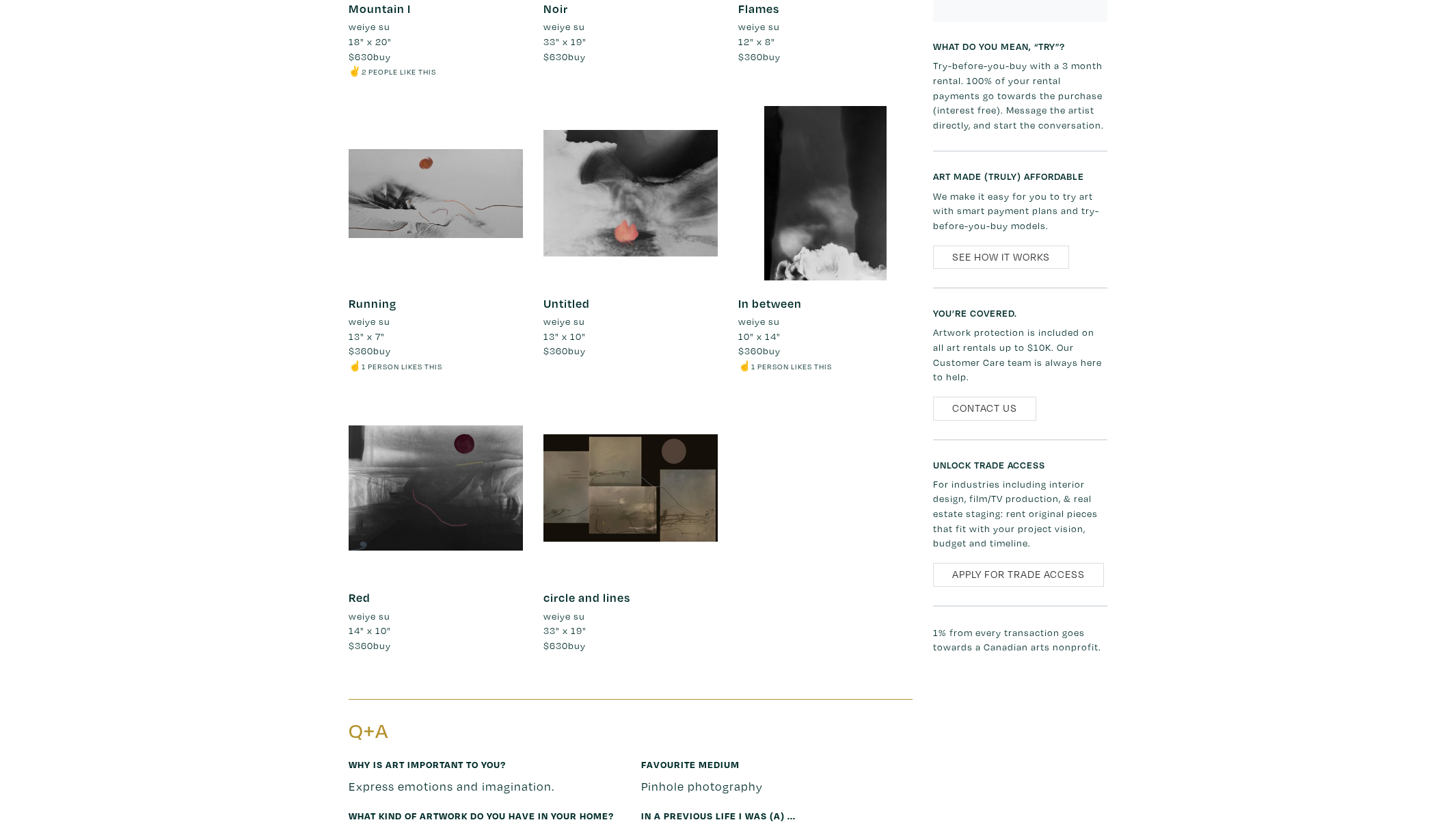
scroll to position [1037, 0]
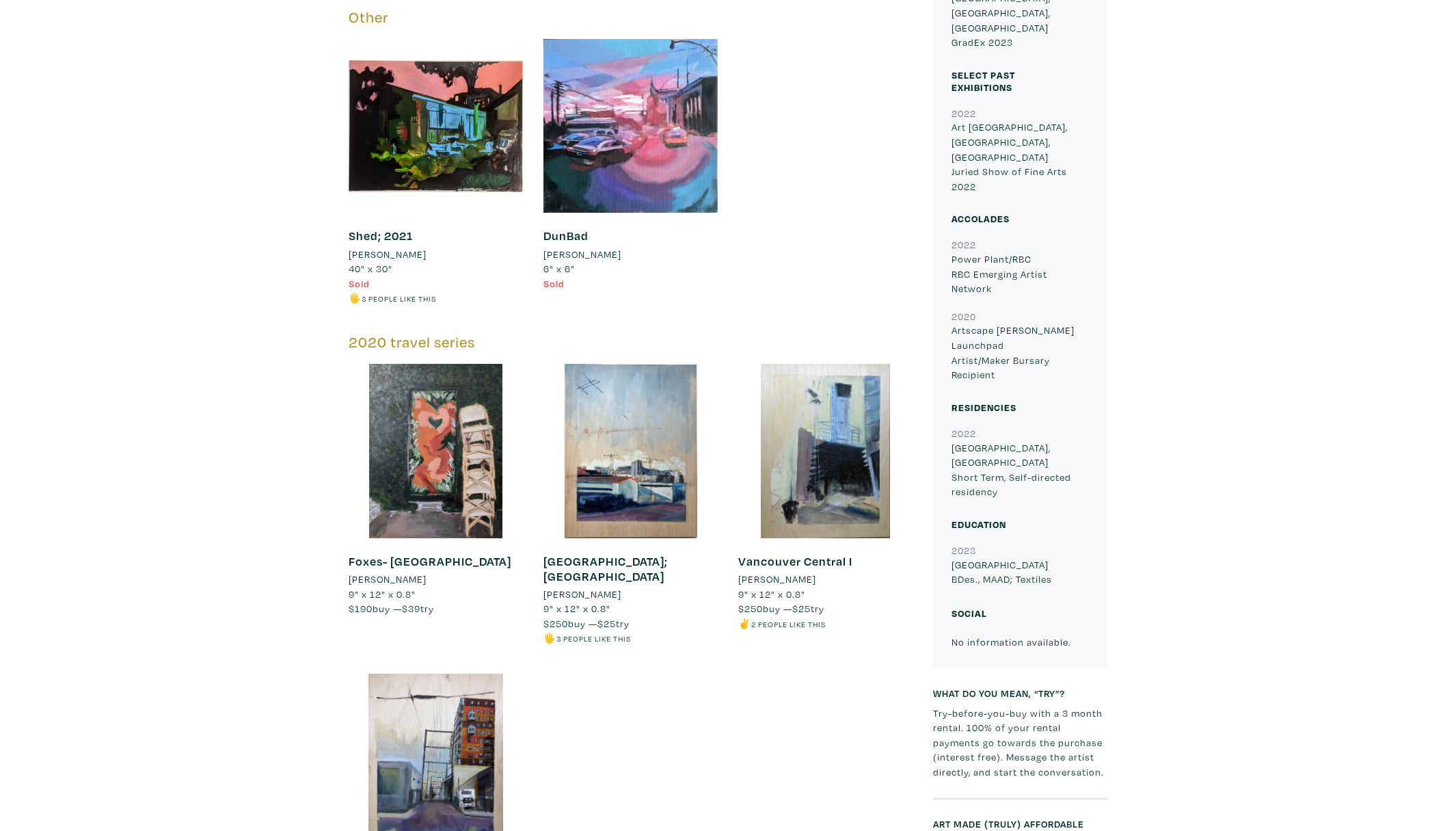
scroll to position [432, 0]
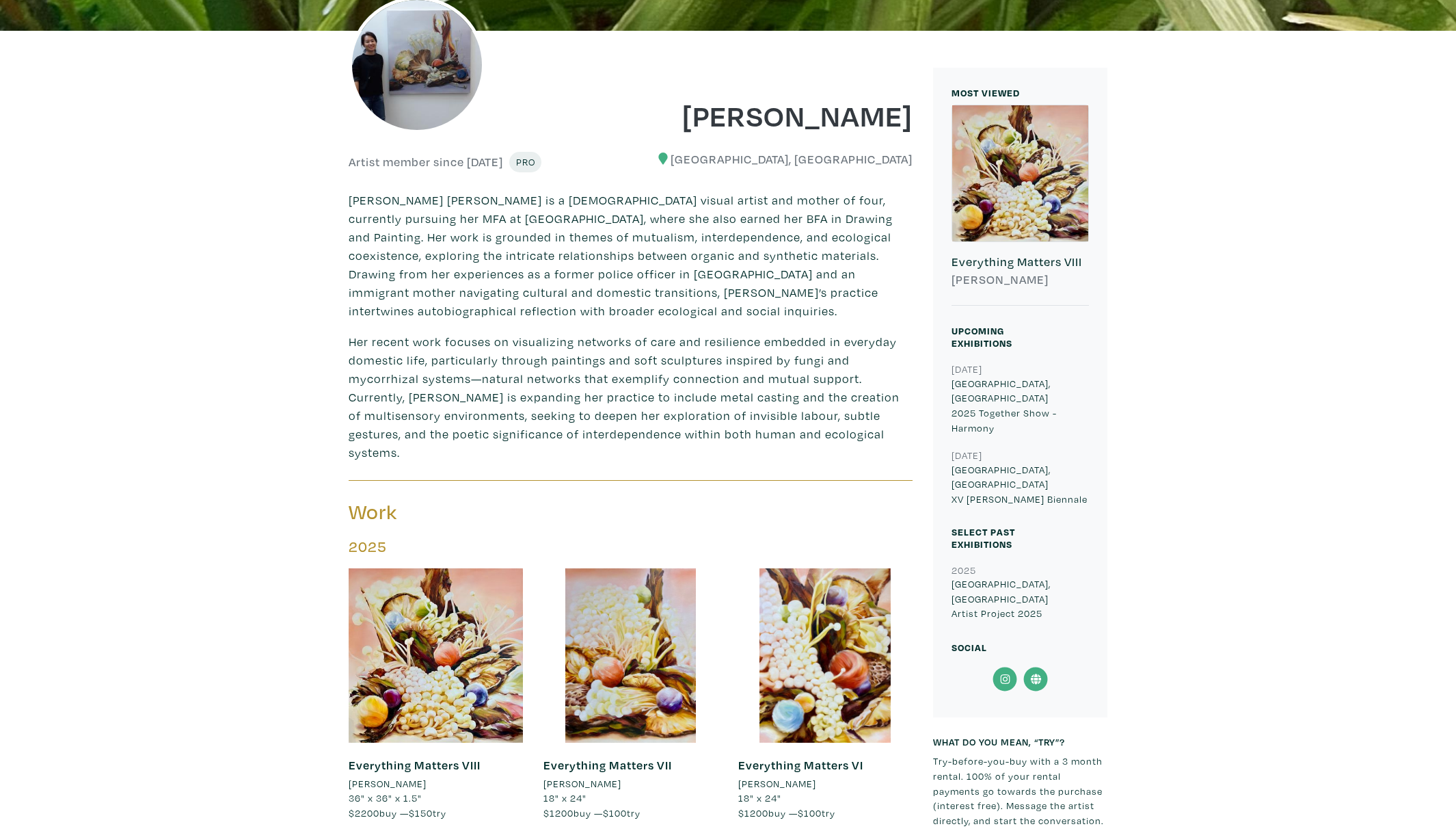
scroll to position [410, 0]
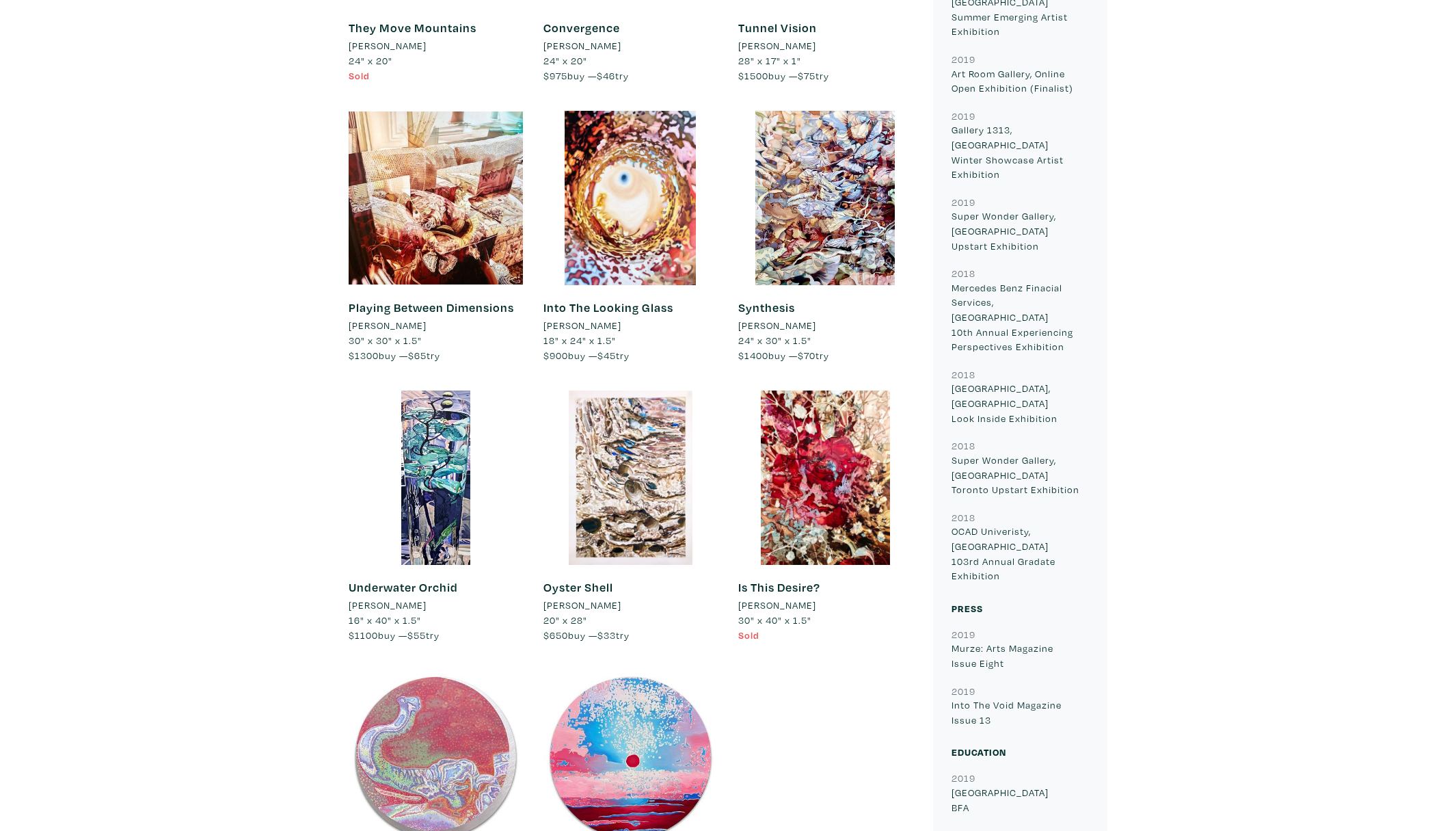
scroll to position [1230, 0]
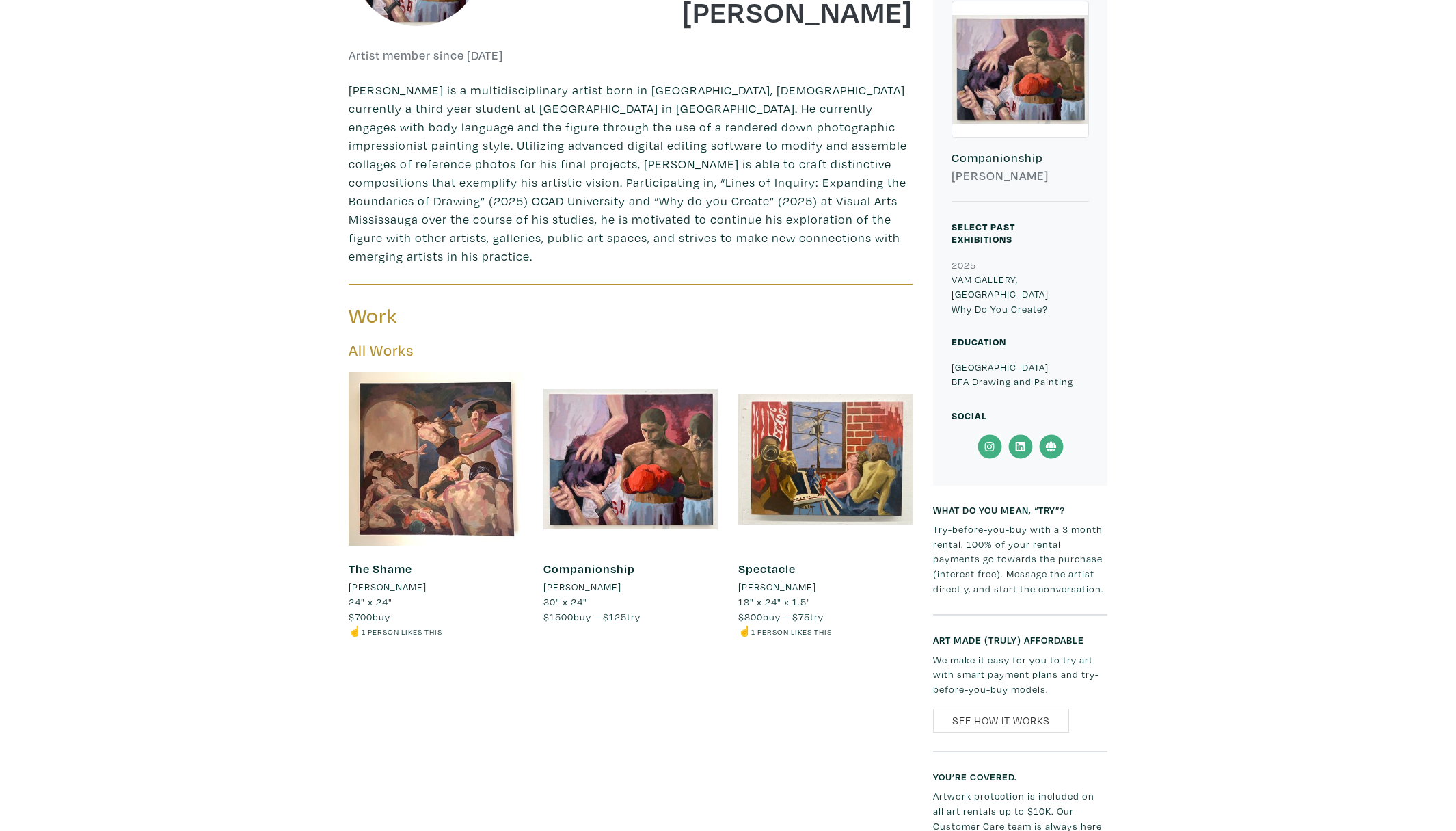
scroll to position [497, 0]
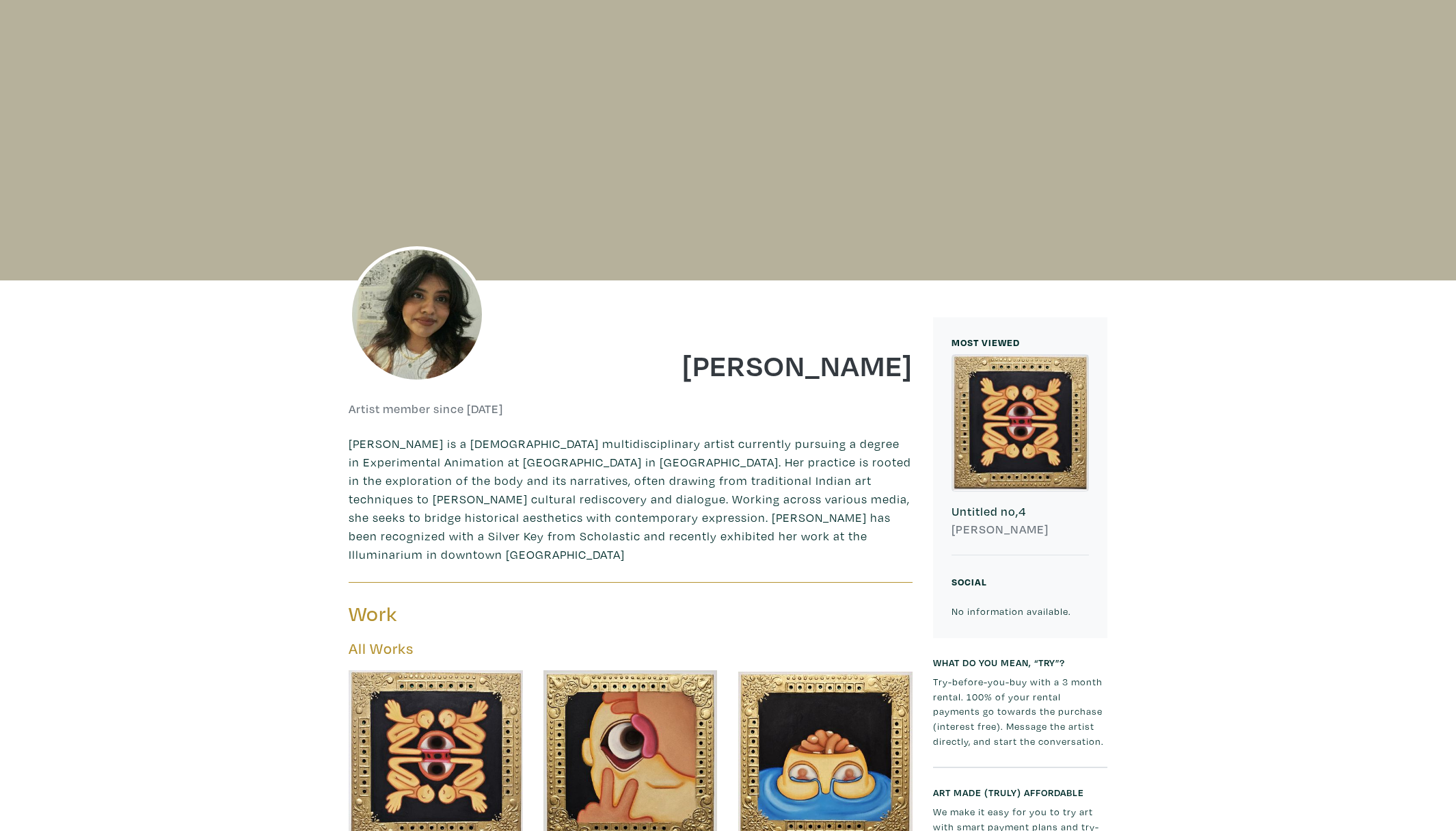
scroll to position [546, 0]
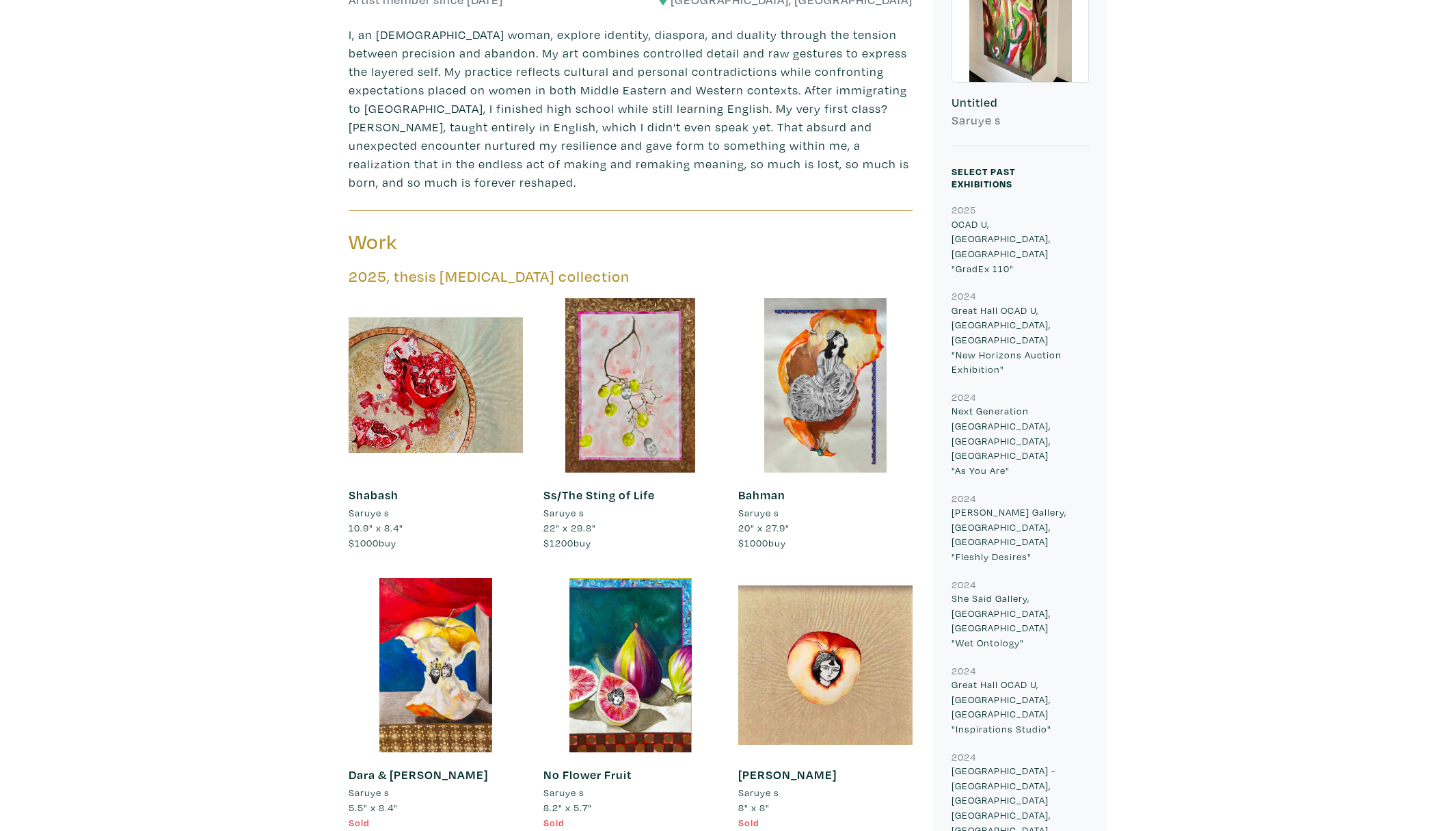
scroll to position [539, 0]
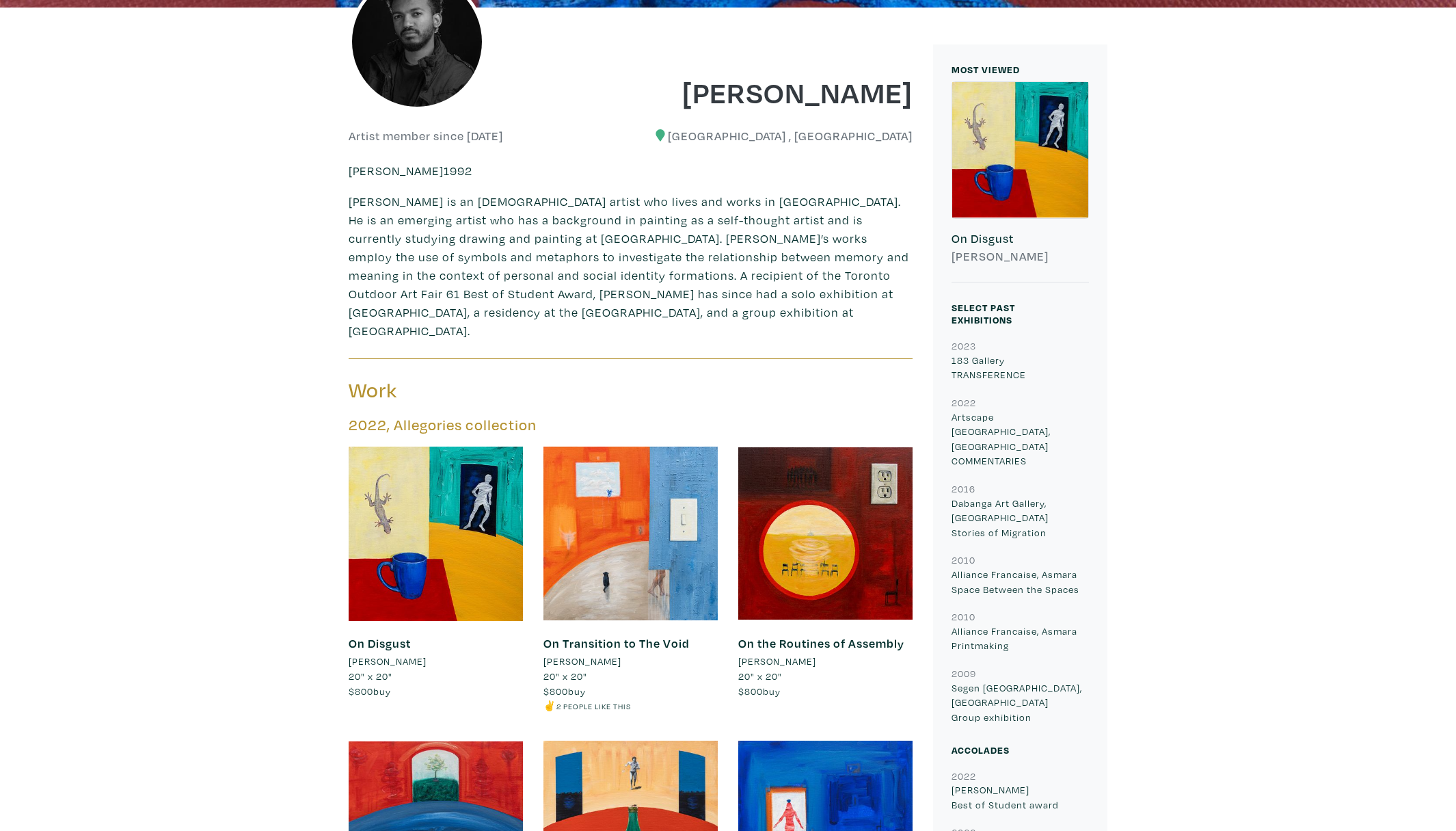
scroll to position [406, 0]
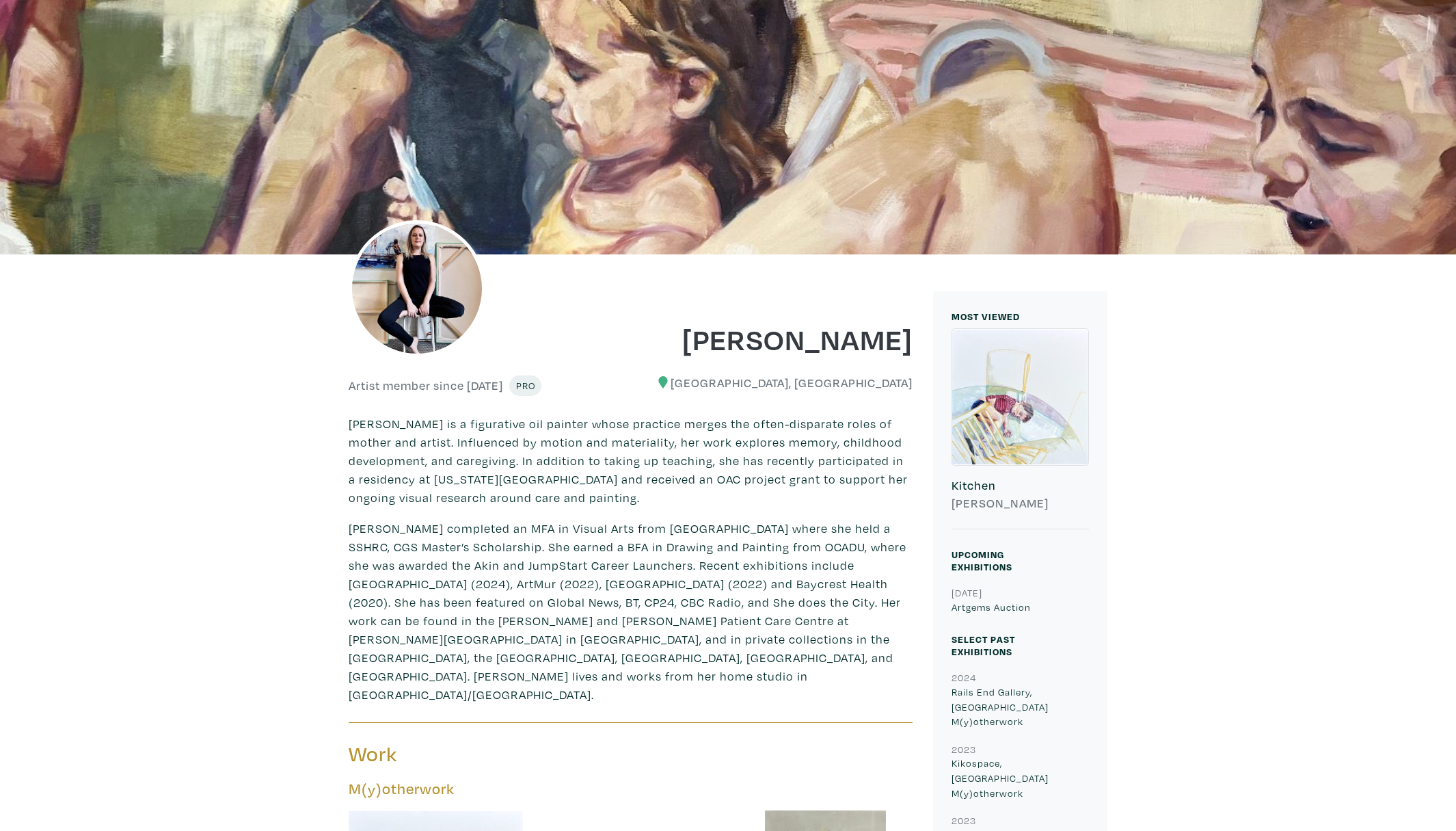
scroll to position [86, 0]
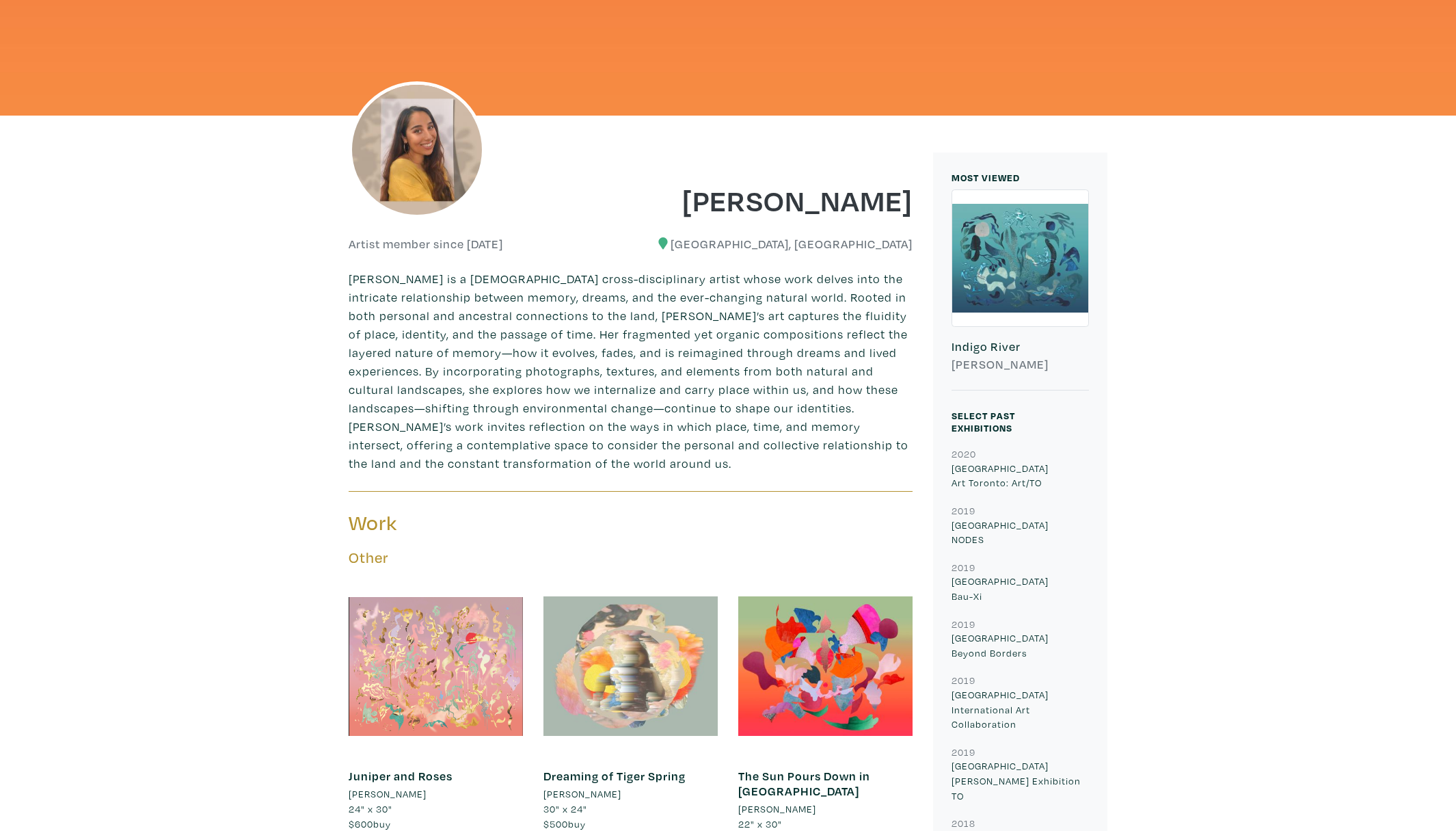
scroll to position [282, 0]
